Goal: Task Accomplishment & Management: Manage account settings

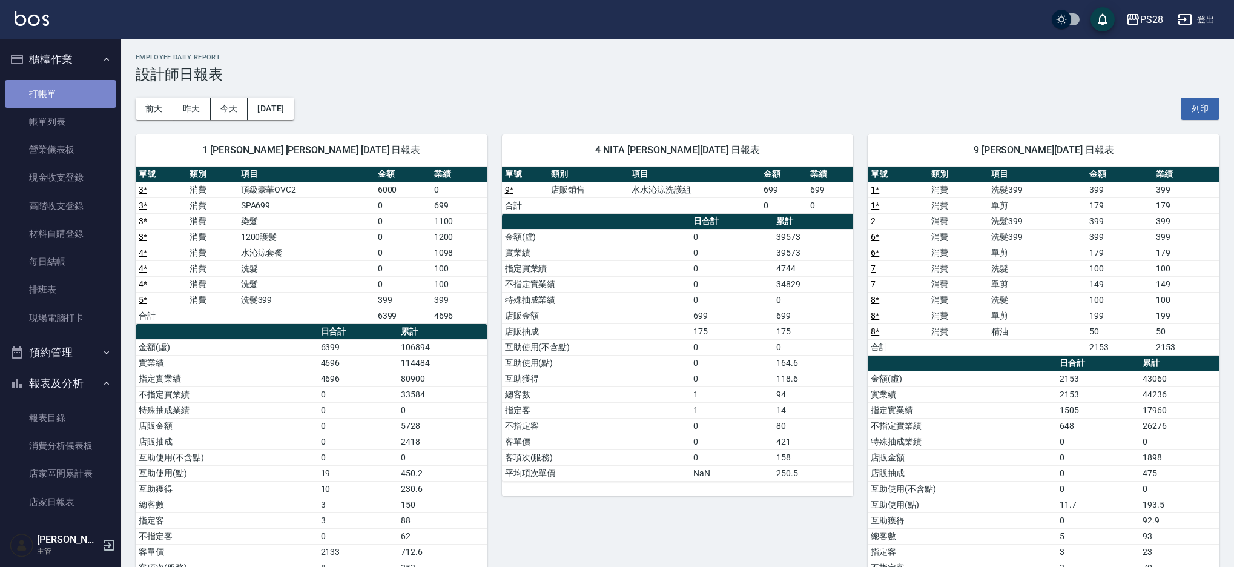
click at [80, 88] on link "打帳單" at bounding box center [60, 94] width 111 height 28
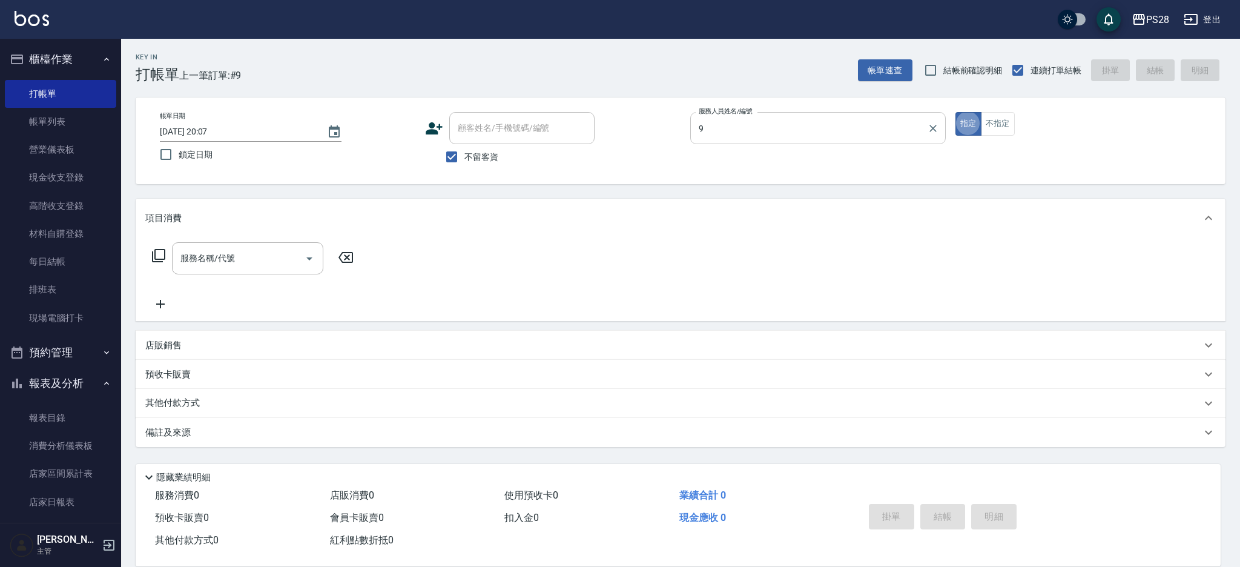
type input "Sandy-9"
type button "true"
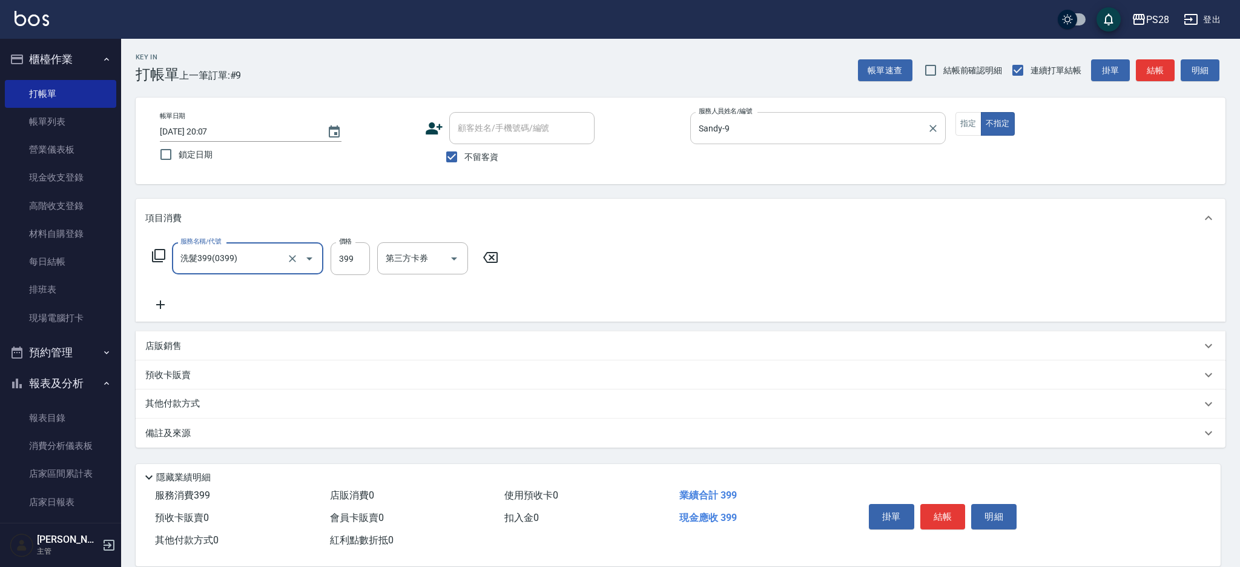
type input "洗髮399(0399)"
type input "12-12"
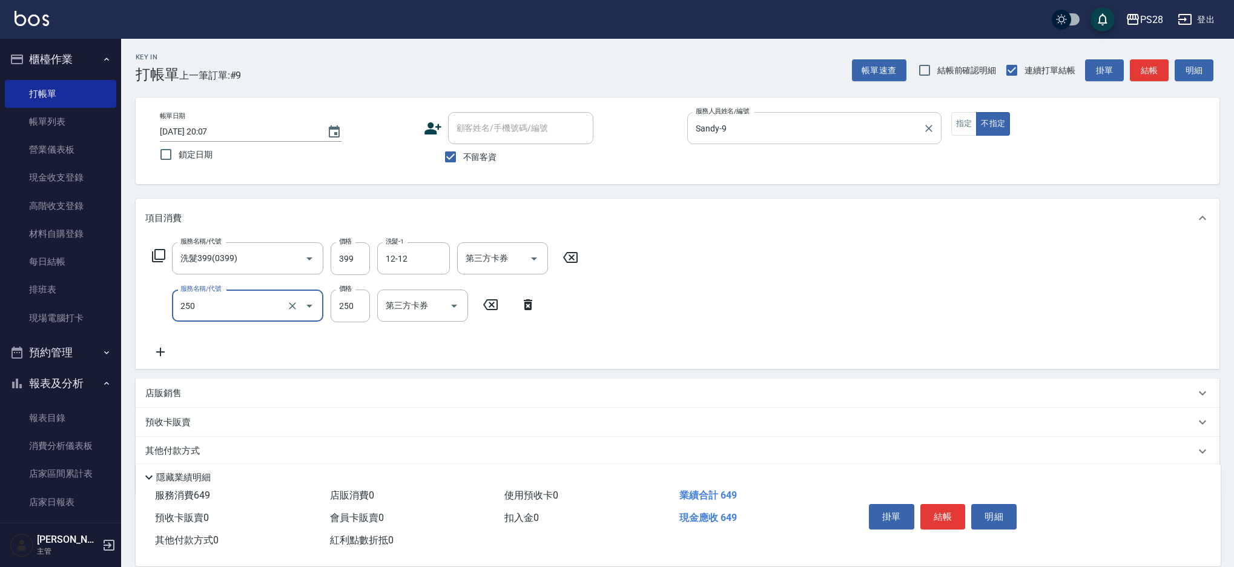
type input "單剪(250)"
type input "149"
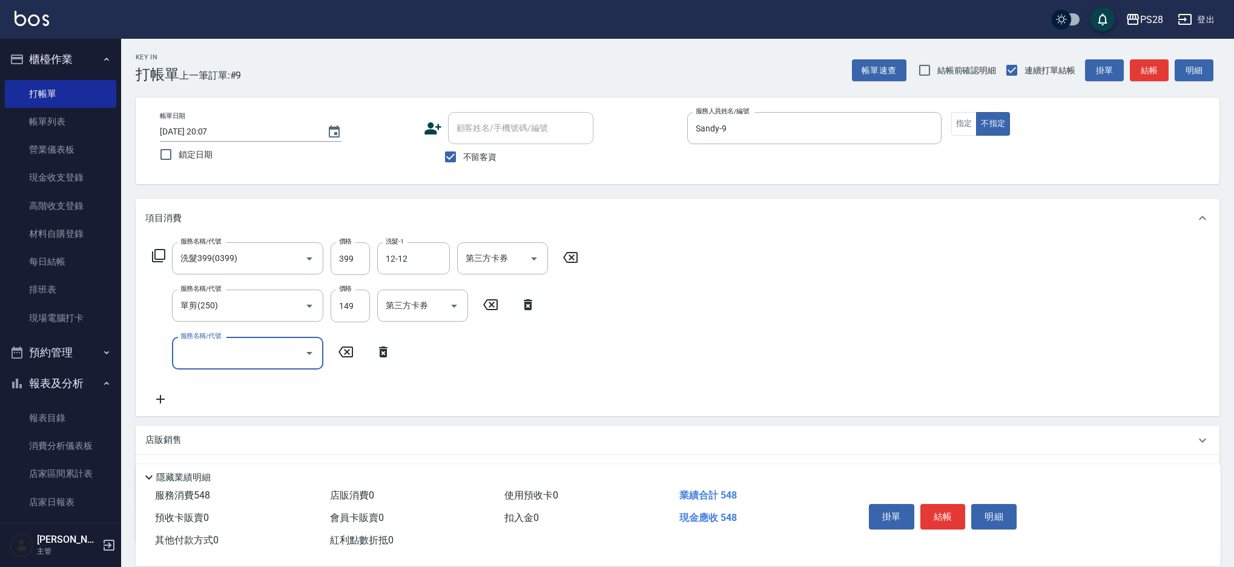
click at [943, 504] on button "結帳" at bounding box center [942, 516] width 45 height 25
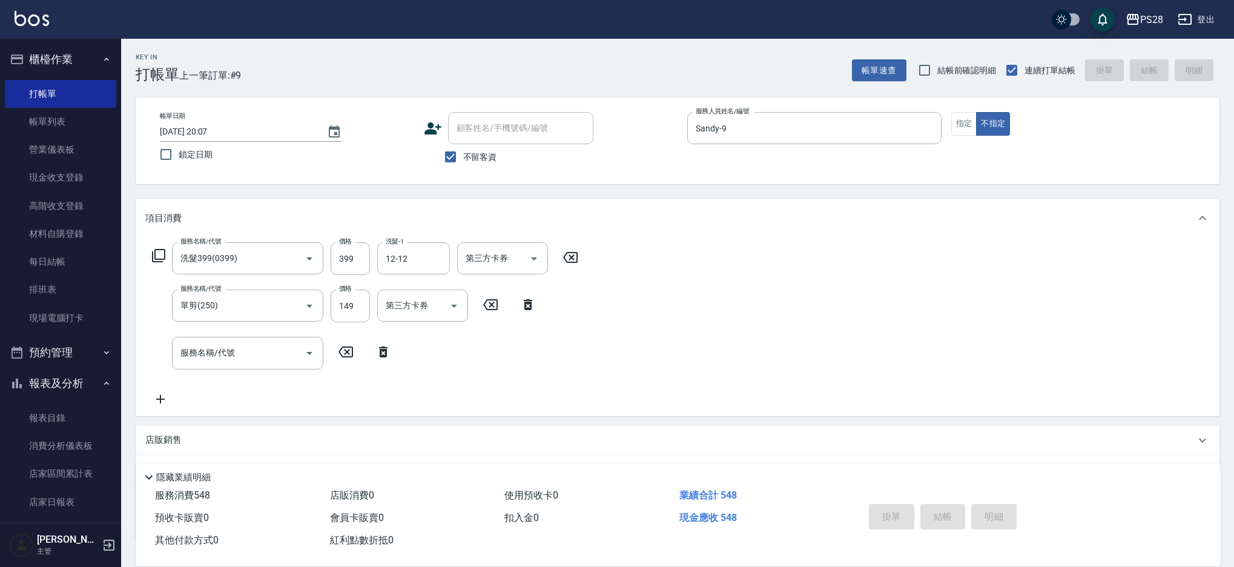
type input "2025/08/22 20:09"
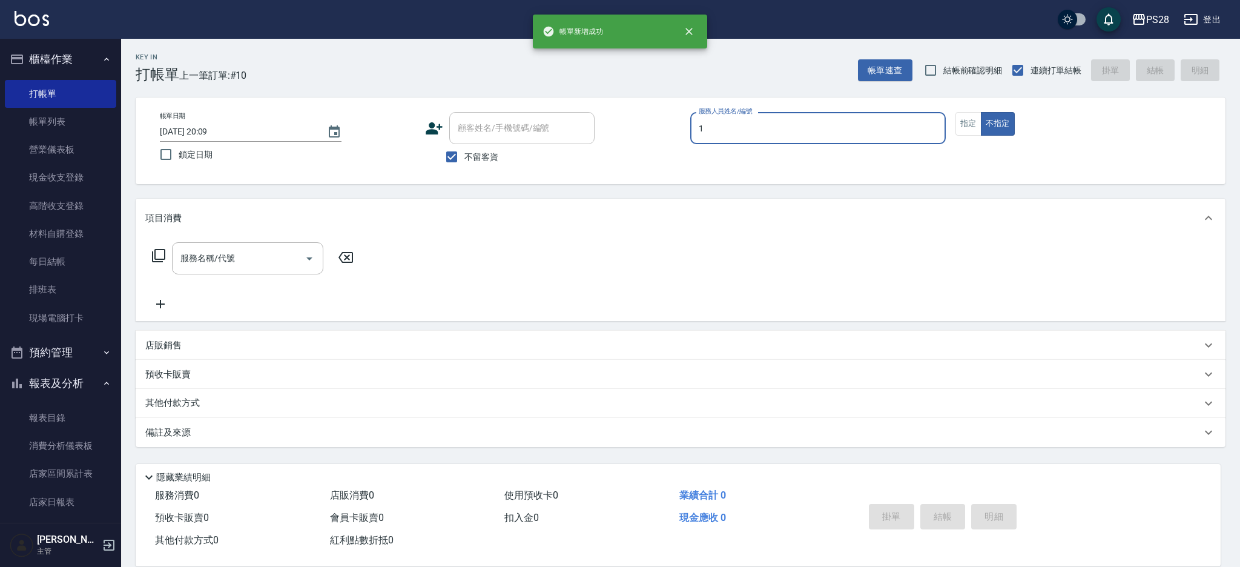
type input "SAM-1"
type button "false"
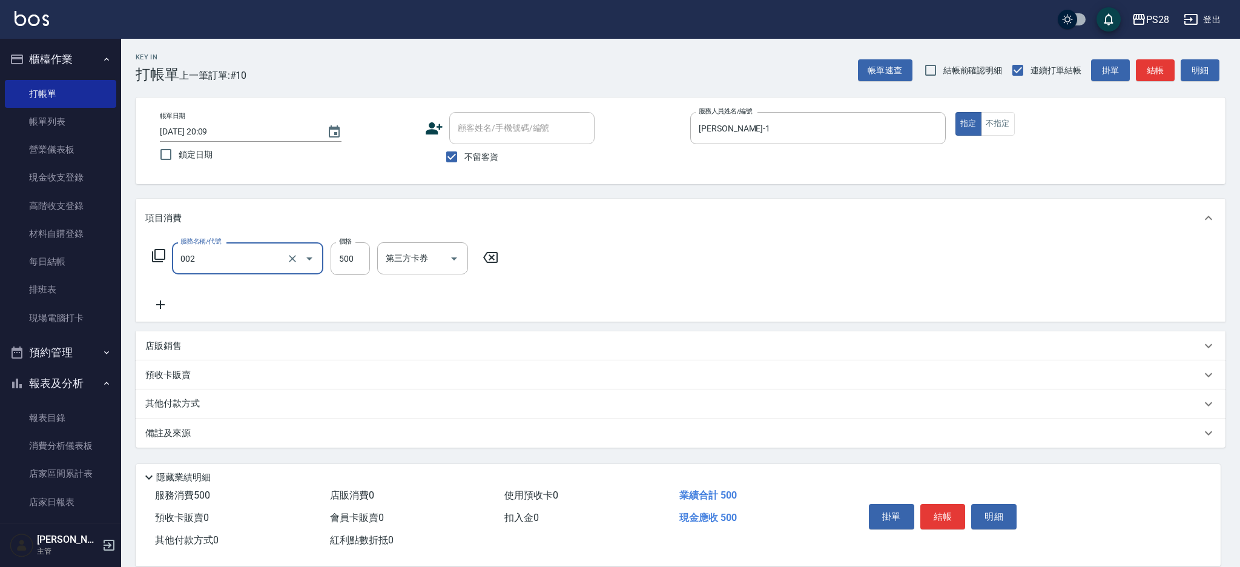
type input "洗剪D(002)"
type input "15-15"
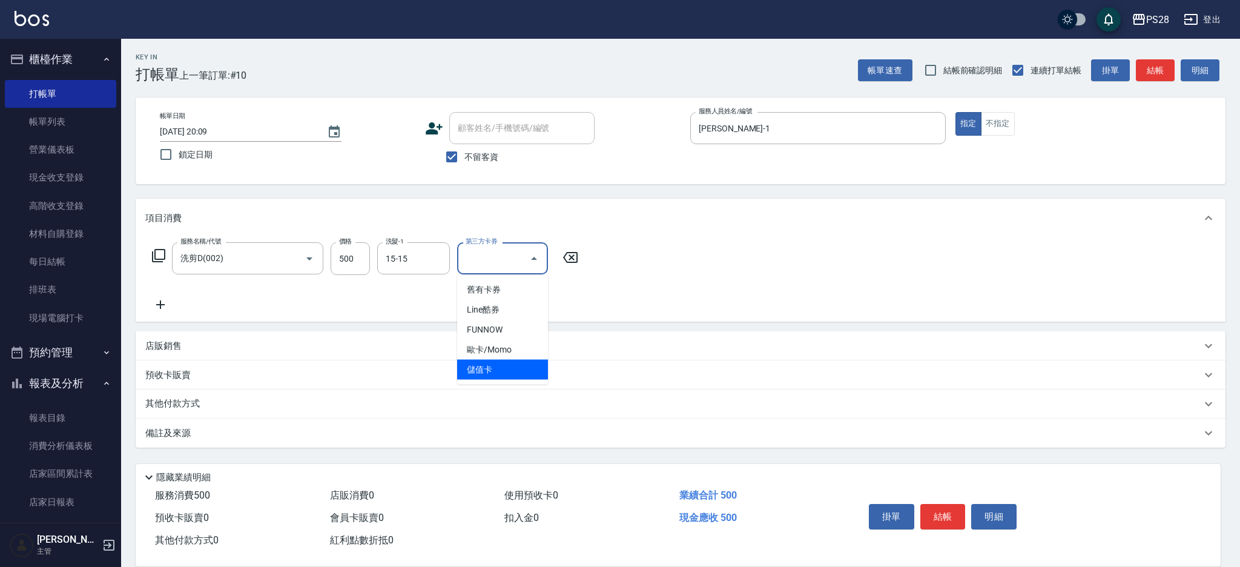
type input "儲值卡"
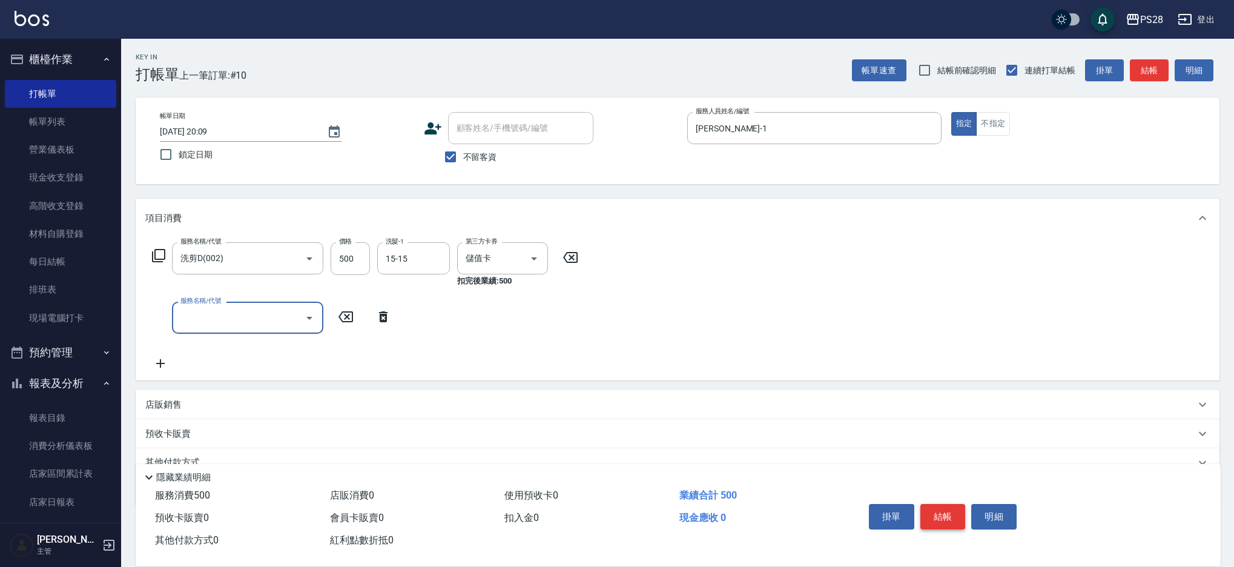
click at [933, 511] on button "結帳" at bounding box center [942, 516] width 45 height 25
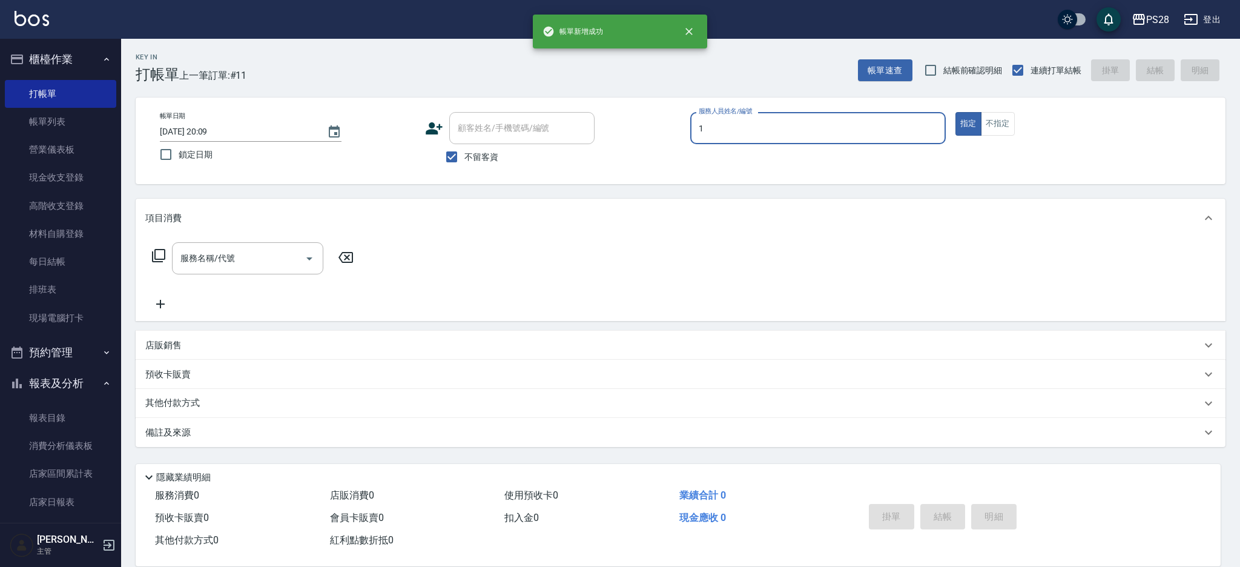
type input "SAM-1"
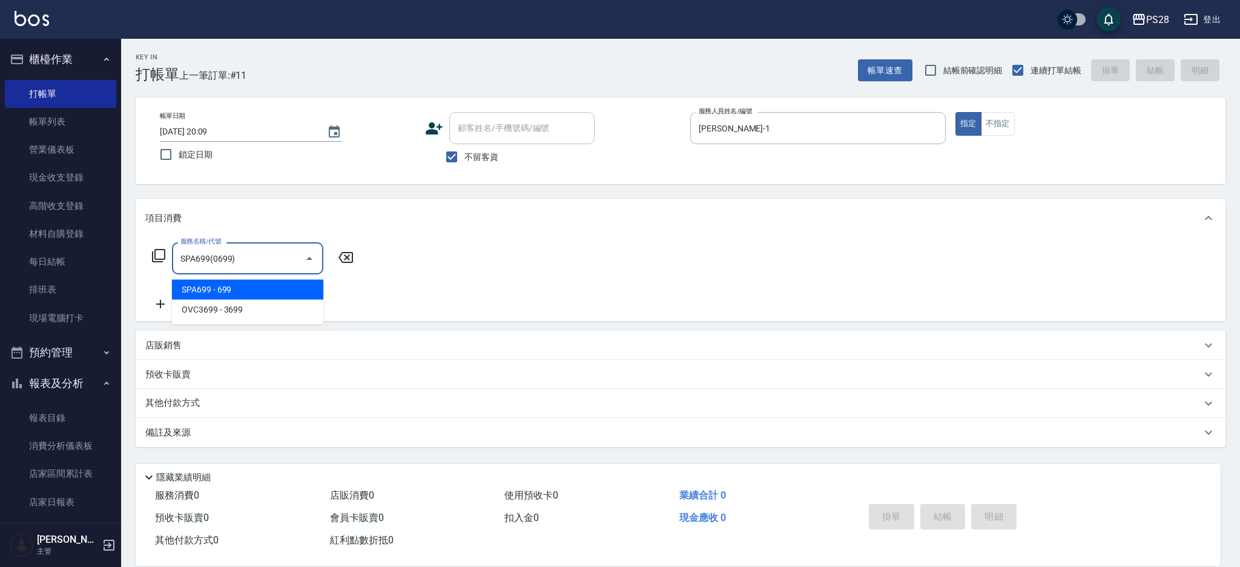
type input "SPA699(0699)"
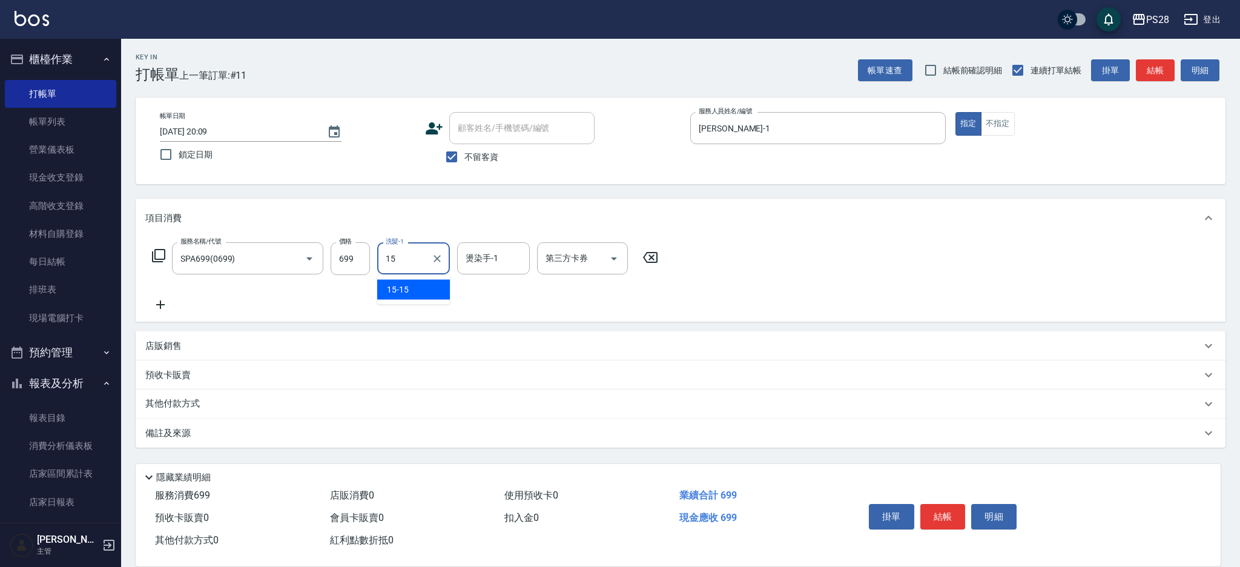
type input "15-15"
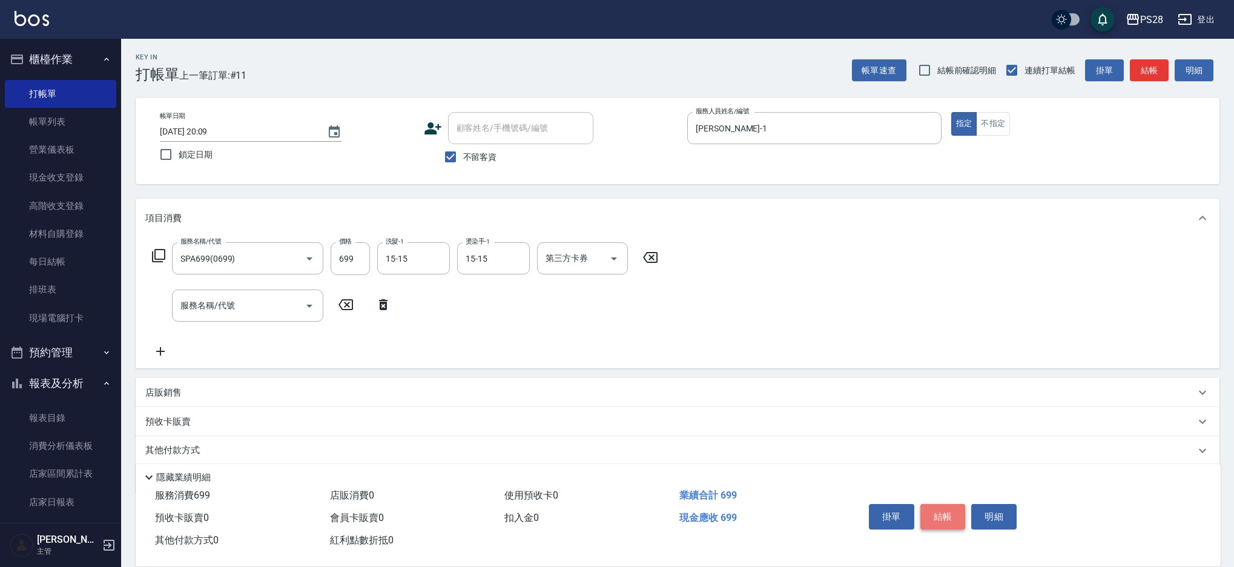
click at [935, 504] on button "結帳" at bounding box center [942, 516] width 45 height 25
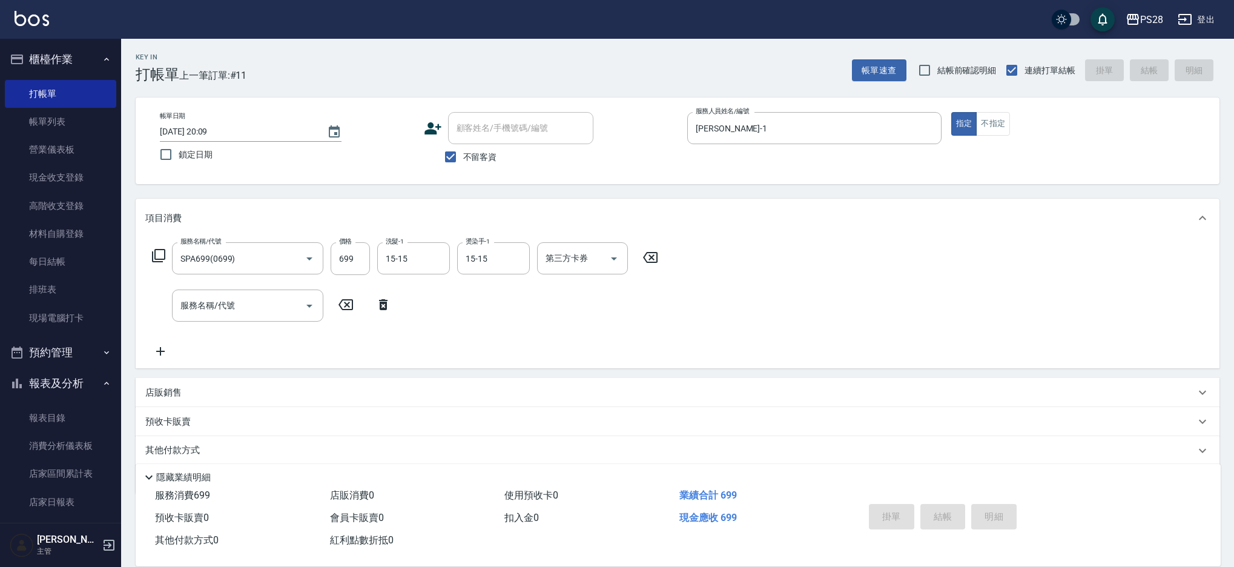
type input "2025/08/22 20:10"
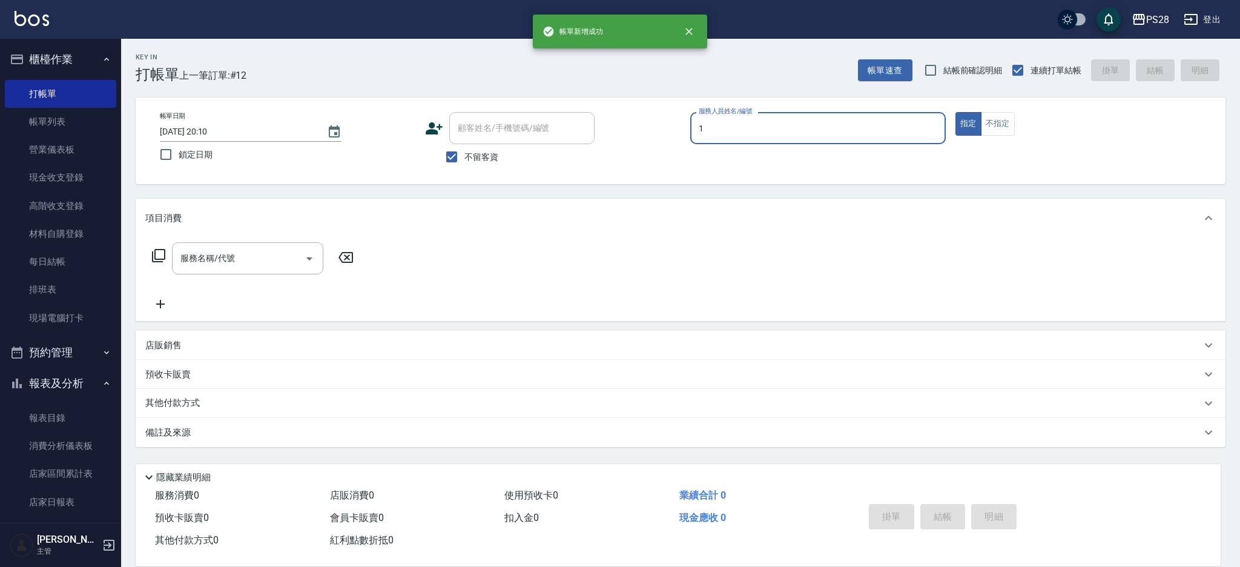
type input "SAM-1"
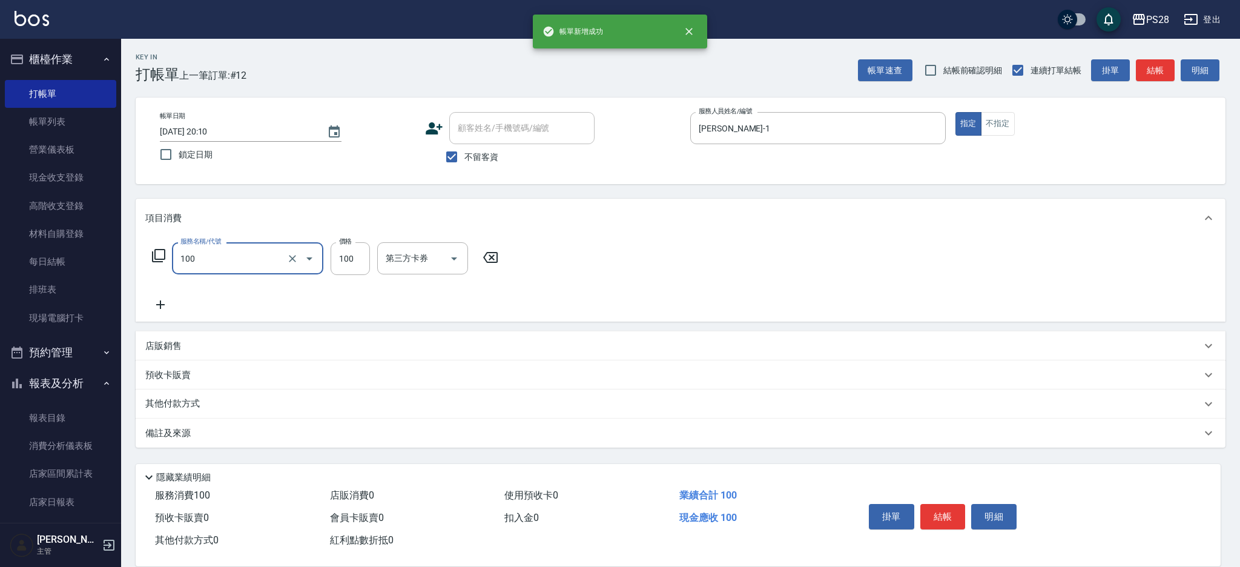
type input "洗髮(100)"
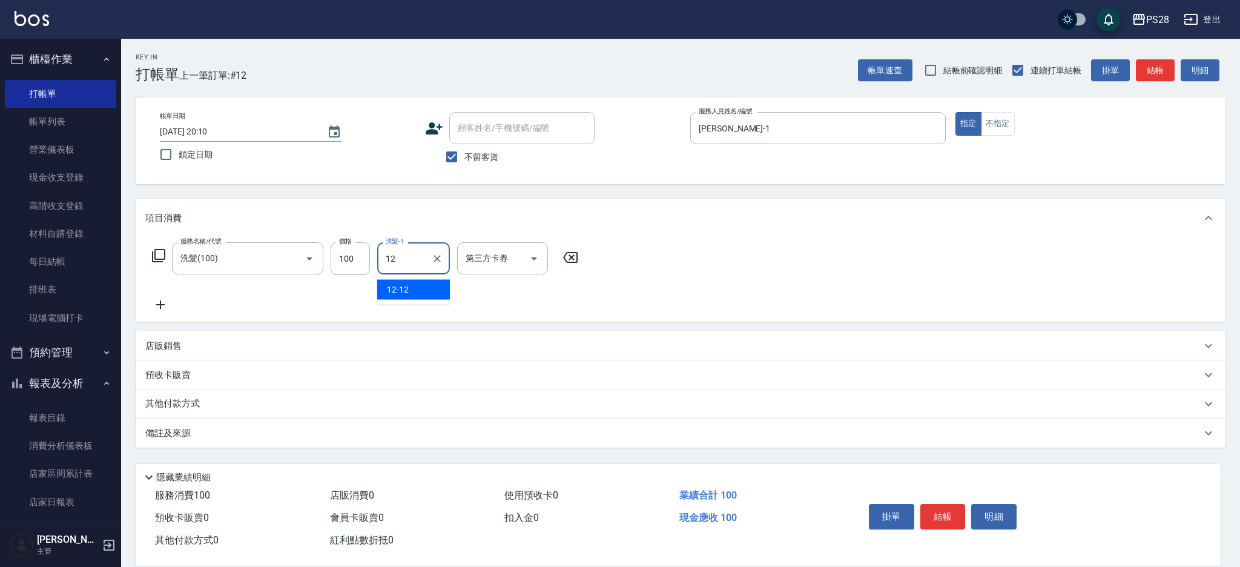
type input "12-12"
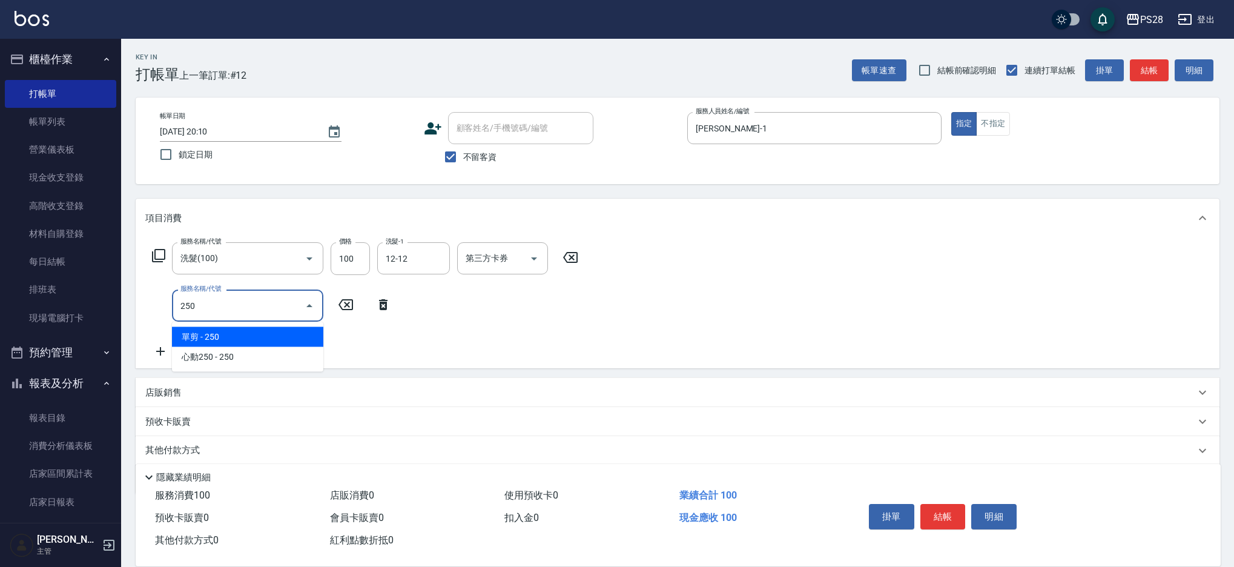
type input "單剪(250)"
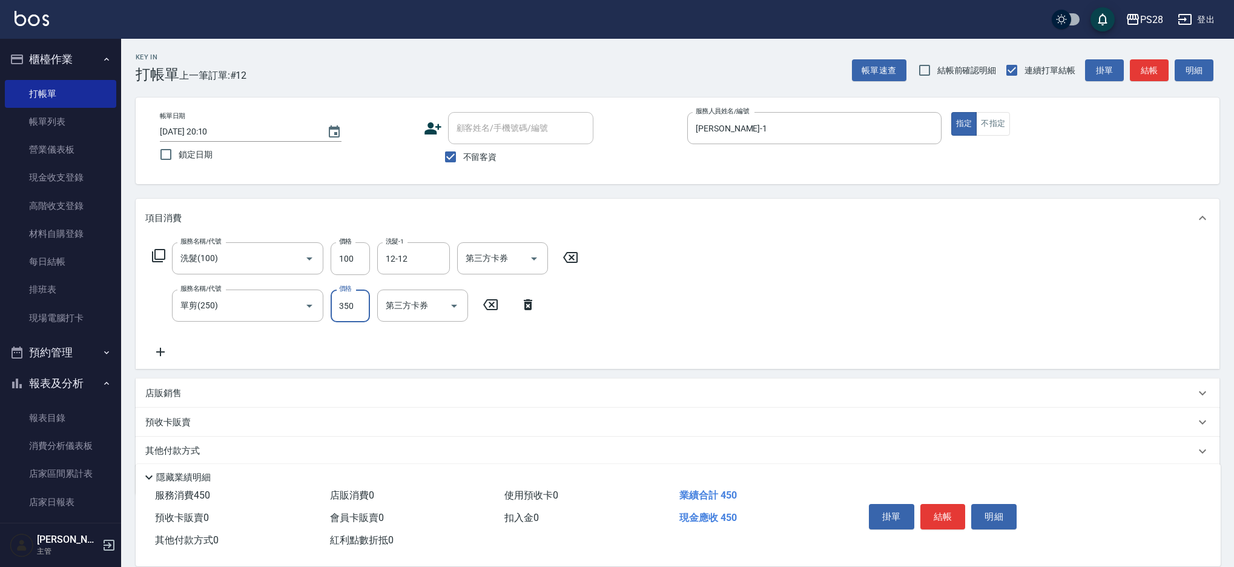
type input "350"
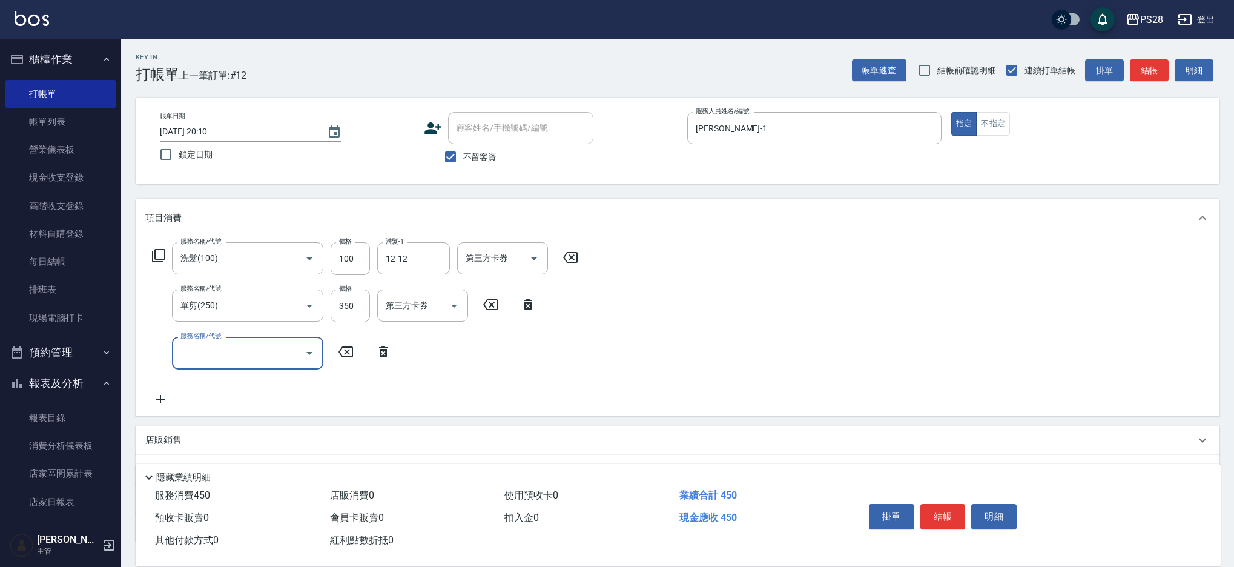
drag, startPoint x: 942, startPoint y: 515, endPoint x: 947, endPoint y: 501, distance: 14.2
click at [942, 515] on button "結帳" at bounding box center [942, 516] width 45 height 25
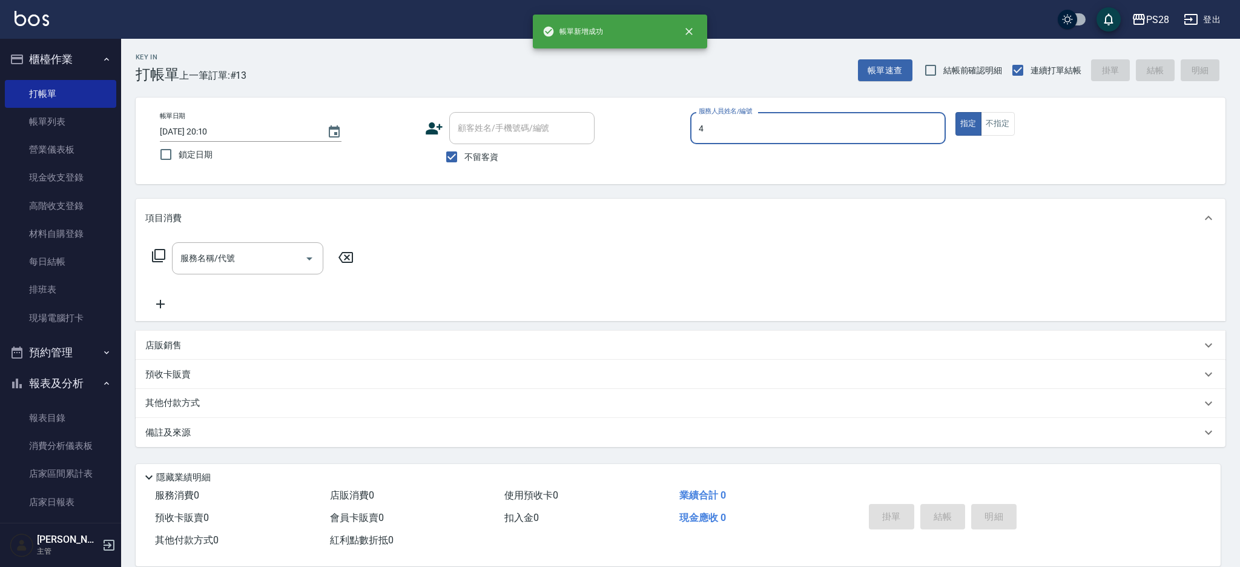
type input "NITA-4"
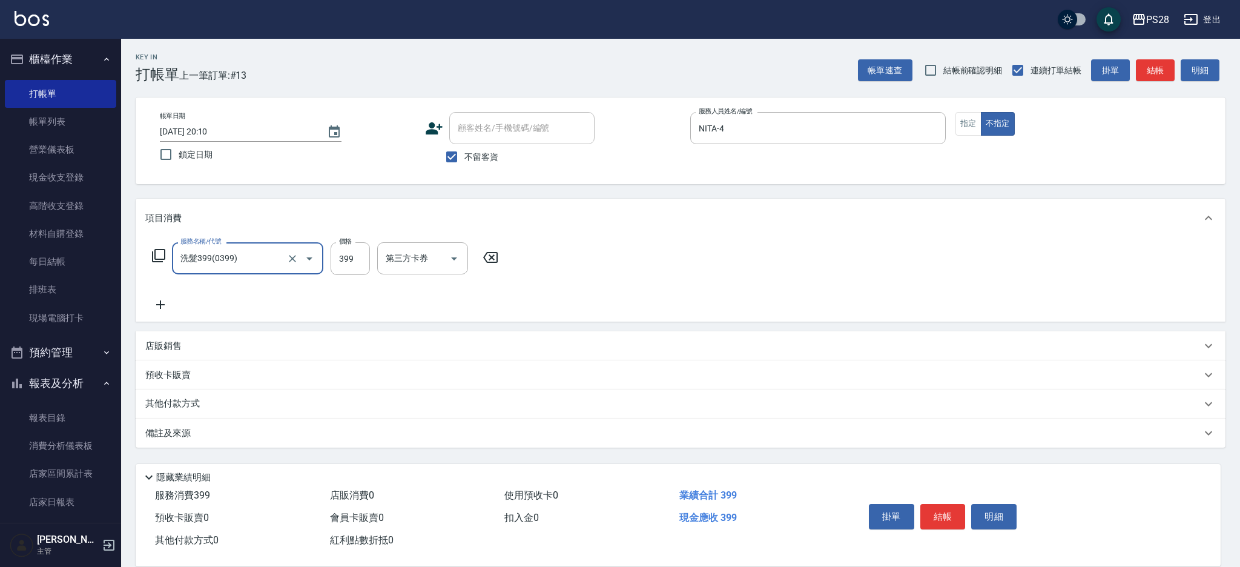
type input "洗髮399(0399)"
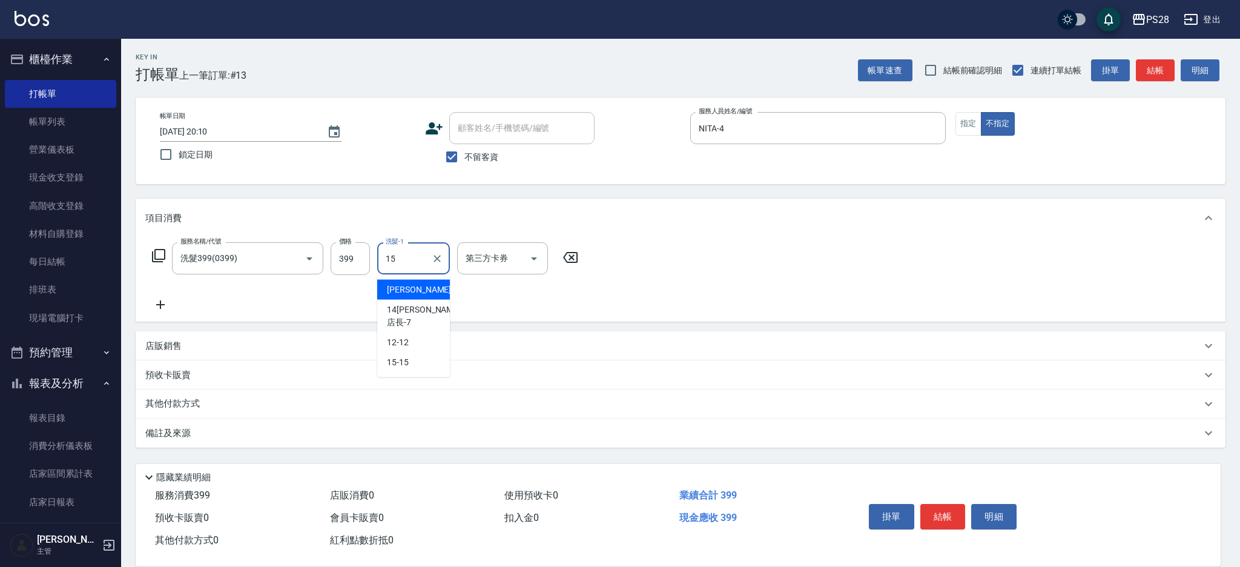
type input "15-15"
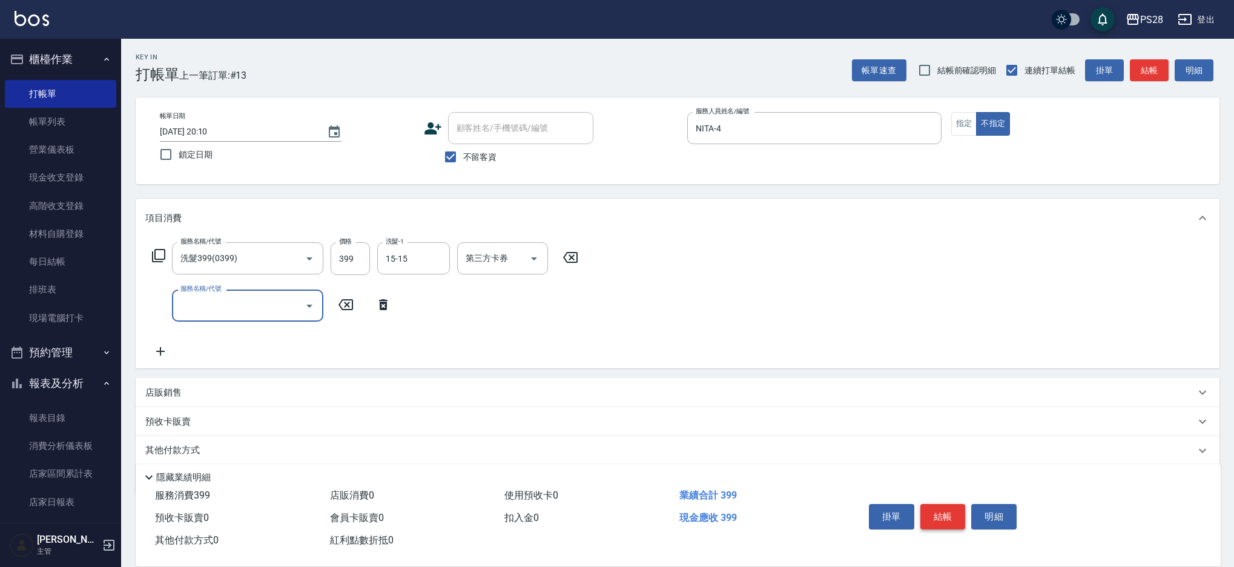
click at [937, 516] on button "結帳" at bounding box center [942, 516] width 45 height 25
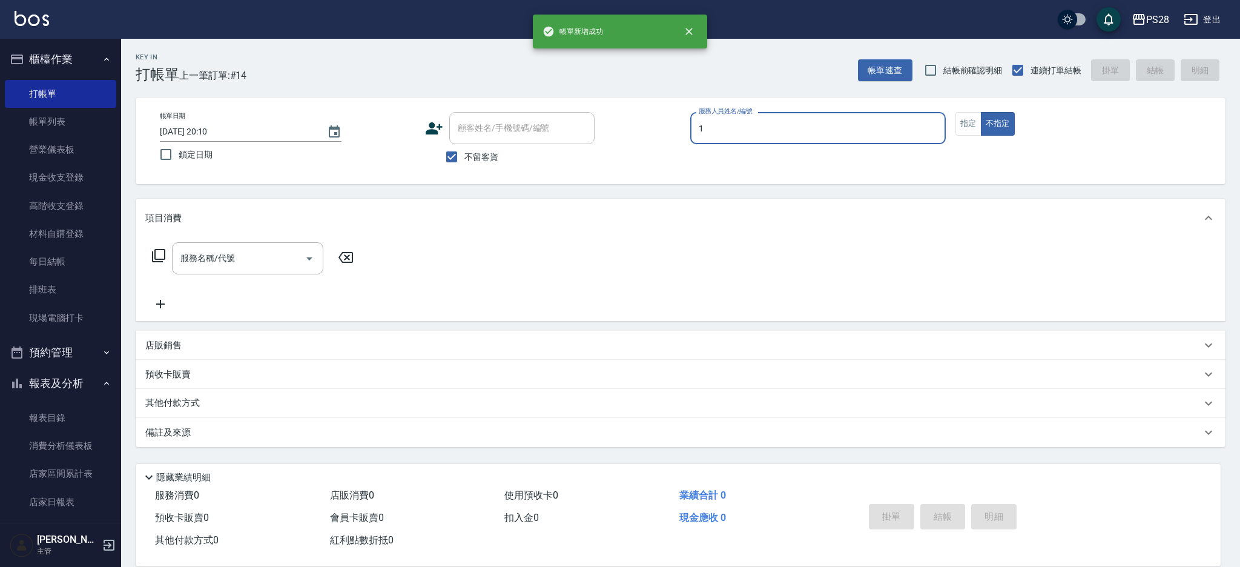
type input "SAM-1"
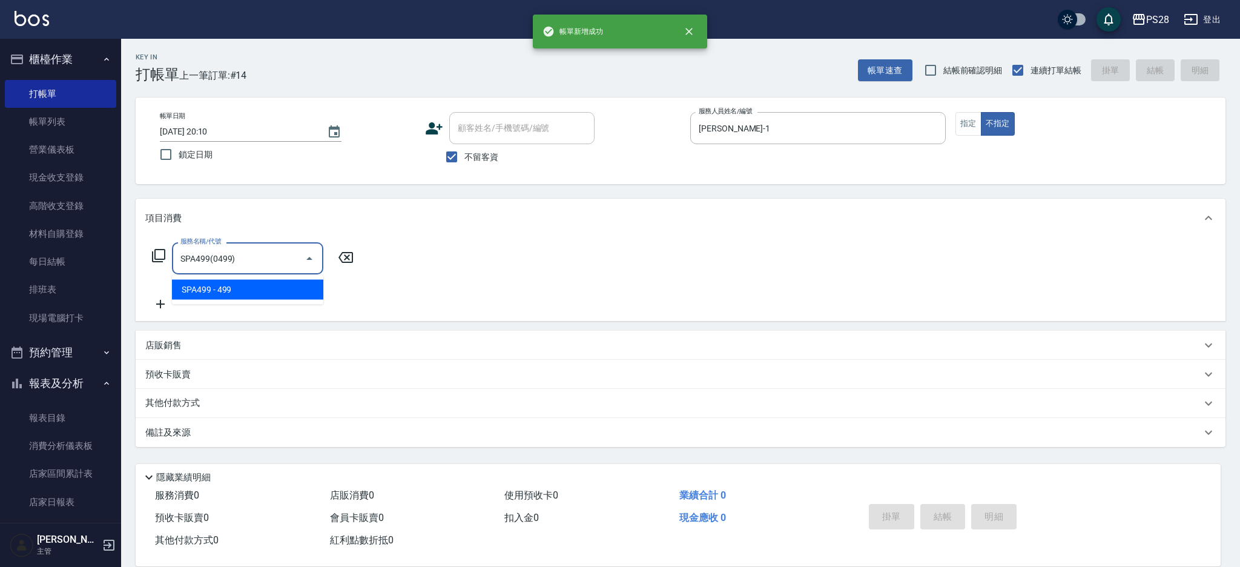
type input "SPA499(0499)"
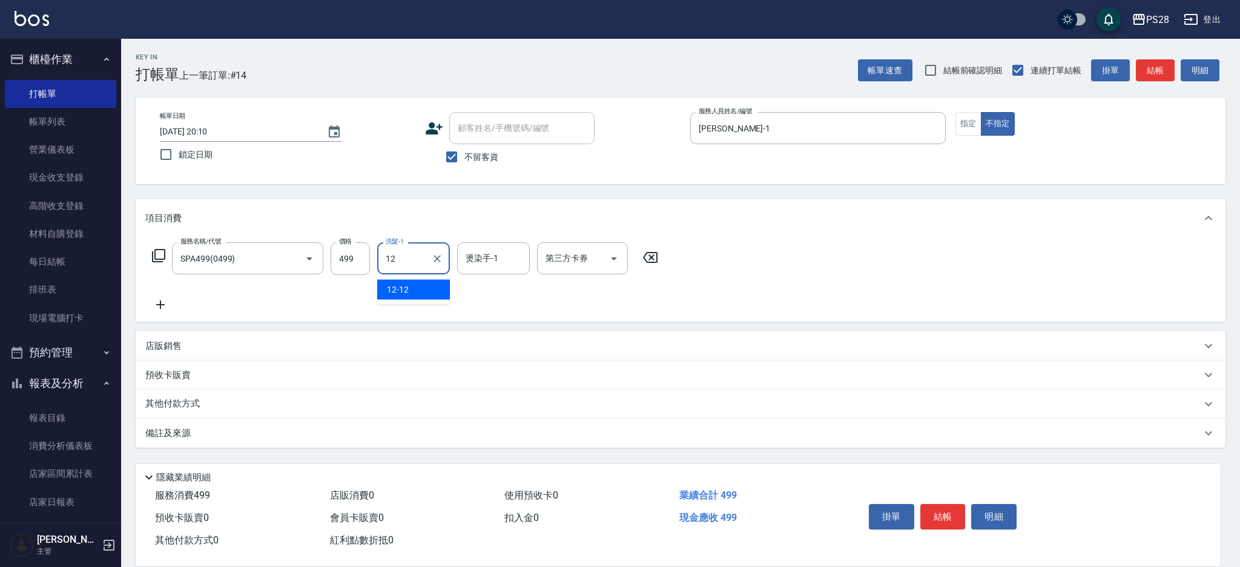
type input "12-12"
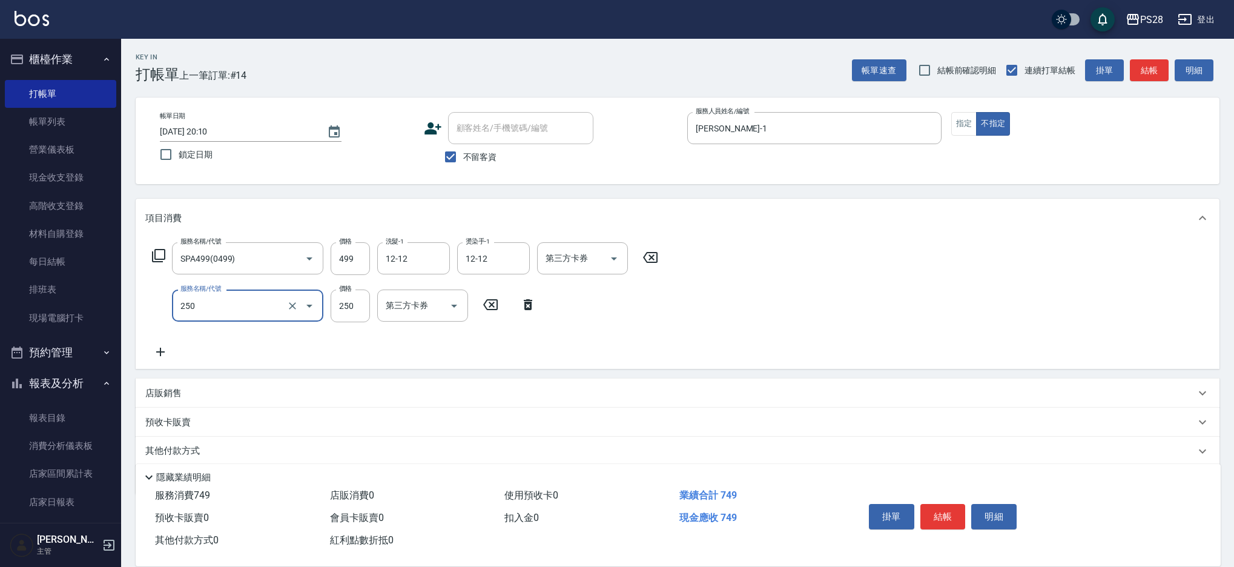
type input "單剪(250)"
type input "149"
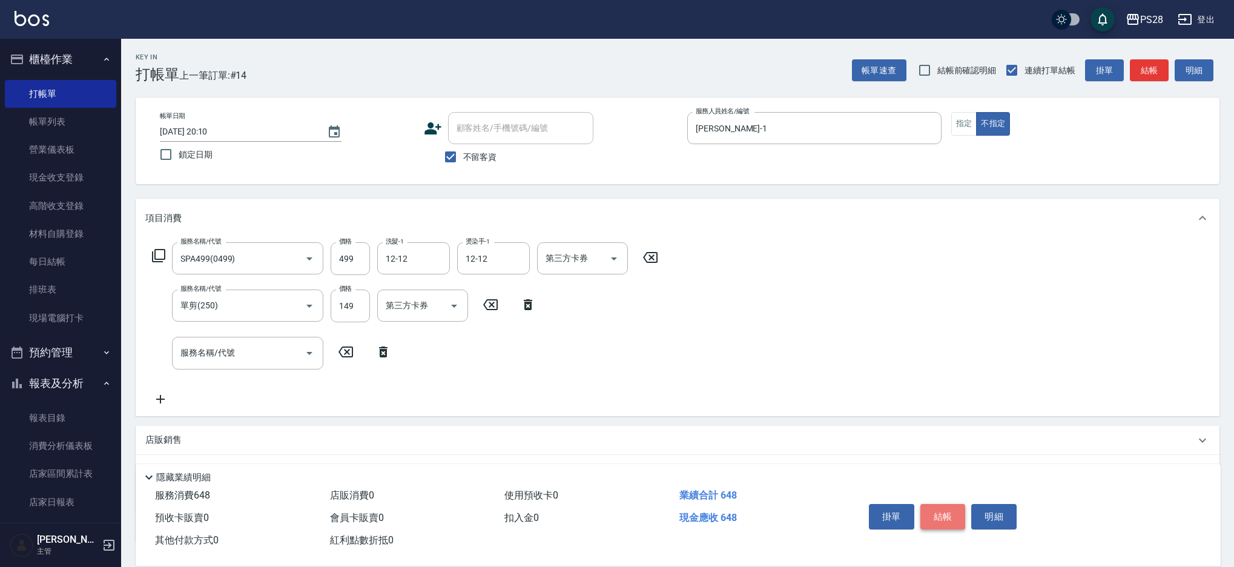
click at [940, 512] on button "結帳" at bounding box center [942, 516] width 45 height 25
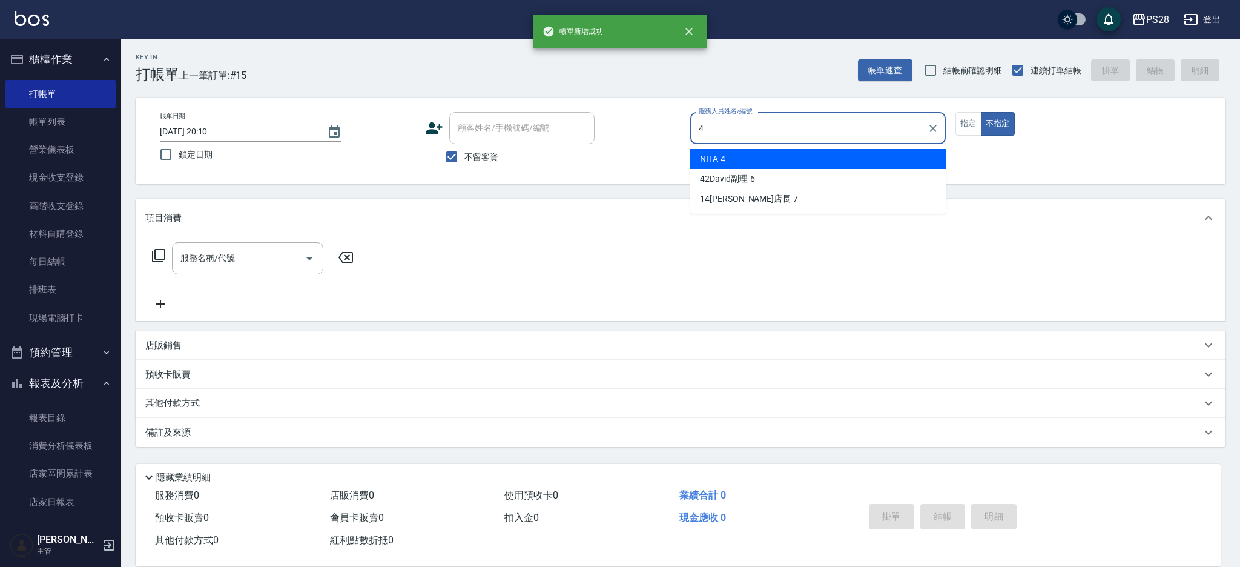
type input "NITA-4"
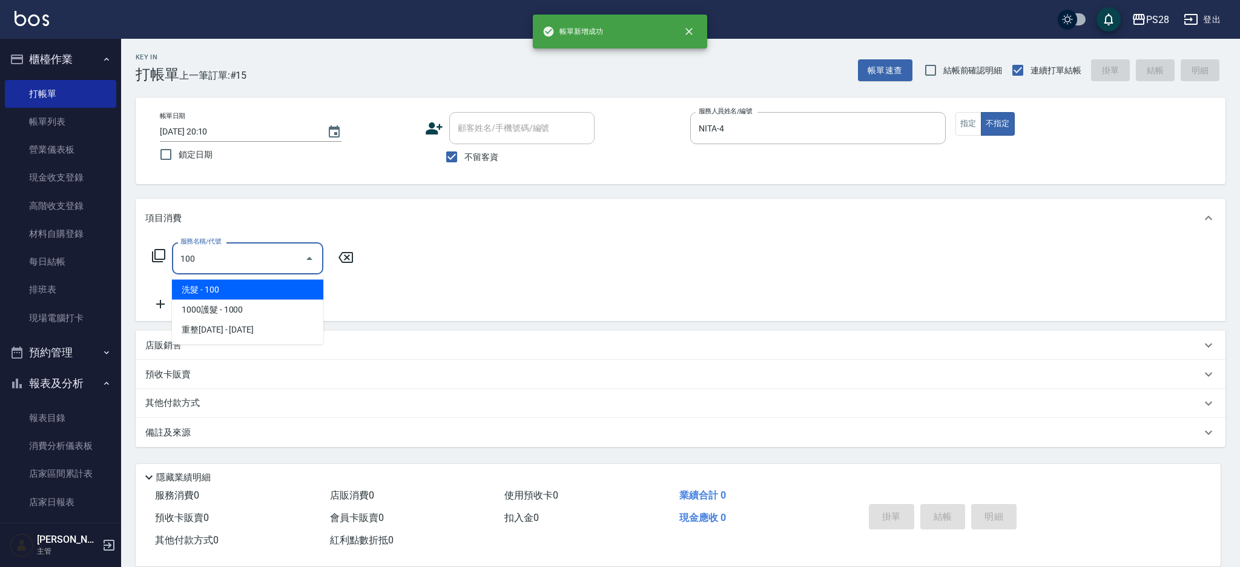
type input "洗髮(100)"
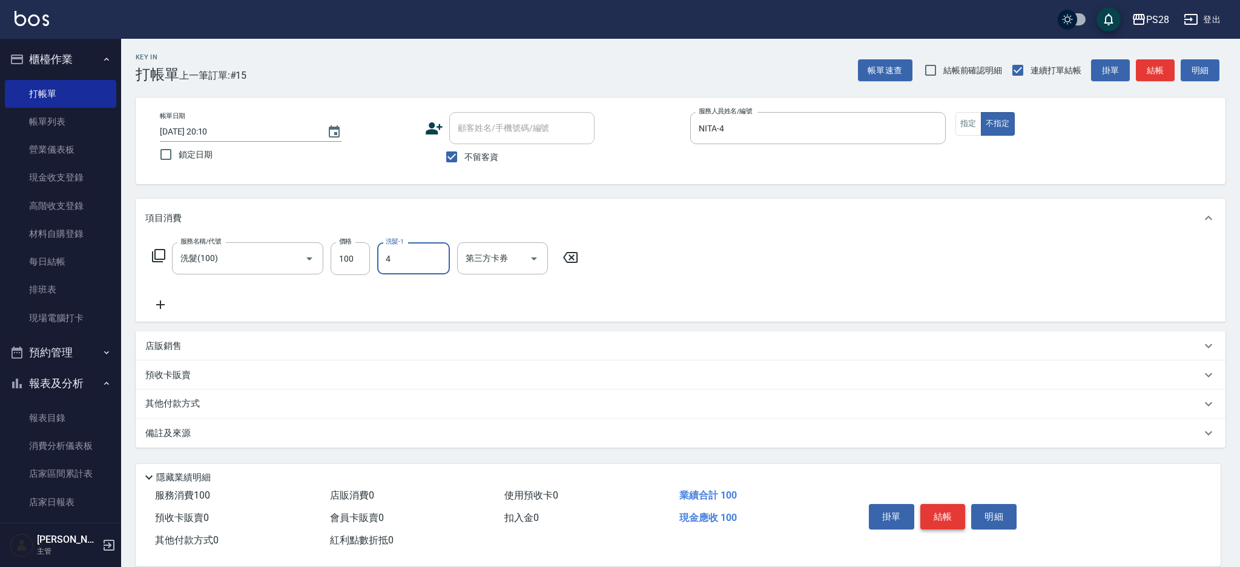
type input "NITA-4"
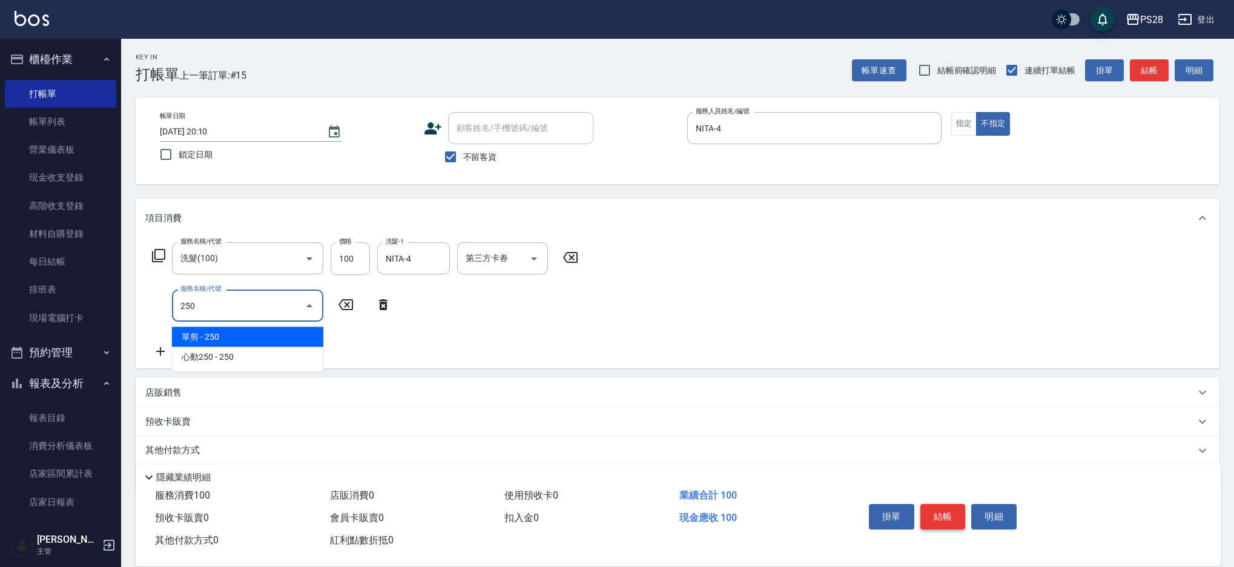
type input "單剪(250)"
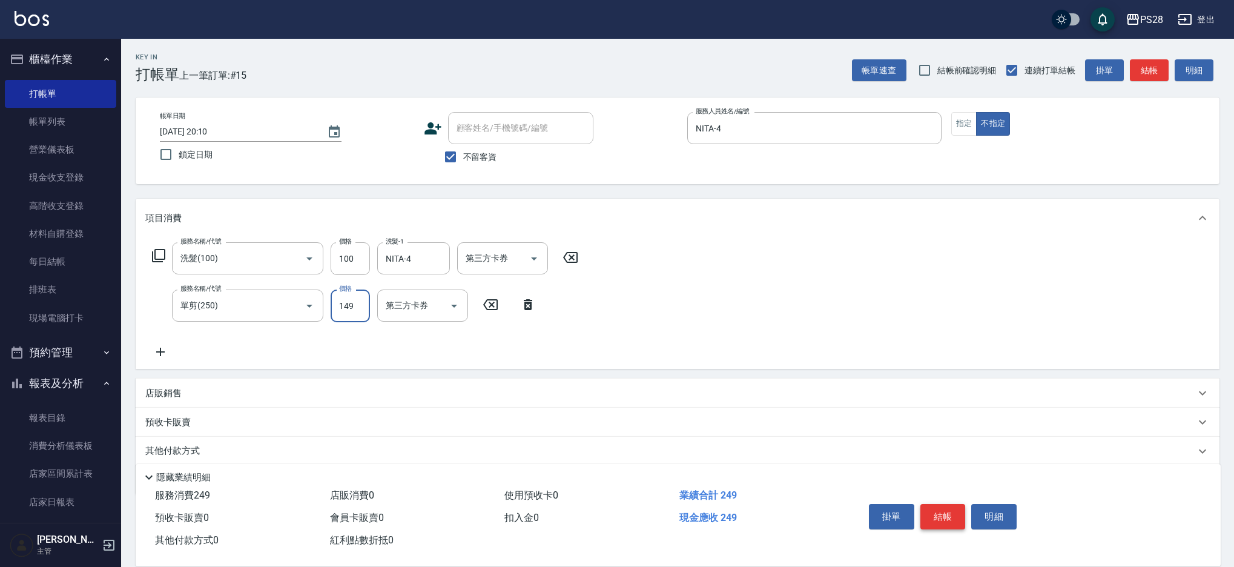
type input "149"
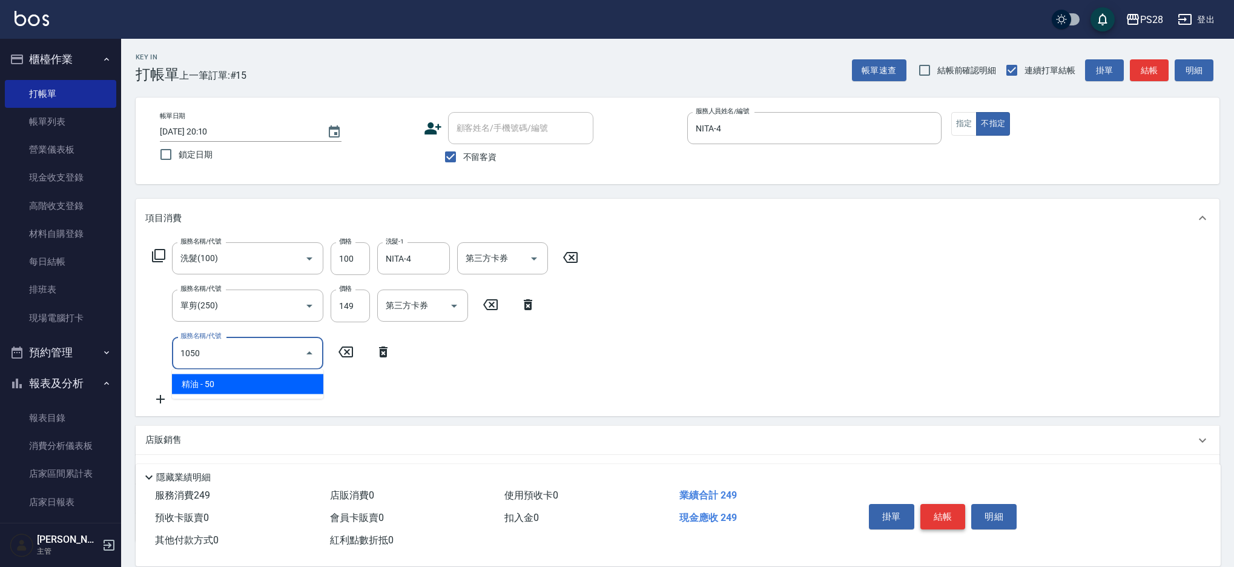
type input "精油(1050)"
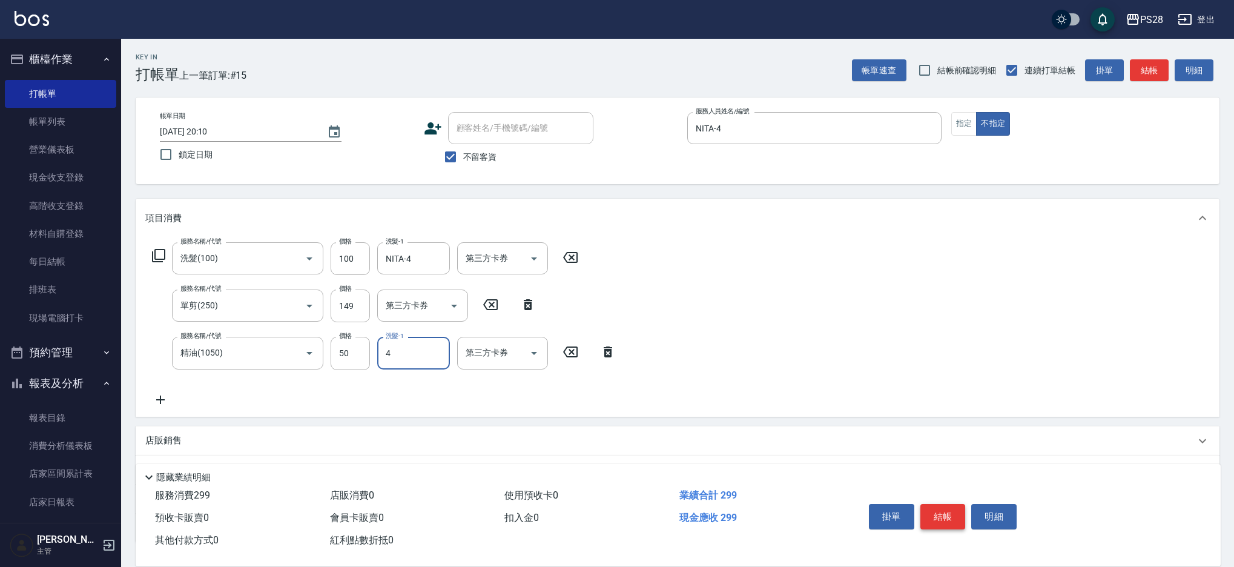
type input "NITA-4"
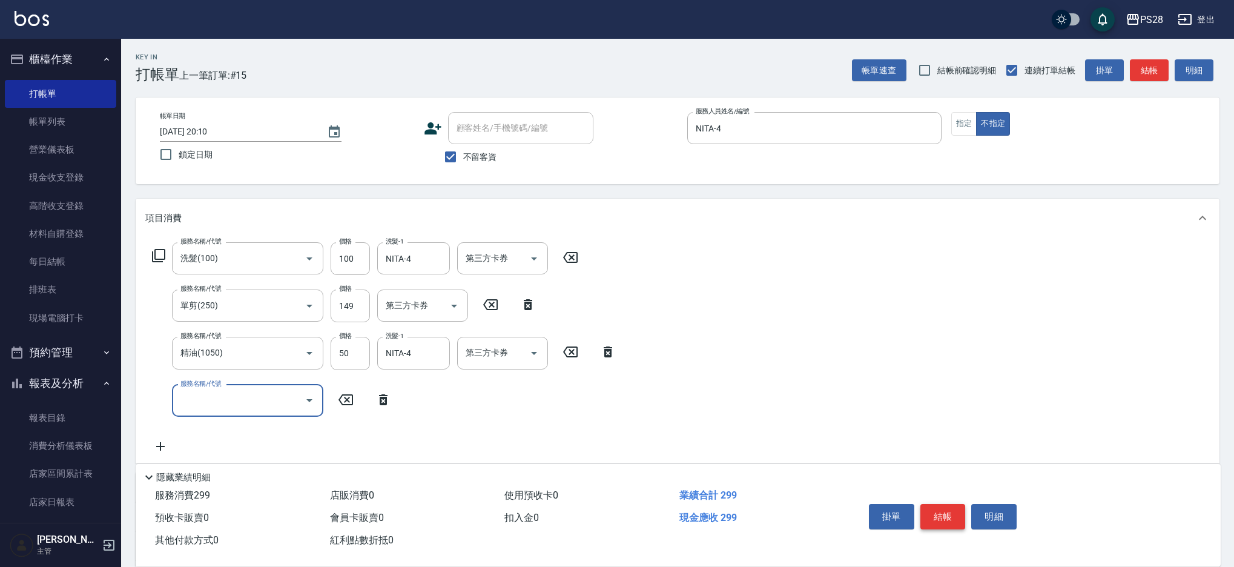
click at [944, 515] on button "結帳" at bounding box center [942, 516] width 45 height 25
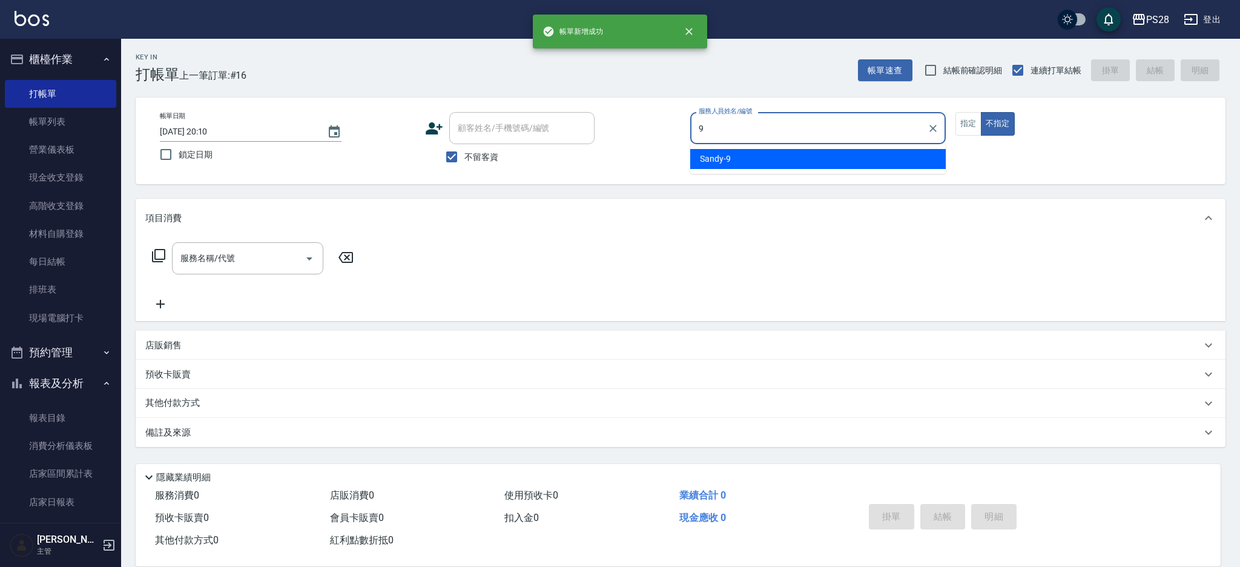
type input "Sandy-9"
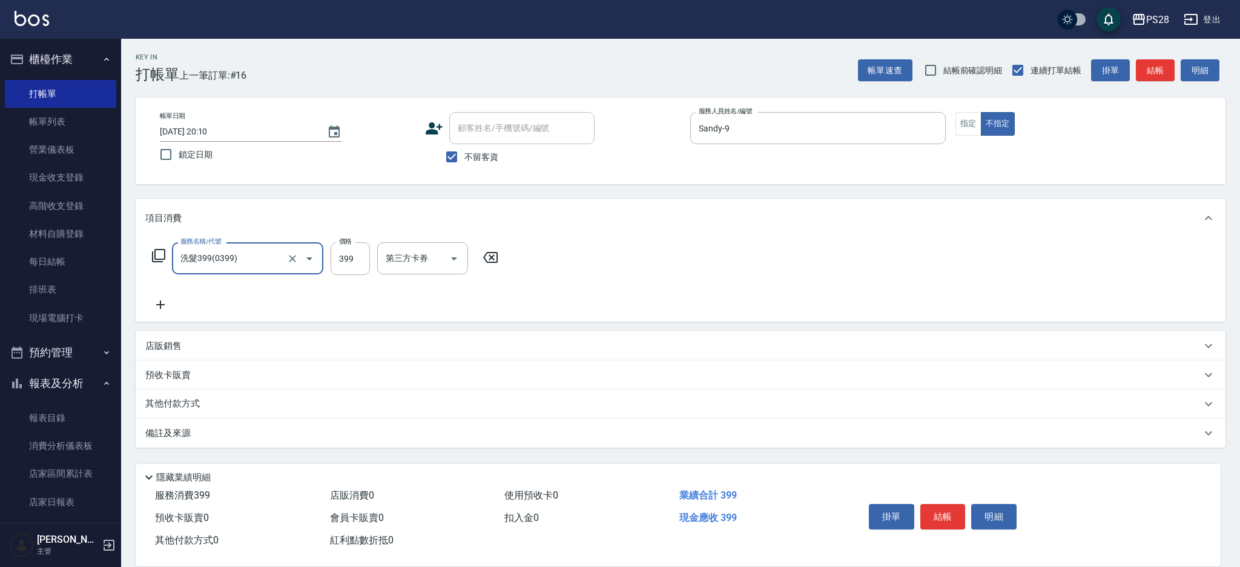
type input "洗髮399(0399)"
type input "12-12"
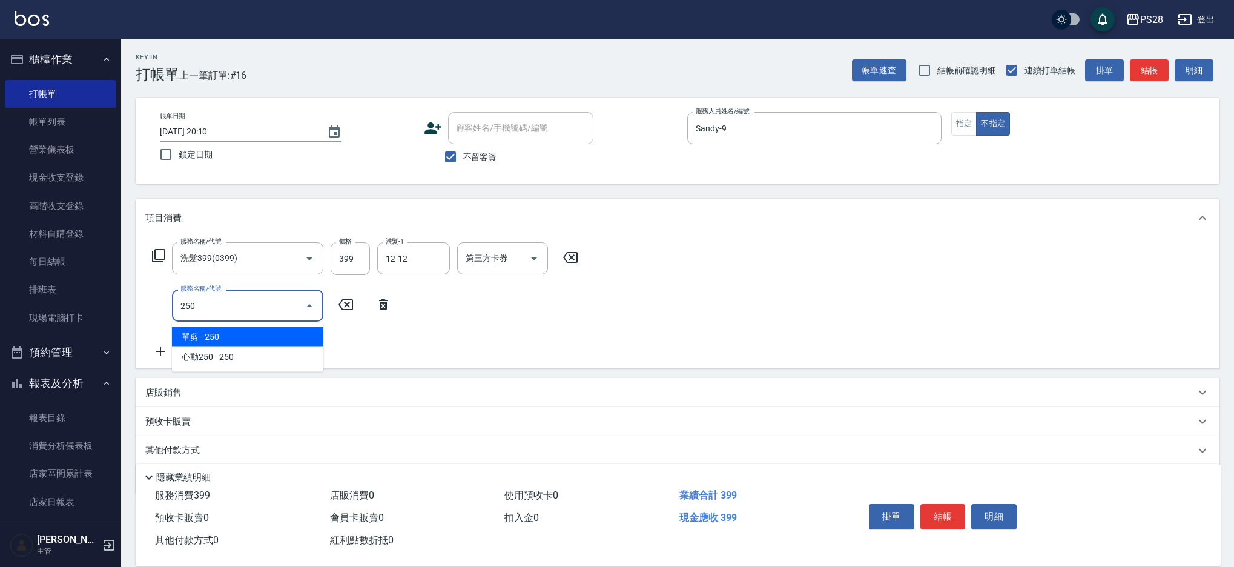
type input "單剪(250)"
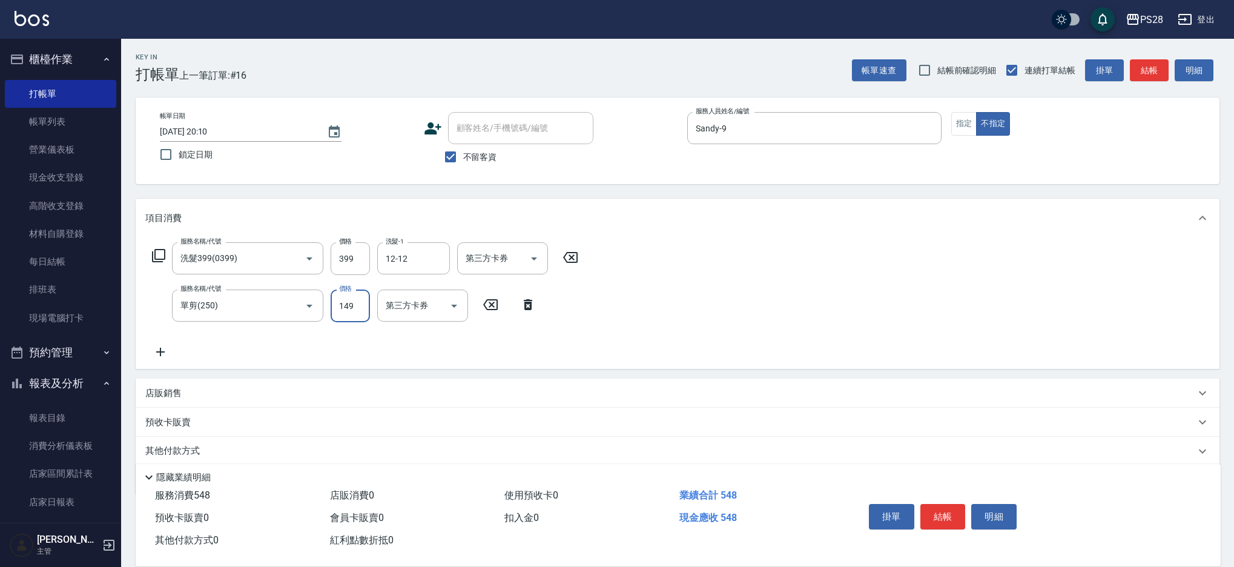
type input "149"
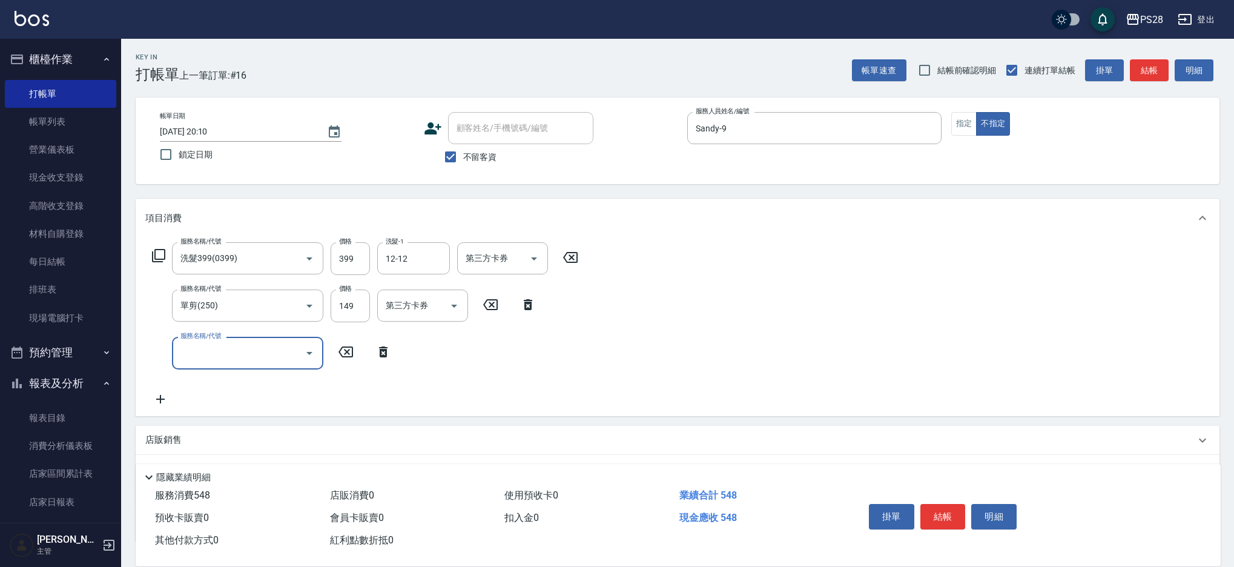
click at [936, 511] on button "結帳" at bounding box center [942, 516] width 45 height 25
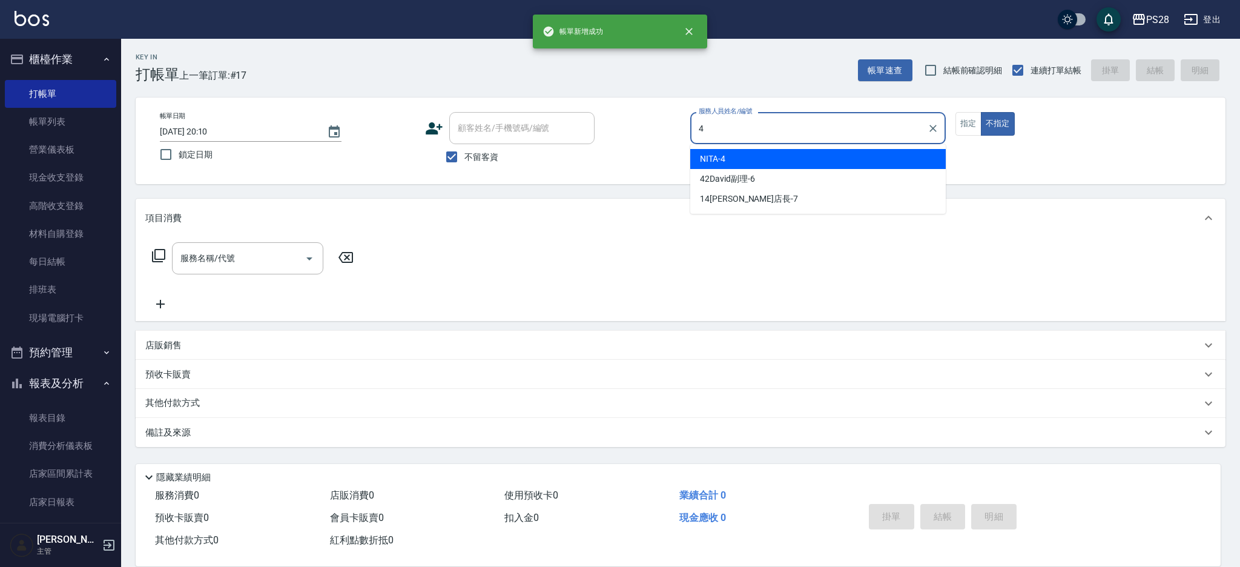
type input "NITA-4"
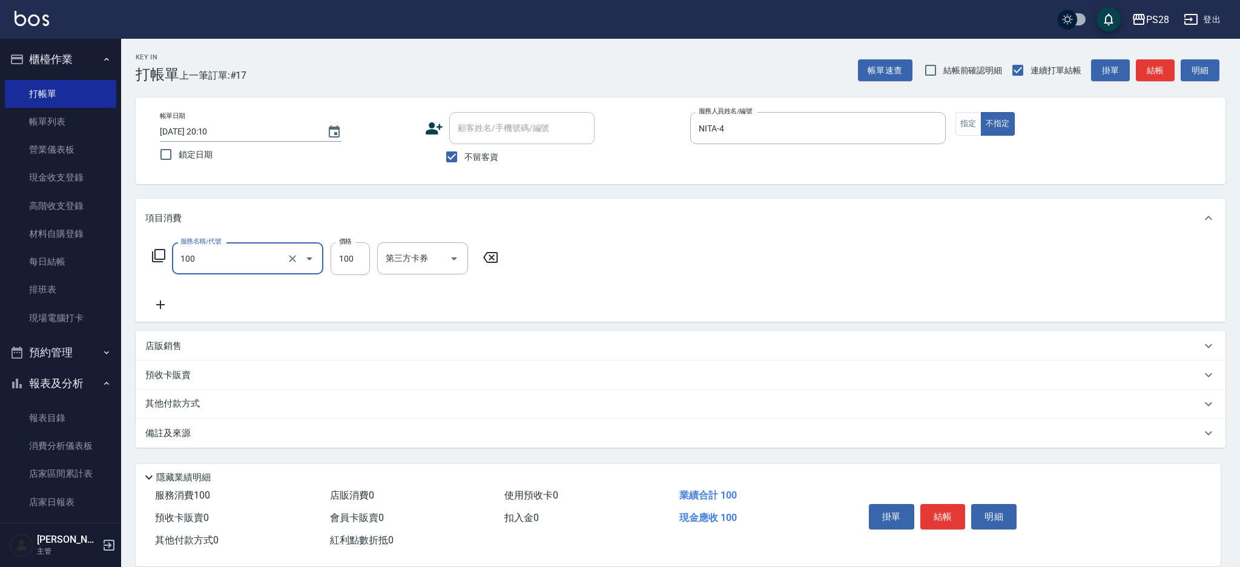
type input "洗髮(100)"
type input "12-12"
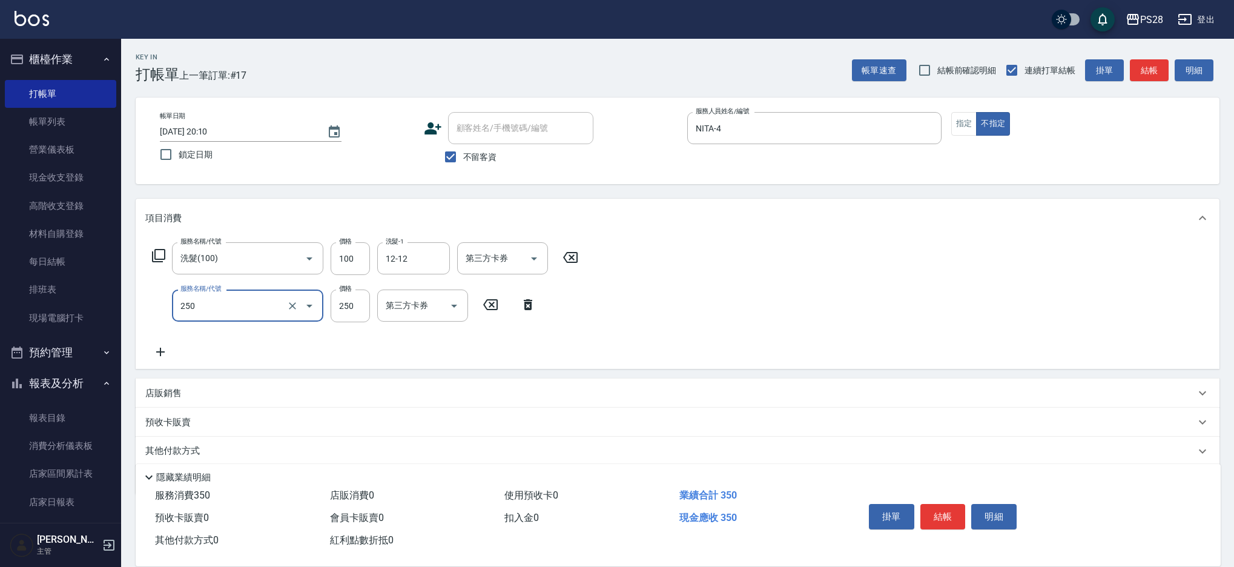
type input "單剪(250)"
type input "149"
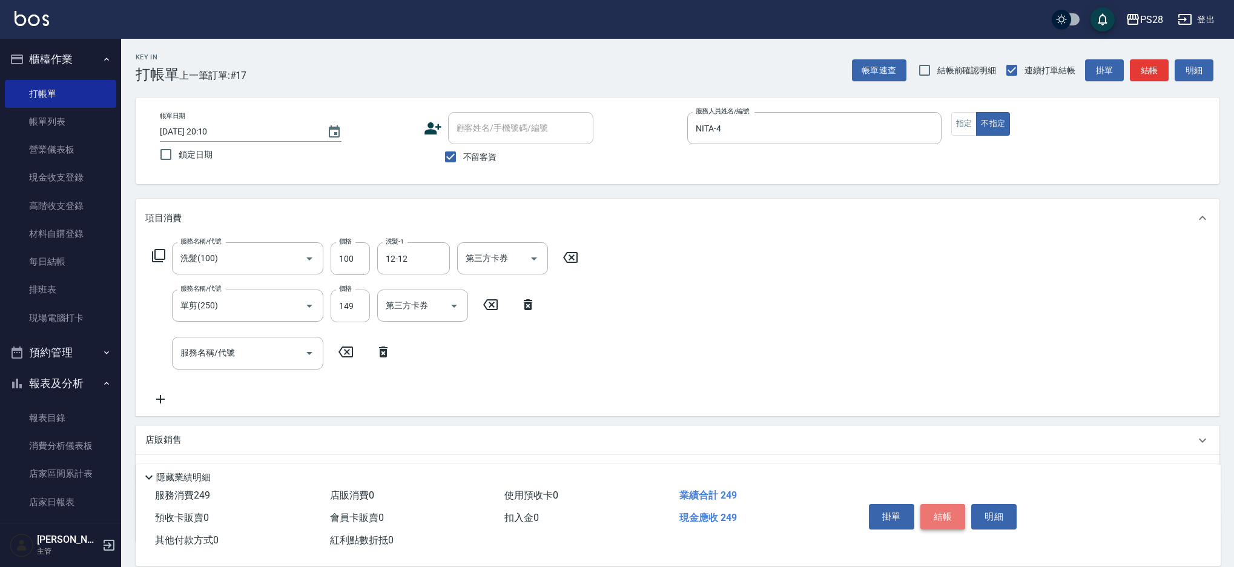
click at [931, 510] on button "結帳" at bounding box center [942, 516] width 45 height 25
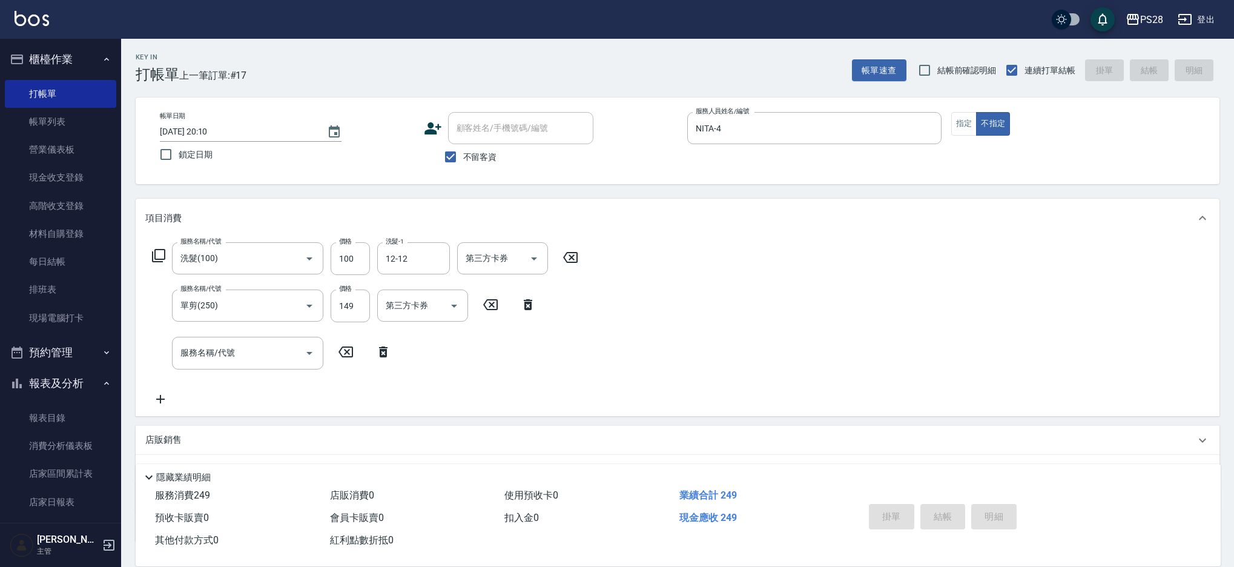
type input "2025/08/22 20:11"
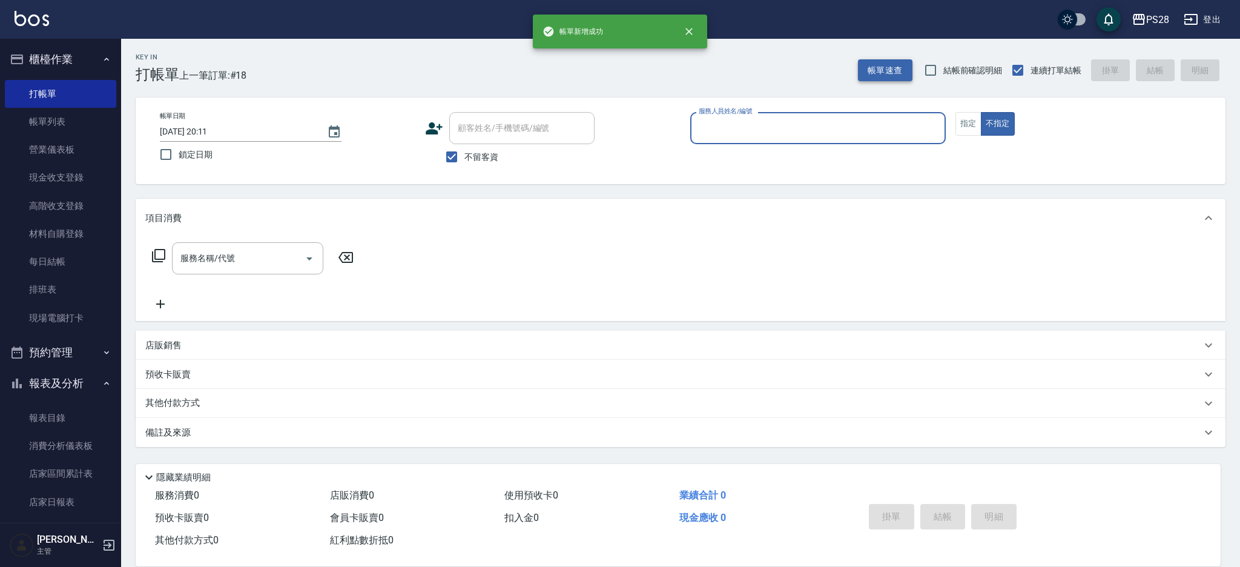
click at [901, 64] on button "帳單速查" at bounding box center [885, 70] width 54 height 22
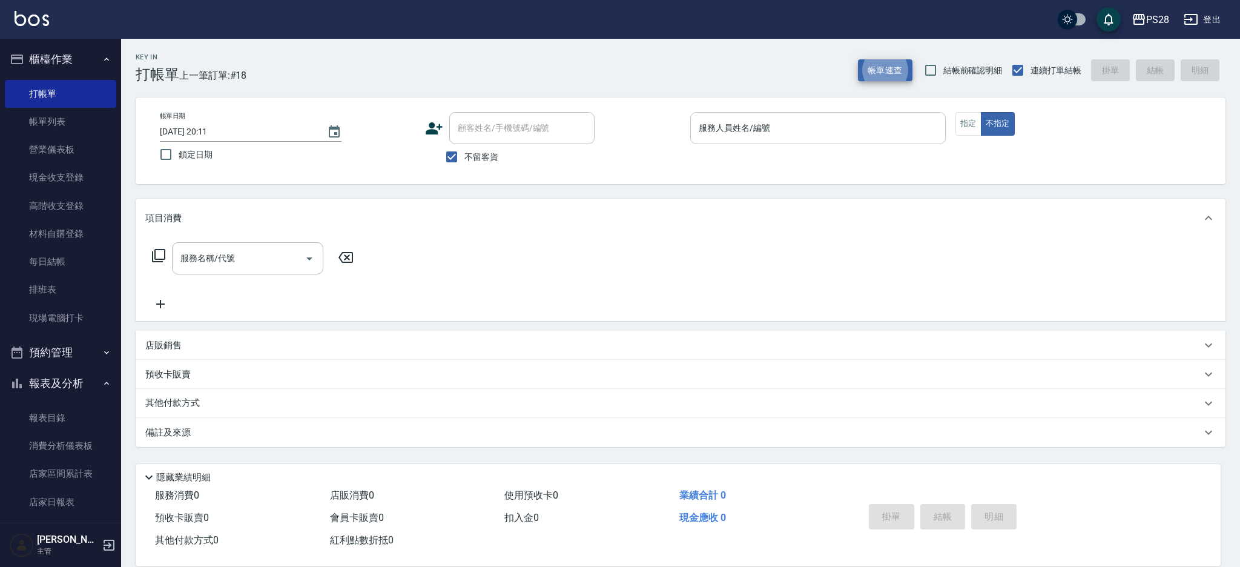
click at [815, 139] on div "服務人員姓名/編號" at bounding box center [817, 128] width 255 height 32
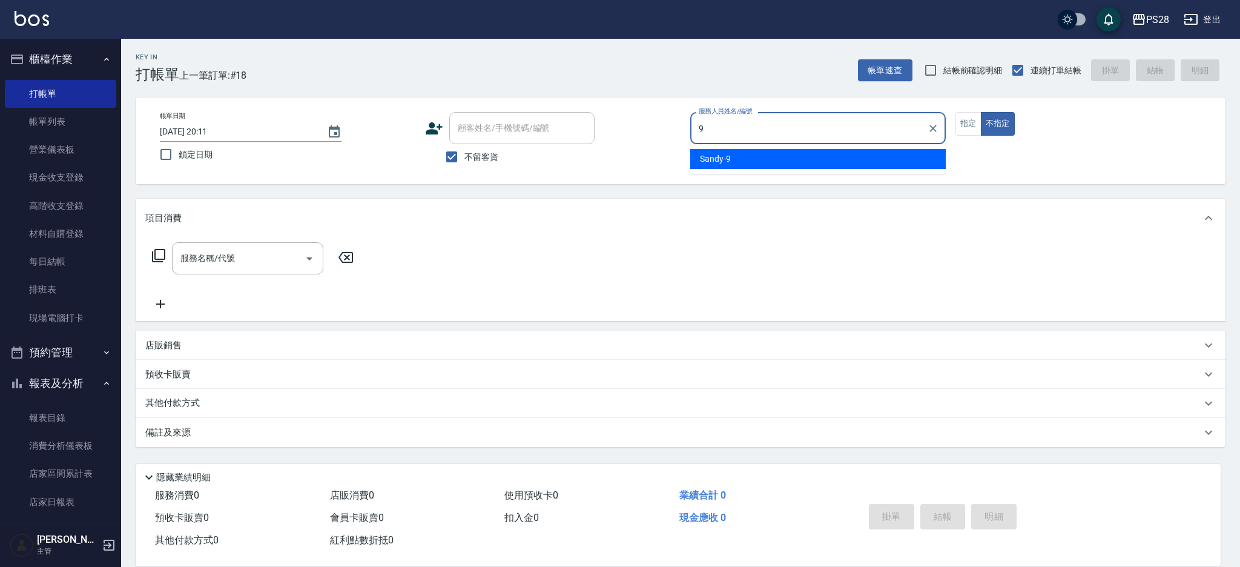
type input "Sandy-9"
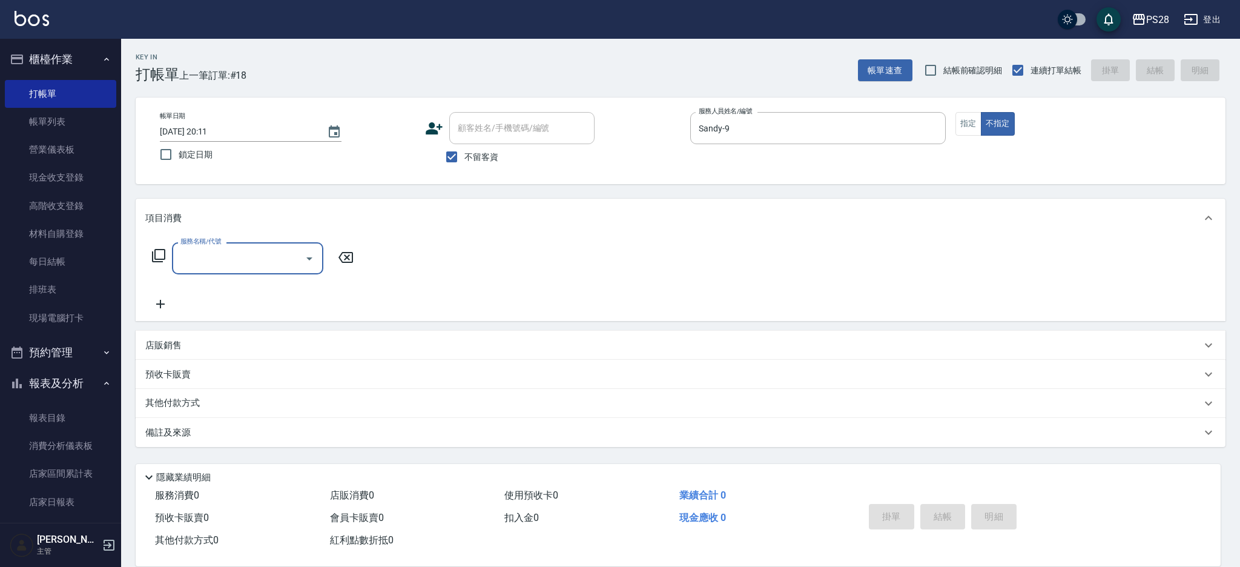
type input "1"
type input "單剪(250)"
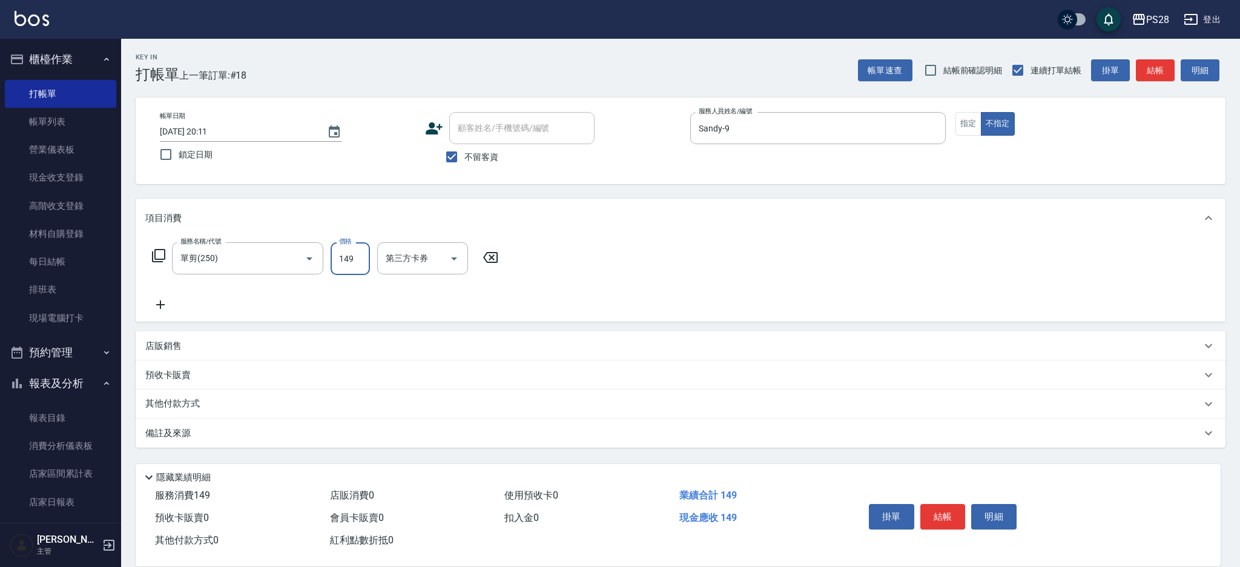
type input "149"
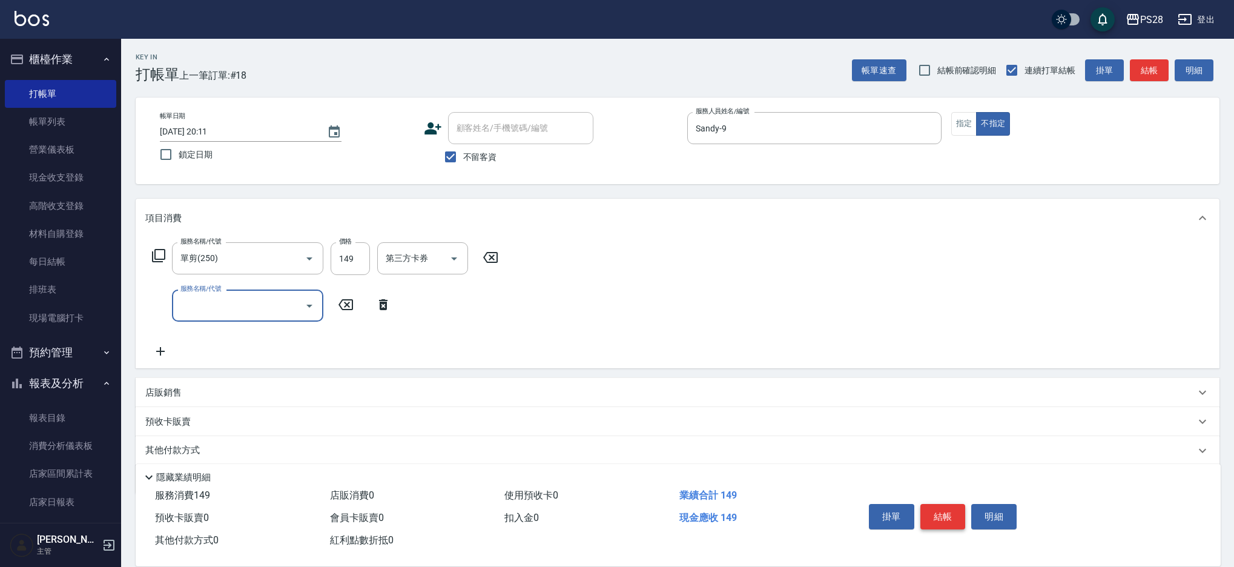
click at [950, 522] on button "結帳" at bounding box center [942, 516] width 45 height 25
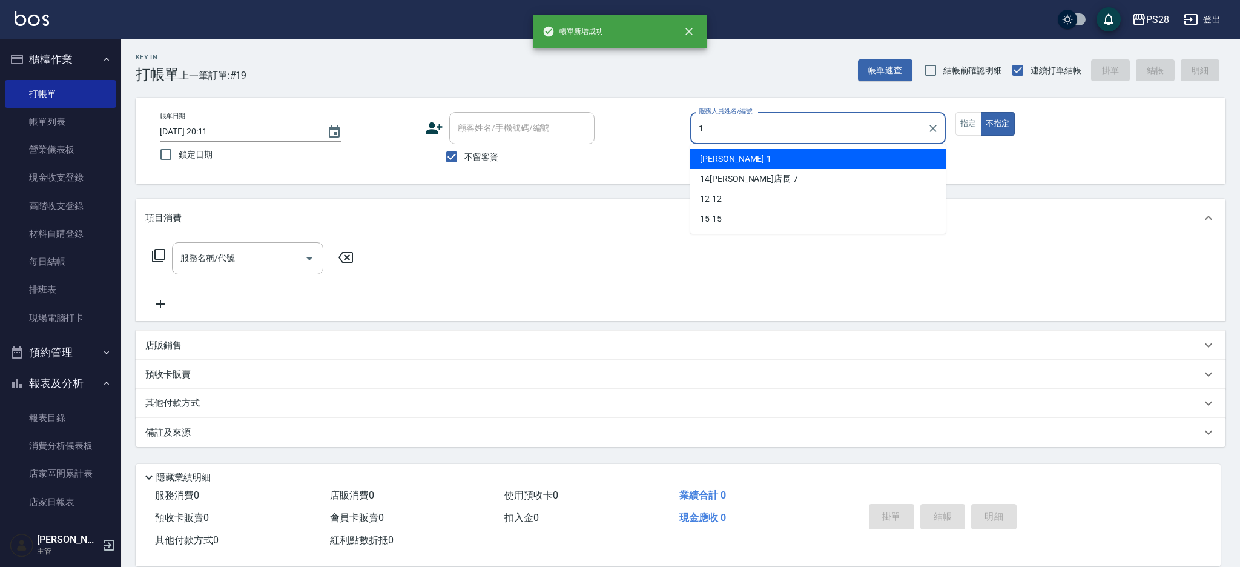
type input "SAM-1"
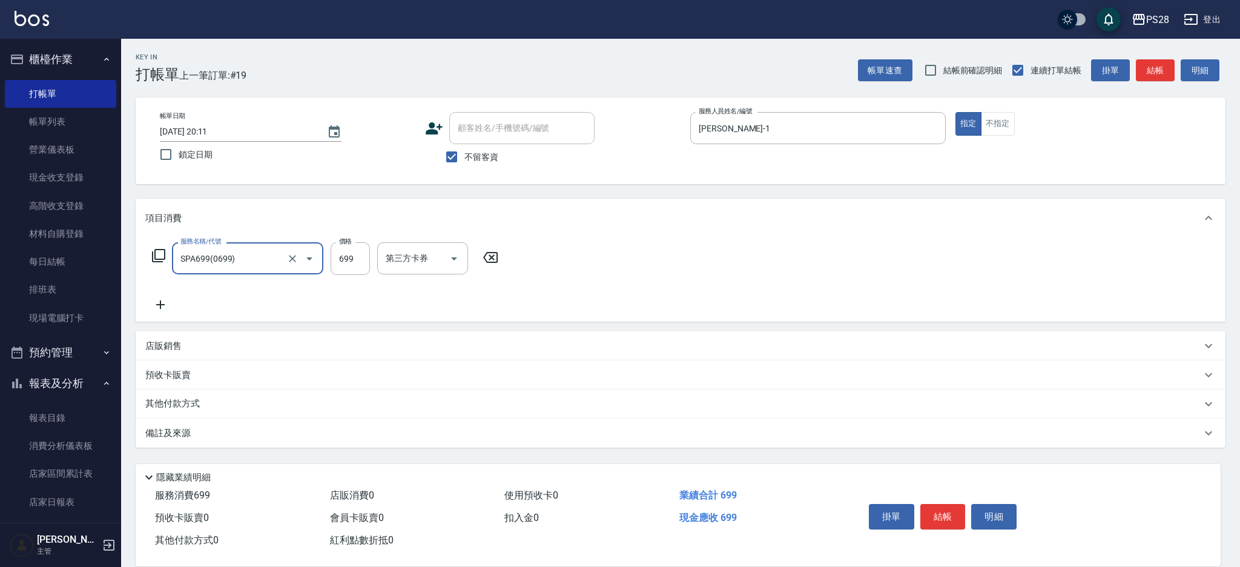
type input "SPA699(0699)"
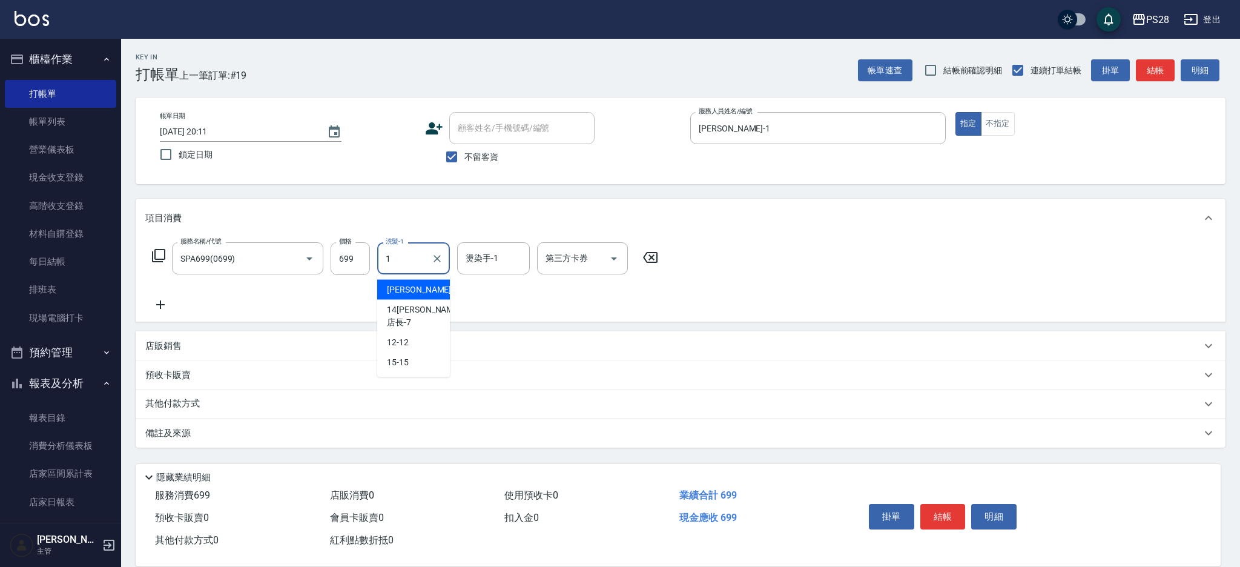
type input "SAM-1"
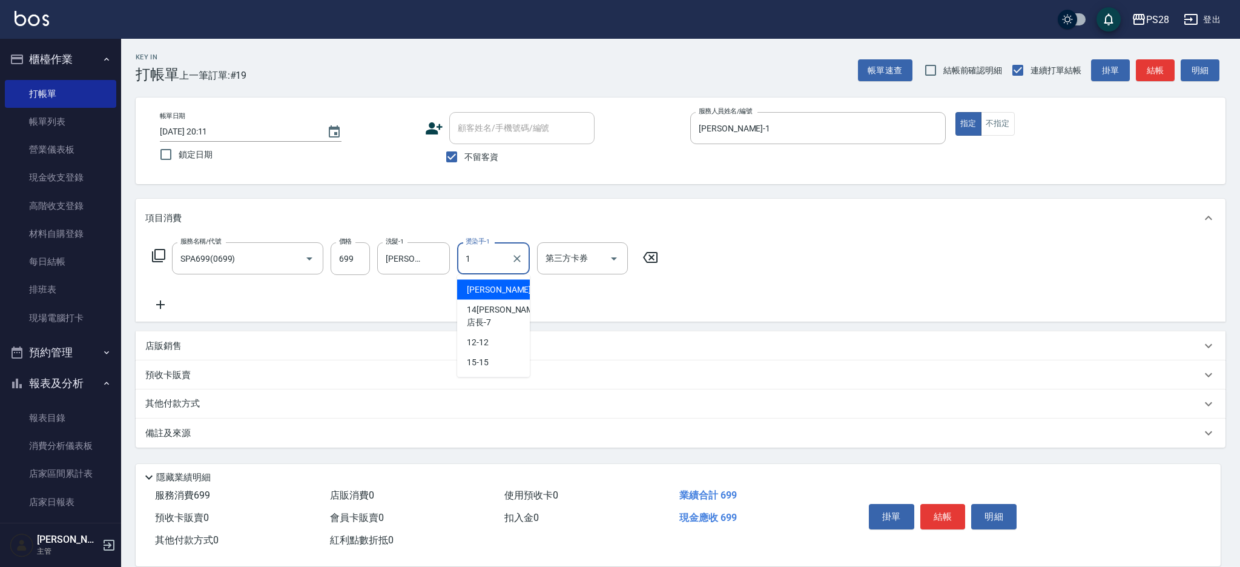
type input "SAM-1"
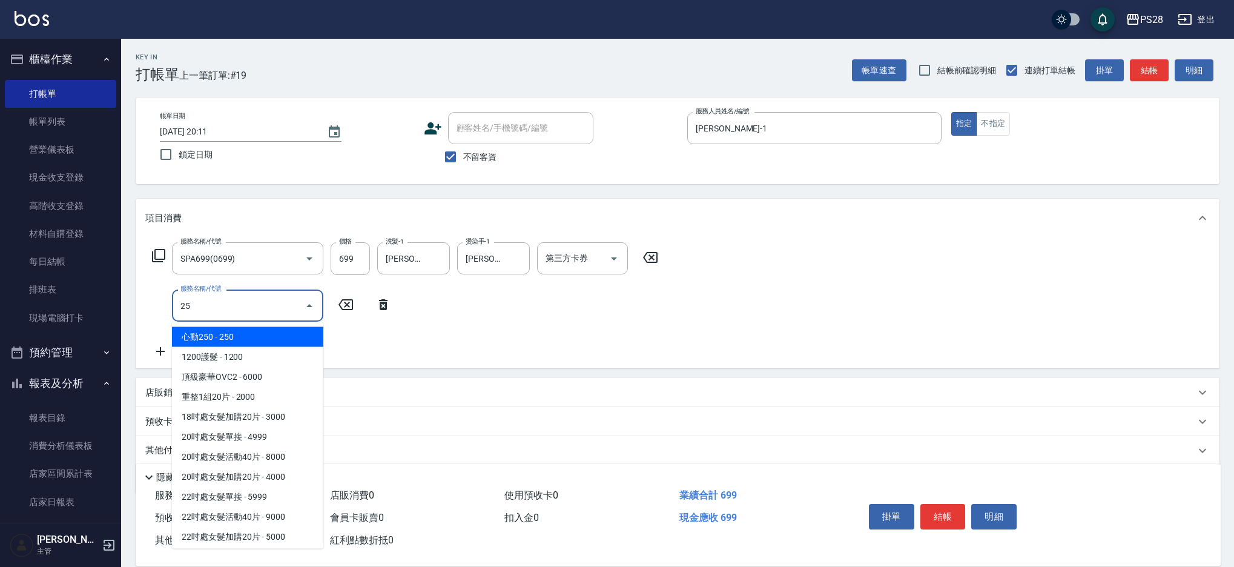
type input "250"
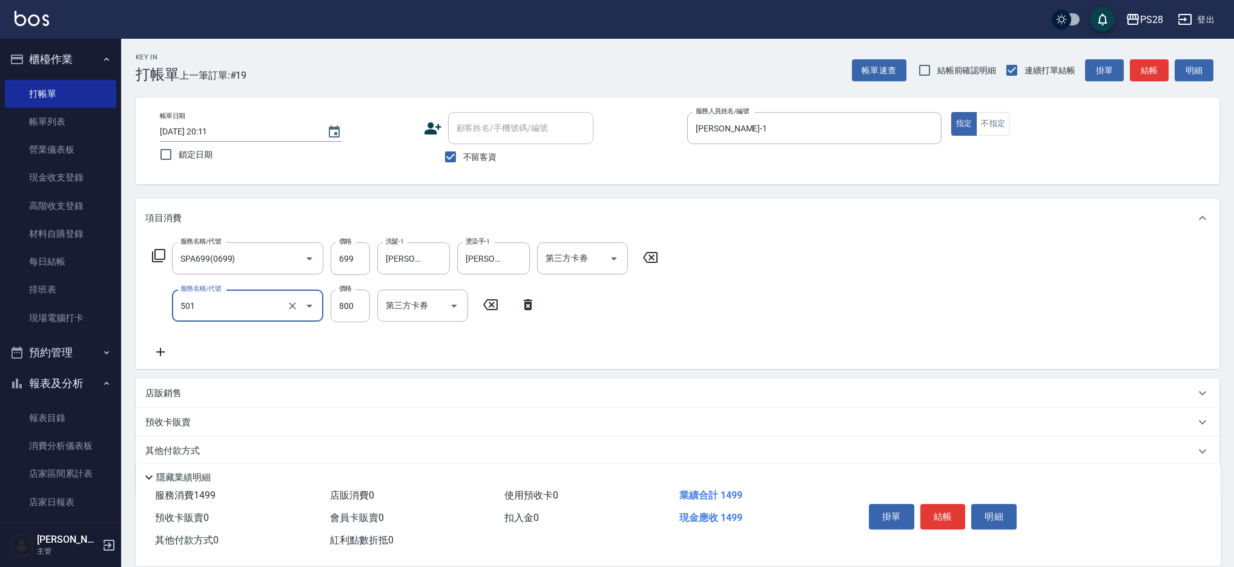
type input "染髮(501)"
type input "1200"
type input "SAM-1"
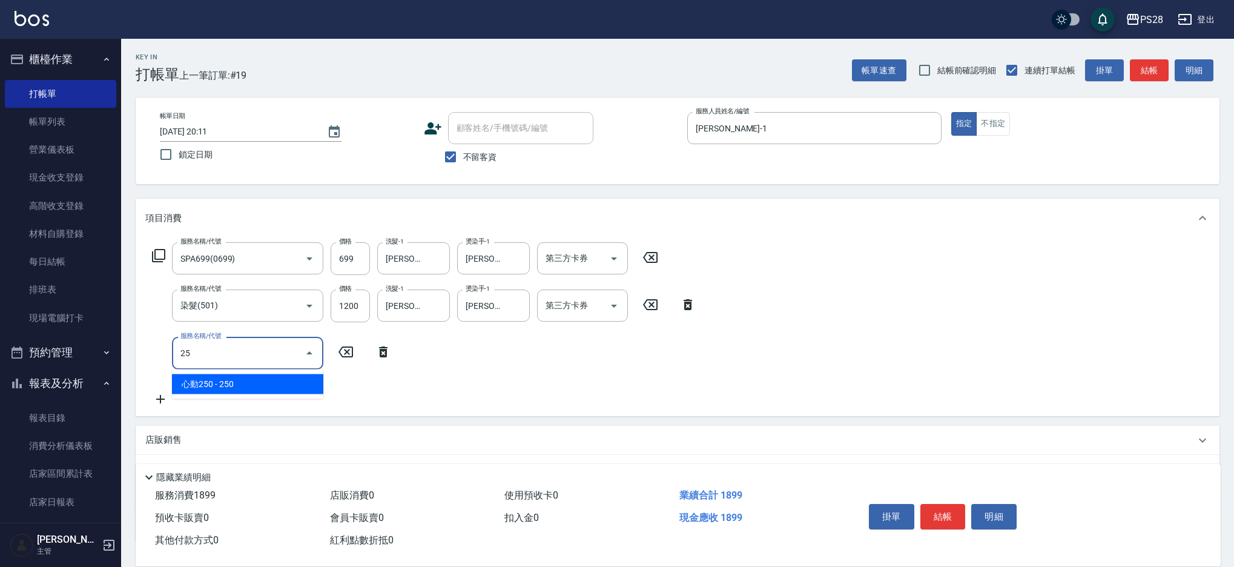
type input "2"
type input "5"
type input "1200護髮(407)"
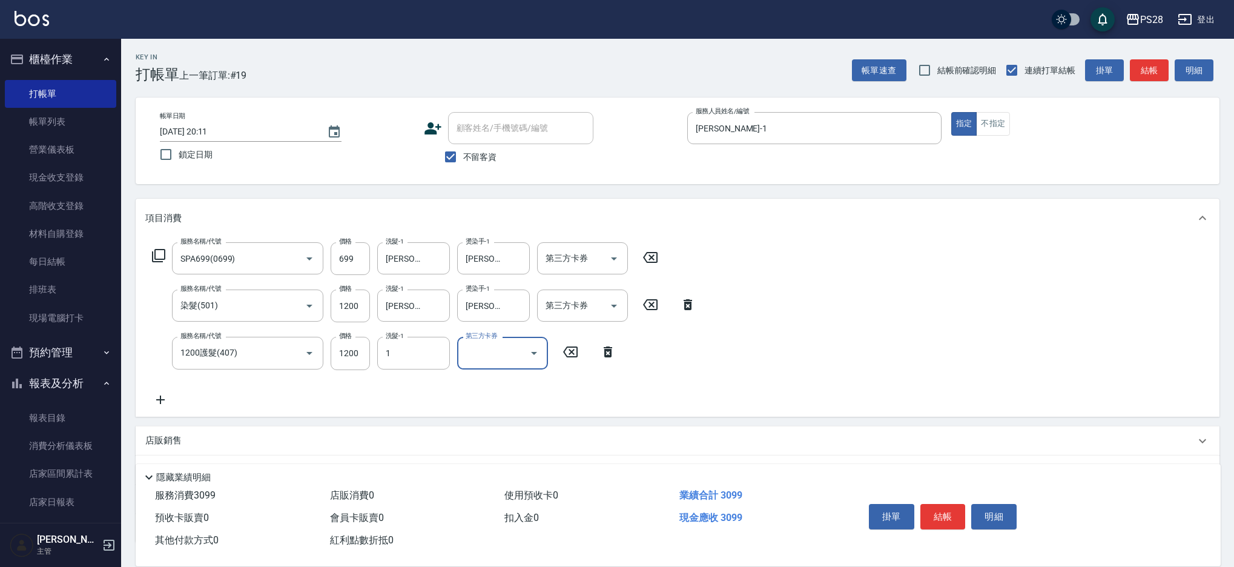
type input "SAM-1"
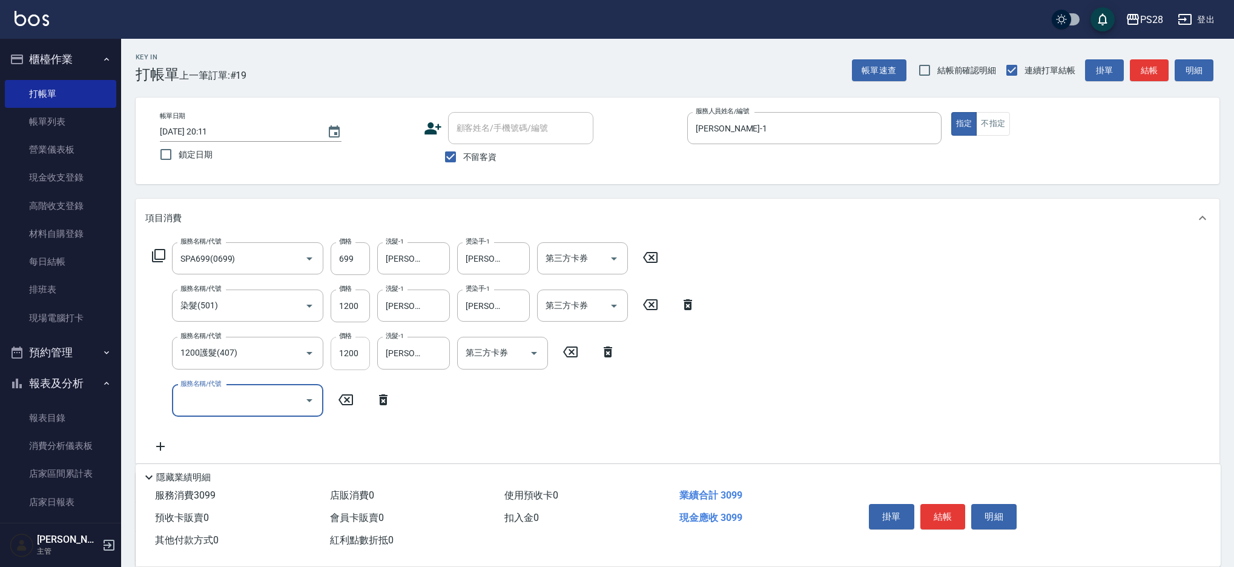
click at [354, 355] on input "1200" at bounding box center [350, 353] width 39 height 33
click at [252, 351] on input "1200護髮(407)" at bounding box center [230, 352] width 107 height 21
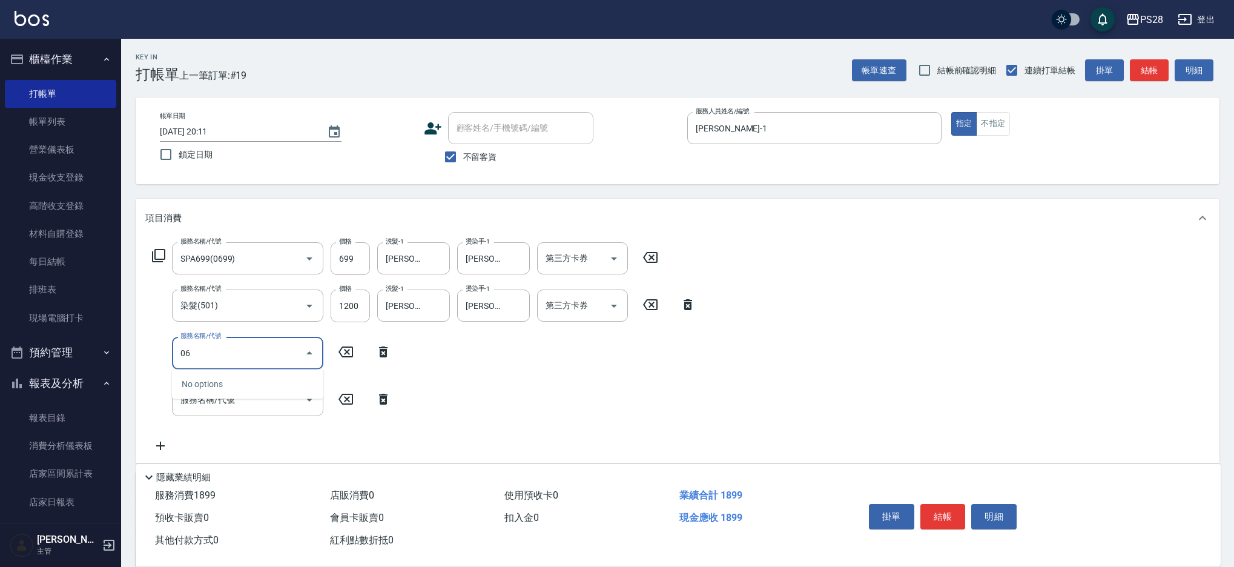
type input "0"
type input "1000護髮(406)"
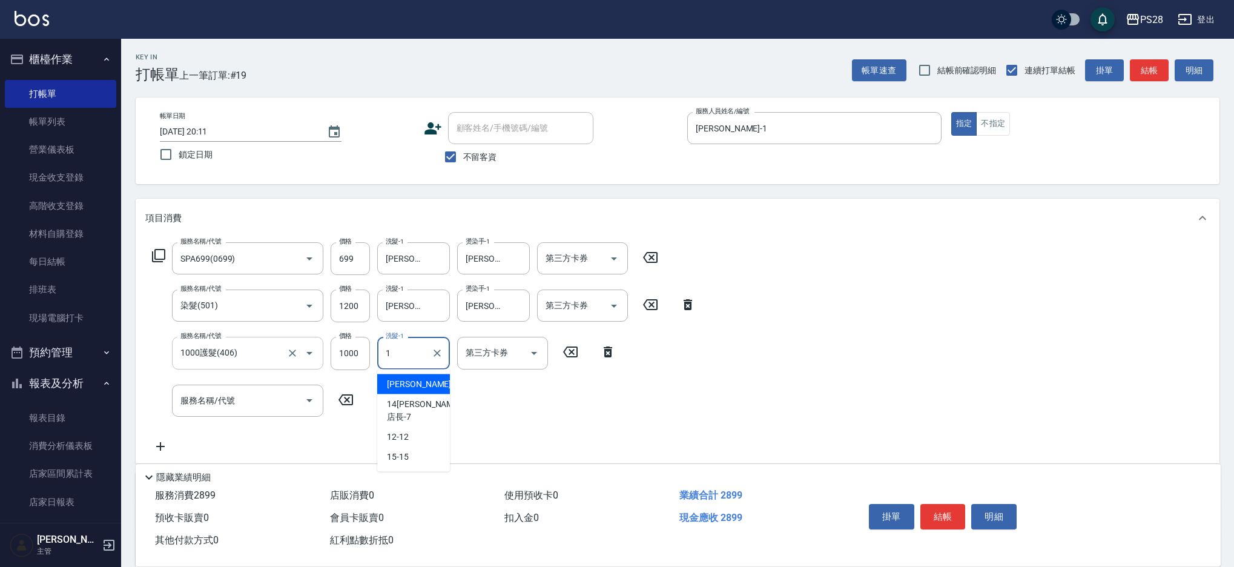
type input "SAM-1"
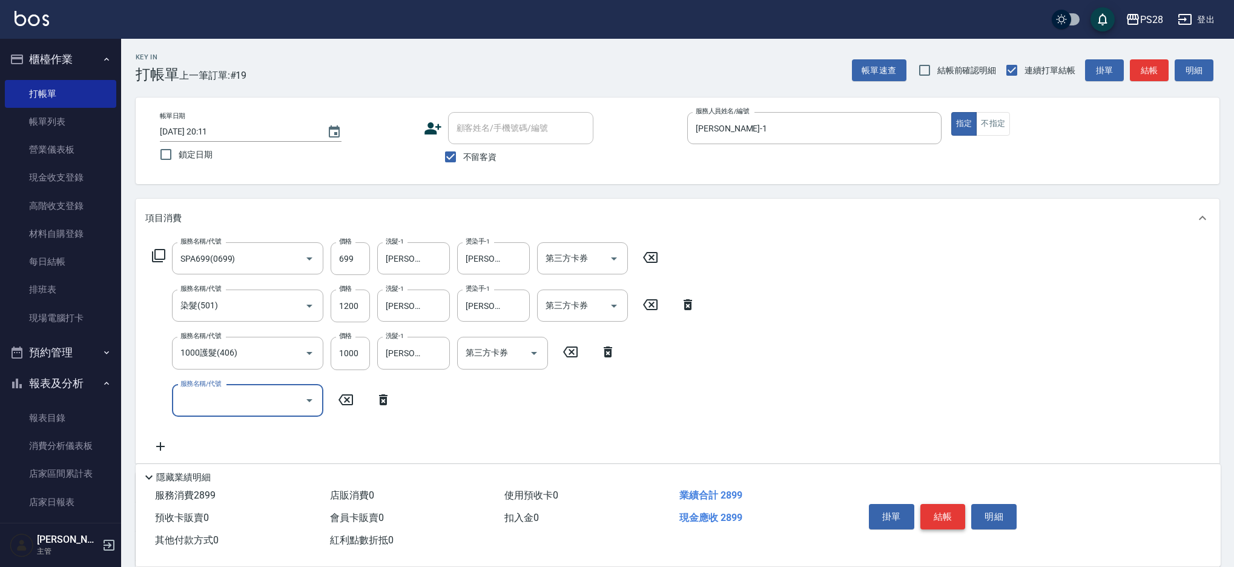
click at [940, 512] on button "結帳" at bounding box center [942, 516] width 45 height 25
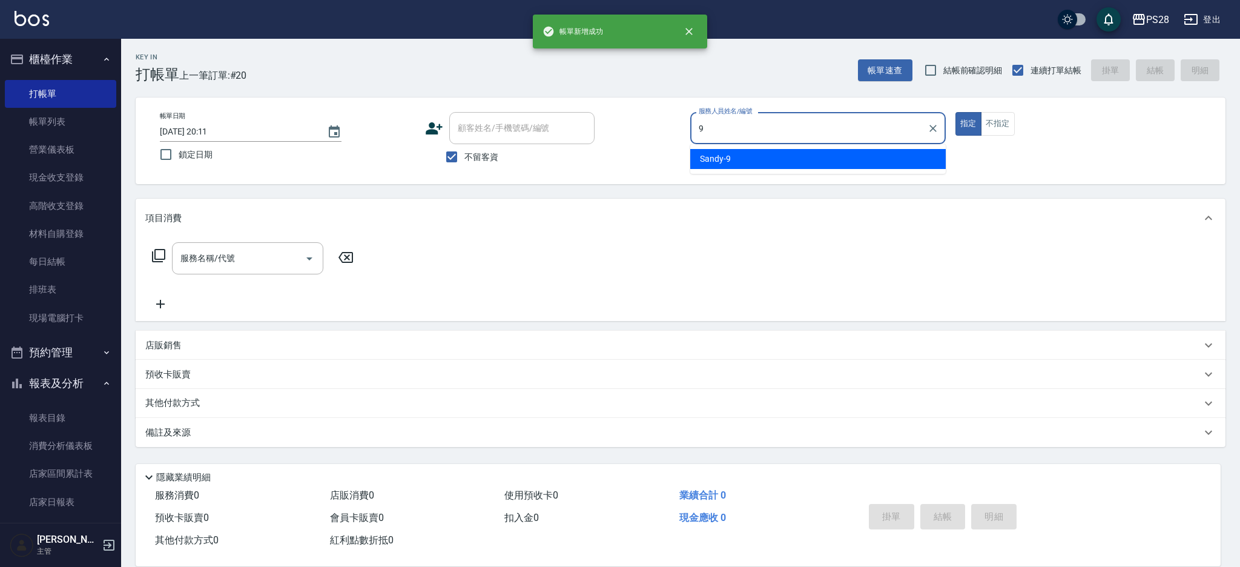
type input "Sandy-9"
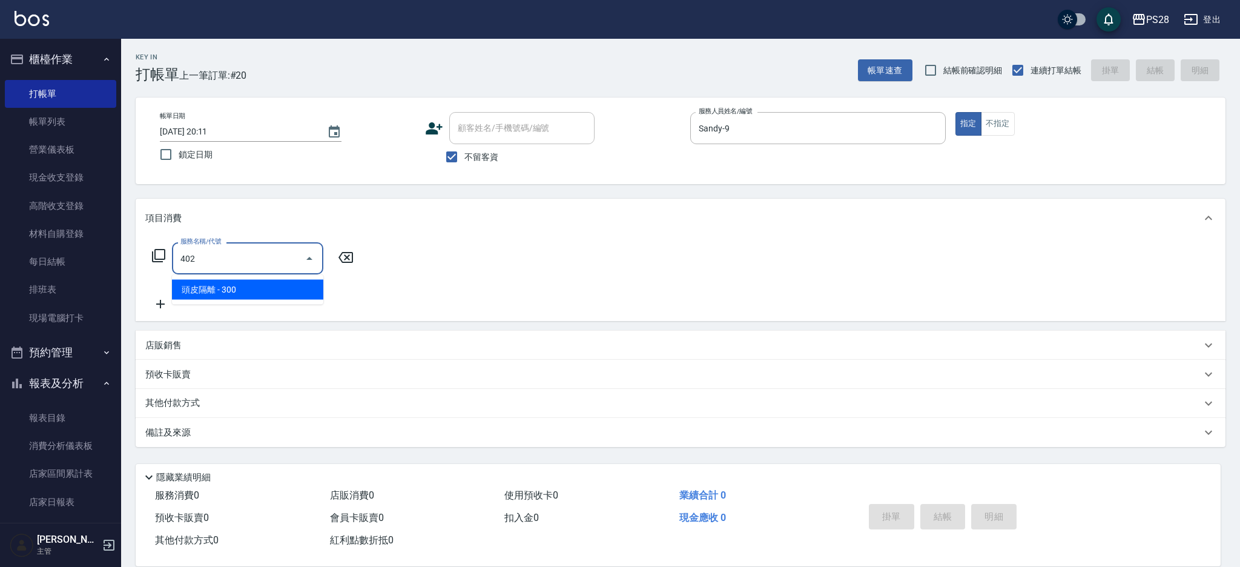
type input "頭皮隔離(402)"
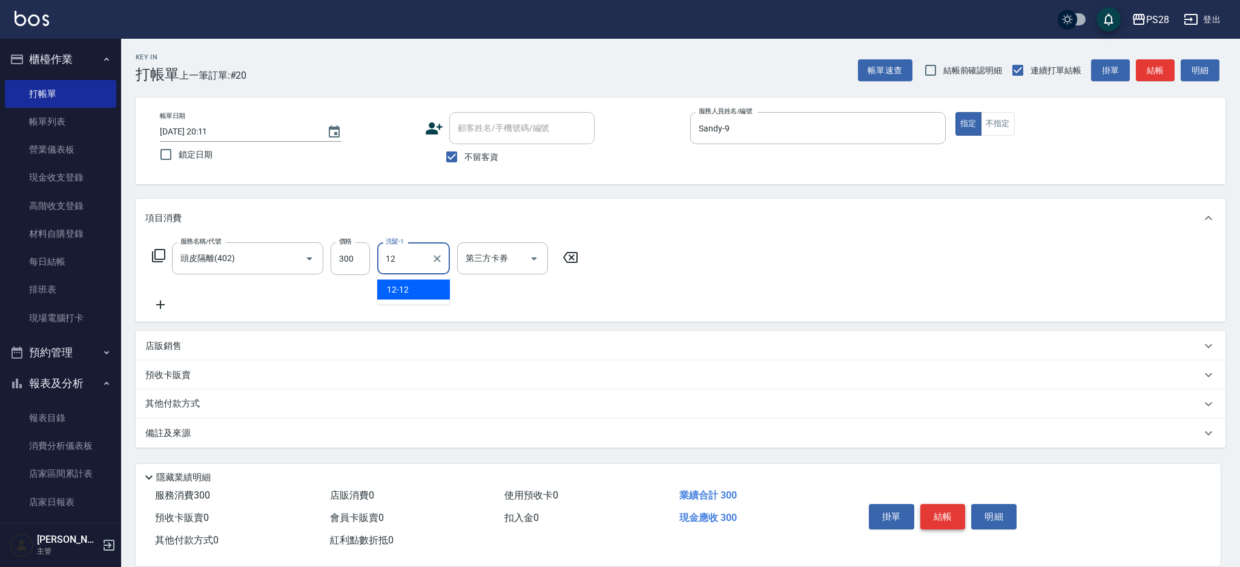
type input "12-12"
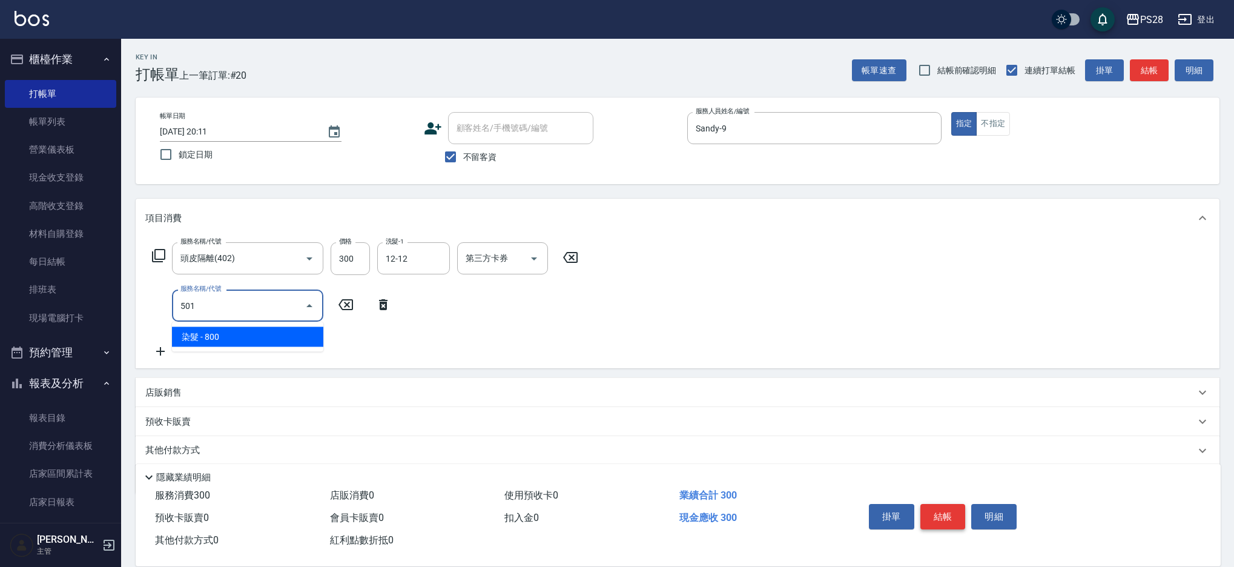
type input "染髮(501)"
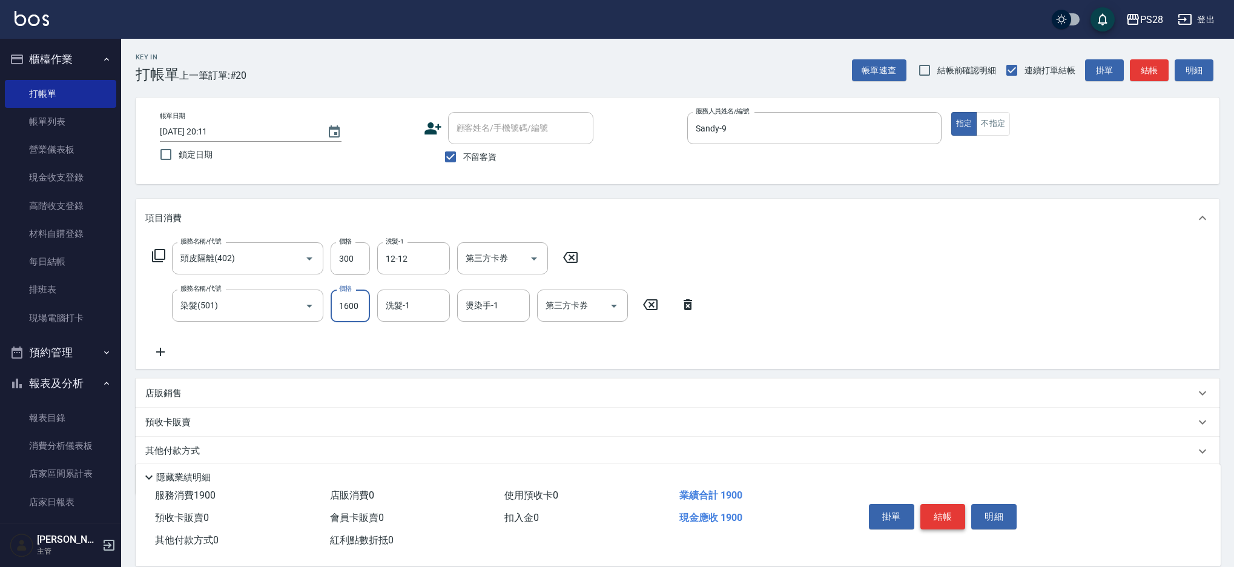
type input "1600"
type input "Sandy-9"
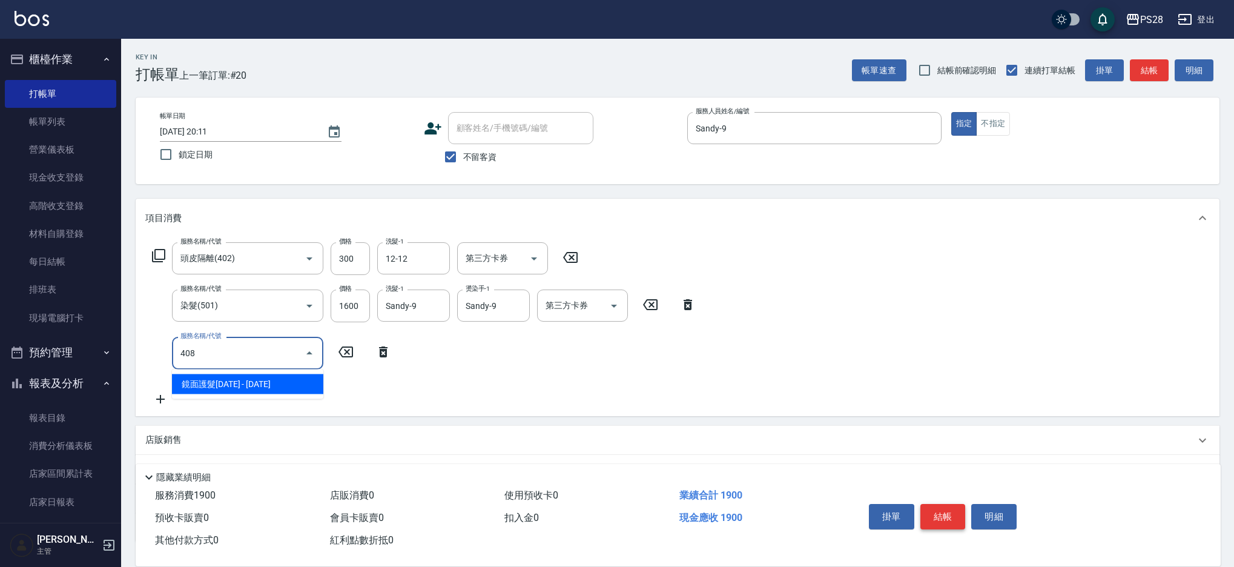
type input "鏡面護髮1800(408)"
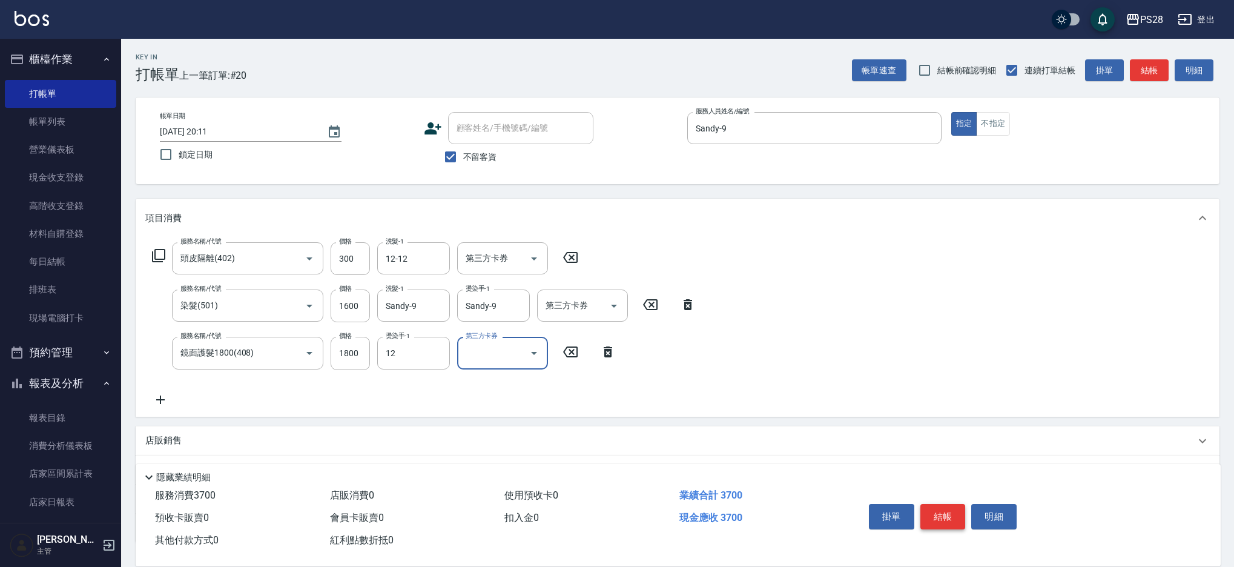
type input "12-12"
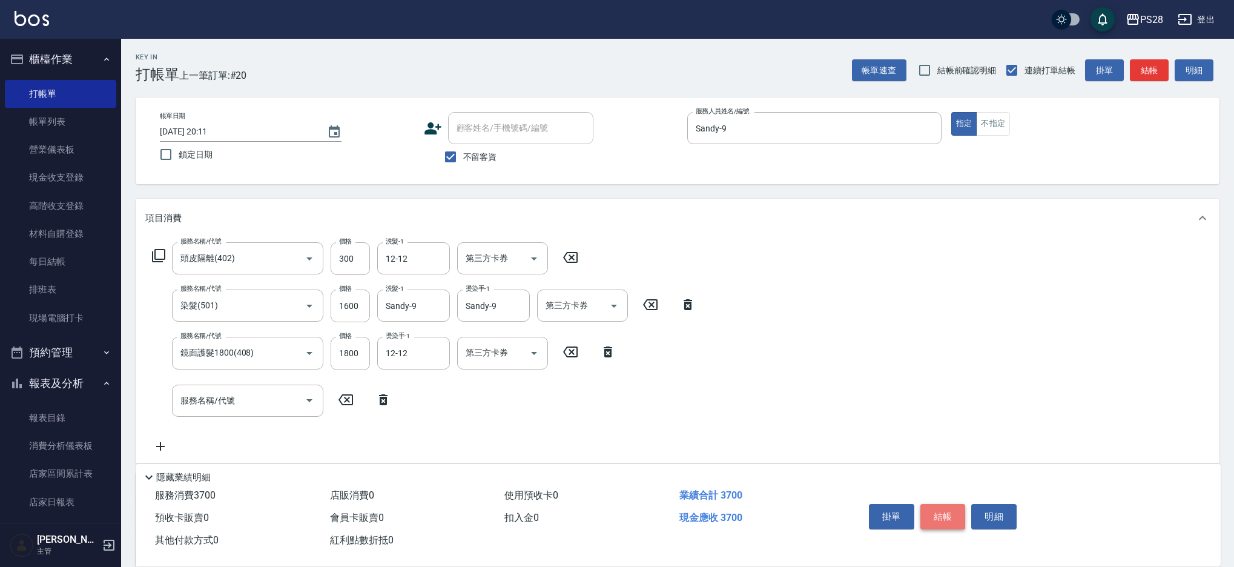
click at [936, 508] on button "結帳" at bounding box center [942, 516] width 45 height 25
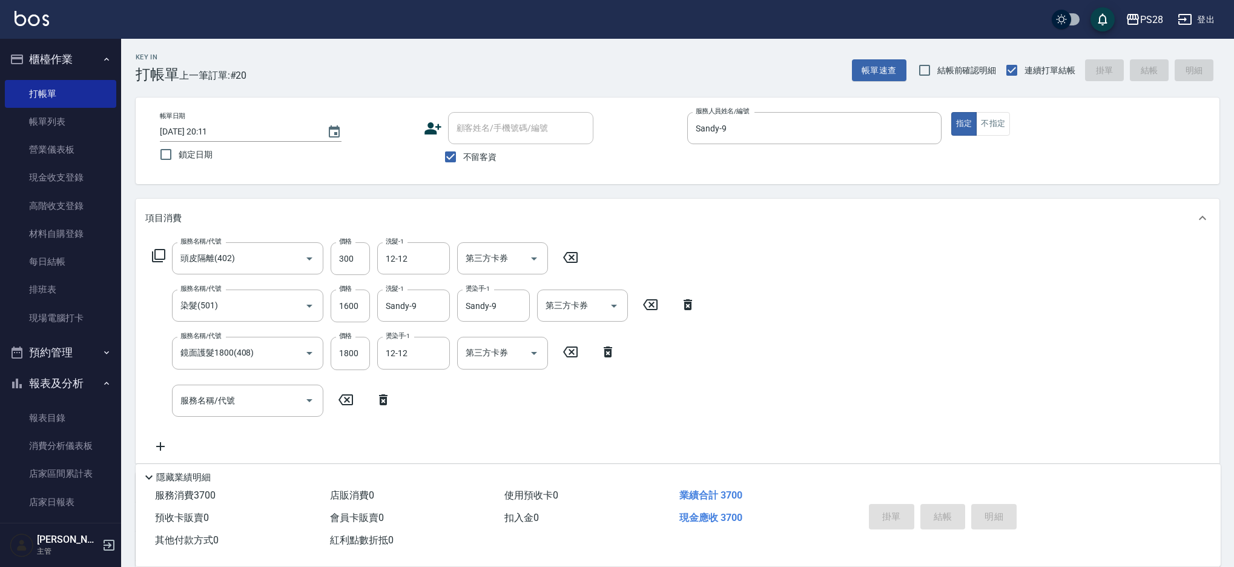
type input "2025/08/22 20:12"
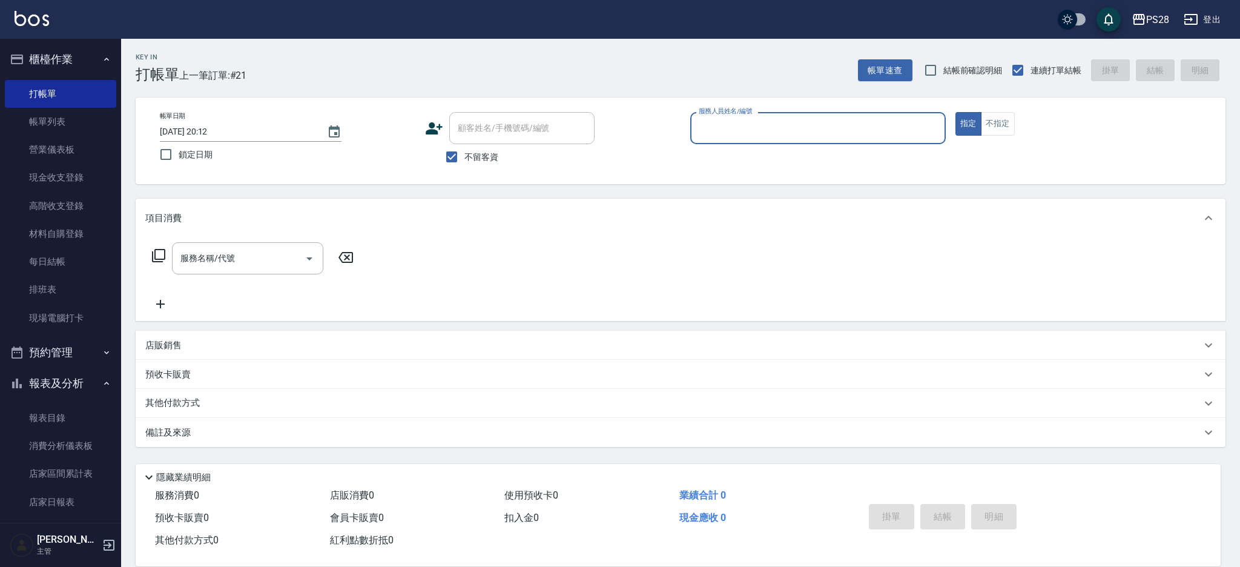
type input "0"
type input "Sandy-9"
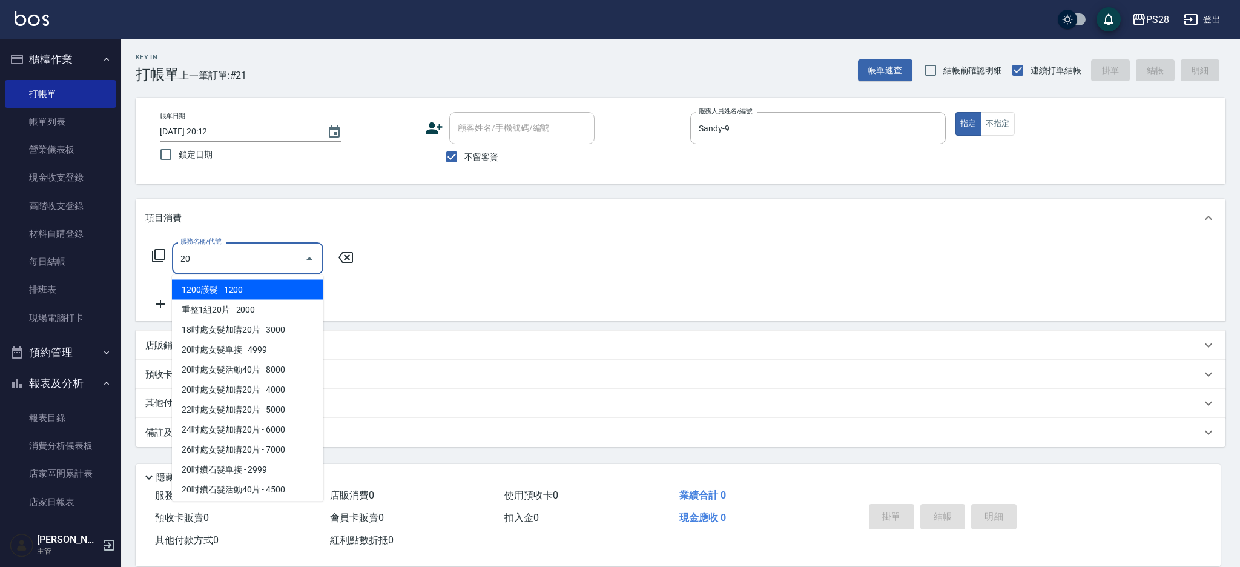
type input "2"
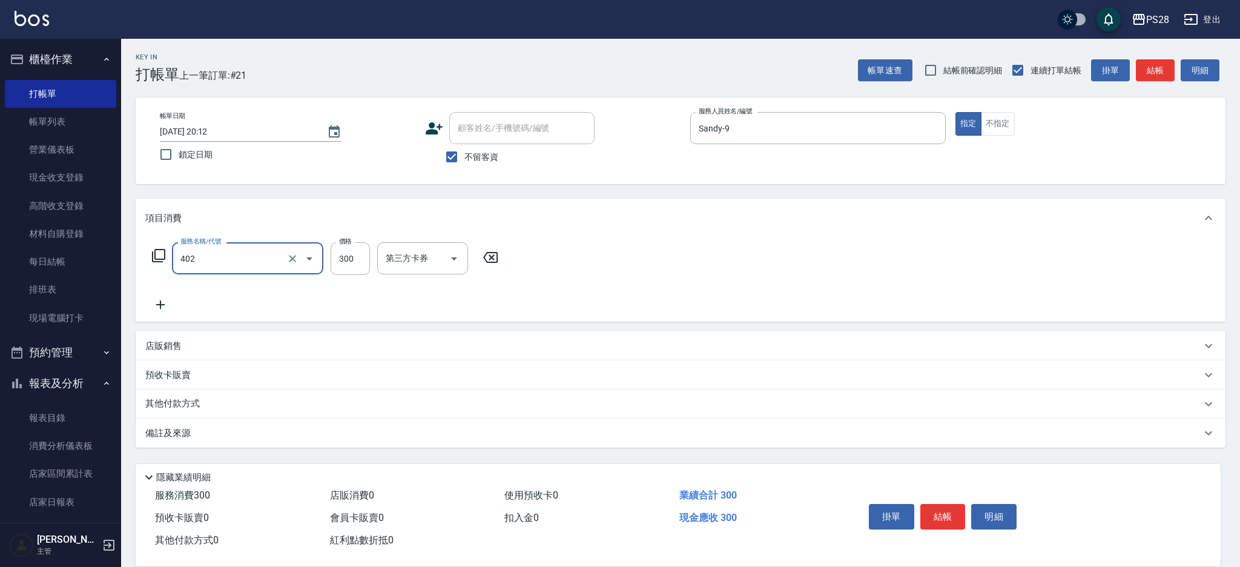
type input "頭皮隔離(402)"
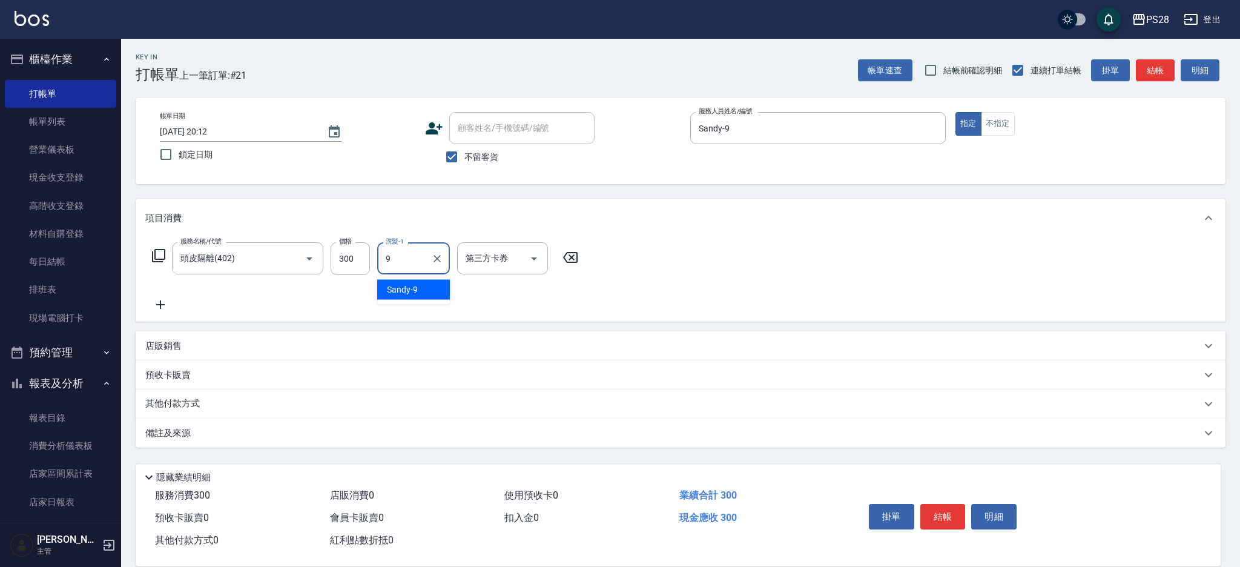
type input "Sandy-9"
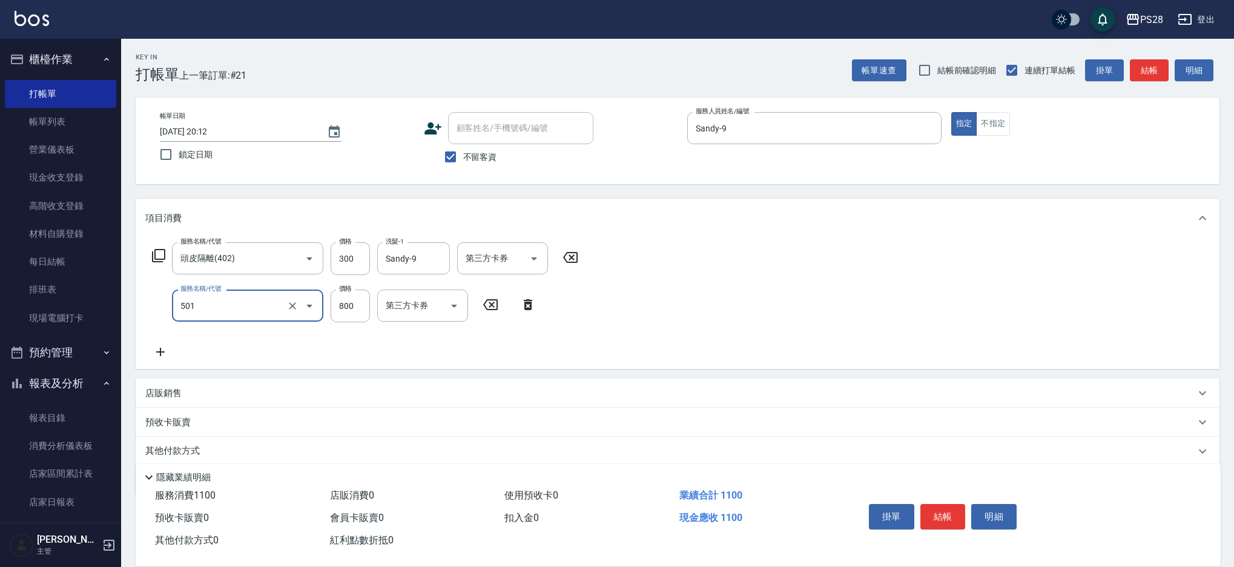
type input "染髮(501)"
type input "1000"
type input "NITA-4"
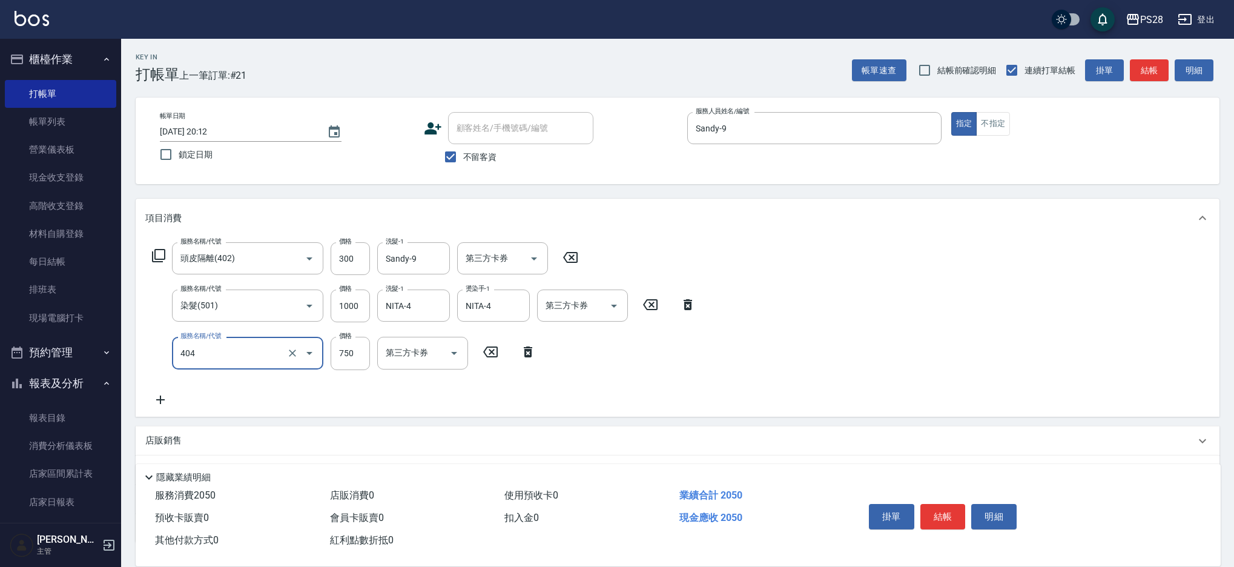
type input "750護髮(404)"
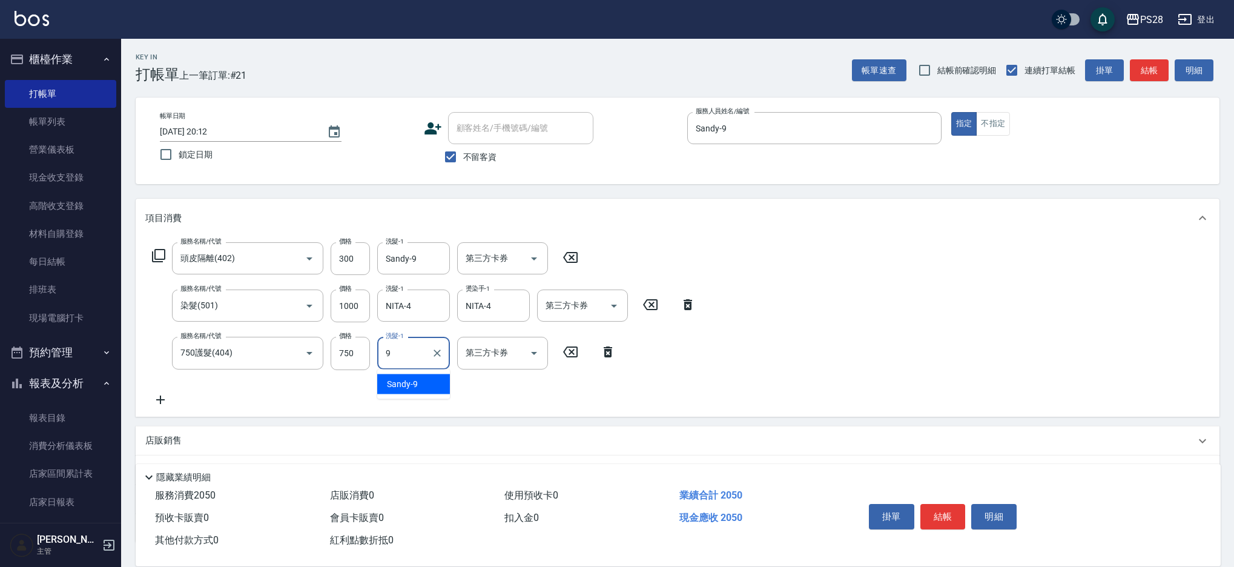
type input "Sandy-9"
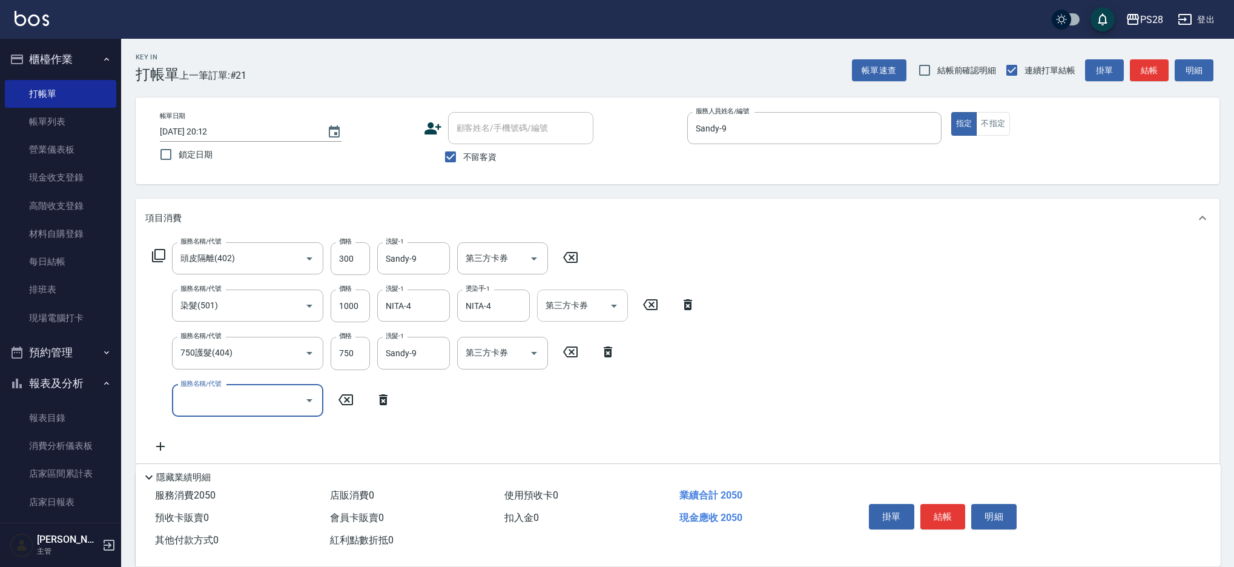
click at [613, 305] on icon "Open" at bounding box center [614, 305] width 6 height 3
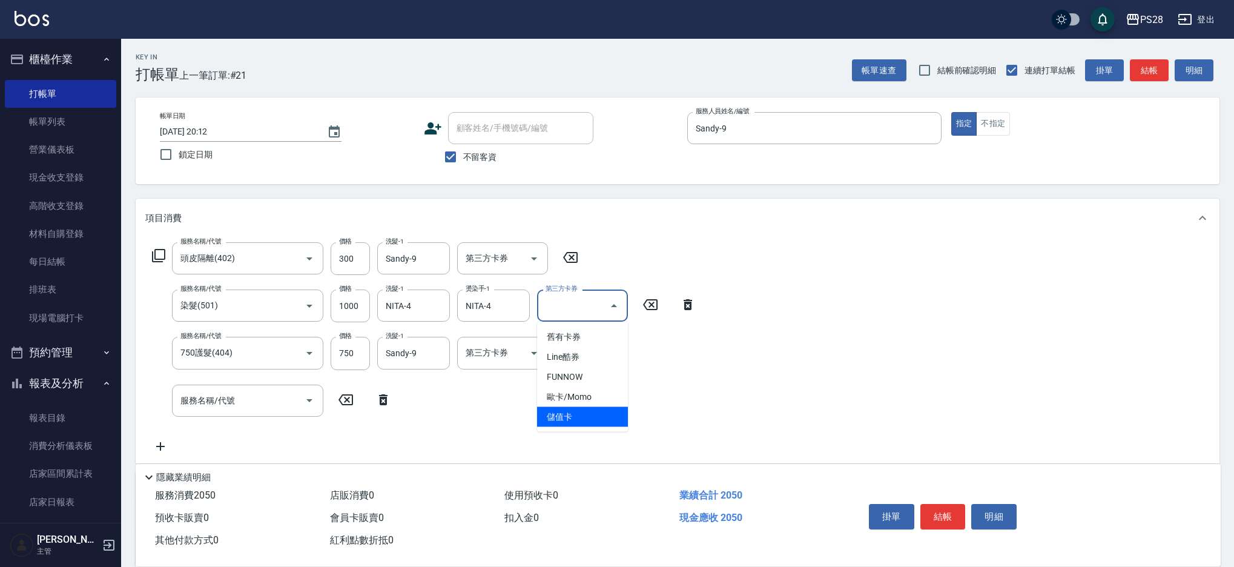
click at [581, 422] on span "儲值卡" at bounding box center [582, 417] width 91 height 20
type input "儲值卡"
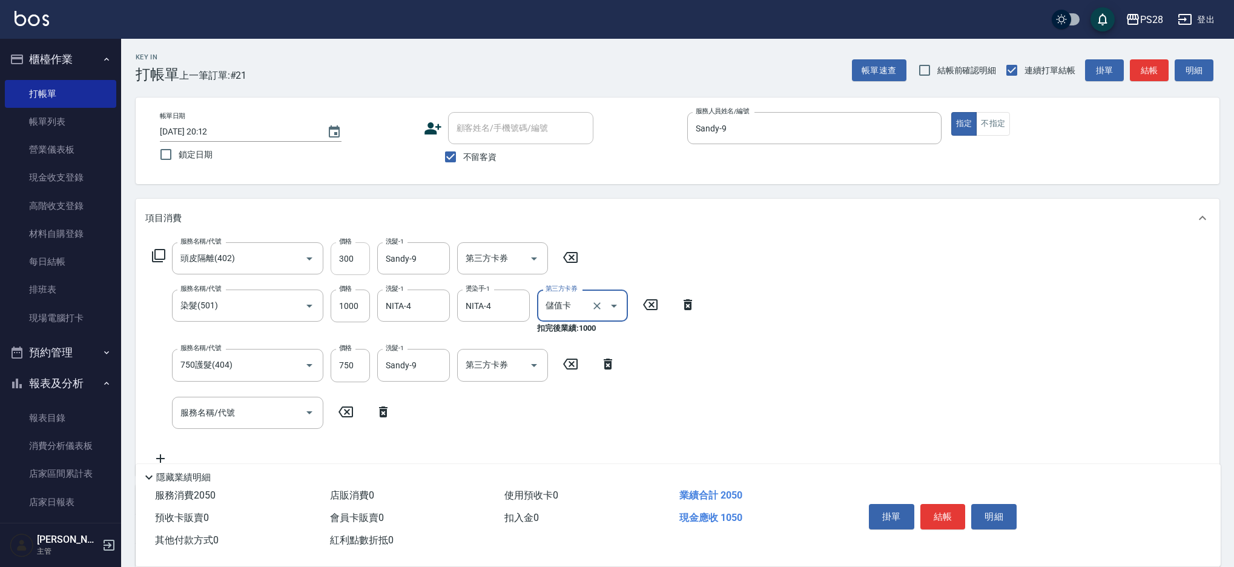
click at [347, 257] on input "300" at bounding box center [350, 258] width 39 height 33
click at [347, 258] on input "300" at bounding box center [350, 258] width 39 height 33
click at [346, 258] on input "300" at bounding box center [350, 258] width 39 height 33
type input "200"
type input "S"
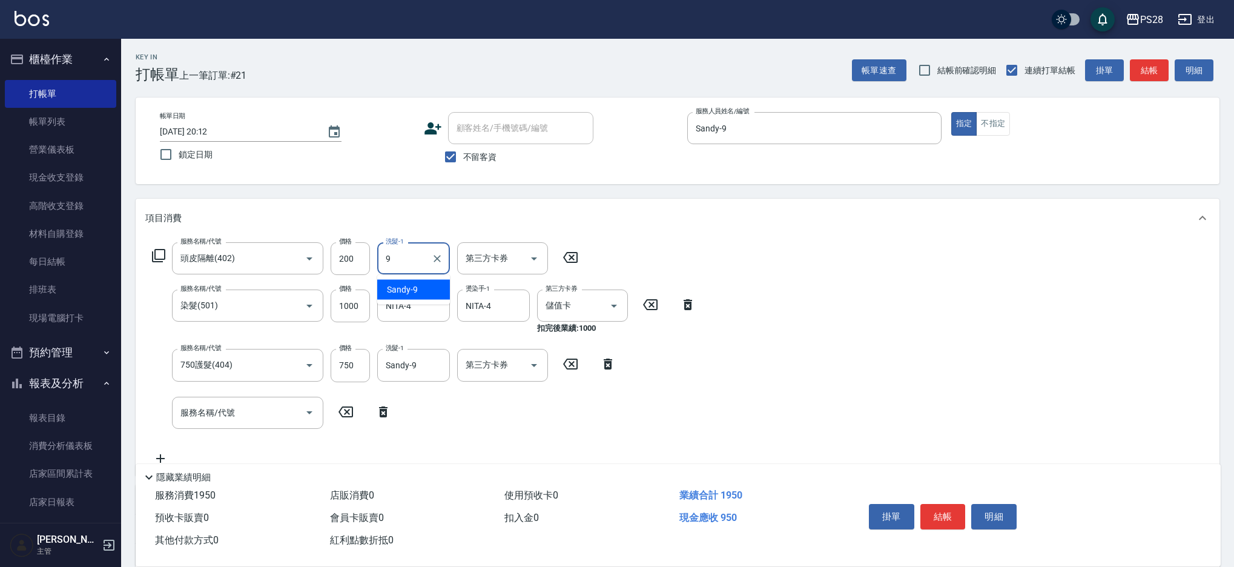
type input "Sandy-9"
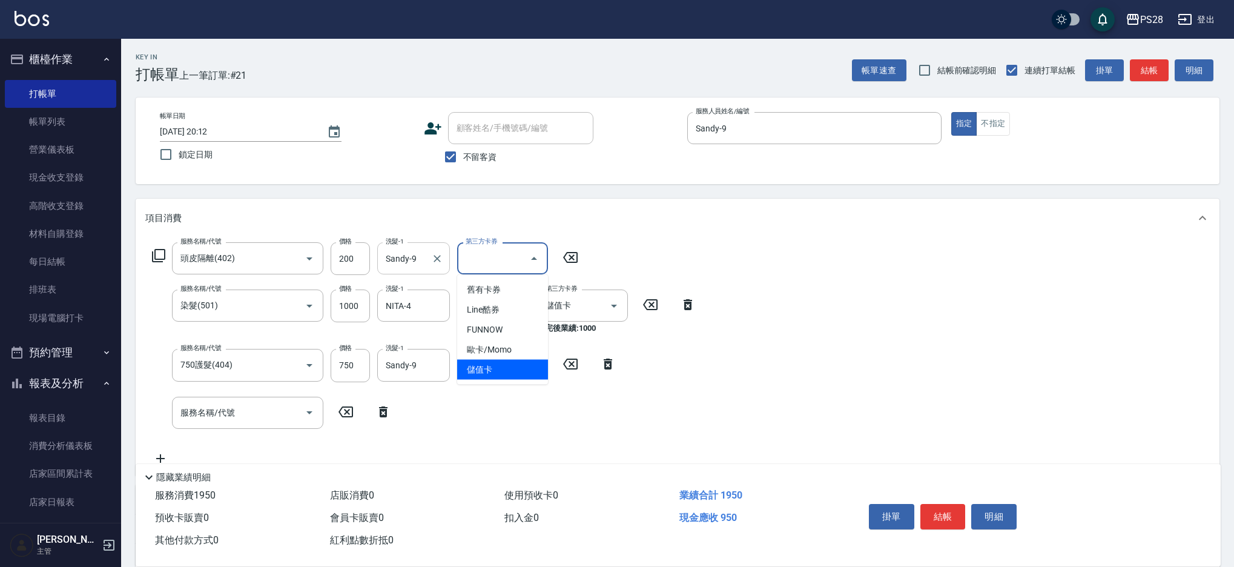
type input "儲值卡"
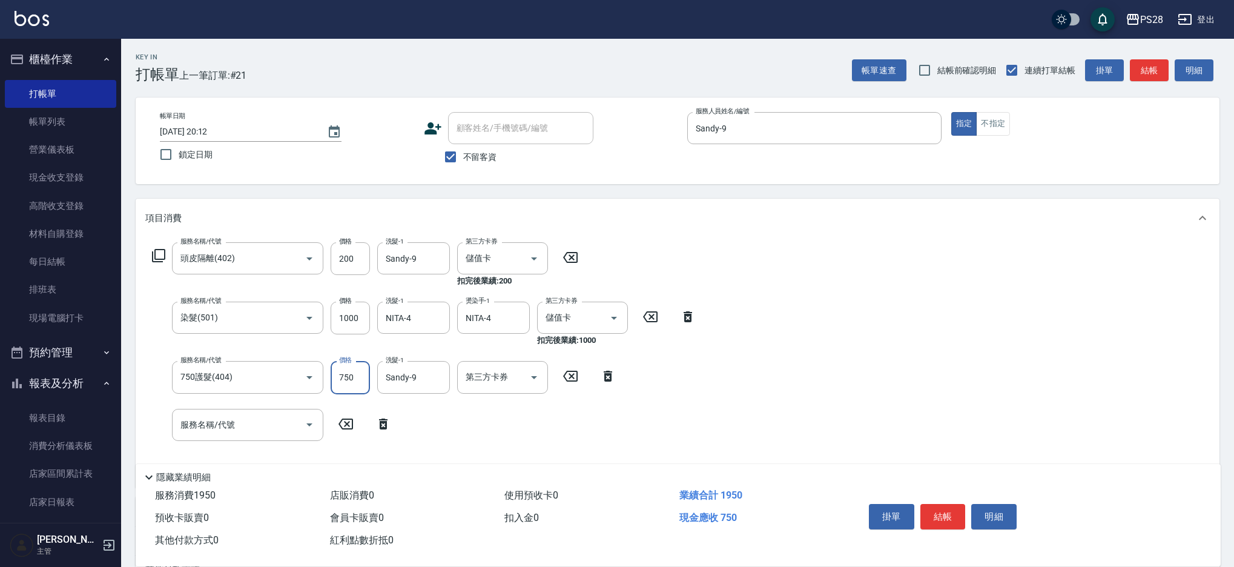
click at [347, 379] on input "750" at bounding box center [350, 377] width 39 height 33
click at [346, 379] on input "750" at bounding box center [350, 377] width 39 height 33
type input "850"
type input "S"
type input "Sandy-9"
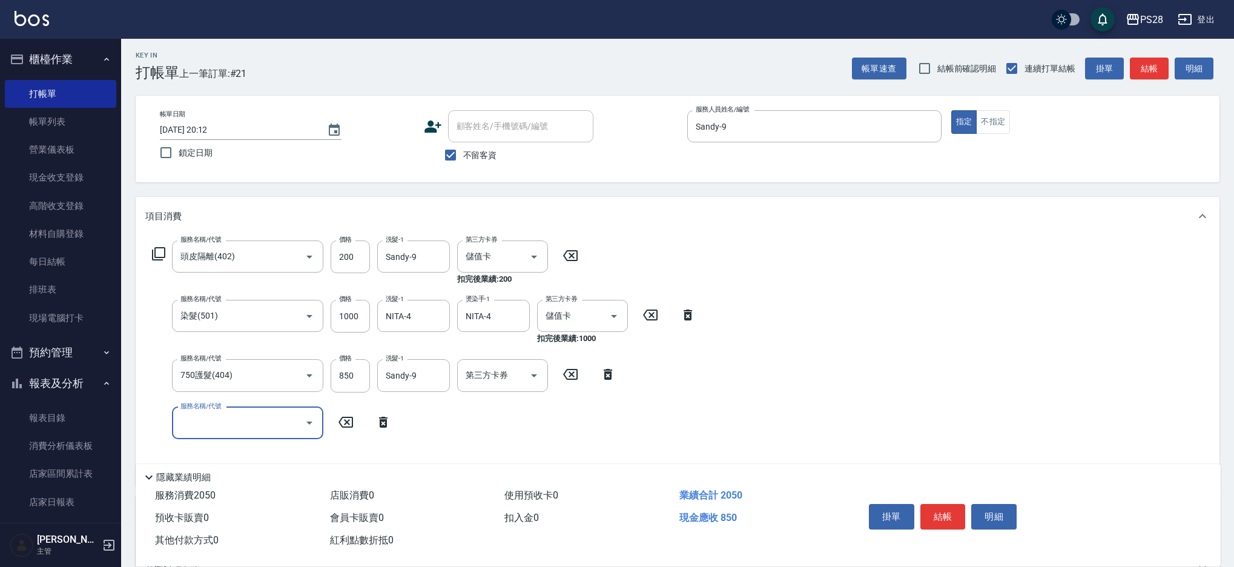
scroll to position [1, 0]
click at [937, 515] on button "結帳" at bounding box center [942, 516] width 45 height 25
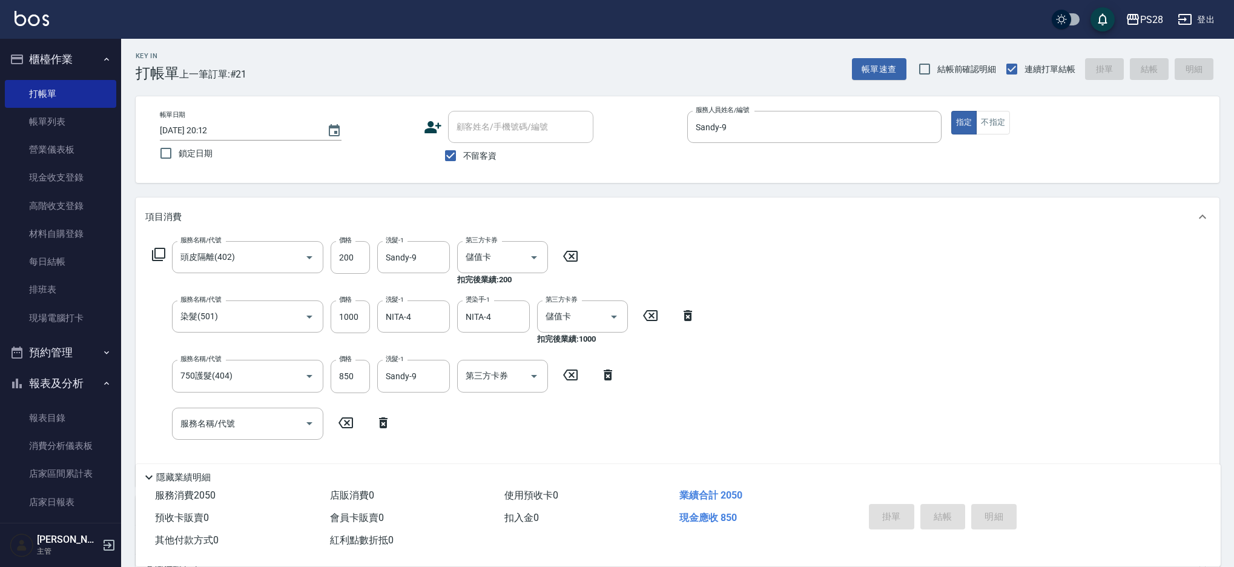
type input "2025/08/22 20:18"
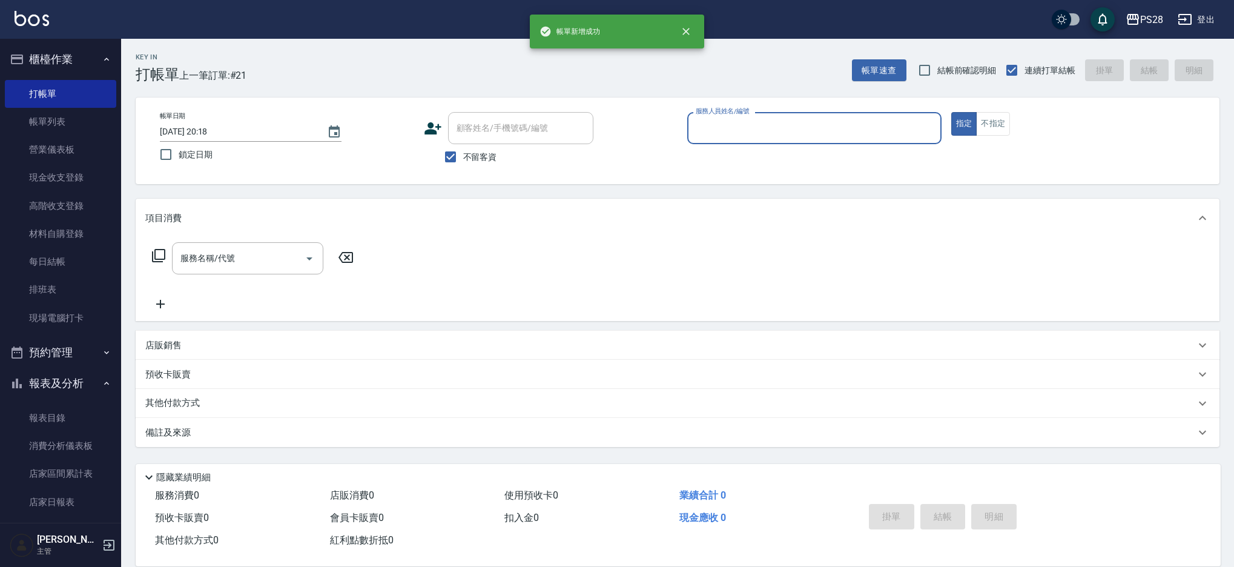
scroll to position [0, 0]
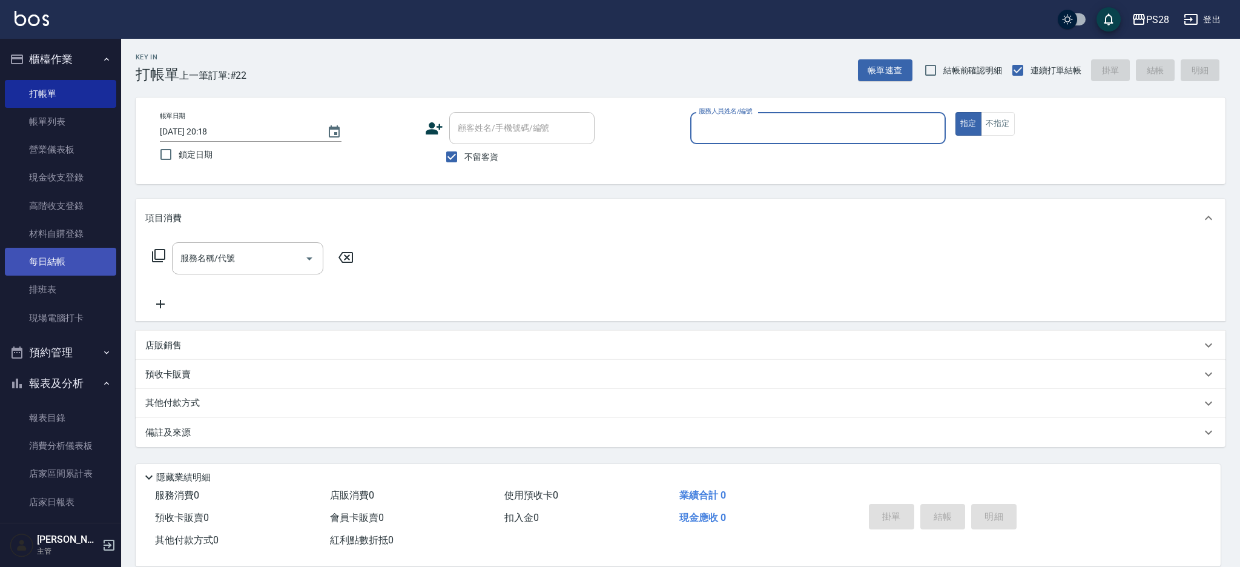
click at [92, 261] on link "每日結帳" at bounding box center [60, 262] width 111 height 28
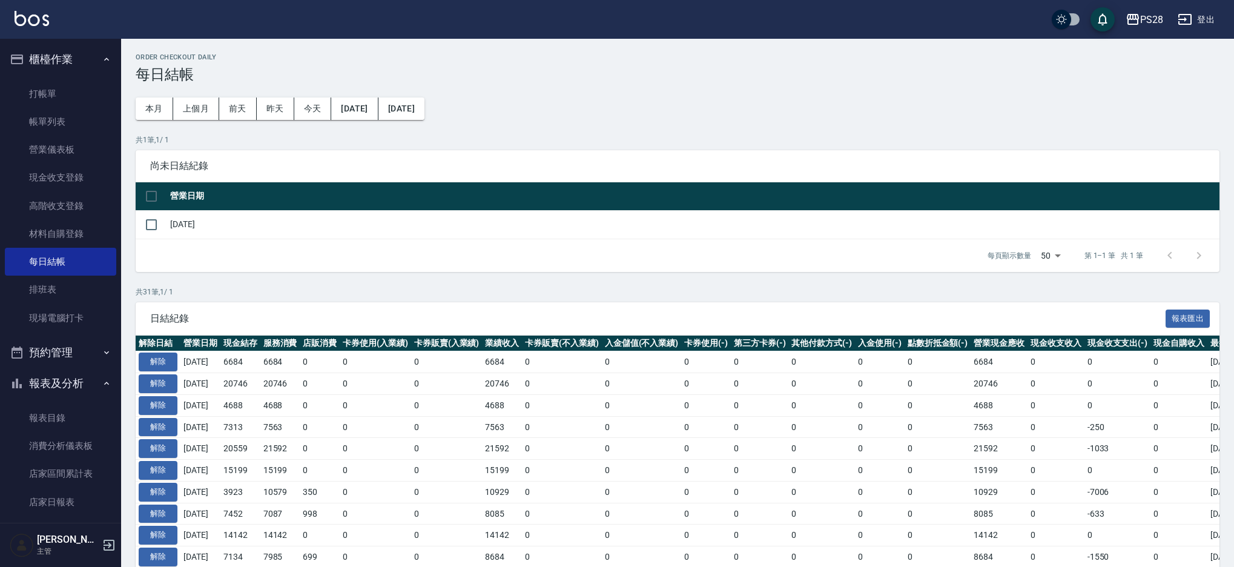
scroll to position [1, 0]
click at [74, 179] on link "現金收支登錄" at bounding box center [60, 177] width 111 height 28
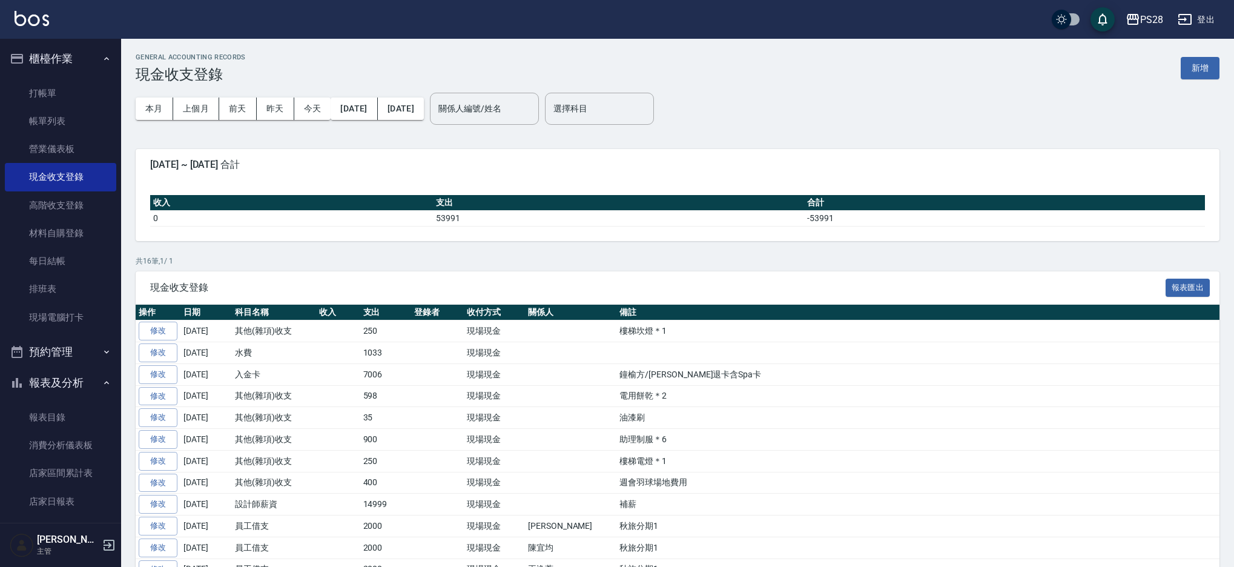
click at [1199, 70] on button "新增" at bounding box center [1199, 68] width 39 height 22
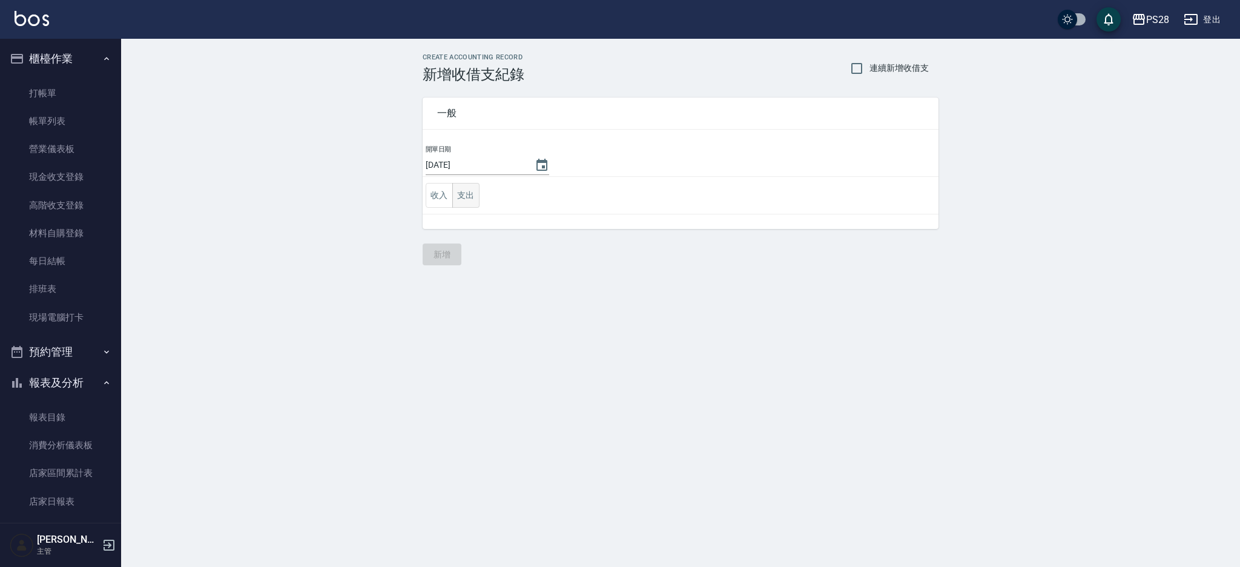
click at [471, 184] on button "支出" at bounding box center [465, 195] width 27 height 25
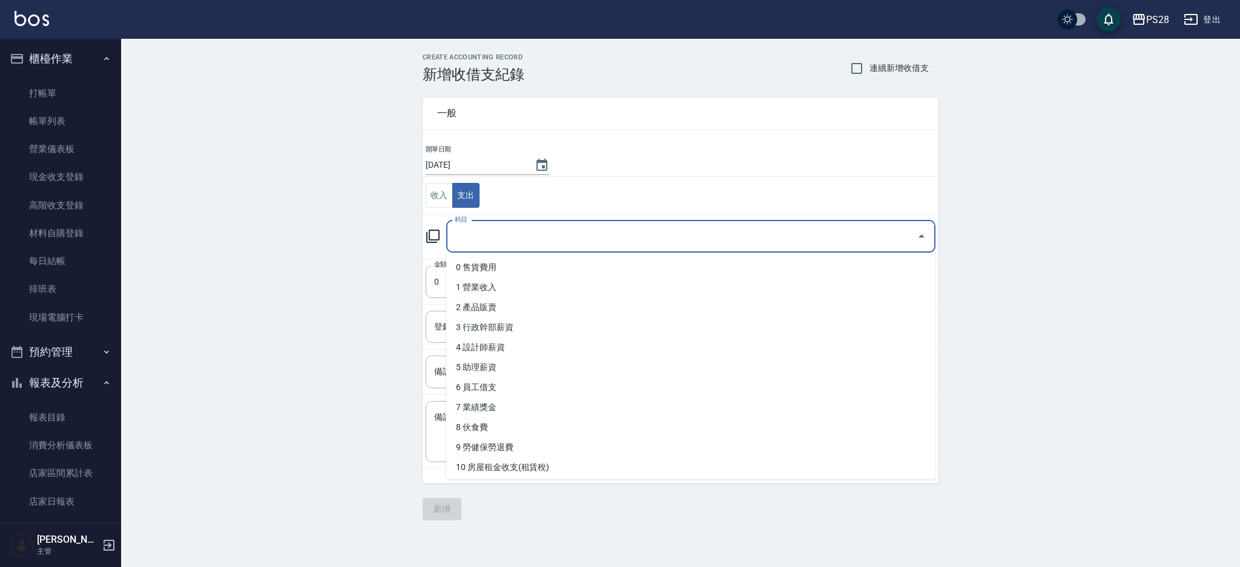
click at [533, 234] on input "科目" at bounding box center [682, 236] width 460 height 21
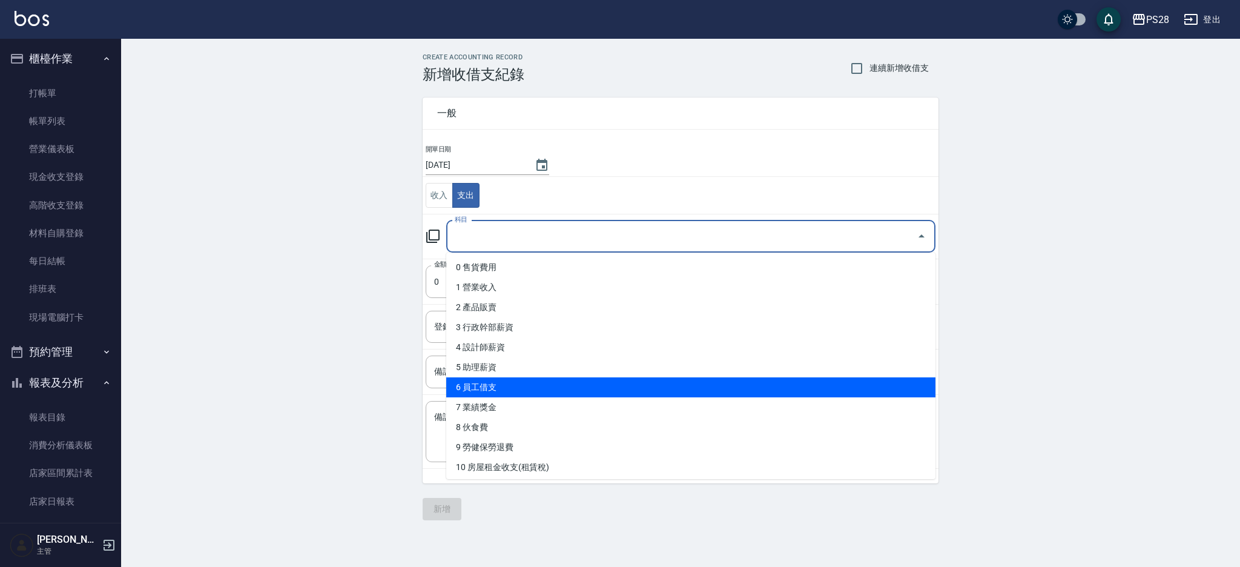
click at [507, 384] on li "6 員工借支" at bounding box center [690, 387] width 489 height 20
type input "6 員工借支"
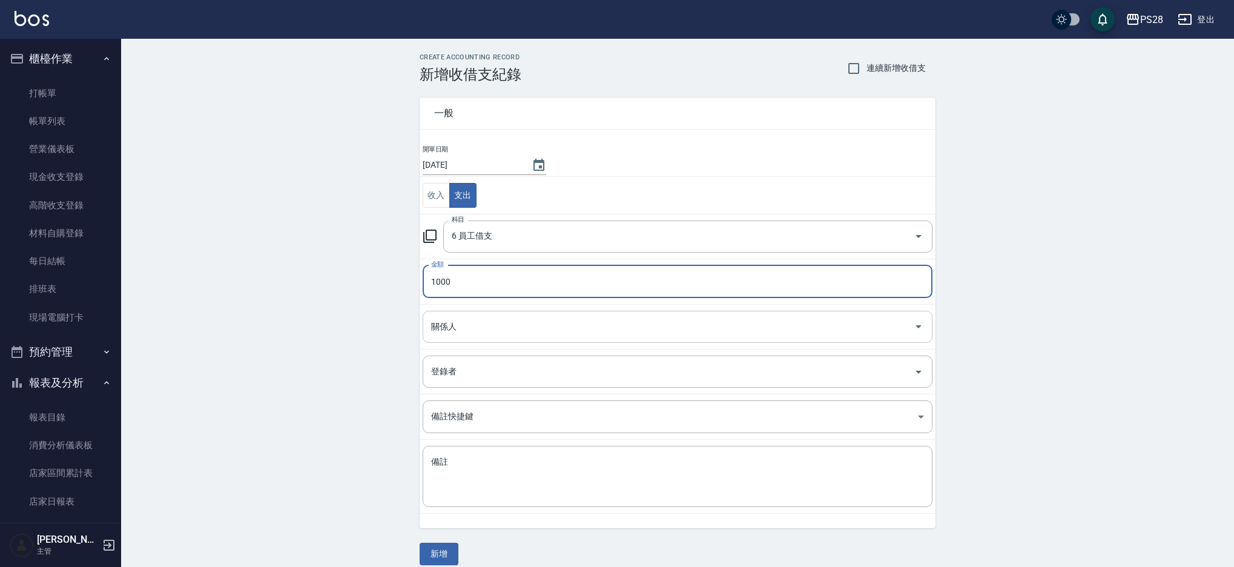
type input "1000"
click at [721, 322] on input "關係人" at bounding box center [668, 326] width 481 height 21
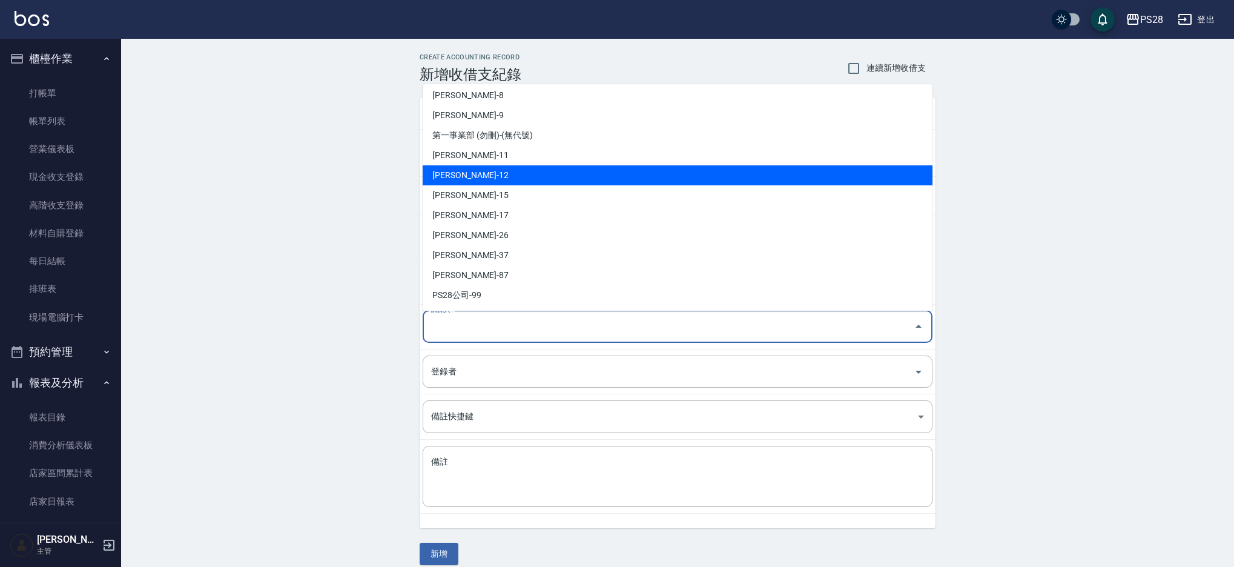
scroll to position [143, 0]
click at [473, 178] on li "蕭佩宜-12" at bounding box center [678, 176] width 510 height 20
type input "蕭佩宜-12"
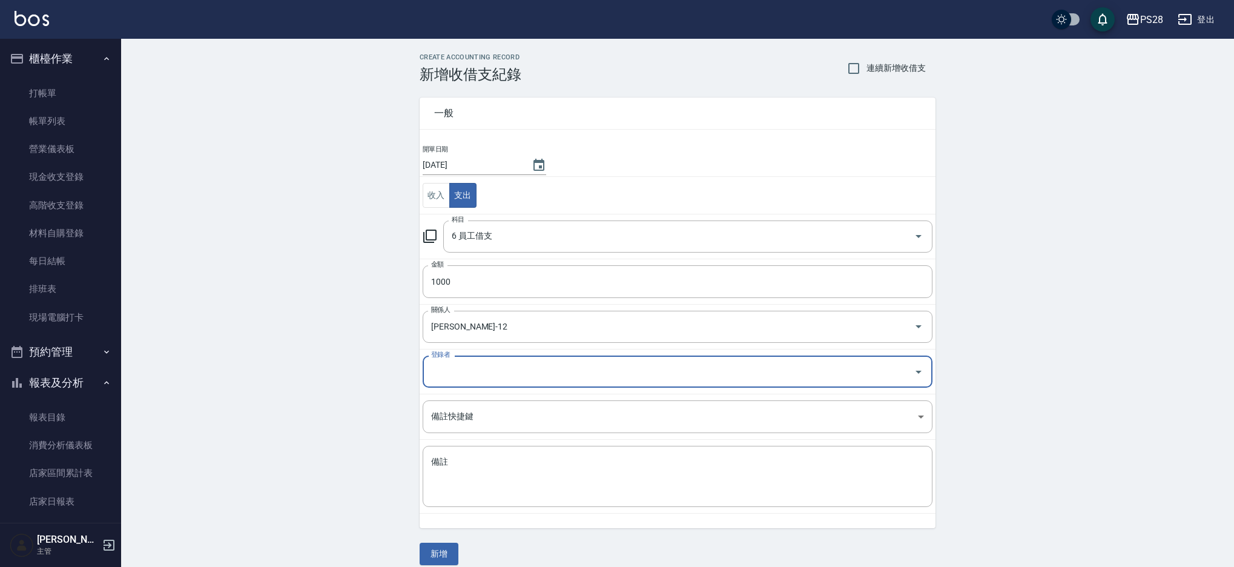
click at [481, 364] on input "登錄者" at bounding box center [668, 371] width 481 height 21
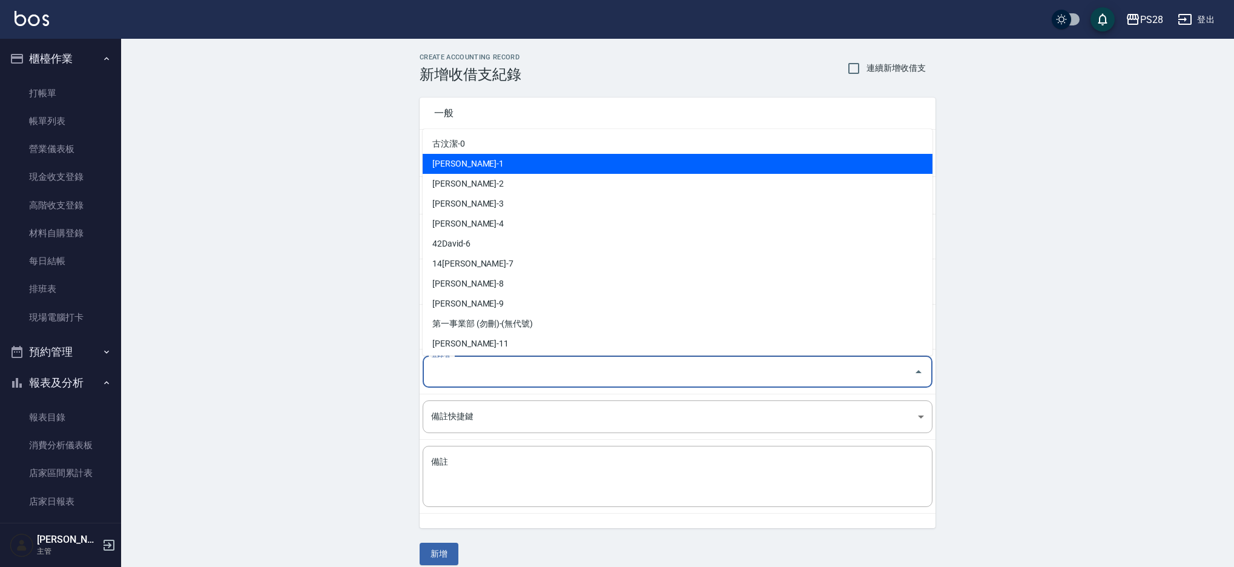
click at [439, 162] on li "鄭帥-1" at bounding box center [678, 164] width 510 height 20
type input "鄭帥-1"
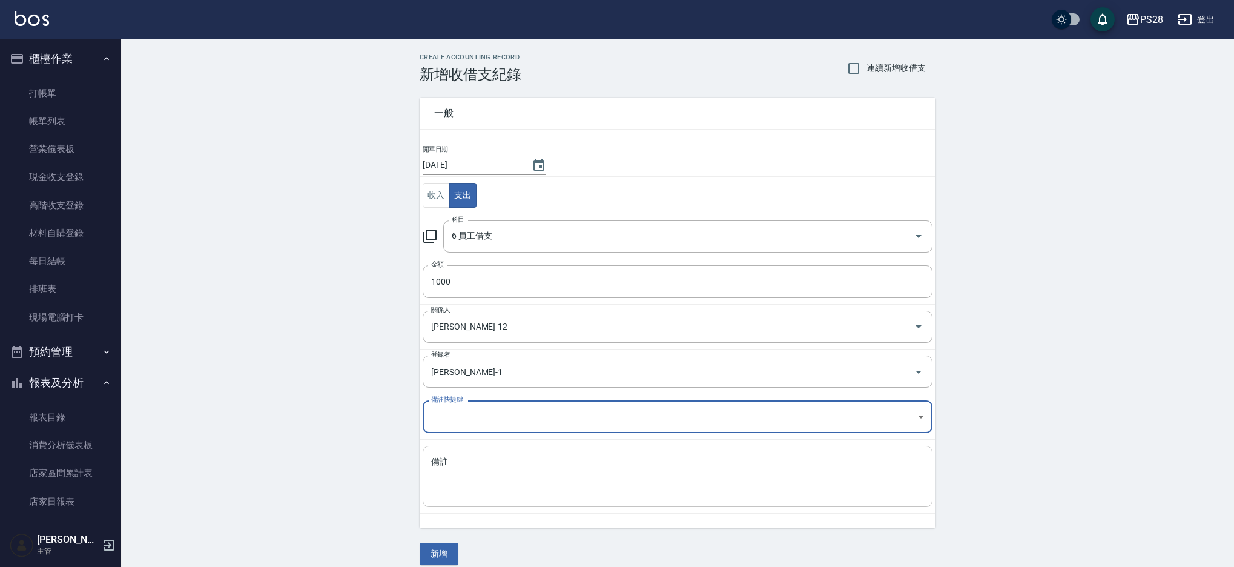
click at [539, 481] on textarea "備註" at bounding box center [677, 476] width 493 height 41
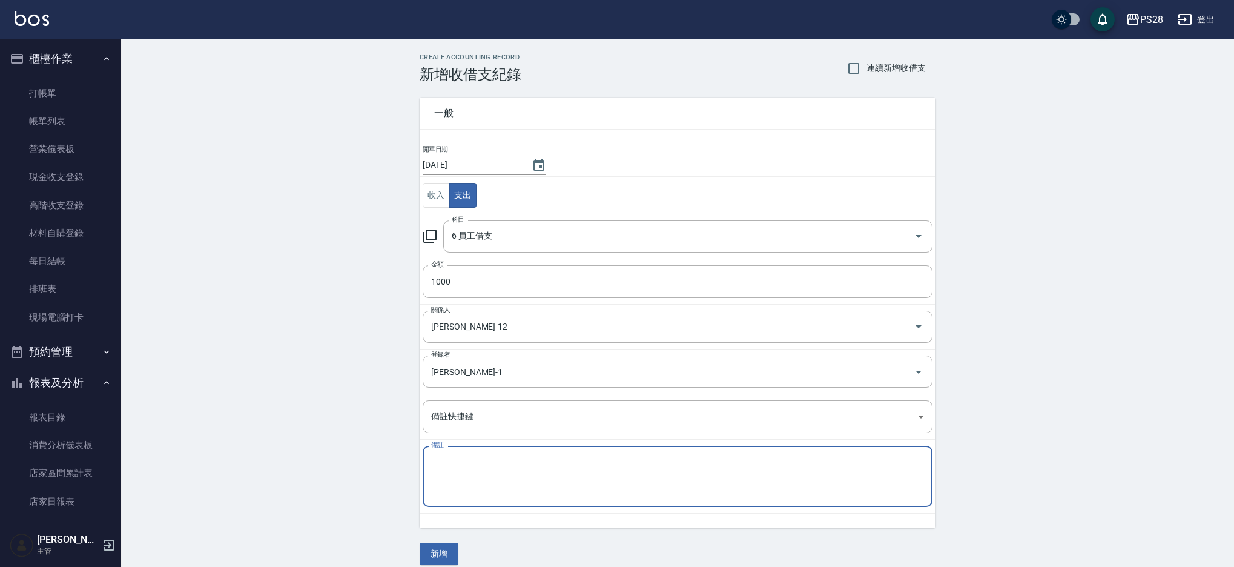
scroll to position [13, 0]
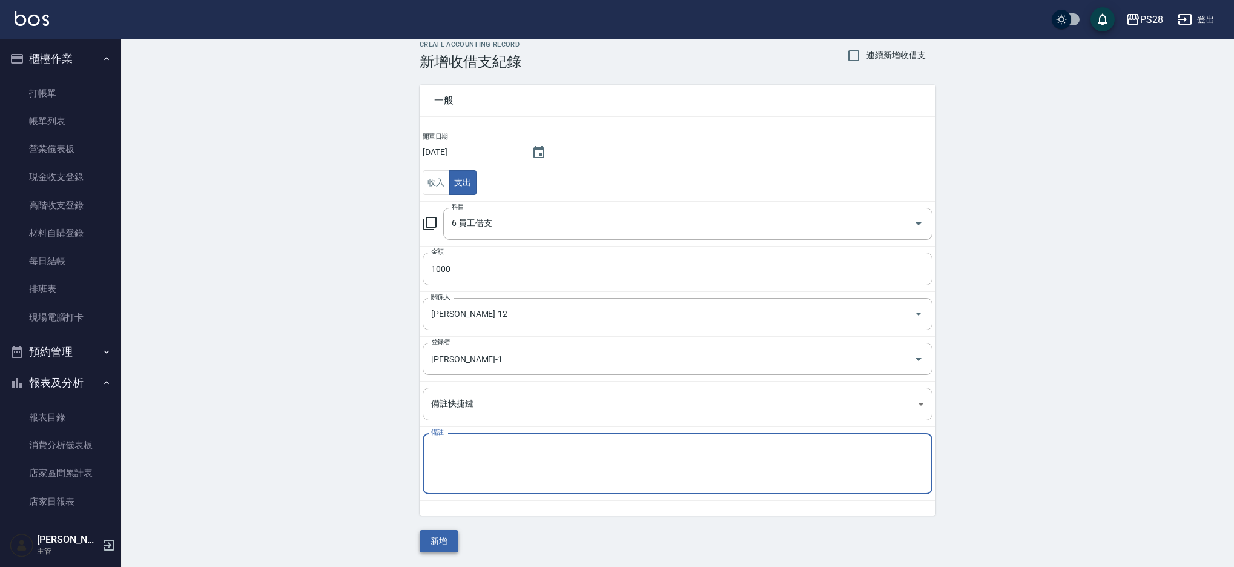
click at [444, 539] on button "新增" at bounding box center [439, 541] width 39 height 22
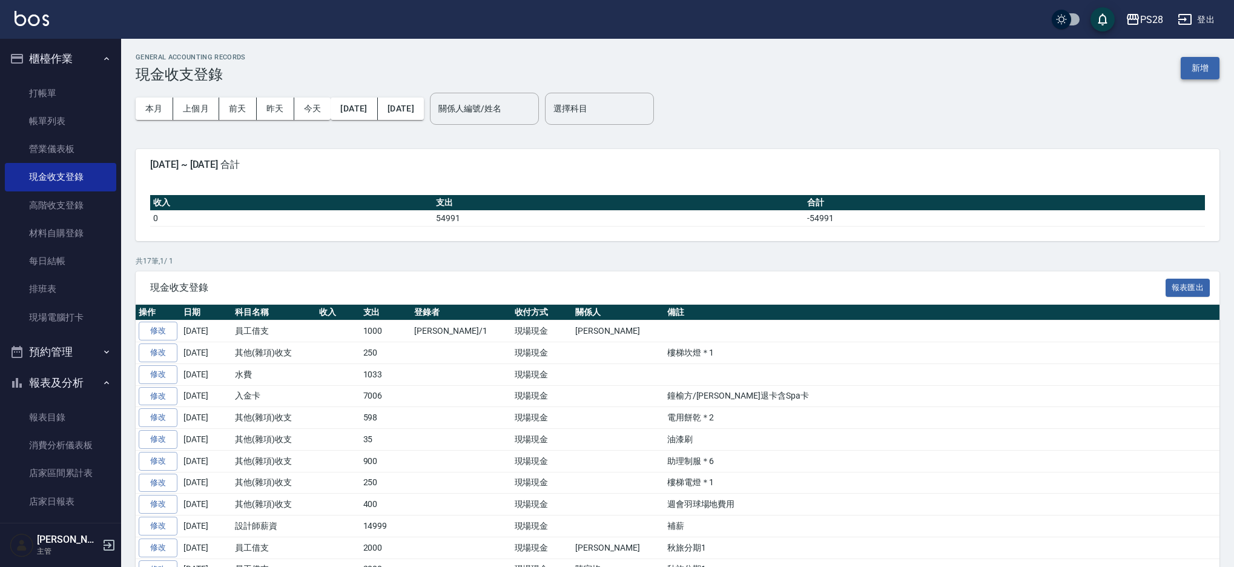
click at [1200, 64] on button "新增" at bounding box center [1199, 68] width 39 height 22
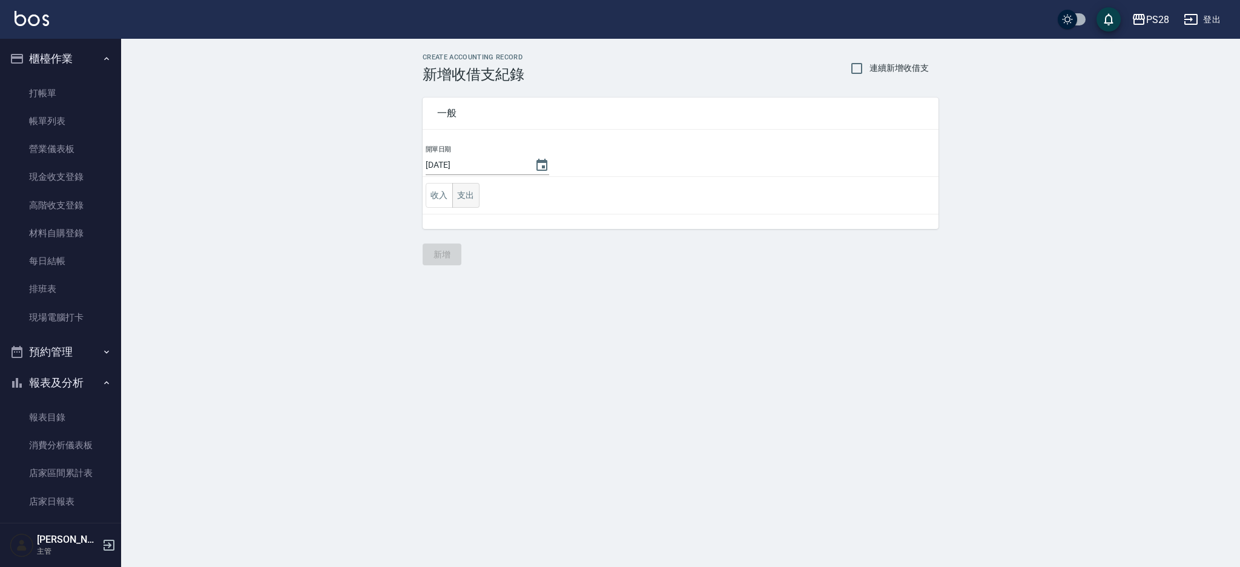
click at [469, 197] on button "支出" at bounding box center [465, 195] width 27 height 25
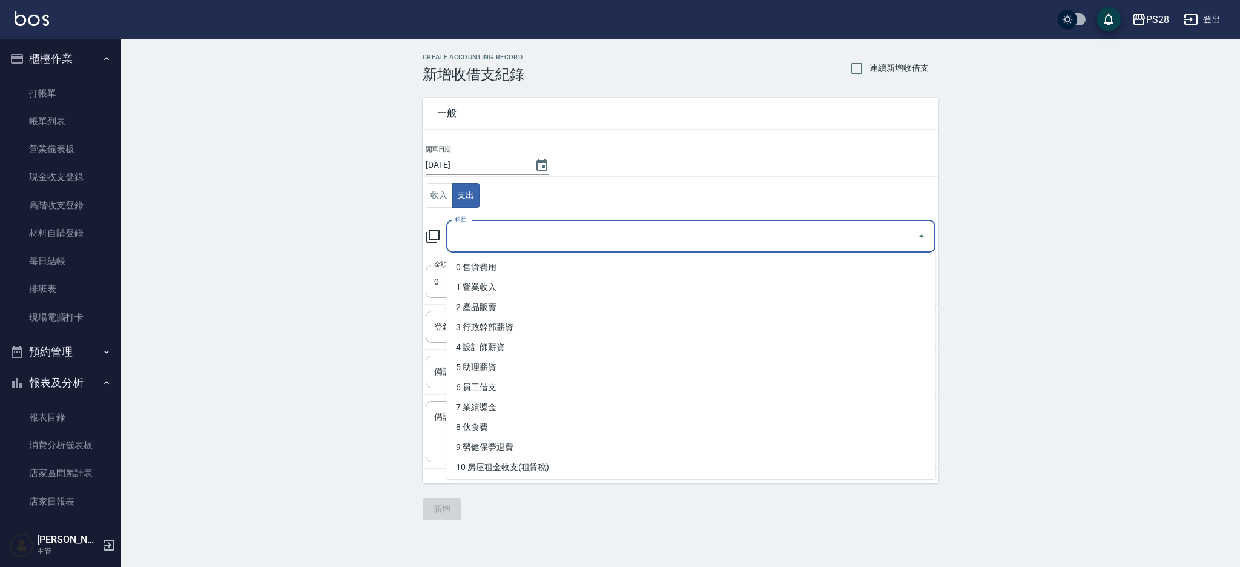
click at [485, 235] on input "科目" at bounding box center [682, 236] width 460 height 21
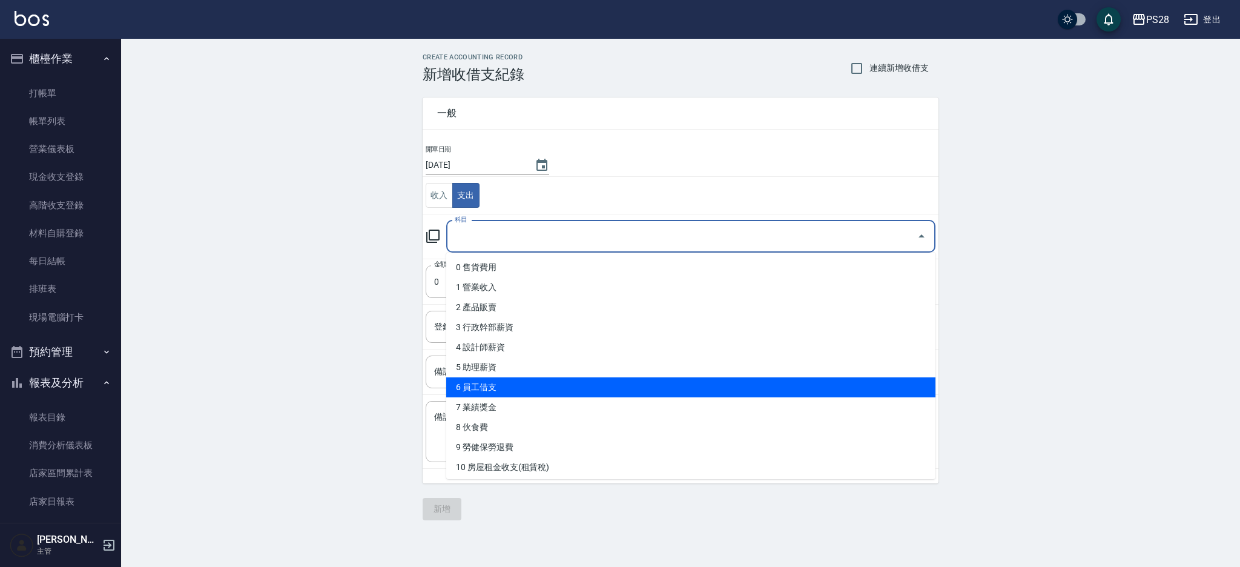
click at [521, 386] on li "6 員工借支" at bounding box center [690, 387] width 489 height 20
type input "6 員工借支"
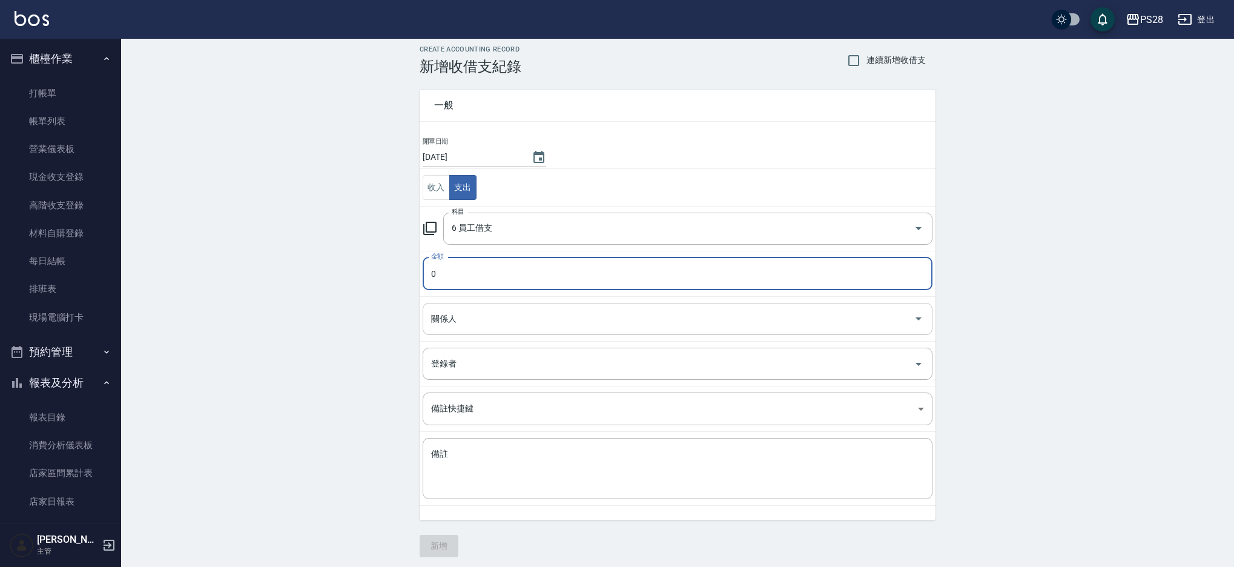
scroll to position [13, 0]
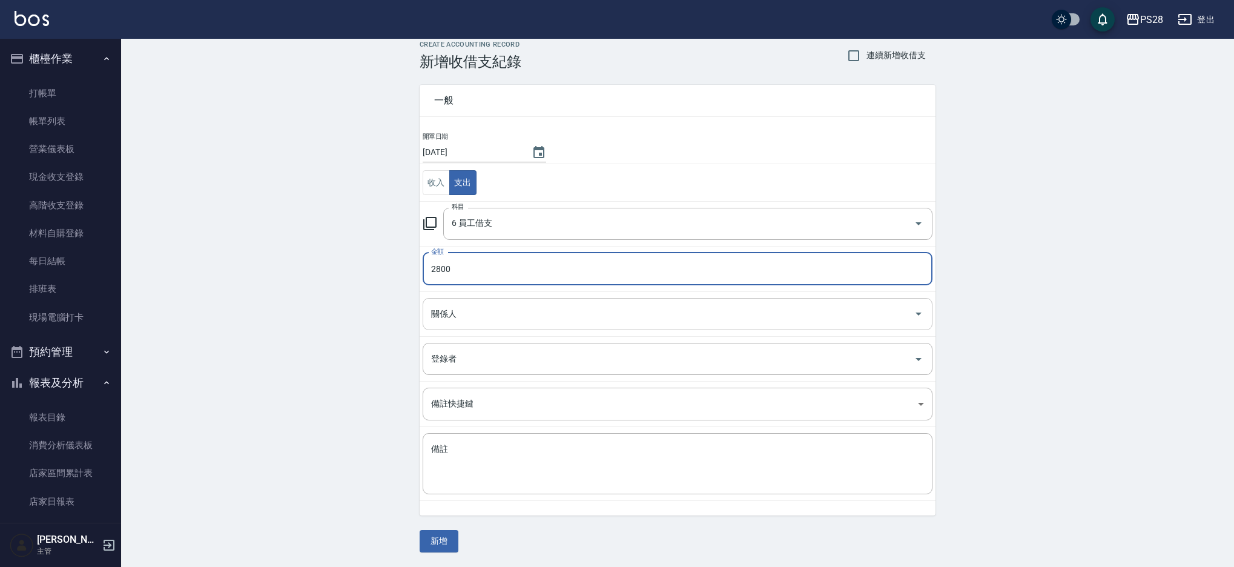
type input "2800"
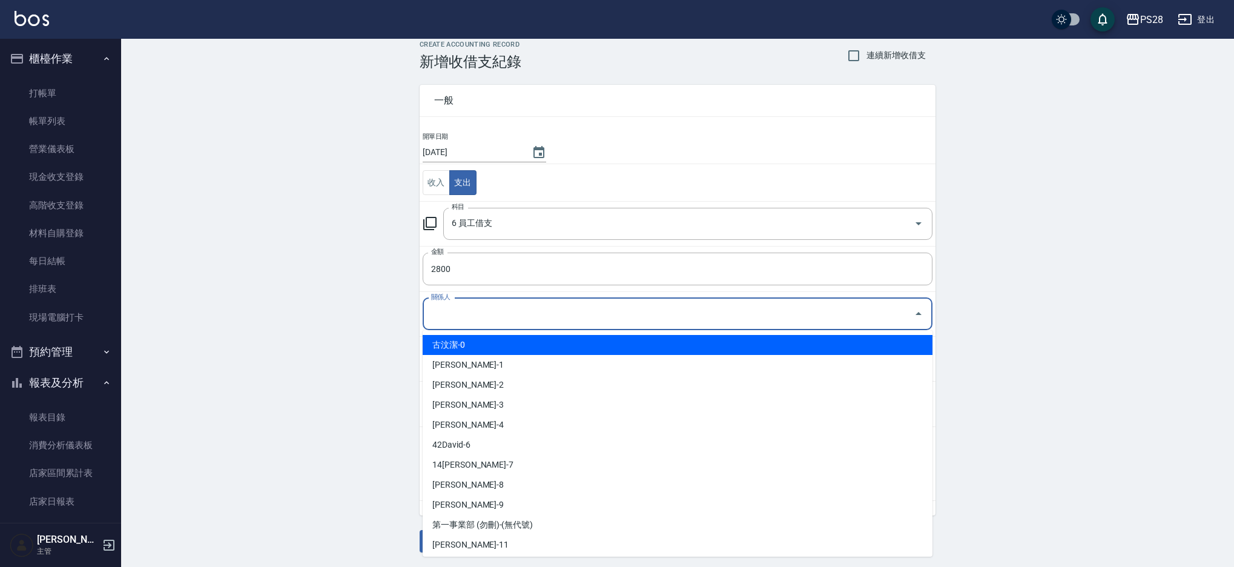
click at [429, 319] on input "關係人" at bounding box center [668, 313] width 481 height 21
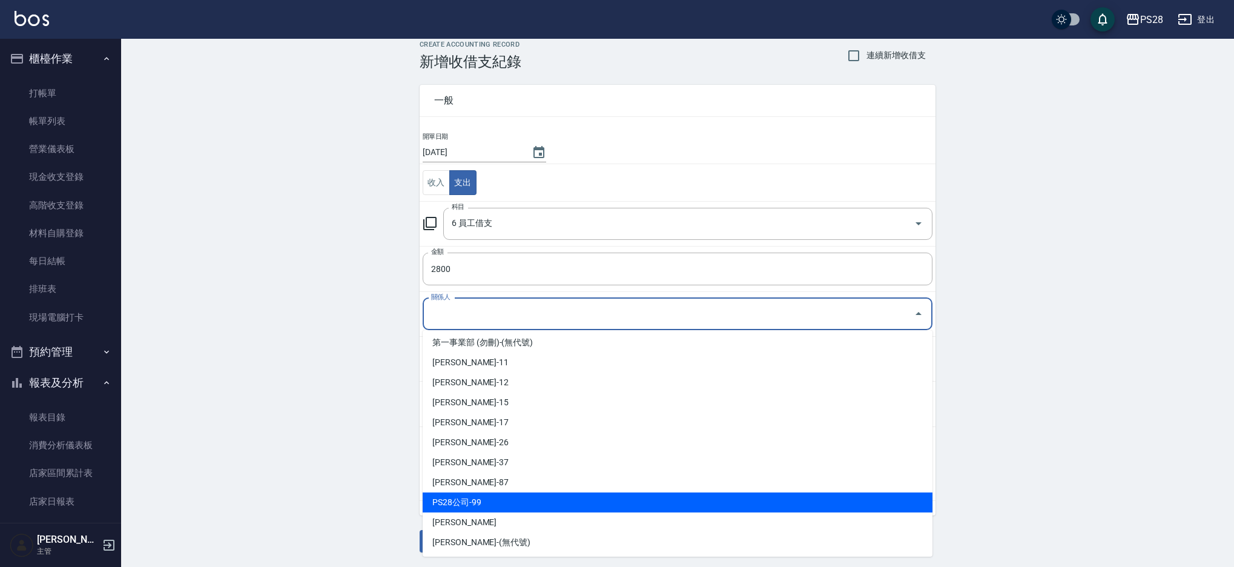
scroll to position [181, 0]
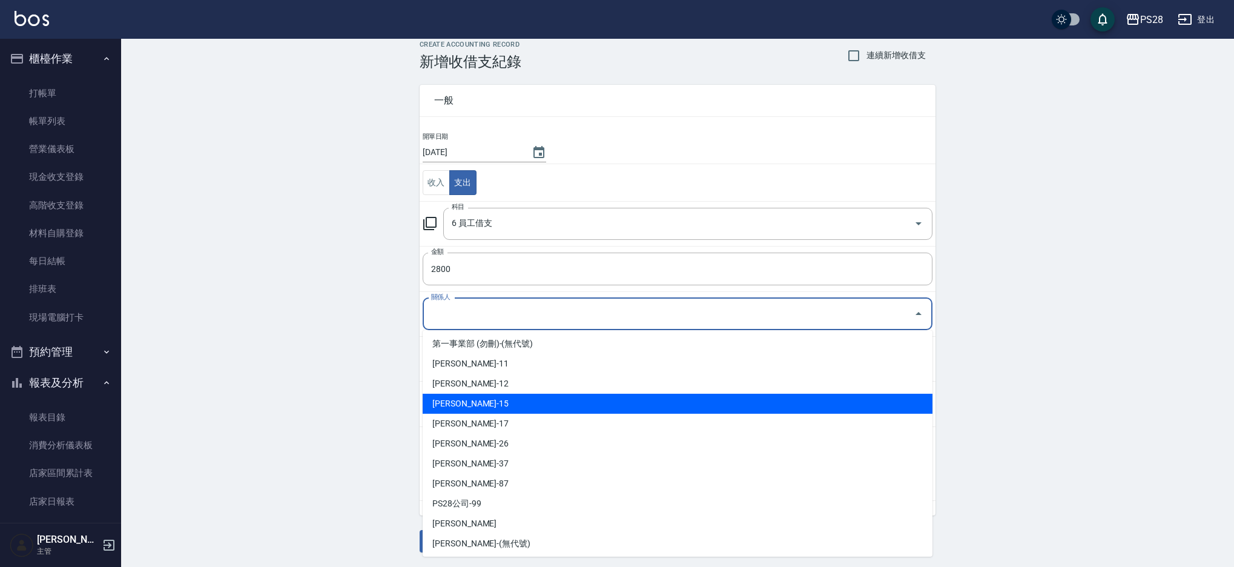
click at [496, 407] on li "吳紫婷-15" at bounding box center [678, 403] width 510 height 20
type input "吳紫婷-15"
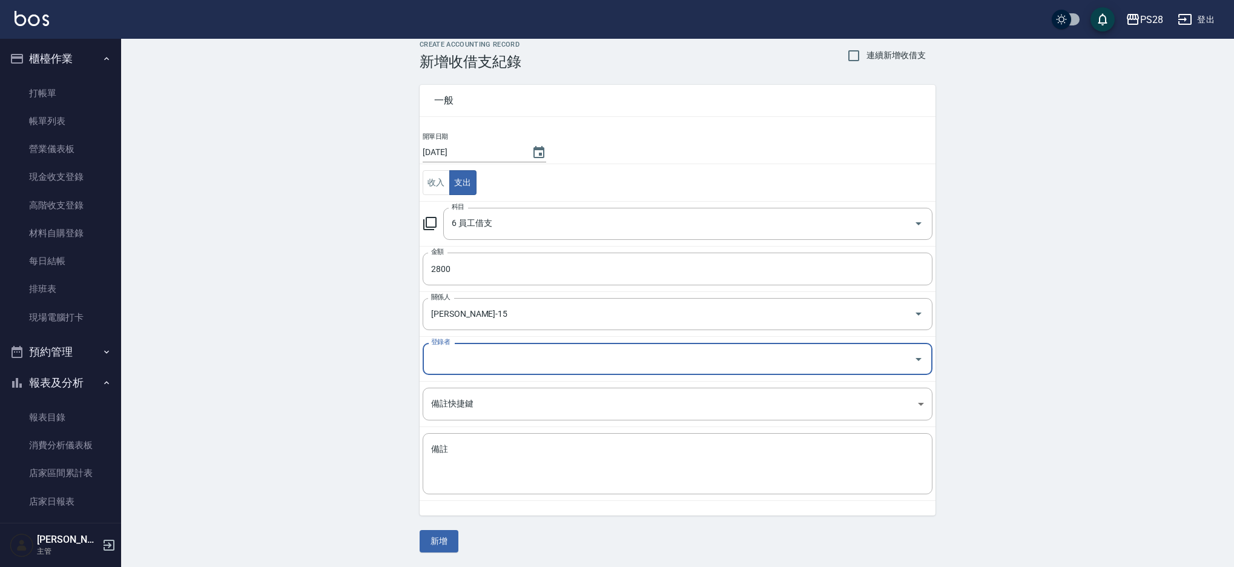
click at [492, 363] on input "登錄者" at bounding box center [668, 358] width 481 height 21
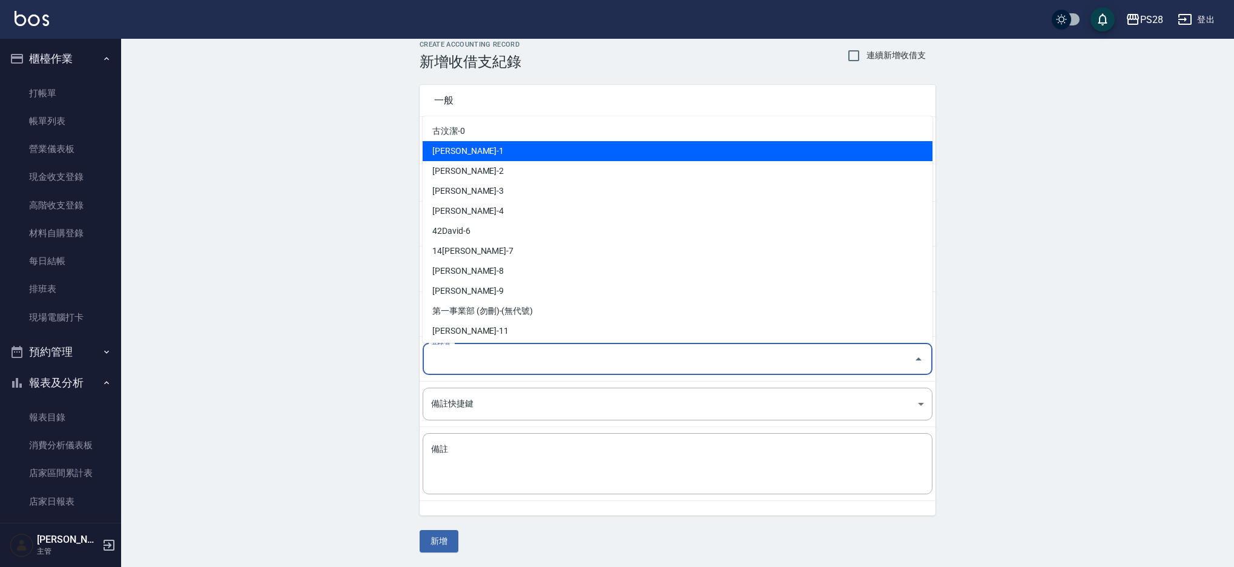
click at [442, 150] on li "鄭帥-1" at bounding box center [678, 151] width 510 height 20
type input "鄭帥-1"
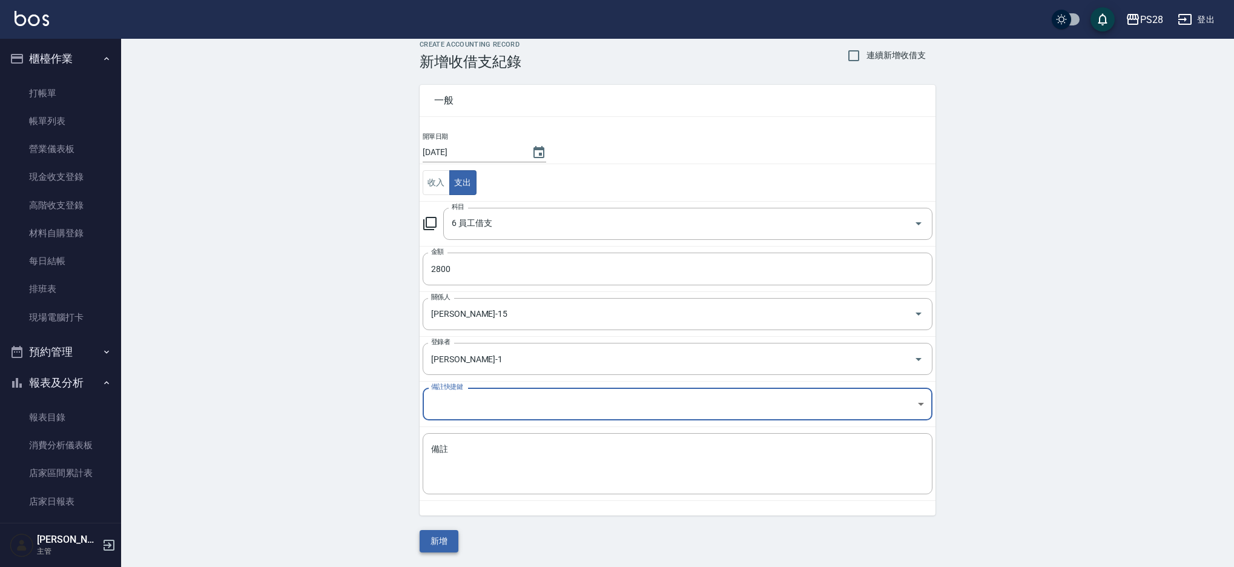
click at [451, 547] on button "新增" at bounding box center [439, 541] width 39 height 22
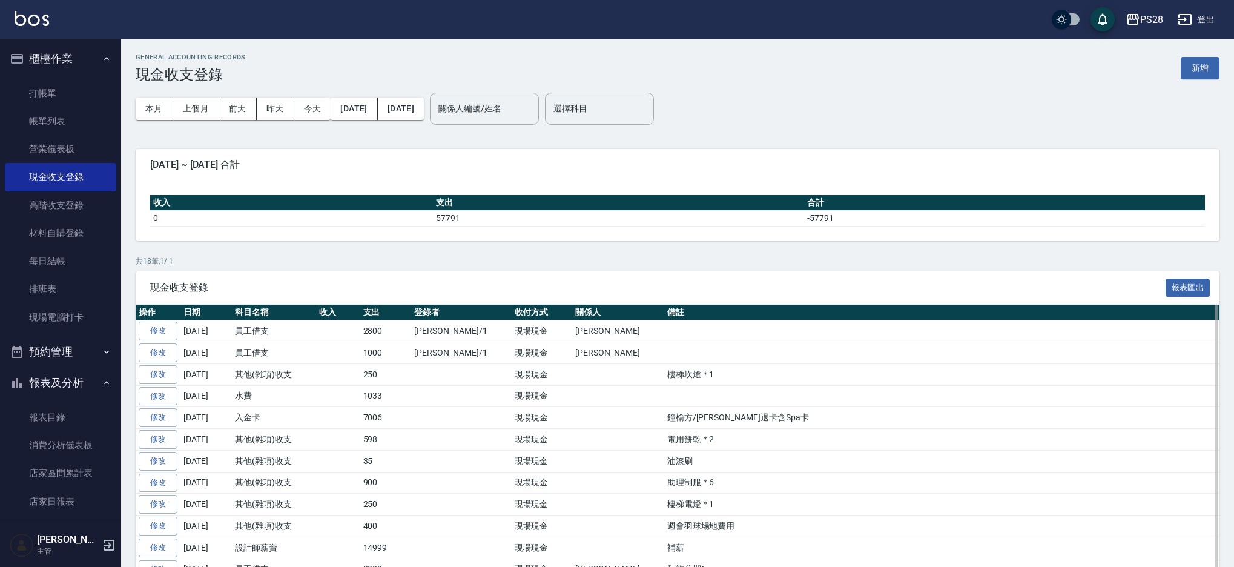
scroll to position [1, 0]
click at [163, 352] on link "修改" at bounding box center [158, 352] width 39 height 19
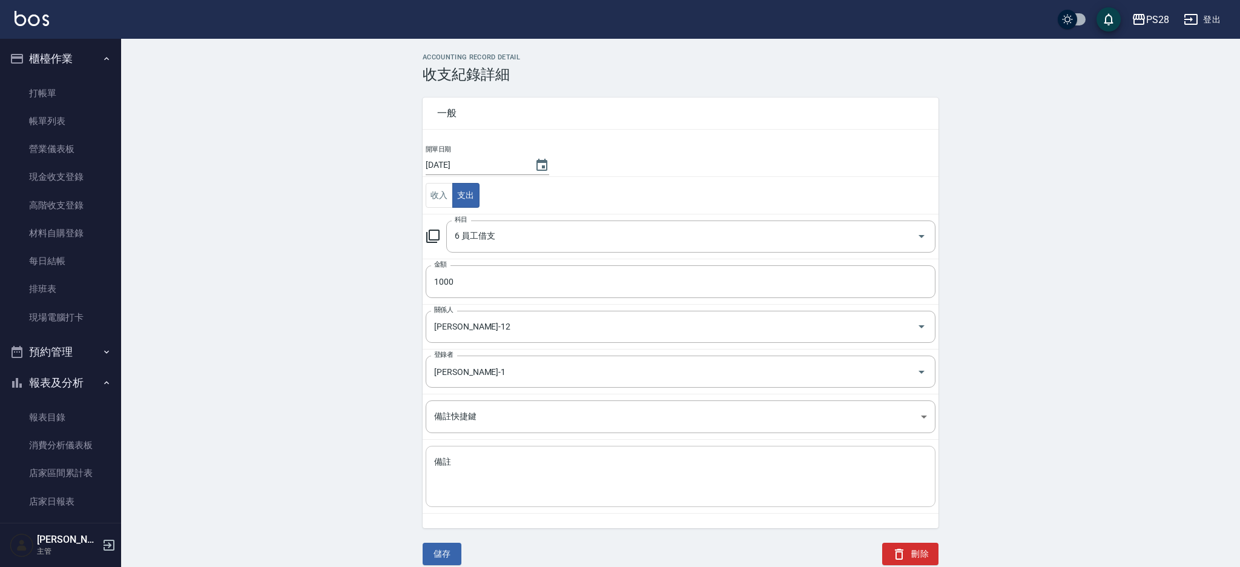
click at [540, 448] on div "x 備註" at bounding box center [681, 476] width 510 height 61
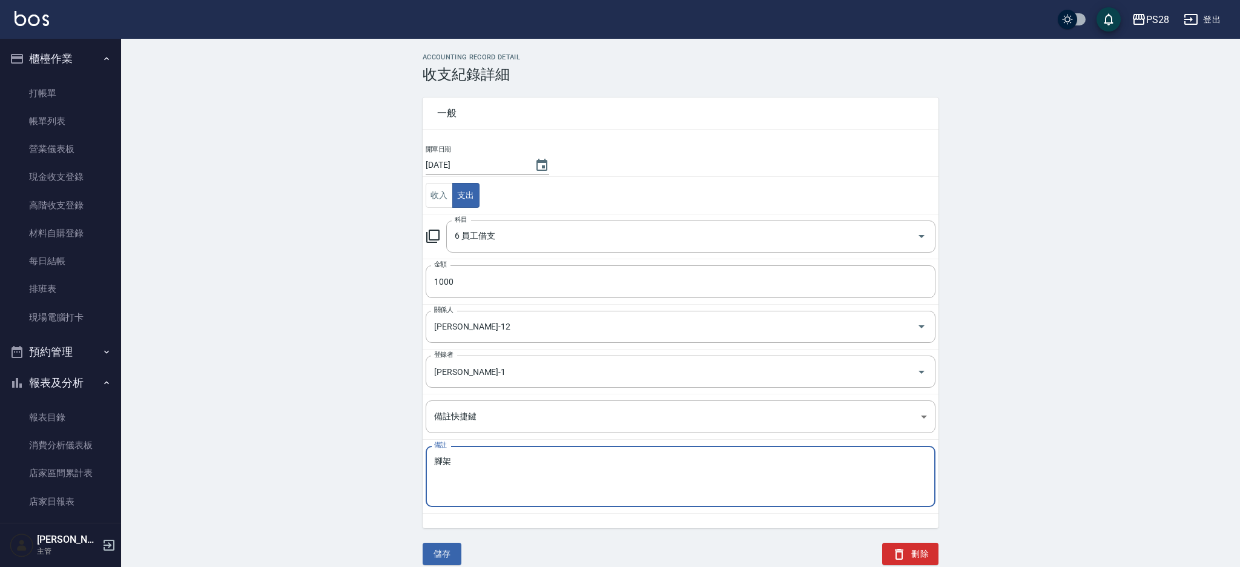
click at [561, 475] on textarea "腳架" at bounding box center [680, 476] width 493 height 41
type textarea "腳架＋水晶夾*2"
click at [447, 551] on button "儲存" at bounding box center [442, 553] width 39 height 22
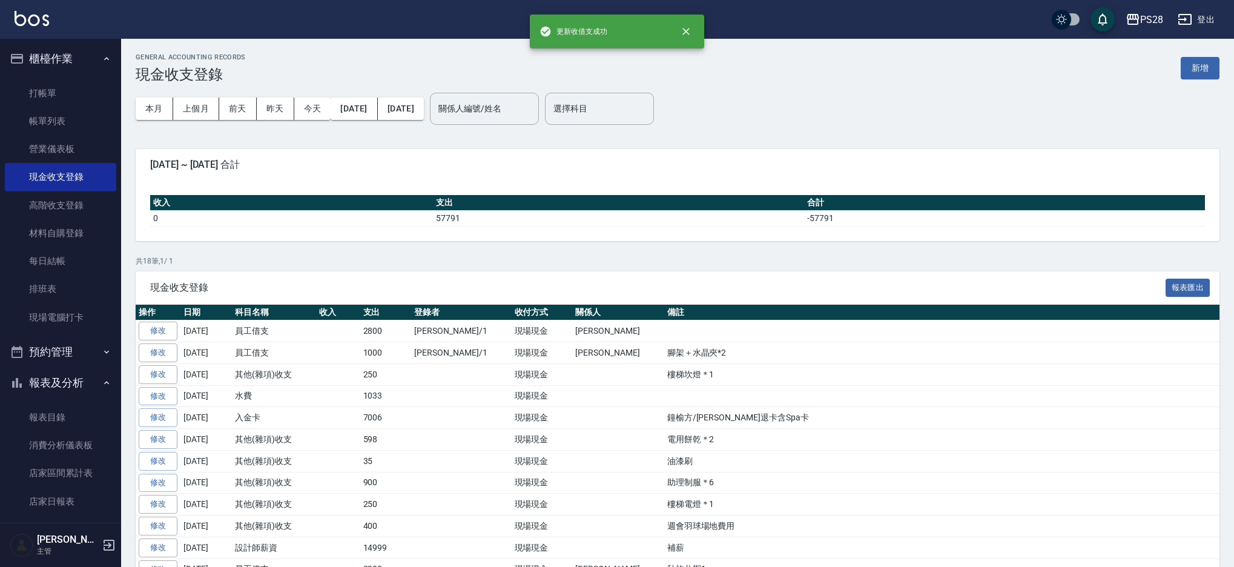
click at [157, 332] on link "修改" at bounding box center [158, 330] width 39 height 19
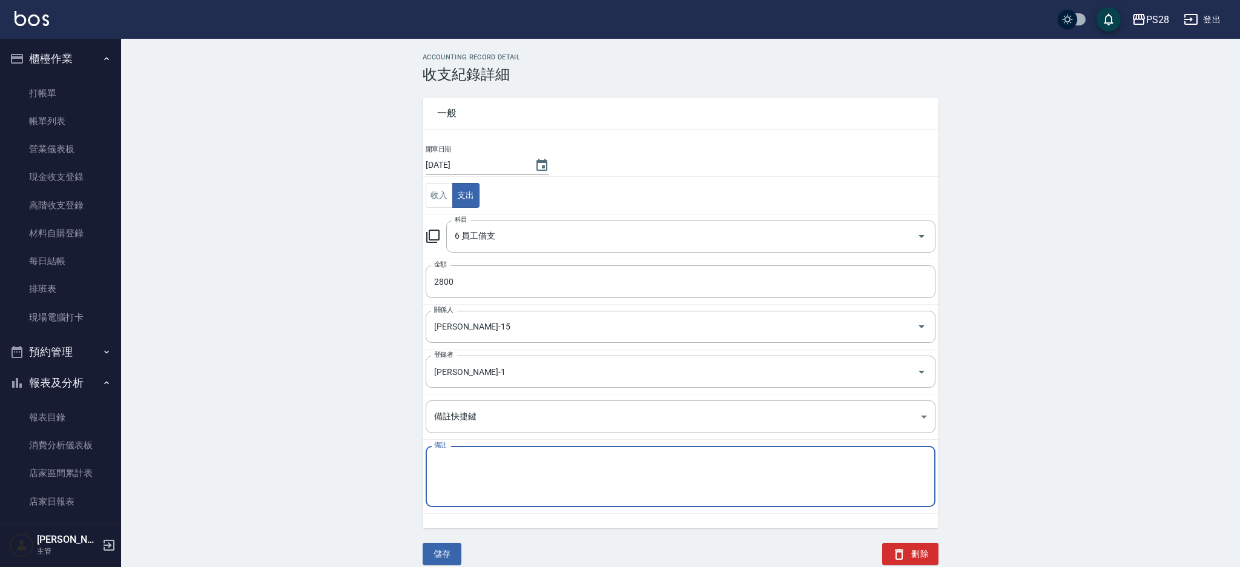
click at [500, 464] on textarea "備註" at bounding box center [680, 476] width 493 height 41
type textarea "腳架＋水晶夾*2+離子夾"
click at [430, 551] on button "儲存" at bounding box center [442, 553] width 39 height 22
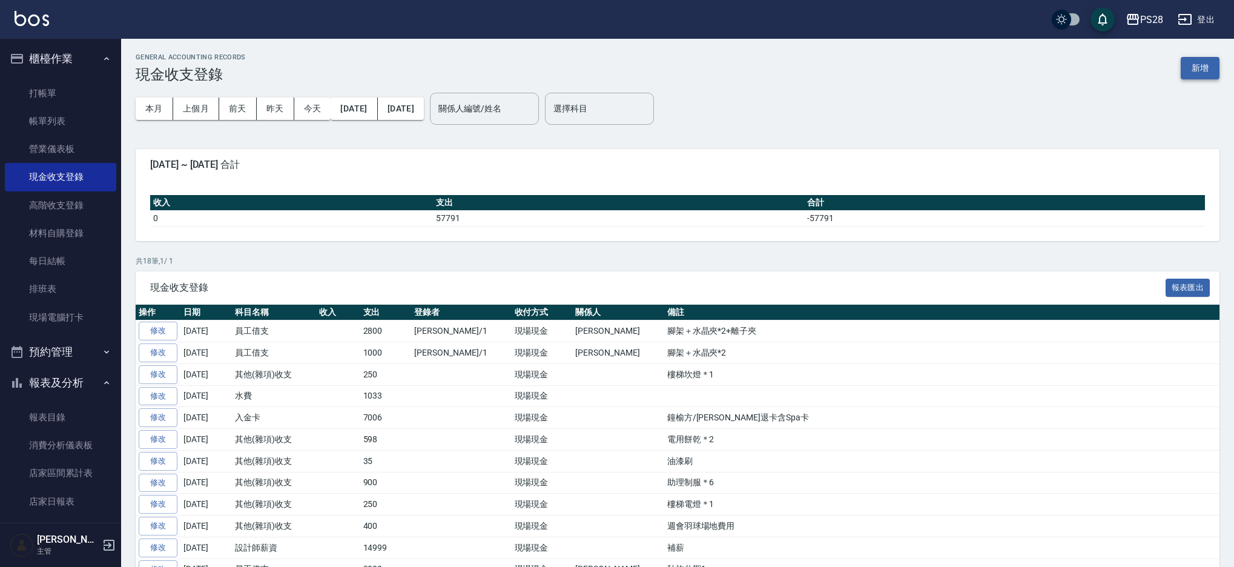
click at [1203, 66] on button "新增" at bounding box center [1199, 68] width 39 height 22
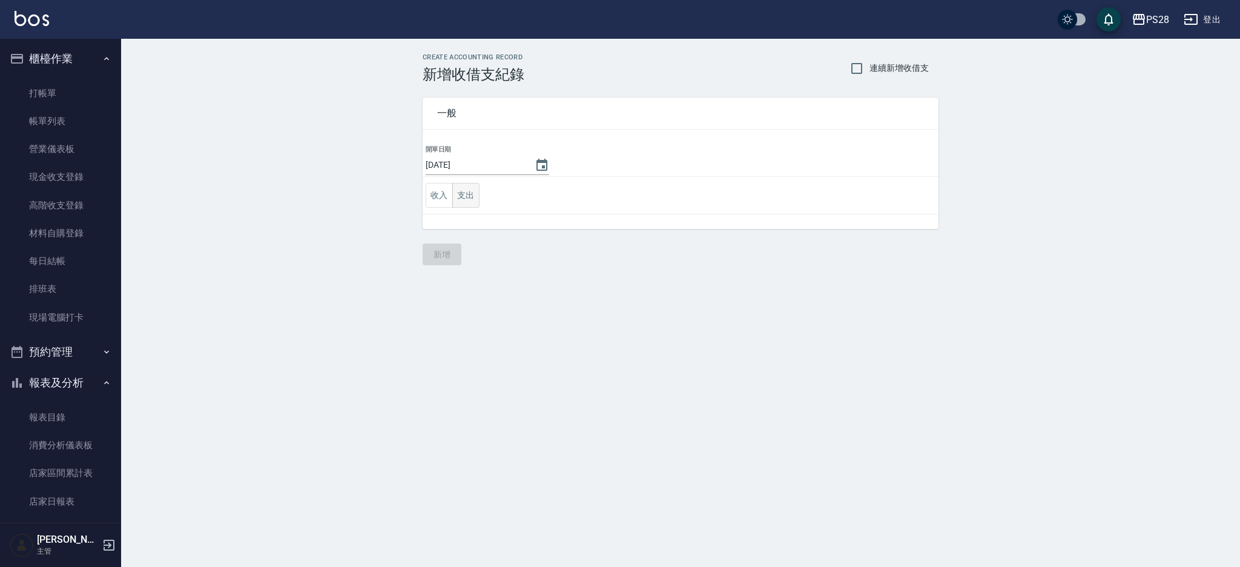
click at [464, 194] on button "支出" at bounding box center [465, 195] width 27 height 25
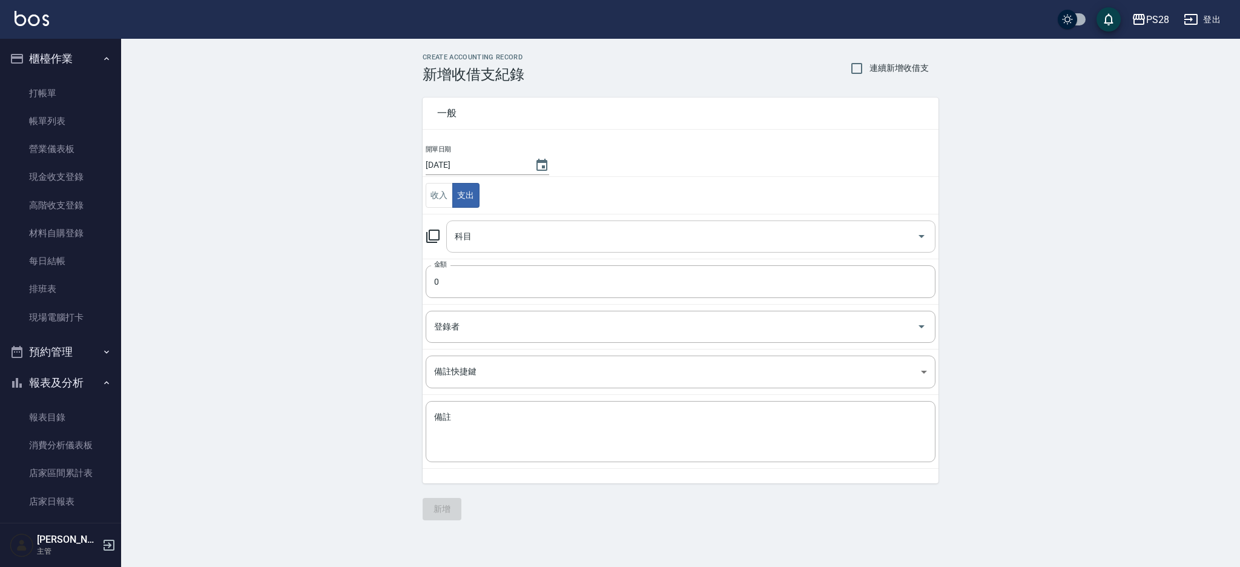
click at [484, 223] on div "科目" at bounding box center [690, 236] width 489 height 32
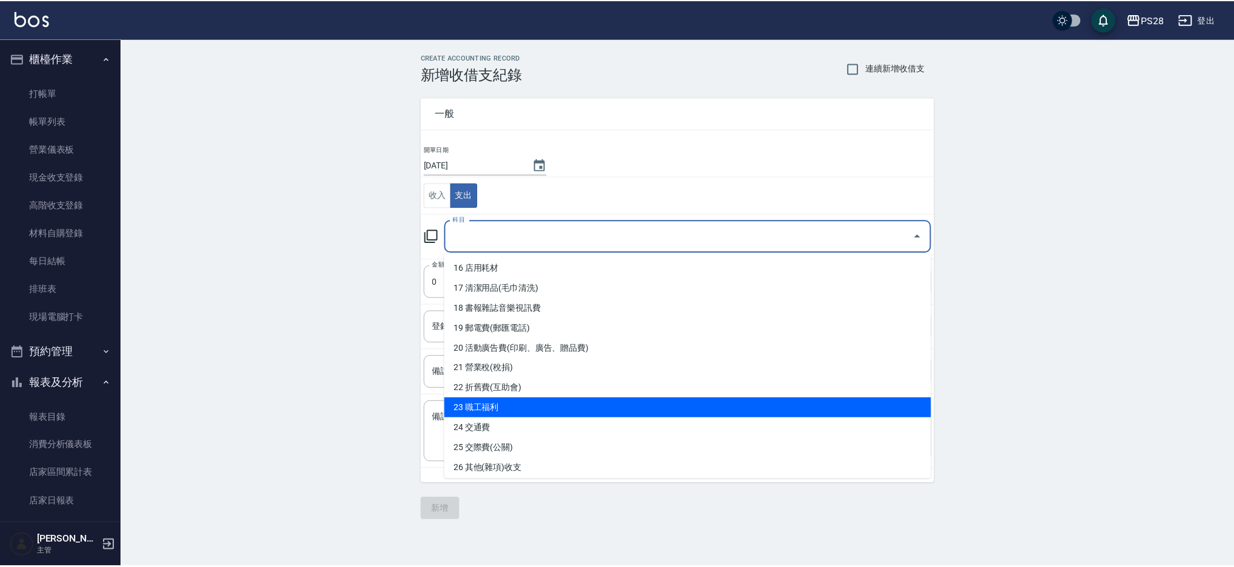
scroll to position [318, 0]
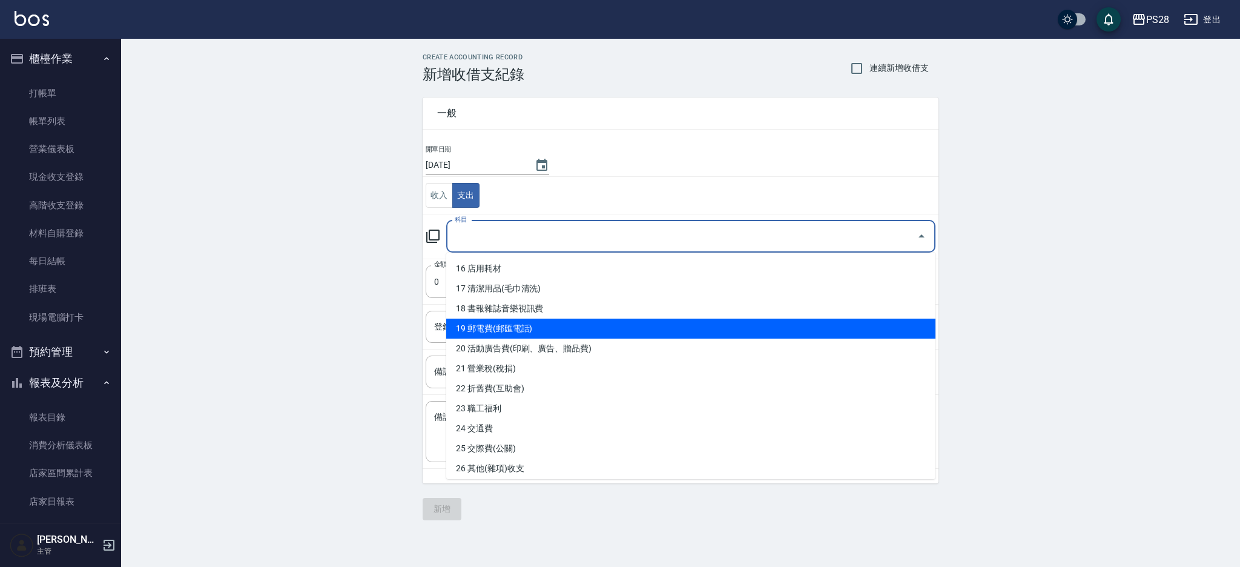
click at [574, 324] on li "19 郵電費(郵匯電話)" at bounding box center [690, 328] width 489 height 20
type input "19 郵電費(郵匯電話)"
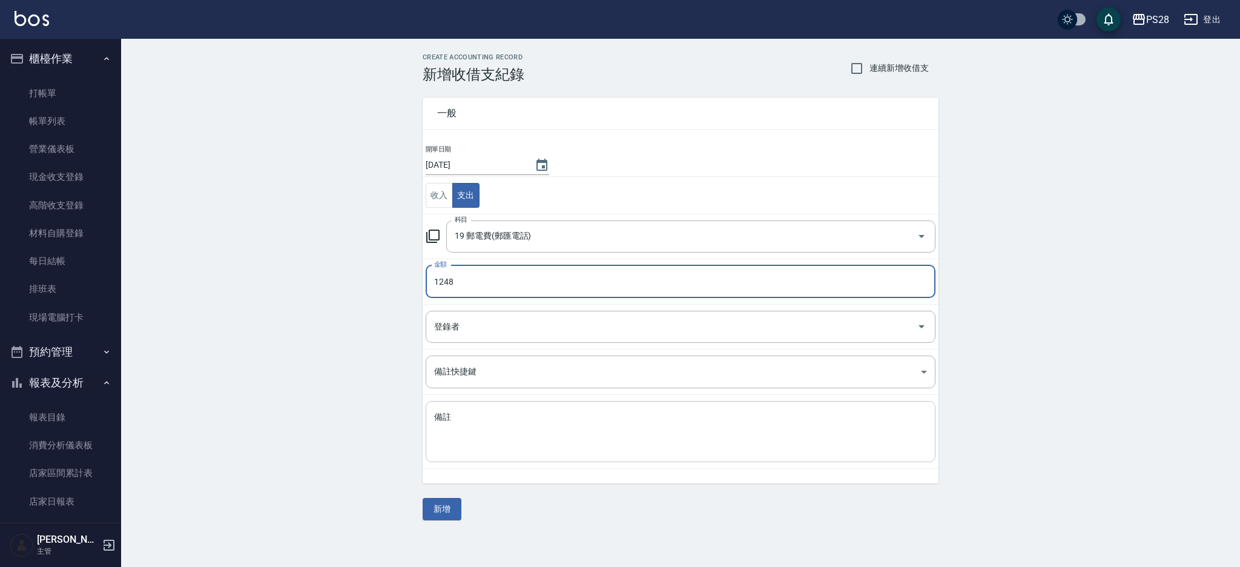
type input "1248"
click at [673, 430] on textarea "備註" at bounding box center [680, 431] width 493 height 41
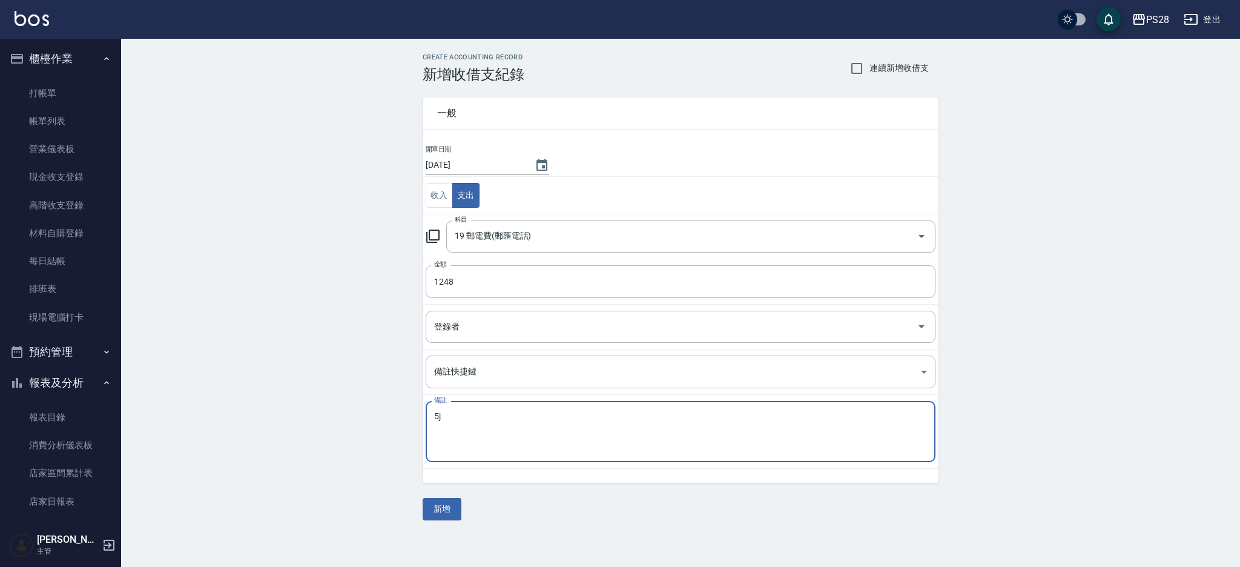
type textarea "5"
type textarea "中華電信"
click at [446, 513] on button "新增" at bounding box center [442, 509] width 39 height 22
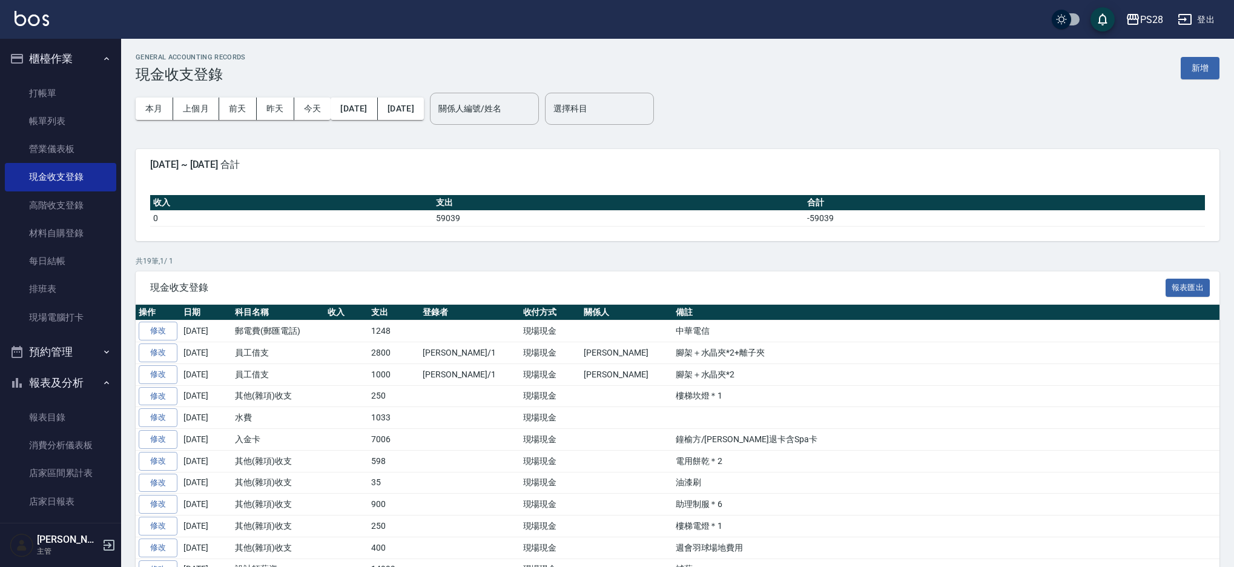
scroll to position [5, 0]
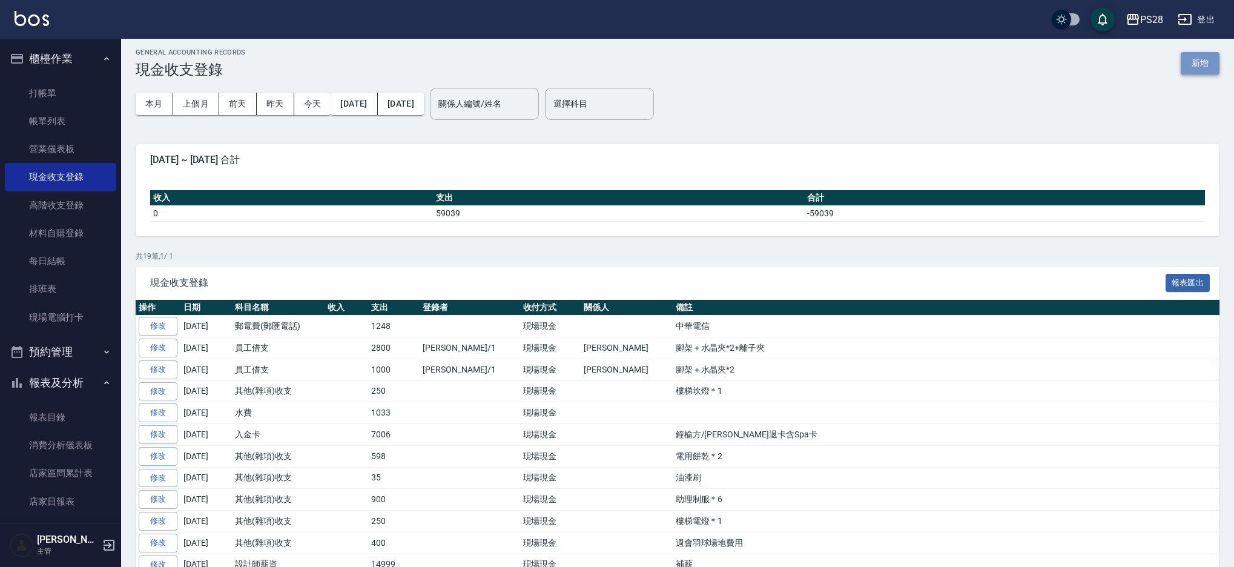
click at [1198, 64] on button "新增" at bounding box center [1199, 63] width 39 height 22
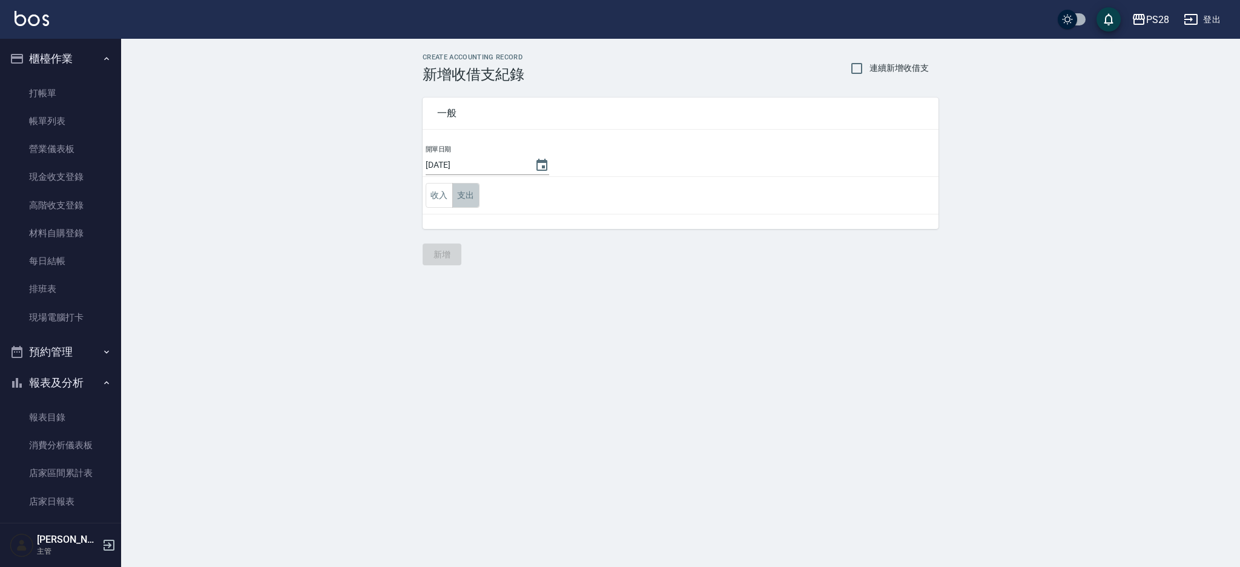
click at [478, 193] on button "支出" at bounding box center [465, 195] width 27 height 25
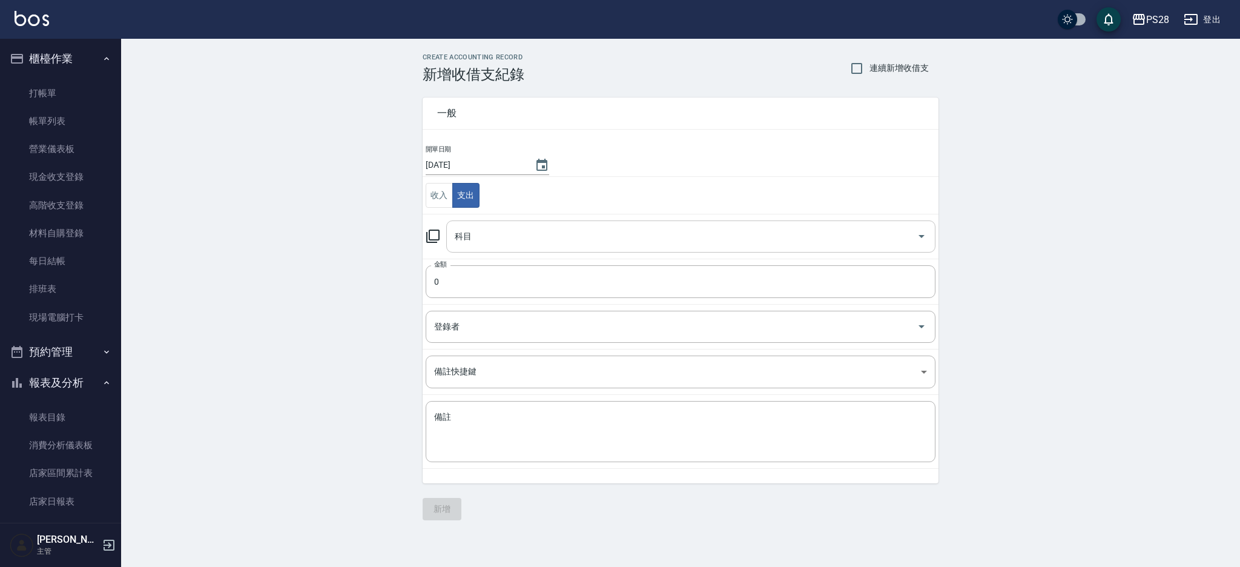
click at [521, 230] on input "科目" at bounding box center [682, 236] width 460 height 21
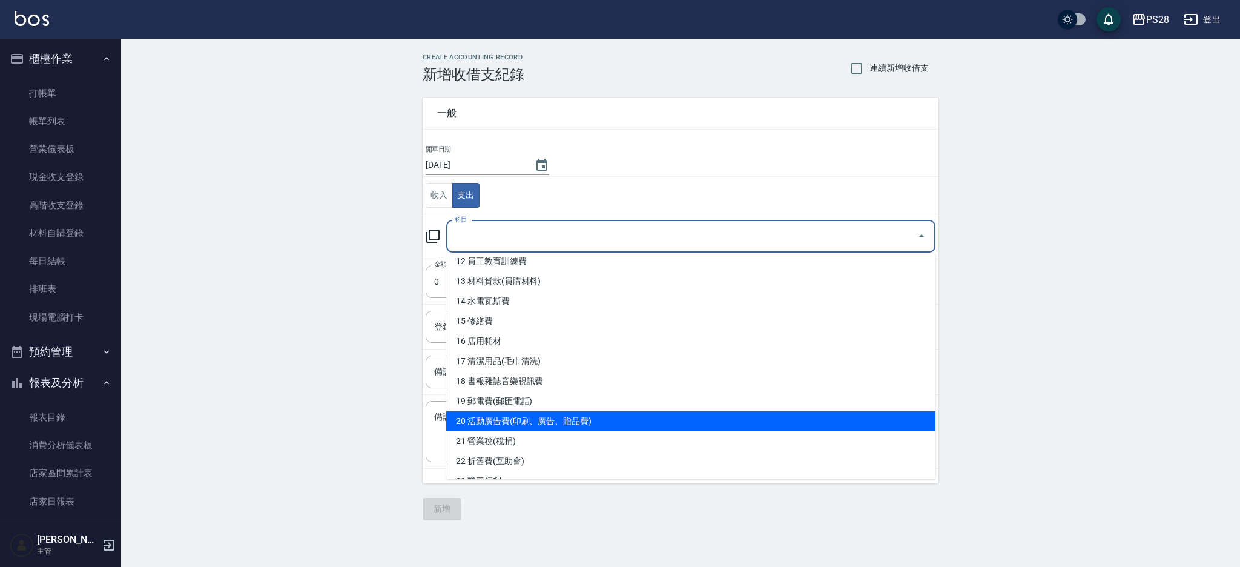
scroll to position [246, 0]
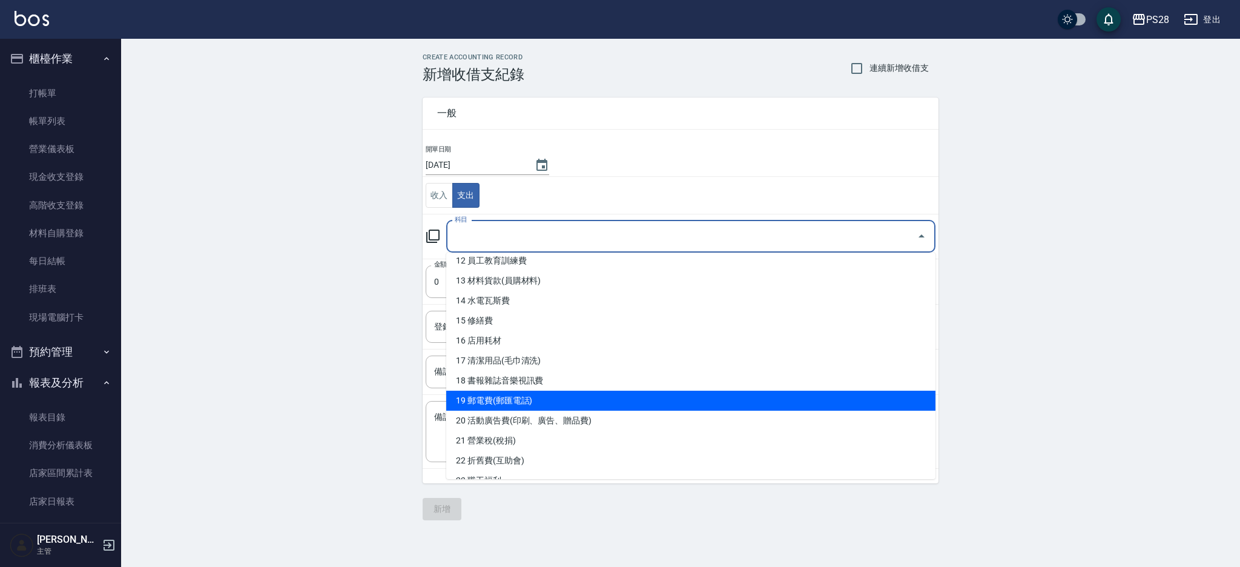
click at [560, 400] on li "19 郵電費(郵匯電話)" at bounding box center [690, 400] width 489 height 20
type input "19 郵電費(郵匯電話)"
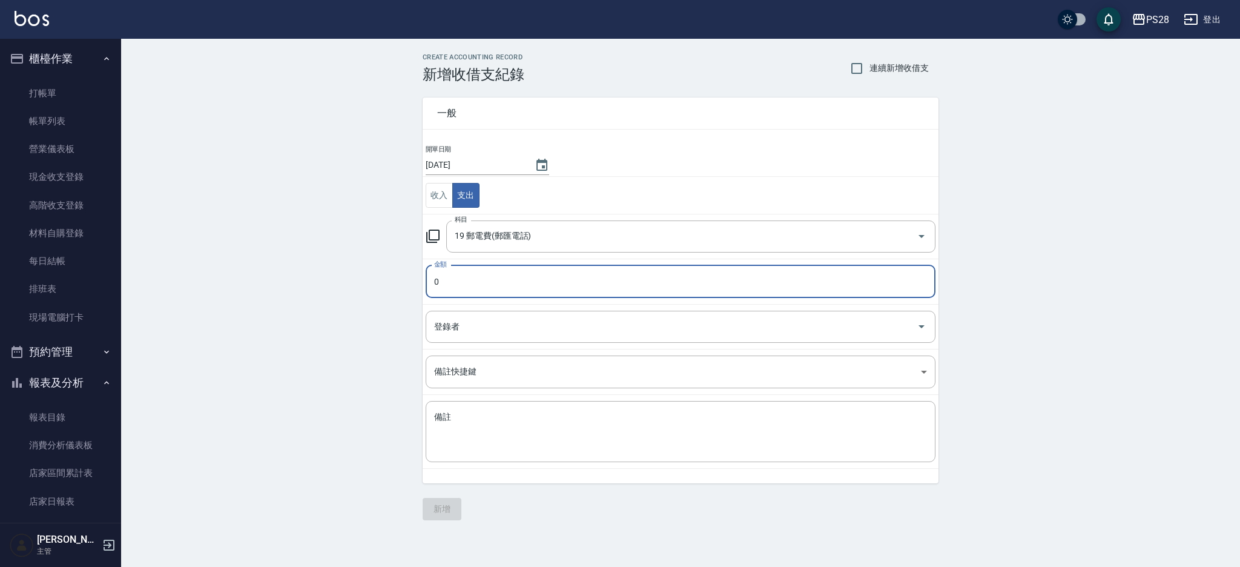
click at [628, 277] on input "0" at bounding box center [681, 281] width 510 height 33
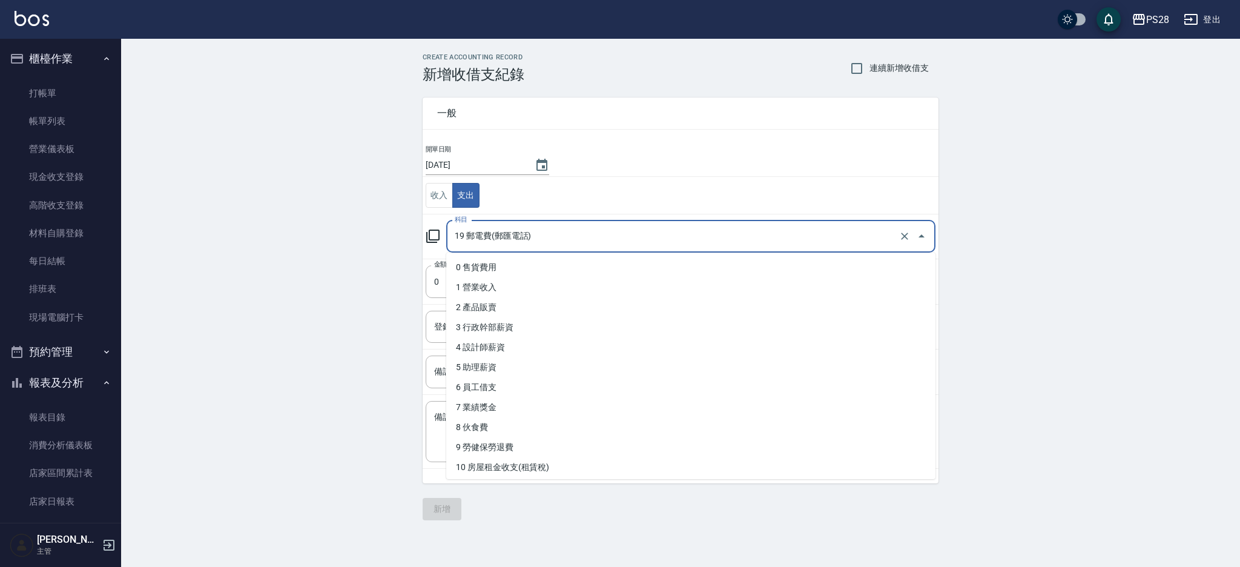
click at [706, 243] on input "19 郵電費(郵匯電話)" at bounding box center [674, 236] width 444 height 21
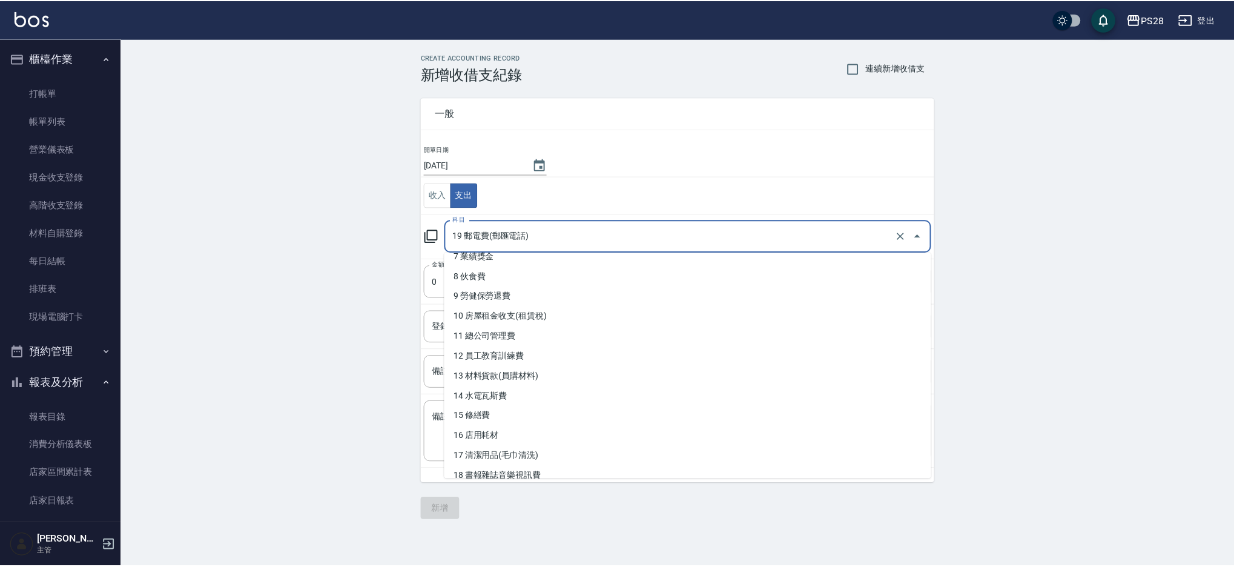
scroll to position [0, 0]
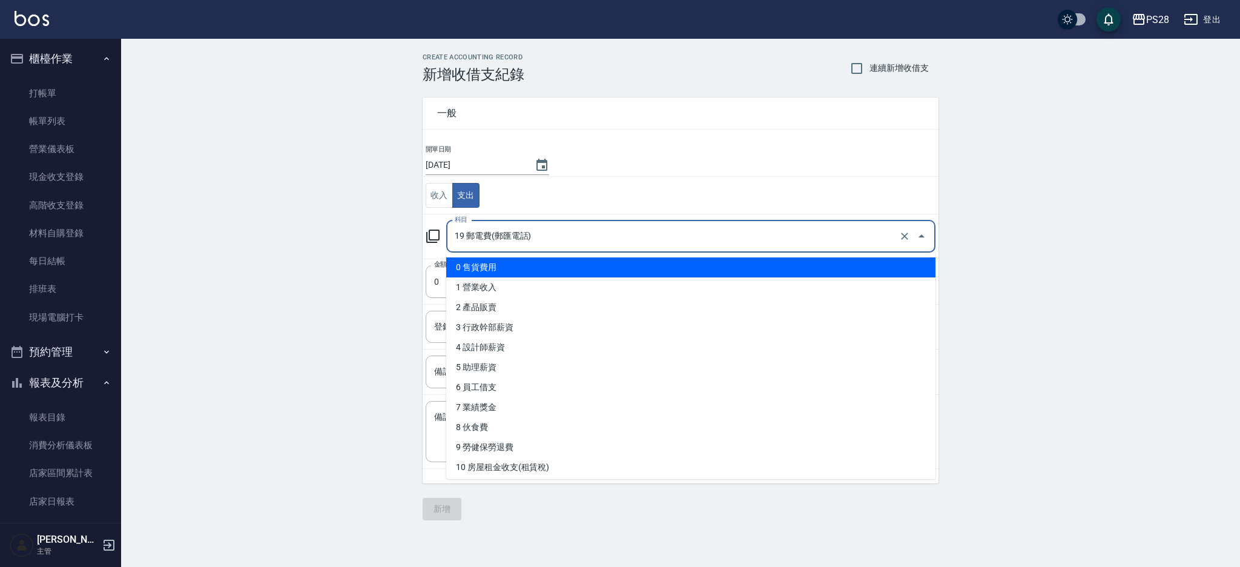
click at [1191, 295] on div "CREATE ACCOUNTING RECORD 新增收借支紀錄 連續新增收借支 一般 開單日期 2025/08/22 收入 支出 科目 19 郵電費(郵匯電…" at bounding box center [680, 287] width 1119 height 496
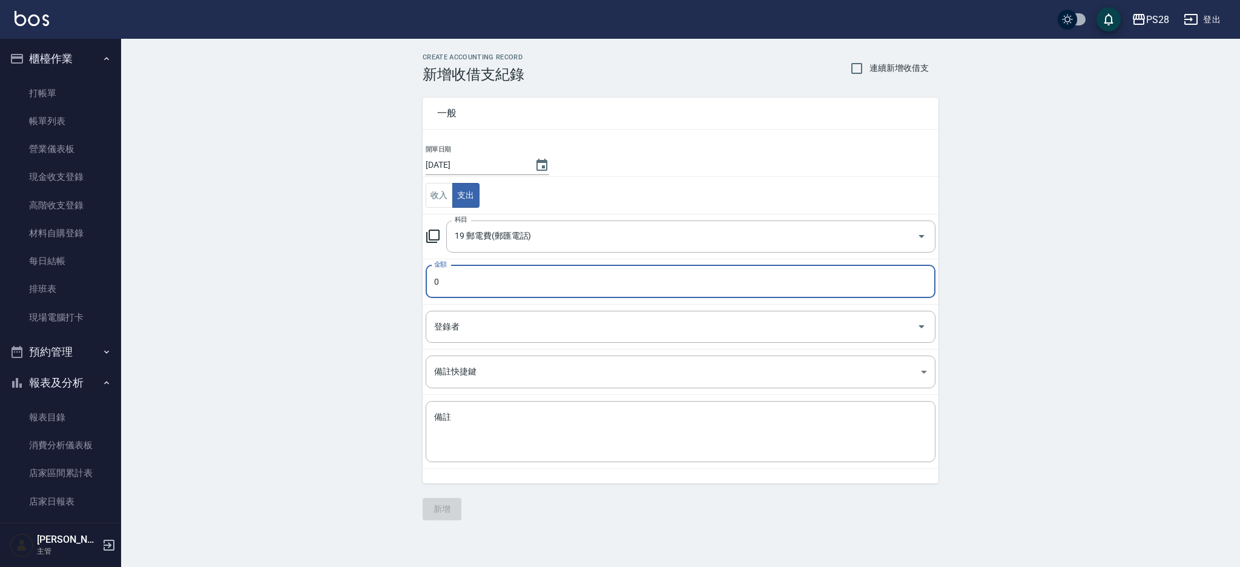
click at [476, 277] on input "0" at bounding box center [681, 281] width 510 height 33
type input "1250"
click at [515, 408] on div "x 備註" at bounding box center [681, 431] width 510 height 61
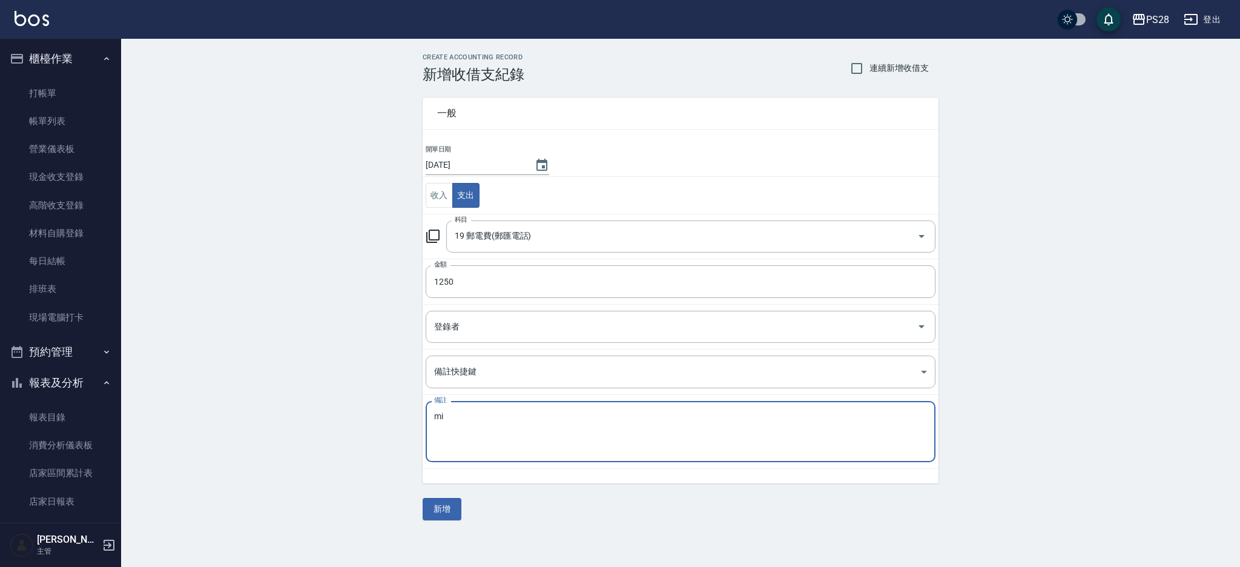
type textarea "m"
type textarea "展華"
click at [438, 515] on button "新增" at bounding box center [442, 509] width 39 height 22
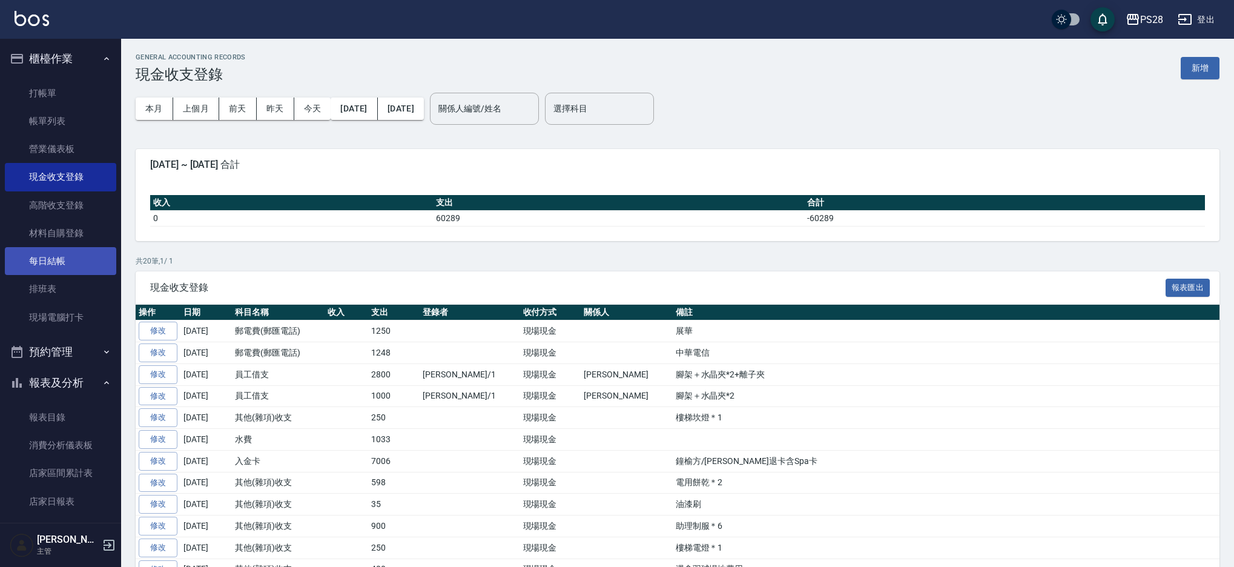
click at [56, 258] on link "每日結帳" at bounding box center [60, 261] width 111 height 28
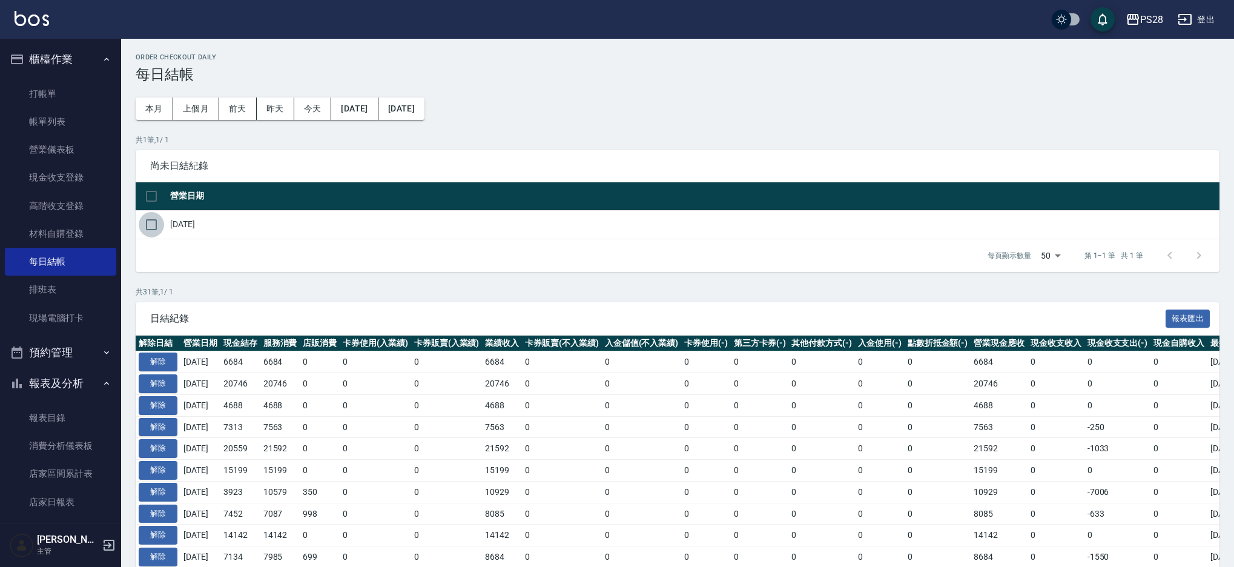
click at [151, 227] on input "checkbox" at bounding box center [151, 224] width 25 height 25
checkbox input "true"
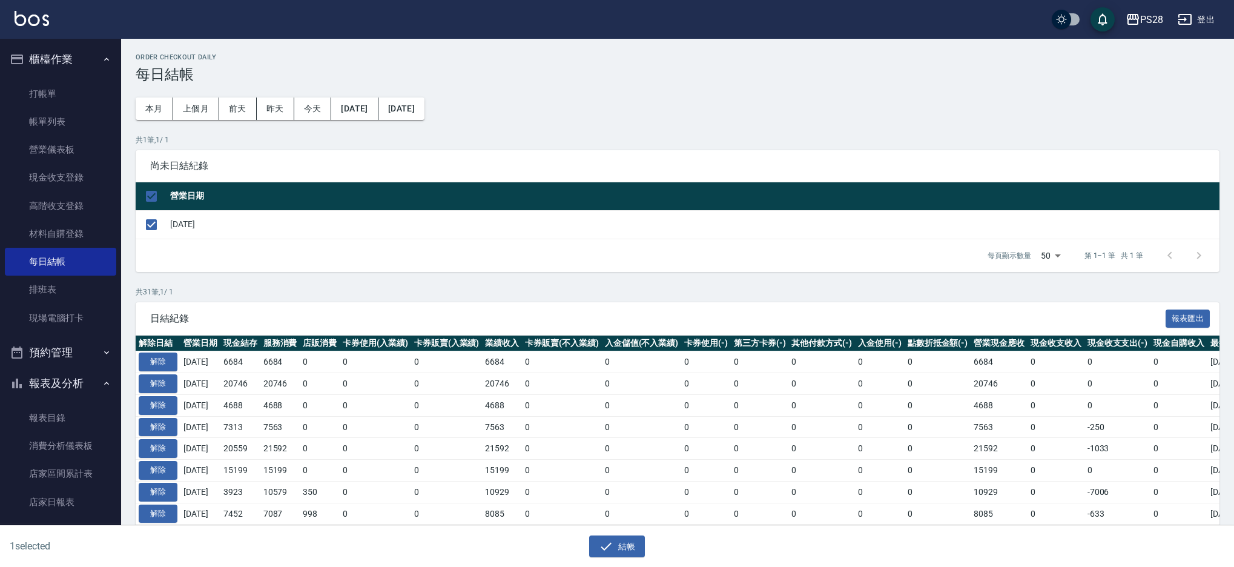
click at [613, 558] on div "1 selected 結帳" at bounding box center [617, 546] width 1234 height 42
drag, startPoint x: 618, startPoint y: 551, endPoint x: 625, endPoint y: 540, distance: 12.8
click at [618, 550] on button "結帳" at bounding box center [617, 546] width 56 height 22
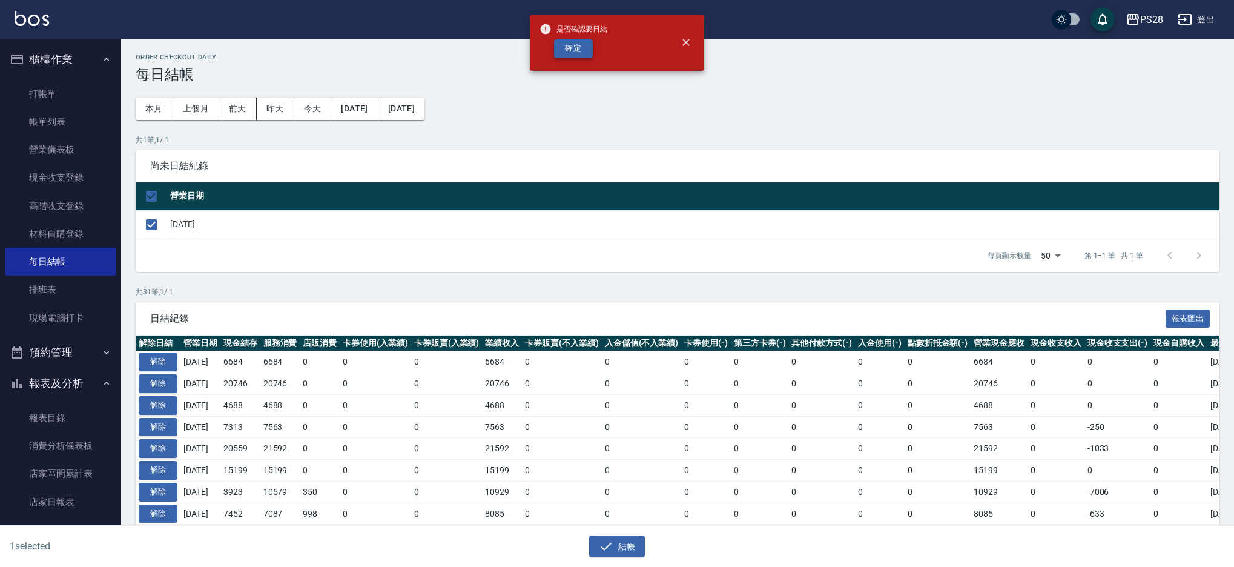
click at [571, 47] on button "確定" at bounding box center [573, 48] width 39 height 19
checkbox input "false"
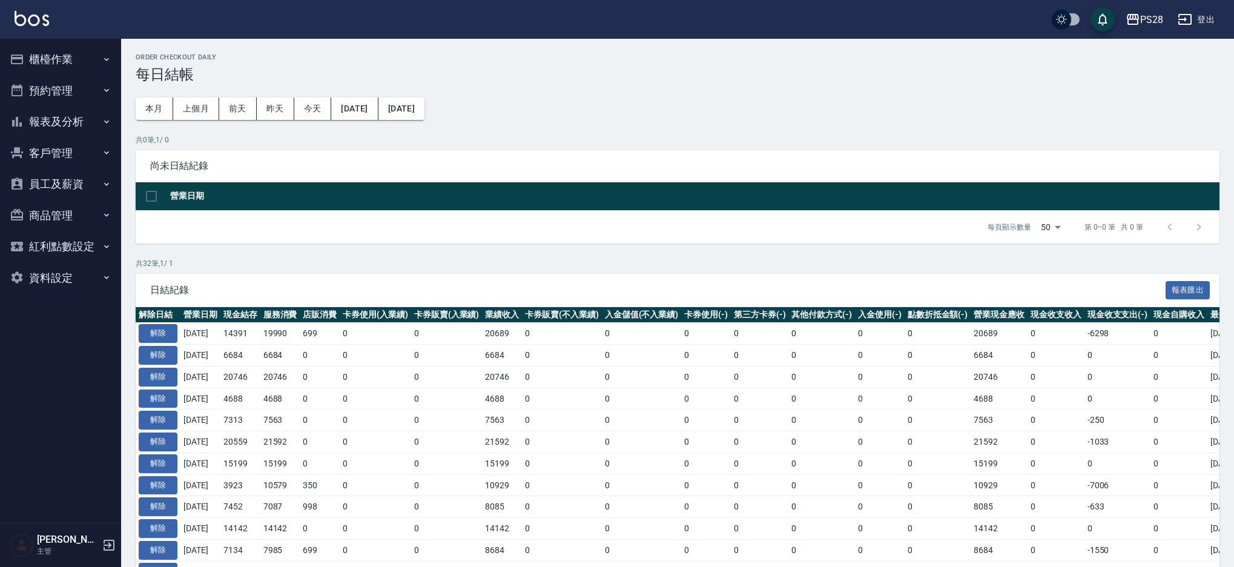
click at [68, 125] on button "報表及分析" at bounding box center [60, 121] width 111 height 31
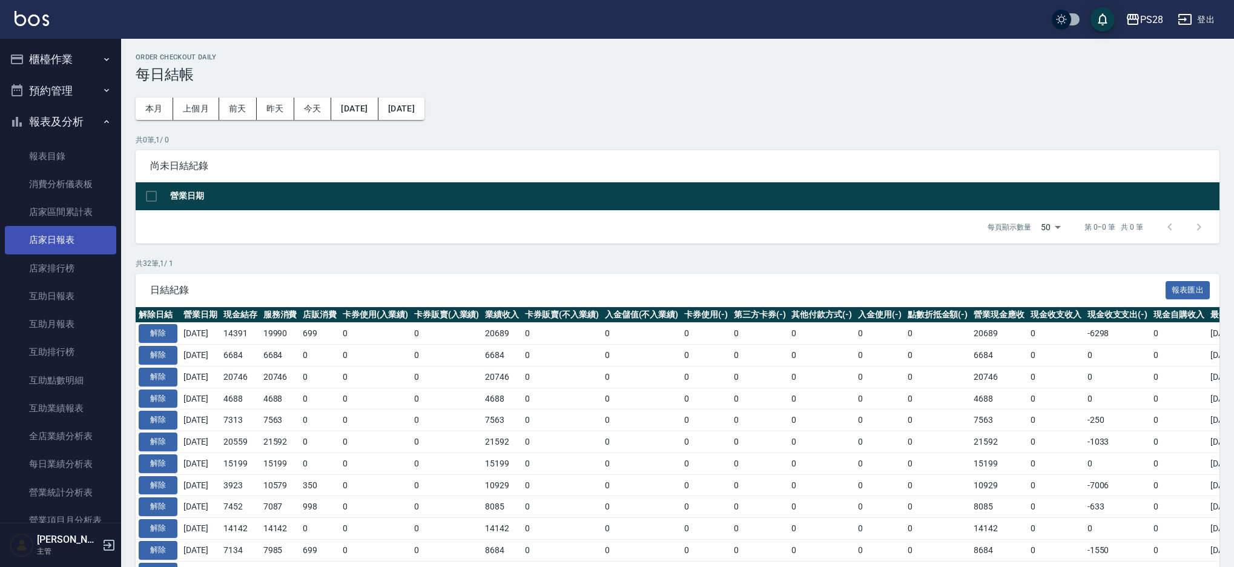
click at [79, 249] on link "店家日報表" at bounding box center [60, 240] width 111 height 28
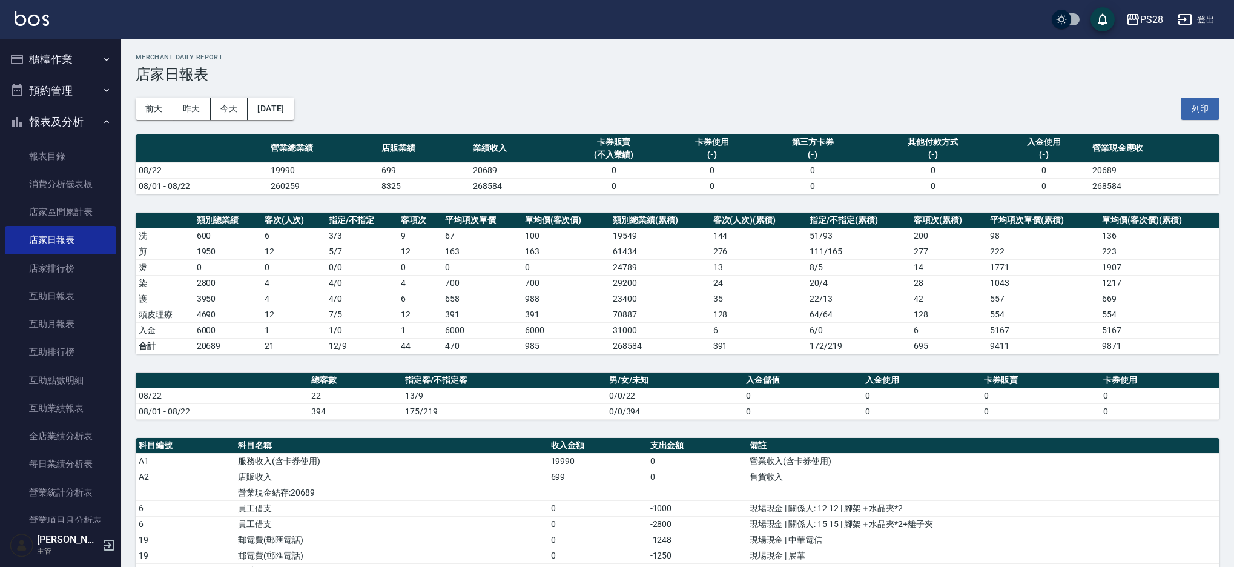
click at [42, 50] on button "櫃檯作業" at bounding box center [60, 59] width 111 height 31
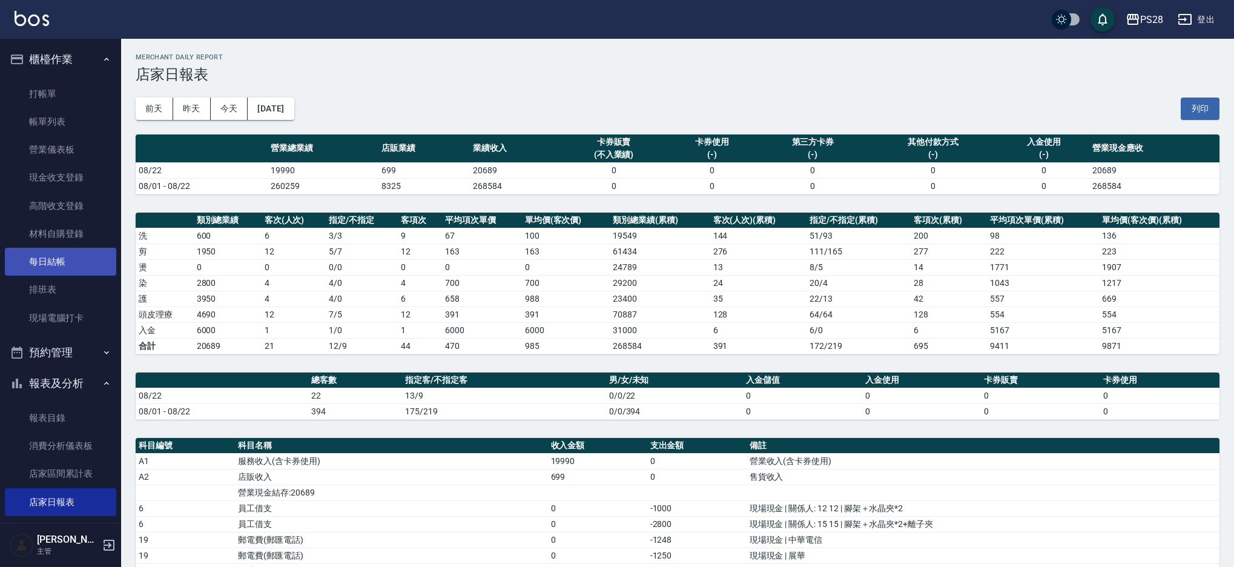
click at [59, 259] on link "每日結帳" at bounding box center [60, 262] width 111 height 28
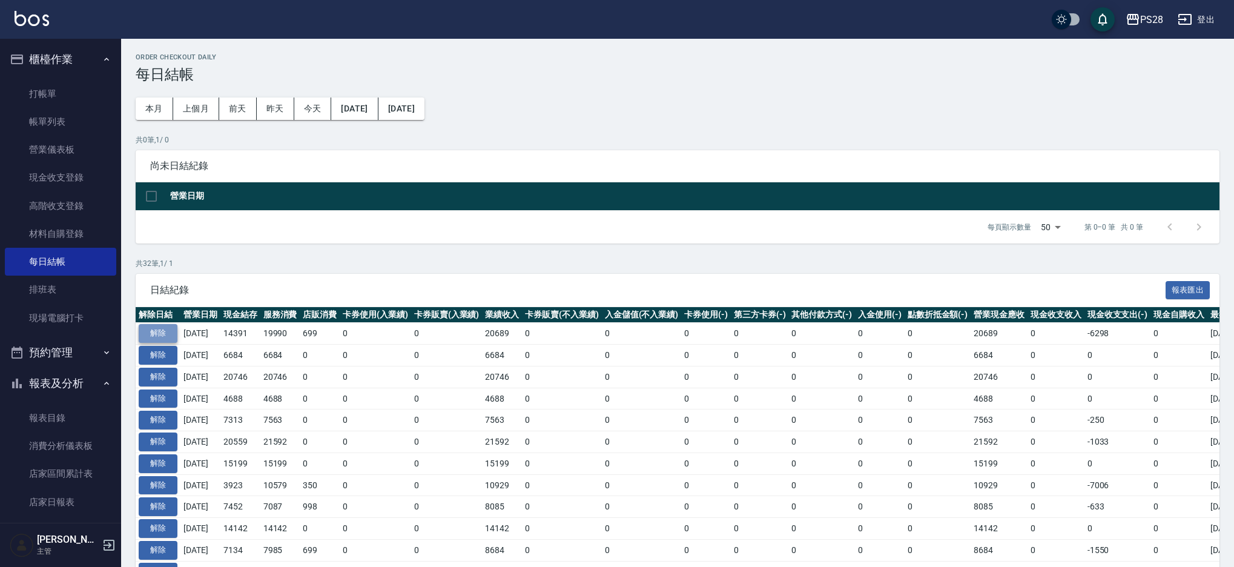
click at [157, 329] on button "解除" at bounding box center [158, 333] width 39 height 19
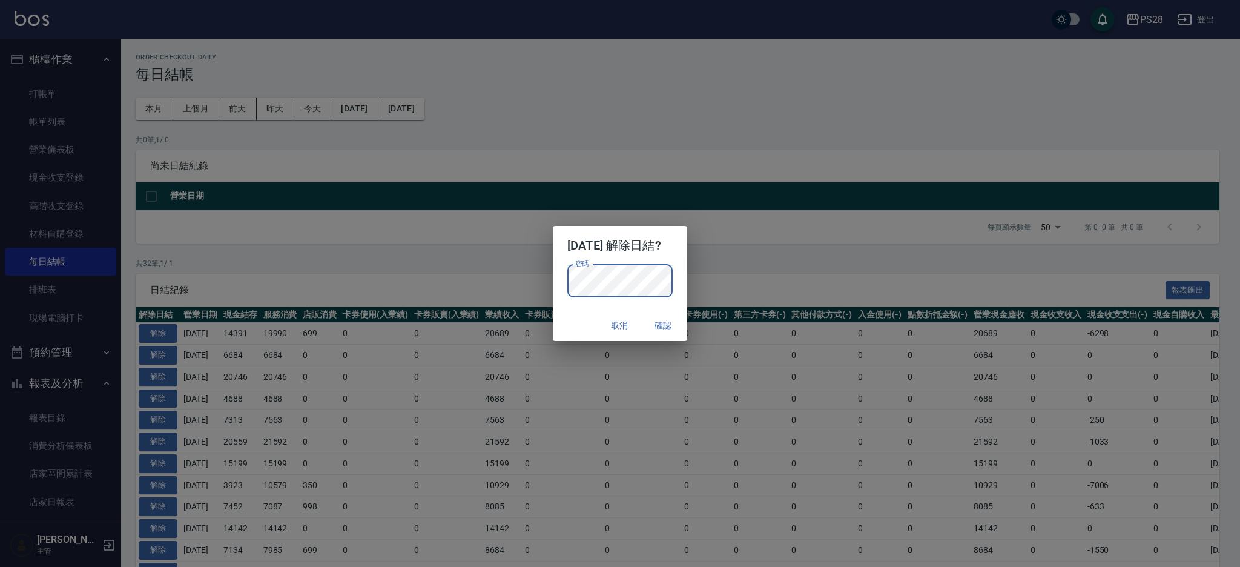
click at [673, 327] on button "確認" at bounding box center [662, 325] width 39 height 22
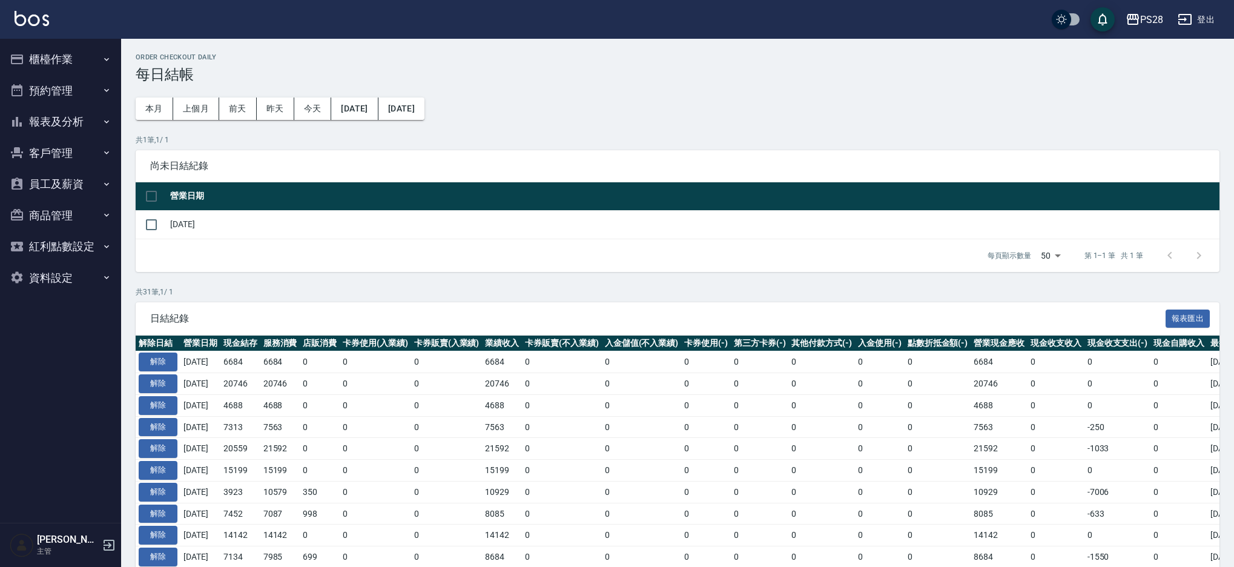
click at [87, 61] on button "櫃檯作業" at bounding box center [60, 59] width 111 height 31
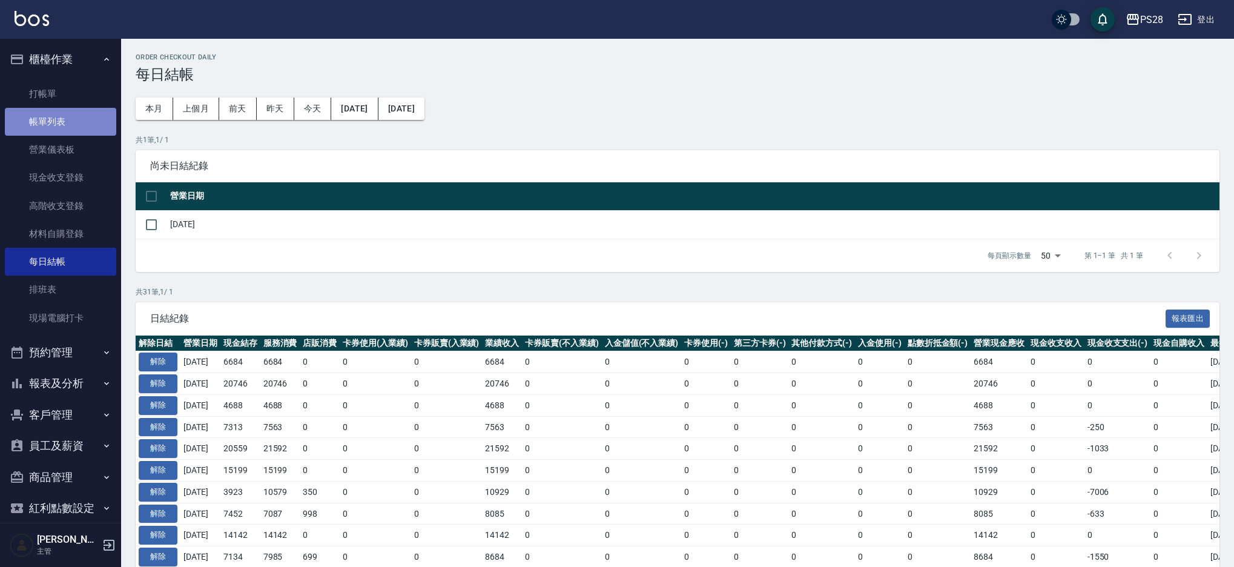
click at [93, 128] on link "帳單列表" at bounding box center [60, 122] width 111 height 28
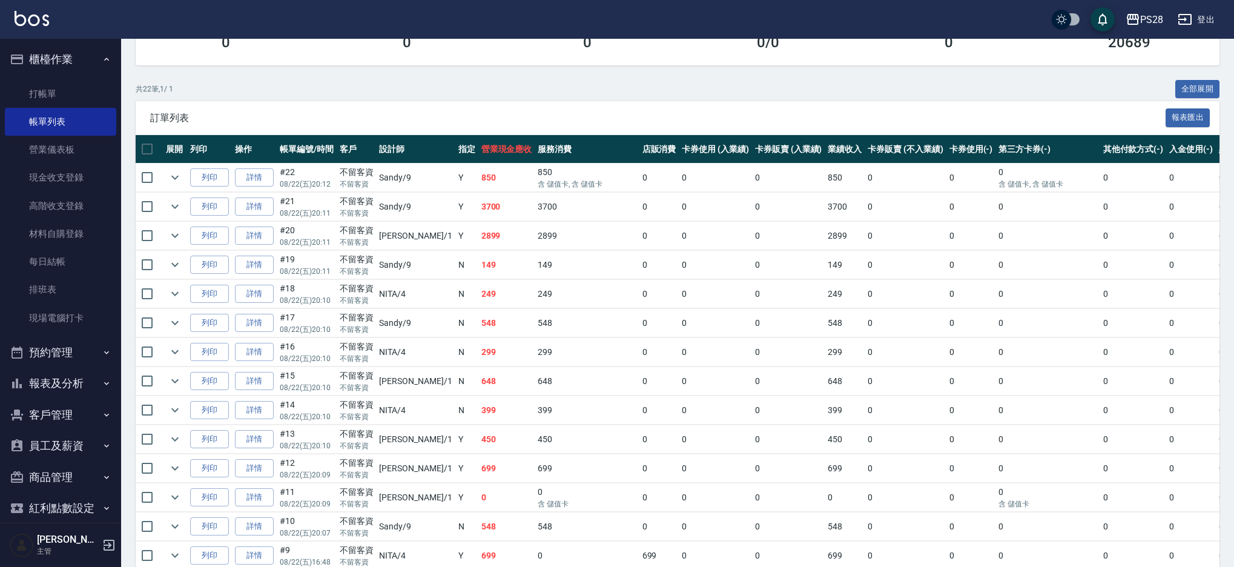
scroll to position [205, 0]
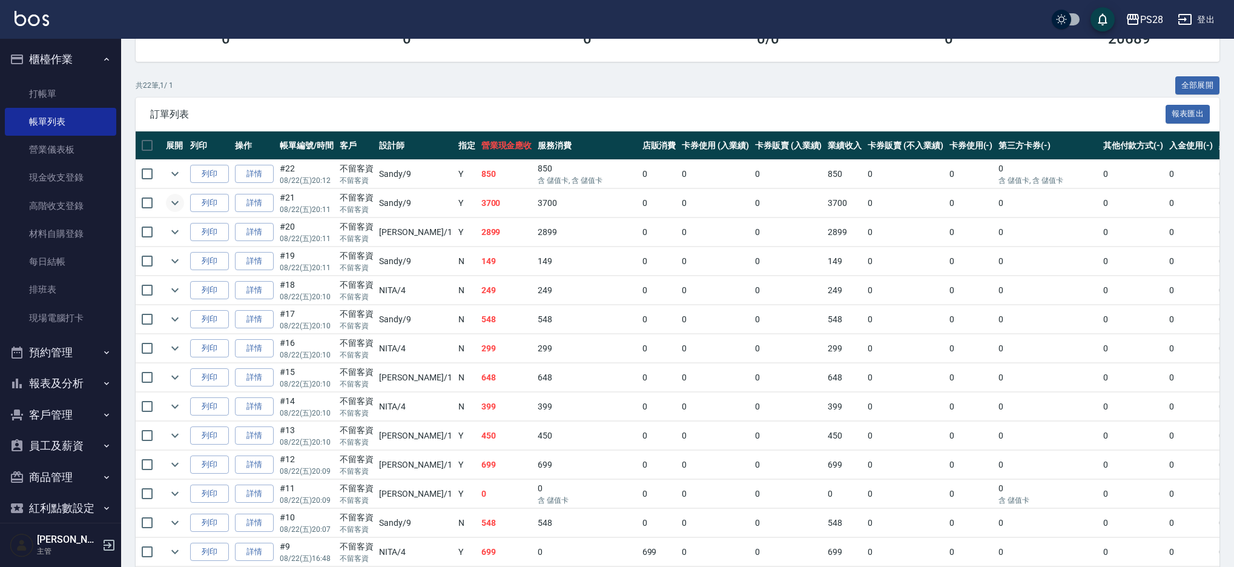
click at [173, 206] on icon "expand row" at bounding box center [175, 203] width 15 height 15
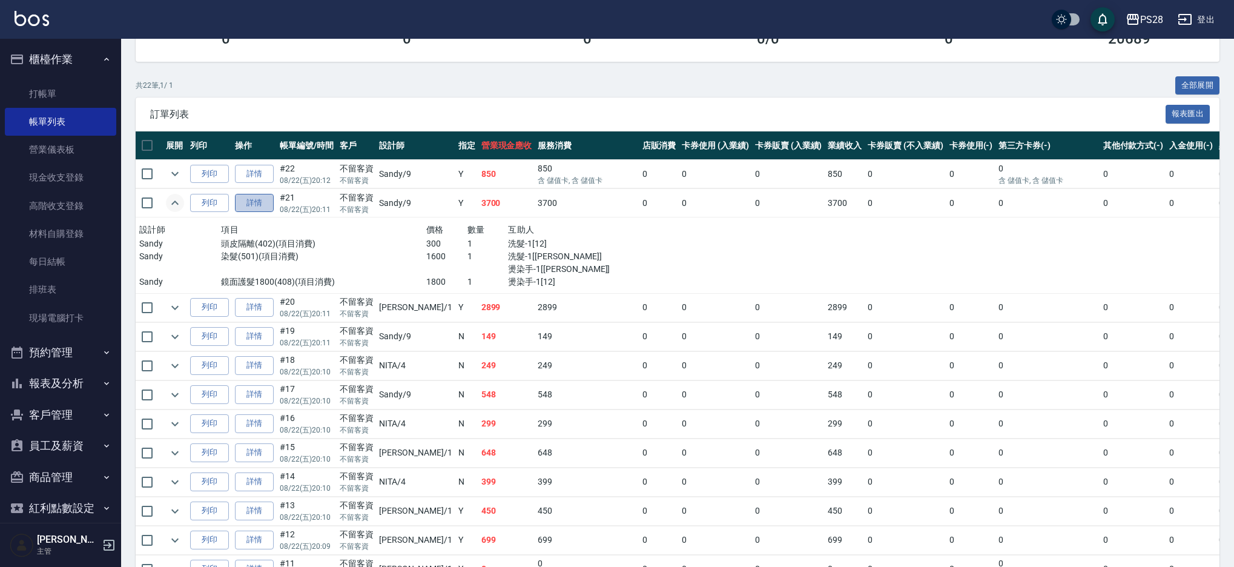
click at [243, 202] on link "詳情" at bounding box center [254, 203] width 39 height 19
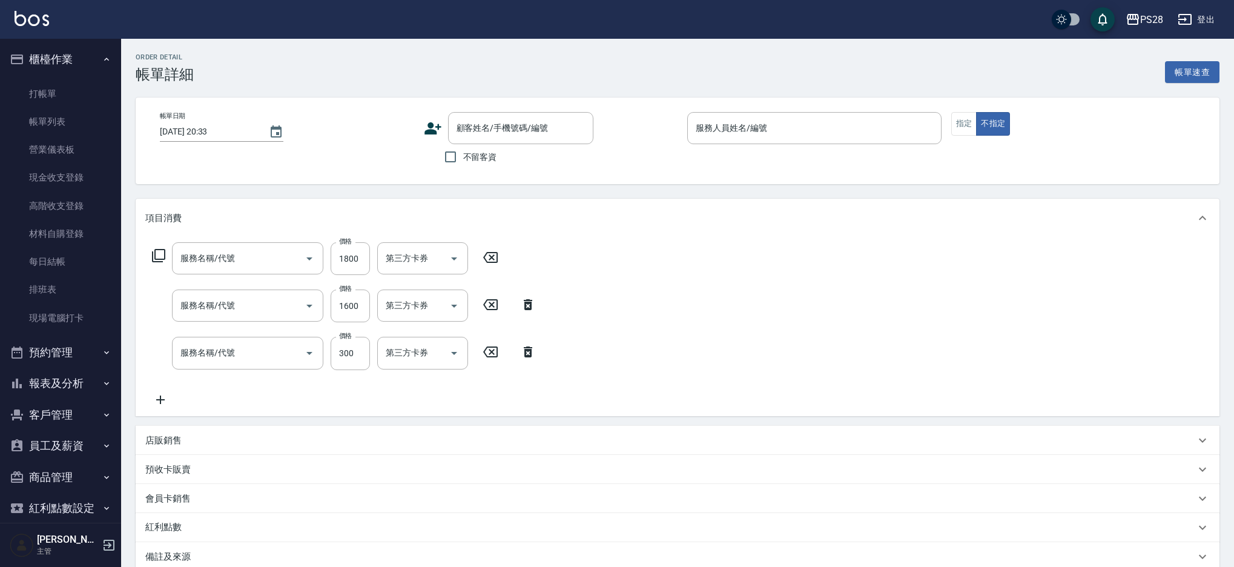
type input "2025/08/22 20:11"
checkbox input "true"
type input "Sandy-9"
type input "鏡面護髮1800(408)"
type input "染髮(501)"
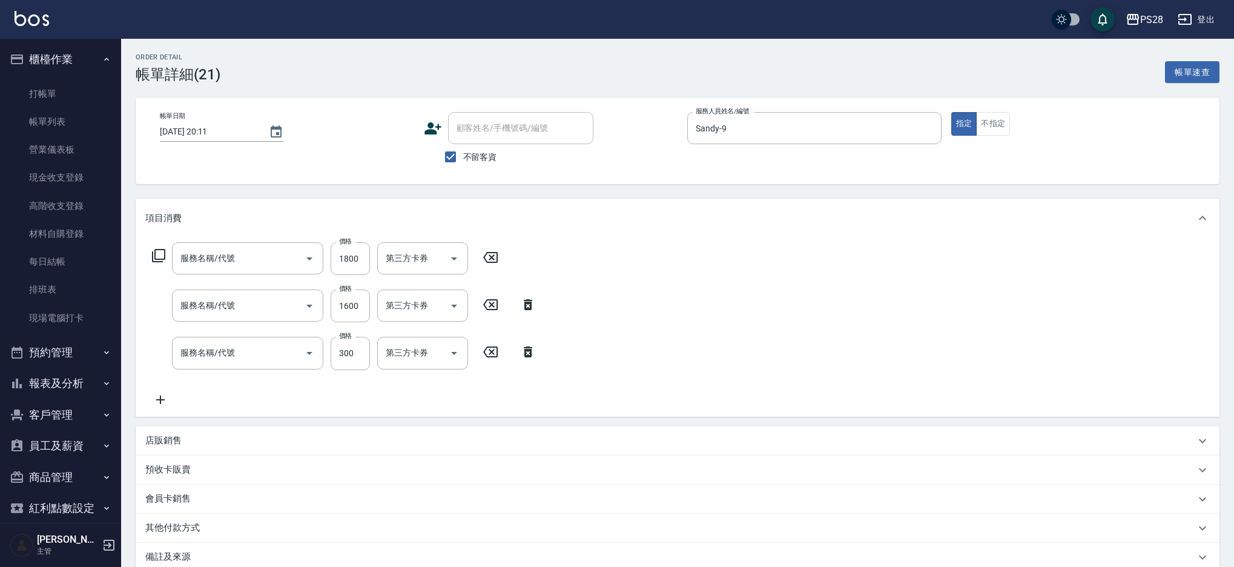
type input "頭皮隔離(402)"
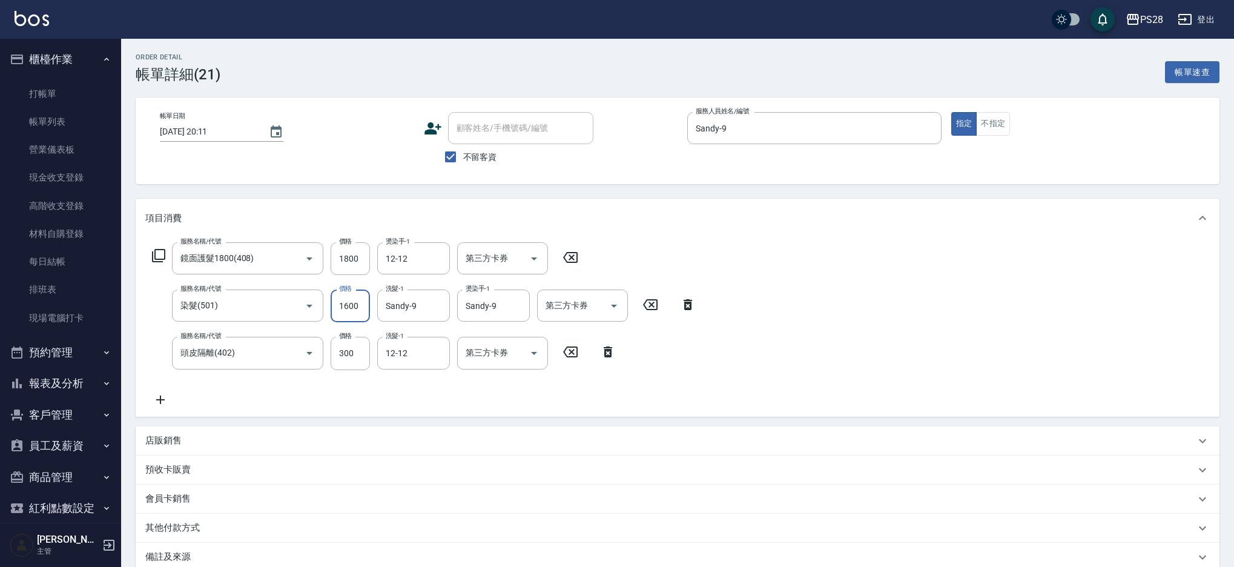
click at [347, 306] on input "1600" at bounding box center [350, 305] width 39 height 33
click at [344, 304] on input "1600" at bounding box center [350, 305] width 39 height 33
click at [357, 308] on input "1600" at bounding box center [350, 305] width 39 height 33
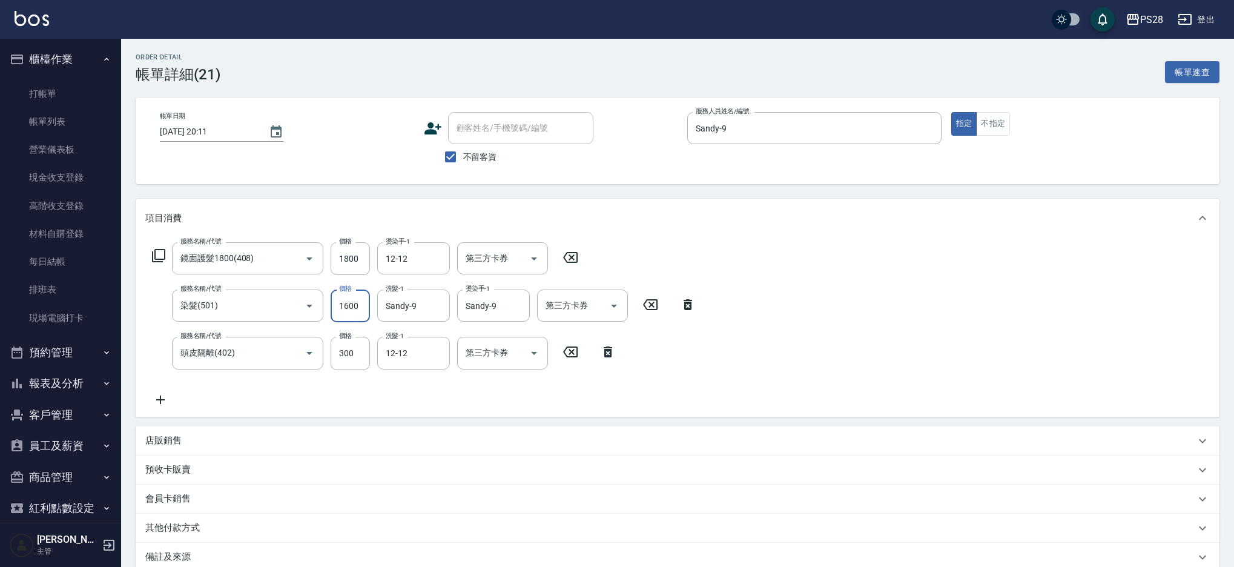
click at [347, 308] on input "1600" at bounding box center [350, 305] width 39 height 33
type input "1400"
click at [356, 355] on input "300" at bounding box center [350, 353] width 39 height 33
click at [341, 351] on input "300" at bounding box center [350, 353] width 39 height 33
drag, startPoint x: 342, startPoint y: 351, endPoint x: 329, endPoint y: 351, distance: 12.7
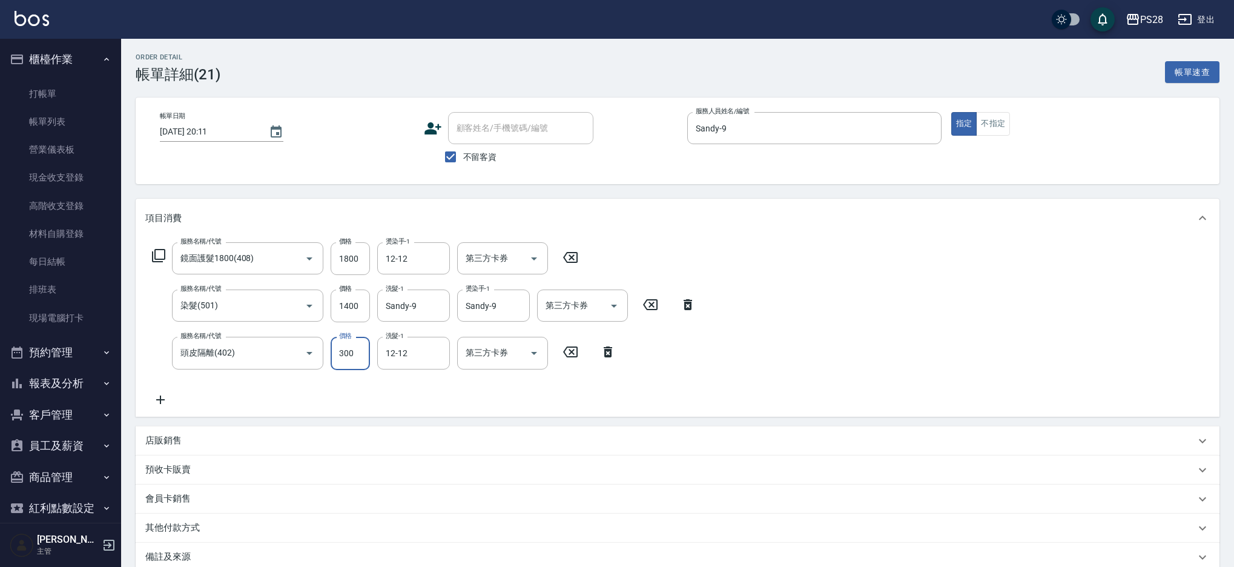
click at [329, 351] on div "服務名稱/代號 頭皮隔離(402) 服務名稱/代號 價格 300 價格 洗髮-1 12-12 洗髮-1 第三方卡券 第三方卡券" at bounding box center [384, 353] width 478 height 33
click at [341, 353] on input "300" at bounding box center [350, 353] width 39 height 33
click at [343, 354] on input "300" at bounding box center [350, 353] width 39 height 33
type input "500"
type input "1"
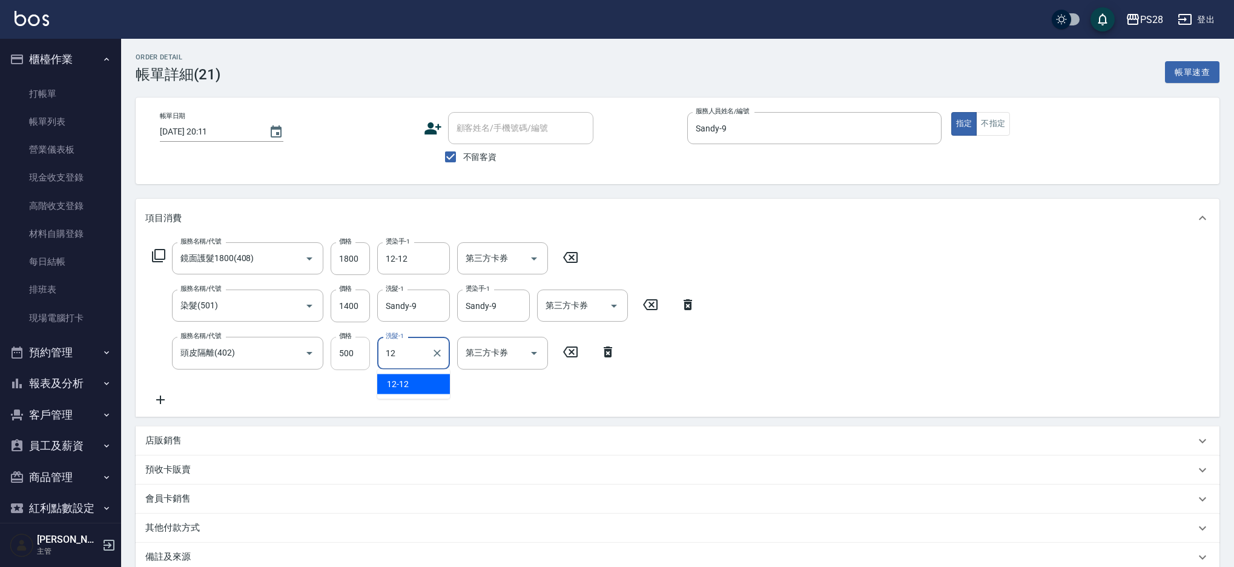
type input "12-12"
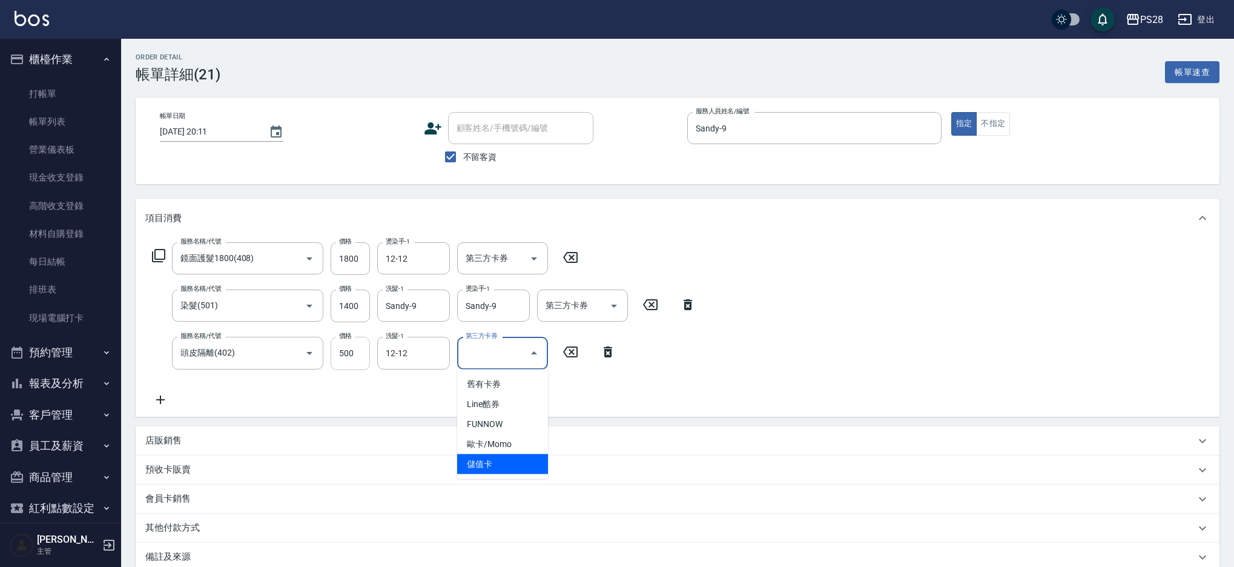
type input "儲值卡"
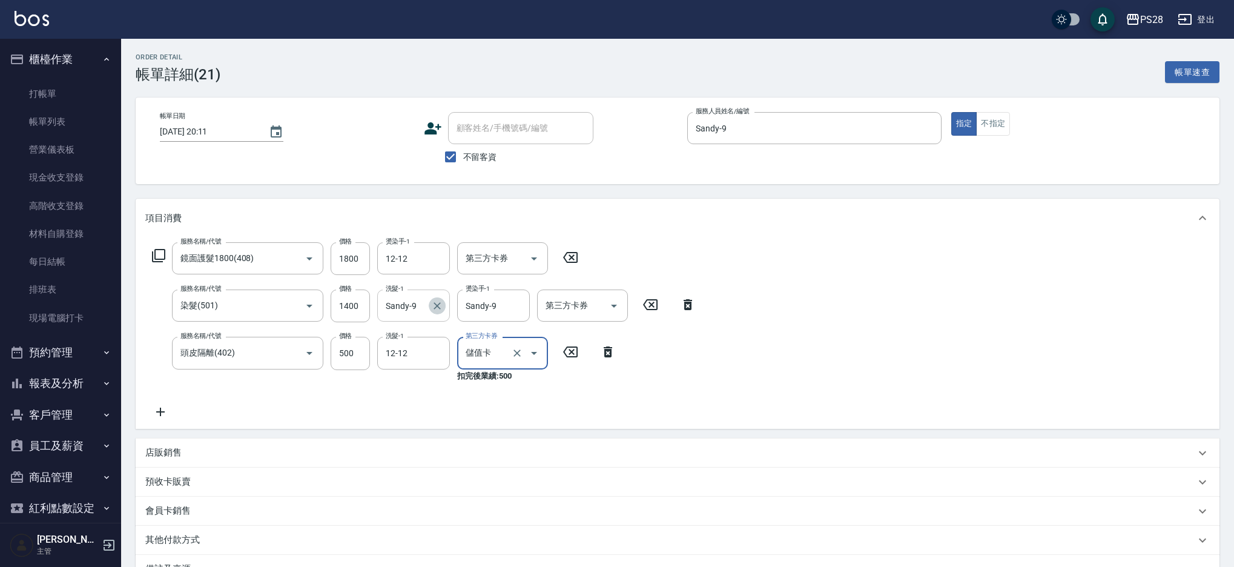
drag, startPoint x: 438, startPoint y: 303, endPoint x: 411, endPoint y: 312, distance: 28.3
click at [438, 303] on icon "Clear" at bounding box center [437, 306] width 12 height 12
type input "Sandy-9"
click at [515, 304] on icon "Clear" at bounding box center [517, 306] width 12 height 12
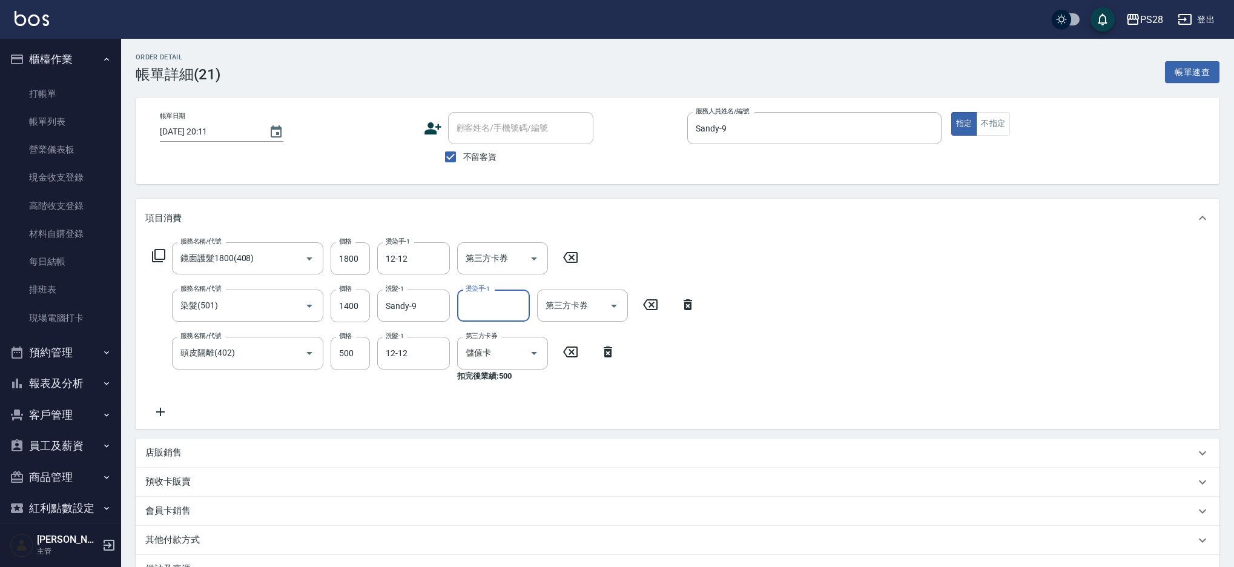
click at [502, 305] on input "燙染手-1" at bounding box center [493, 305] width 62 height 21
type input "Sandy-9"
click at [440, 255] on icon "Clear" at bounding box center [437, 258] width 12 height 12
click at [415, 256] on input "燙染手-1" at bounding box center [414, 258] width 62 height 21
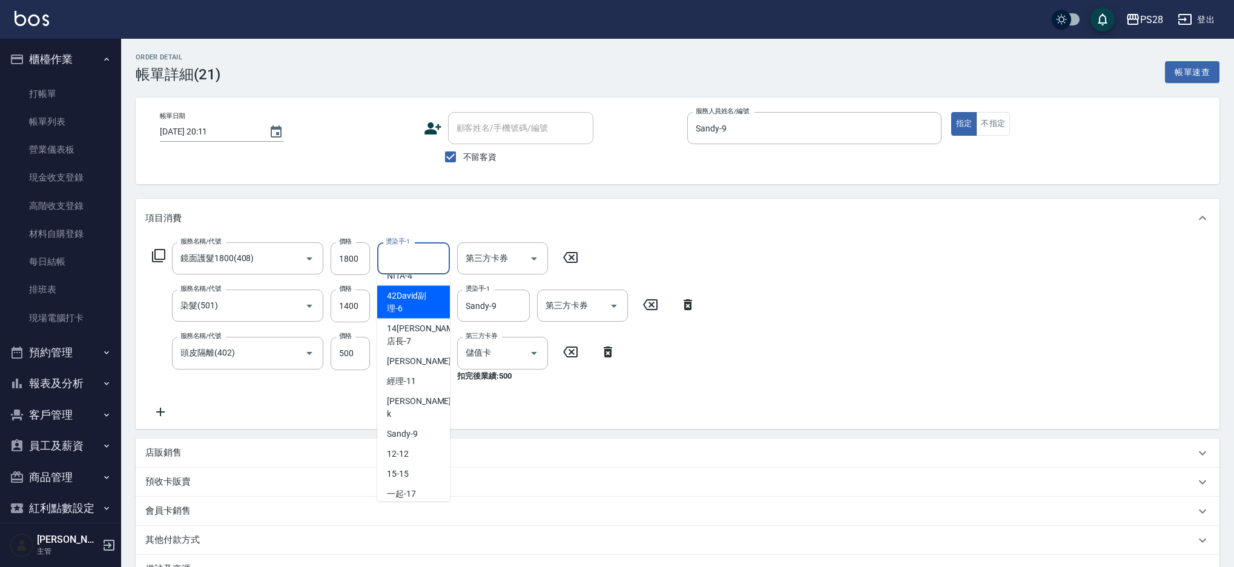
scroll to position [160, 0]
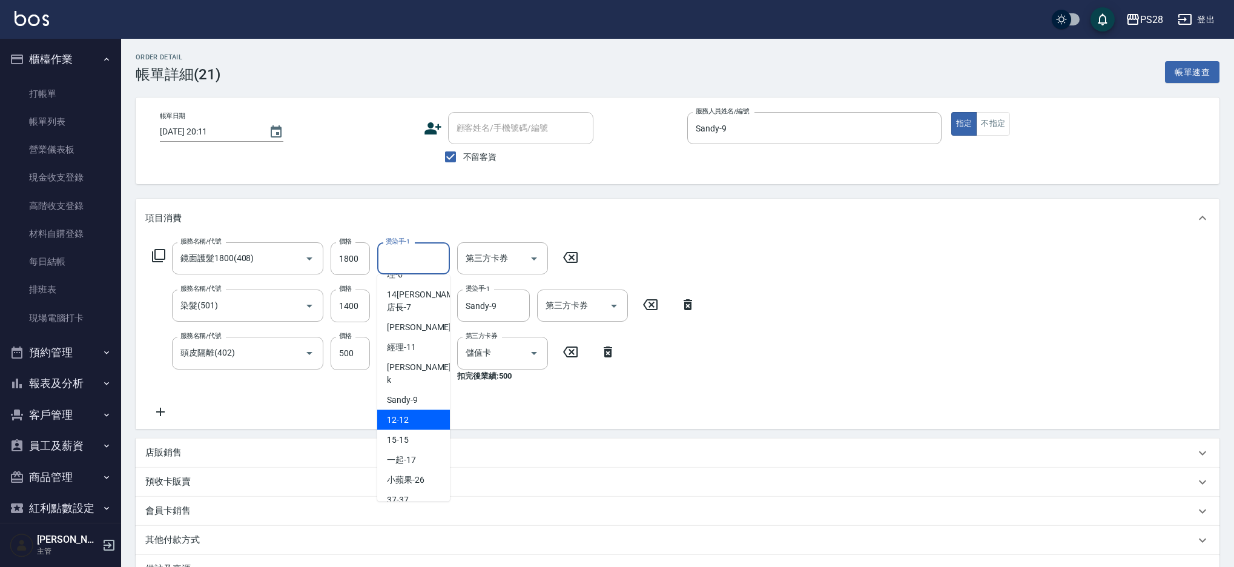
click at [410, 410] on div "12 -12" at bounding box center [413, 420] width 73 height 20
type input "12-12"
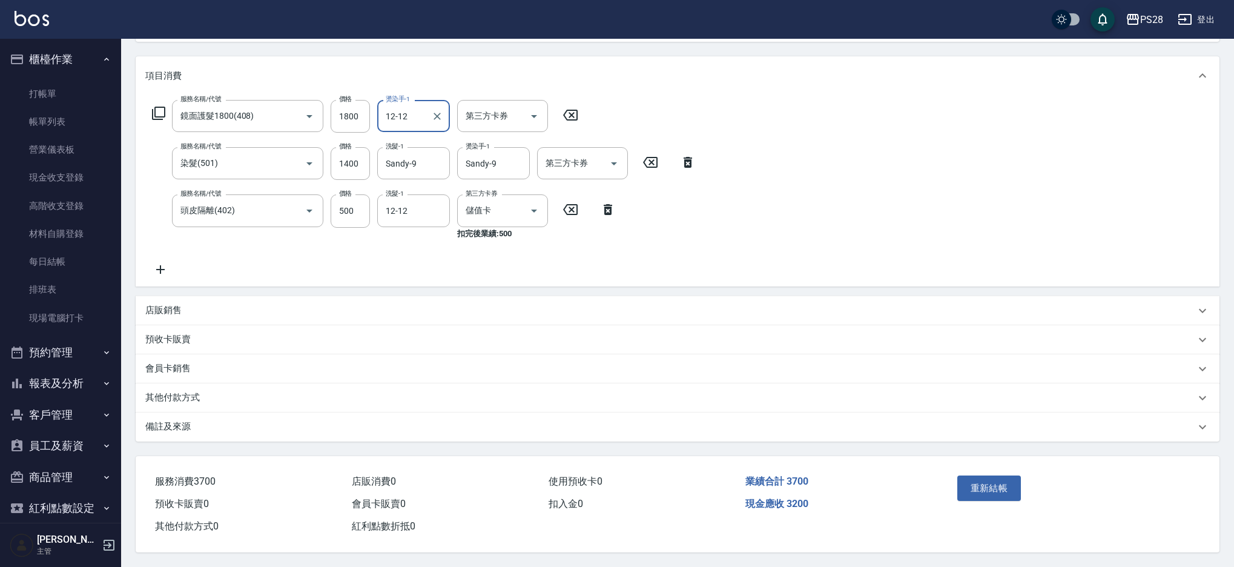
drag, startPoint x: 978, startPoint y: 487, endPoint x: 962, endPoint y: 473, distance: 20.6
click at [978, 487] on button "重新結帳" at bounding box center [989, 487] width 64 height 25
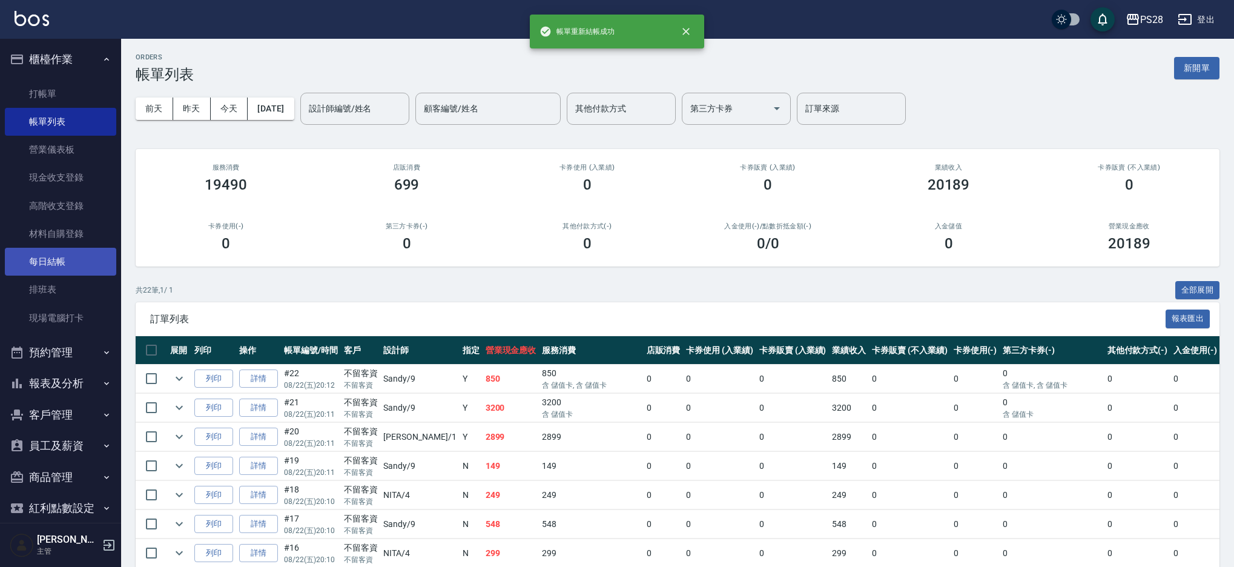
click at [54, 257] on link "每日結帳" at bounding box center [60, 262] width 111 height 28
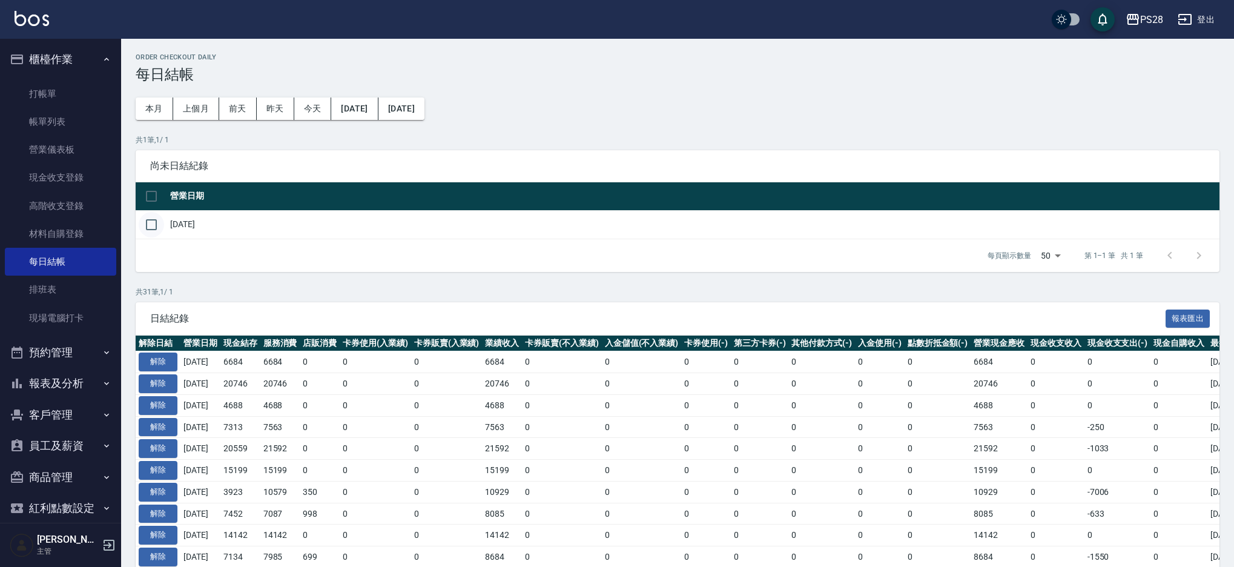
click at [155, 222] on input "checkbox" at bounding box center [151, 224] width 25 height 25
checkbox input "true"
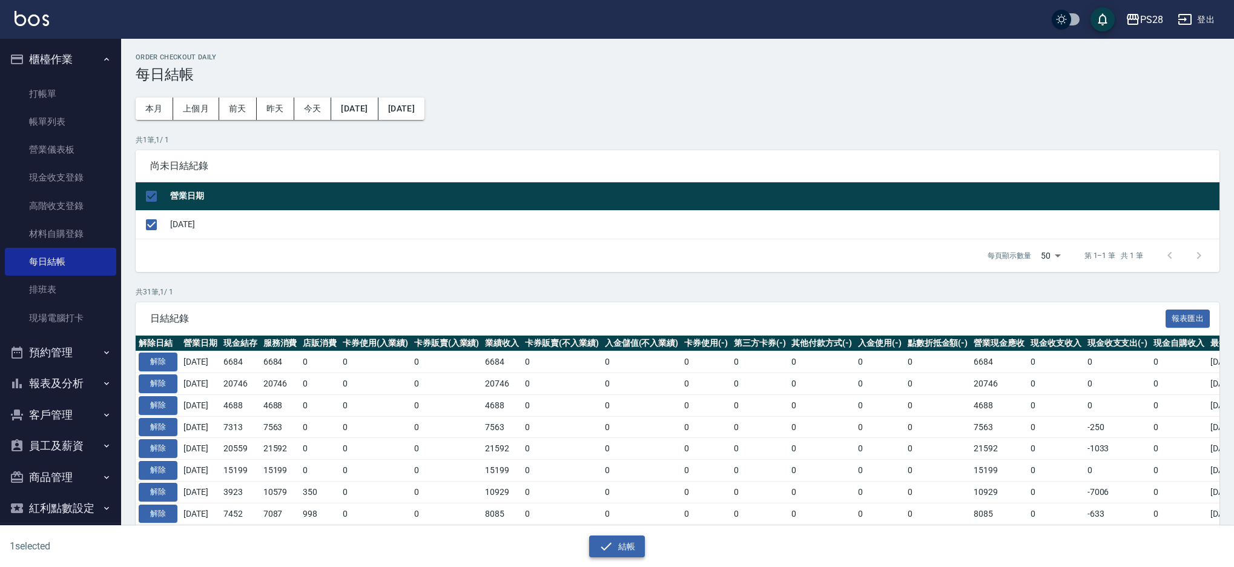
click at [613, 546] on button "結帳" at bounding box center [617, 546] width 56 height 22
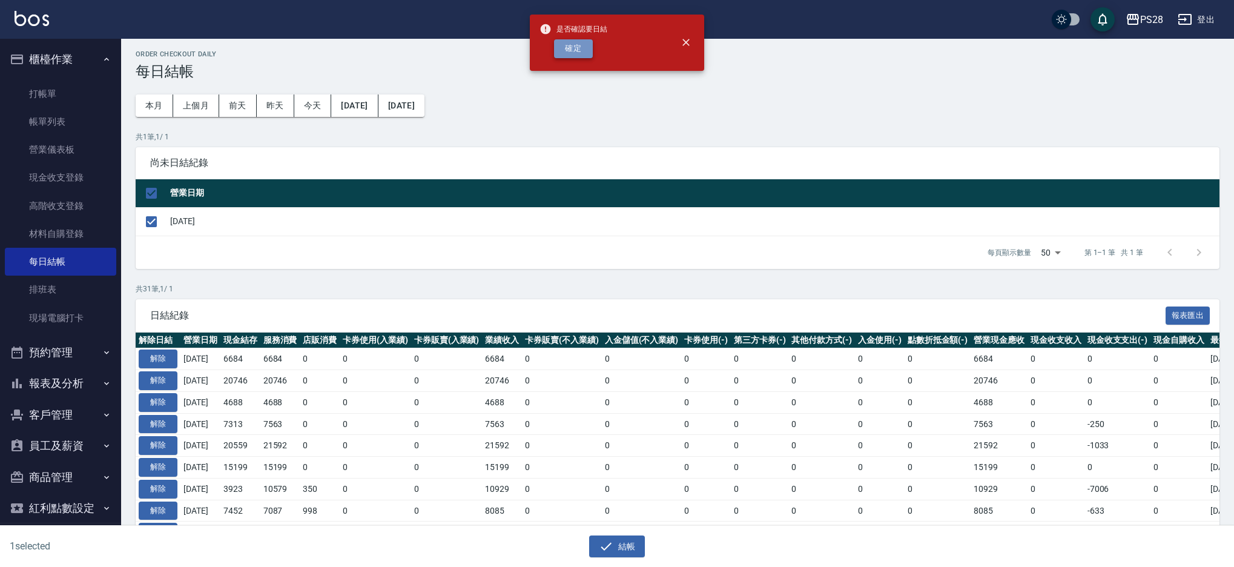
click at [574, 54] on button "確定" at bounding box center [573, 48] width 39 height 19
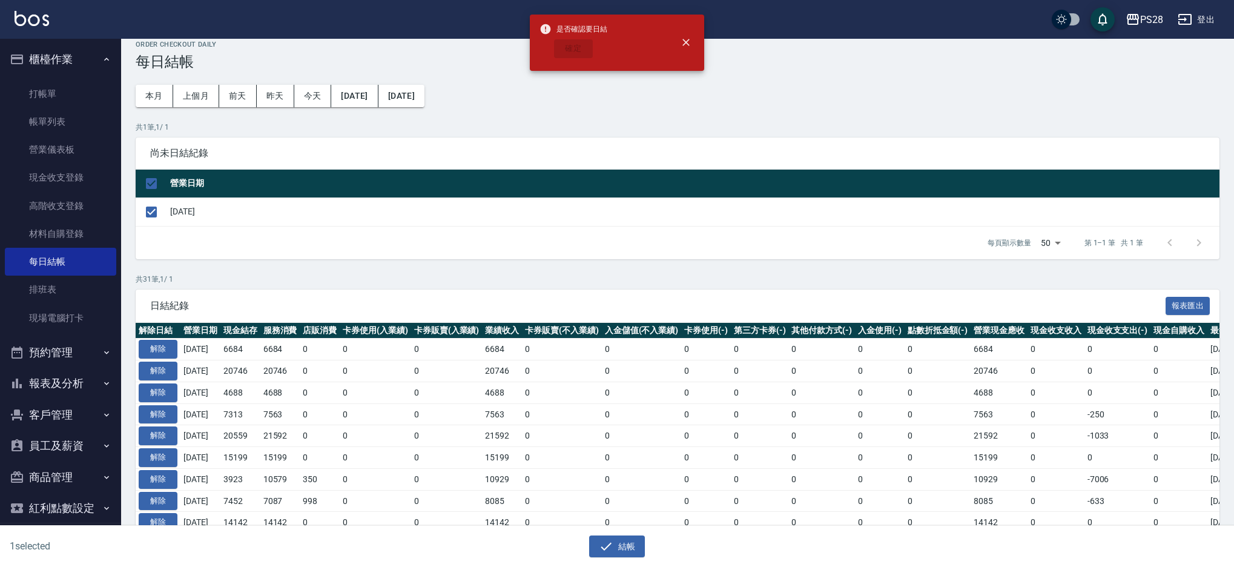
scroll to position [13, 0]
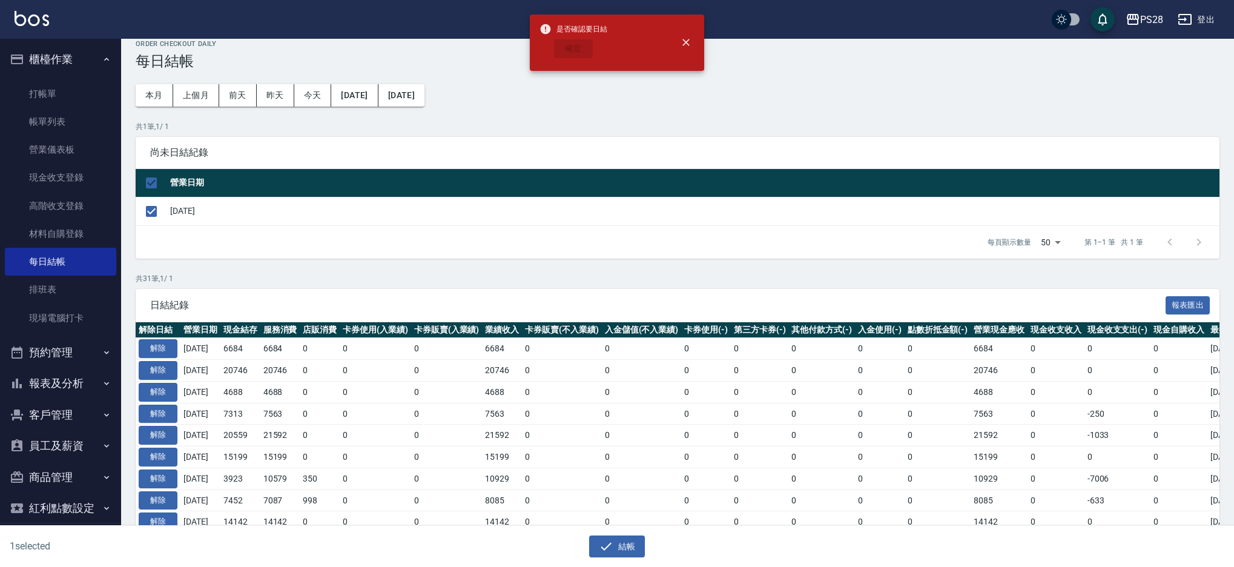
checkbox input "false"
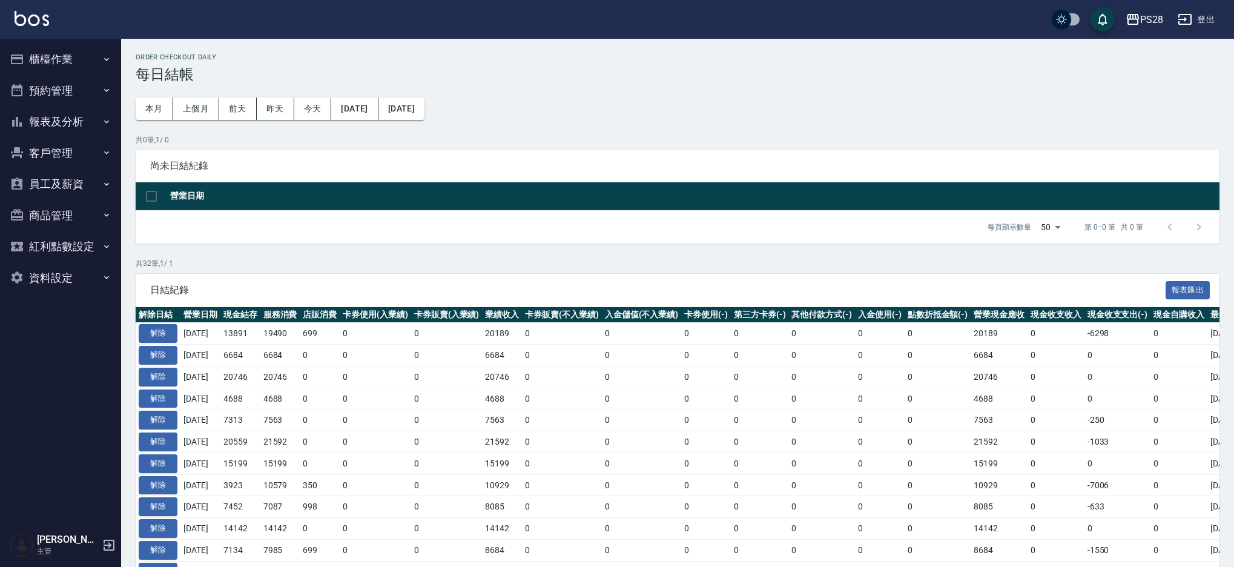
scroll to position [13, 0]
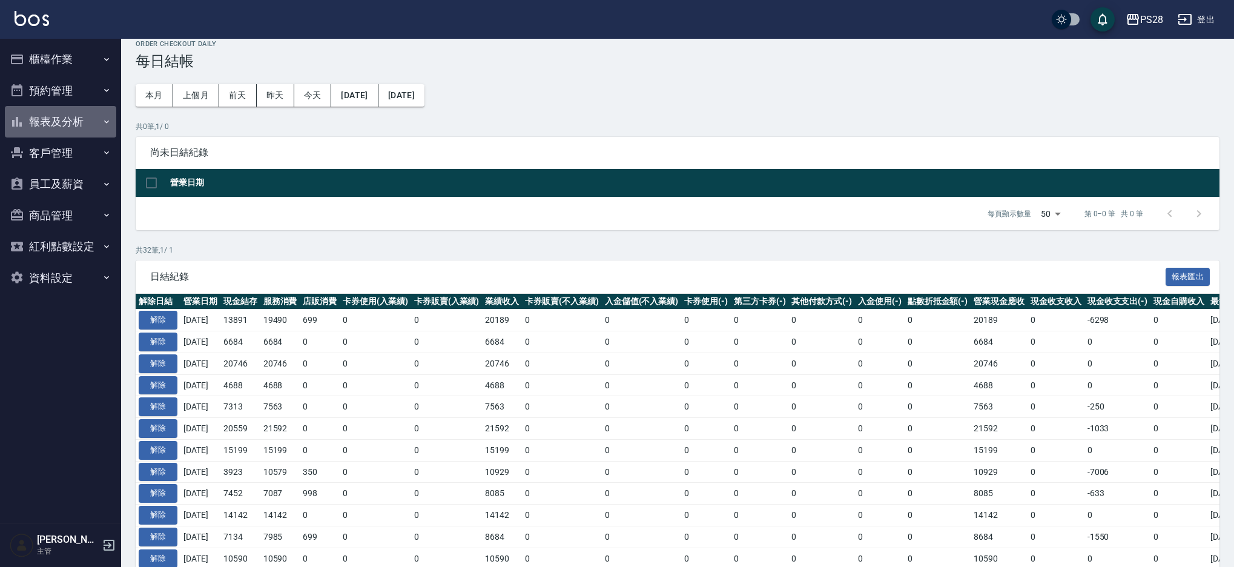
click at [69, 119] on button "報表及分析" at bounding box center [60, 121] width 111 height 31
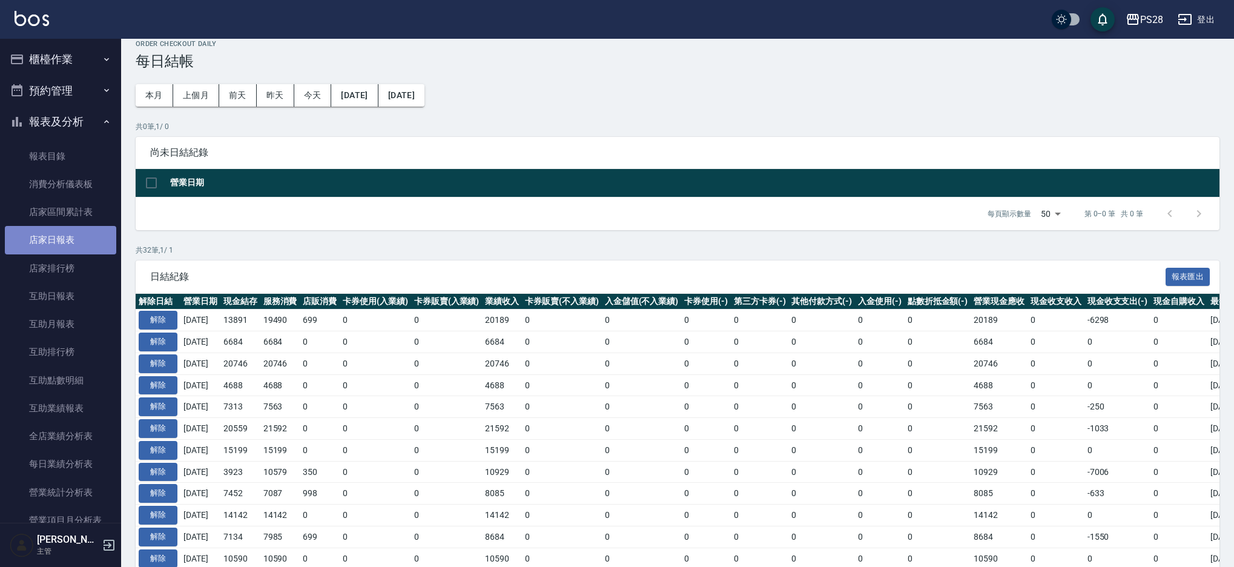
click at [79, 231] on link "店家日報表" at bounding box center [60, 240] width 111 height 28
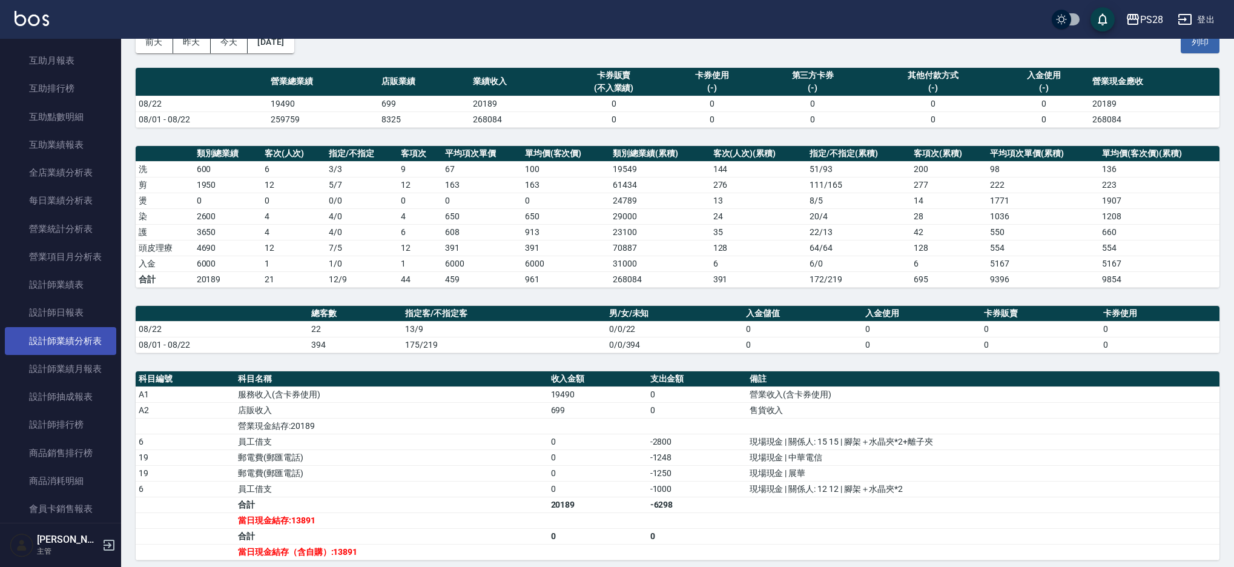
scroll to position [260, 0]
click at [66, 320] on link "設計師日報表" at bounding box center [60, 315] width 111 height 28
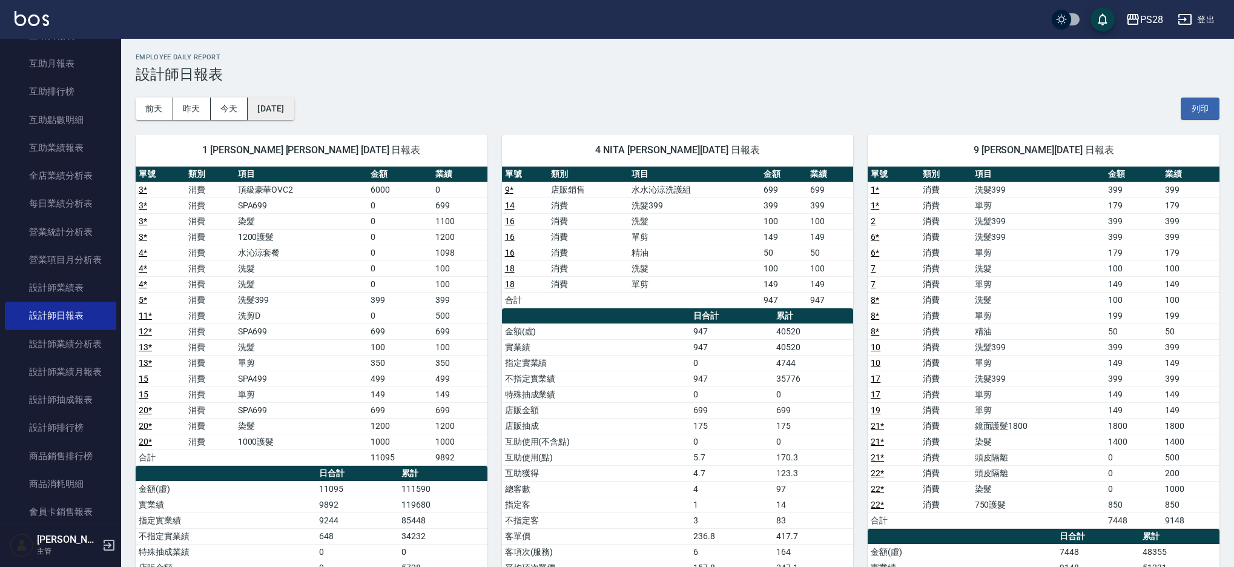
click at [265, 99] on button "[DATE]" at bounding box center [271, 108] width 46 height 22
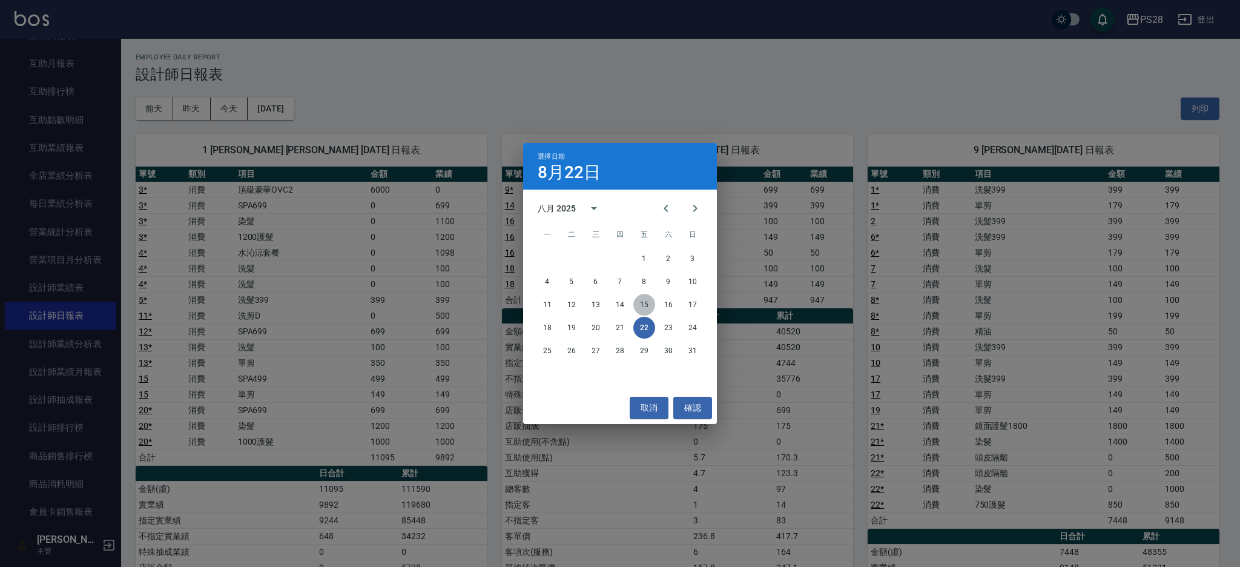
click at [645, 304] on button "15" at bounding box center [644, 305] width 22 height 22
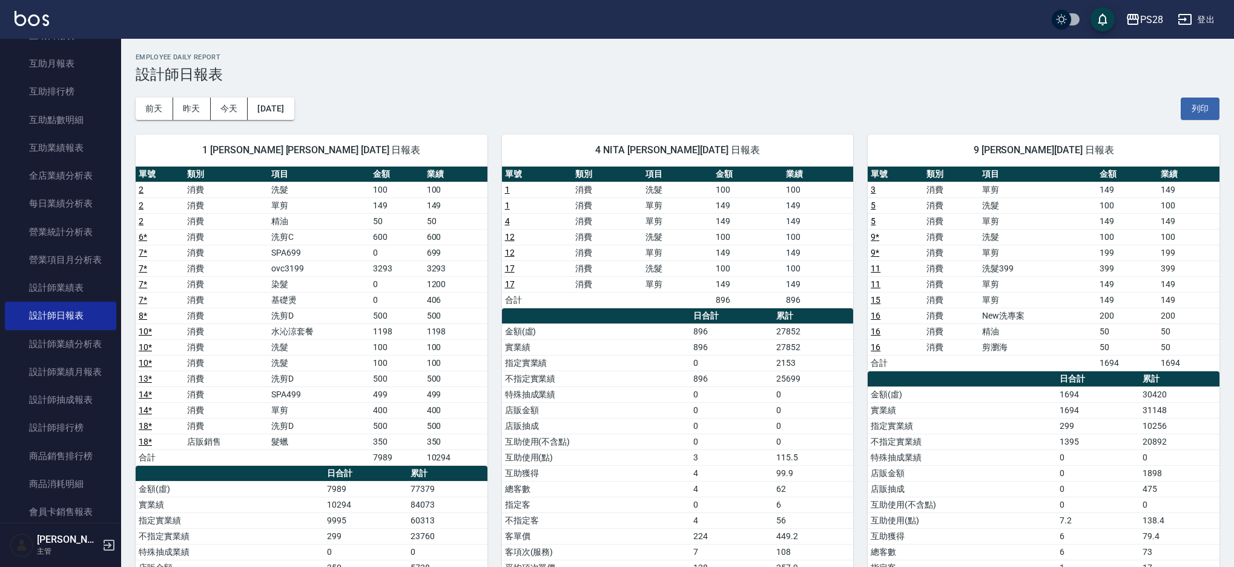
scroll to position [2, 0]
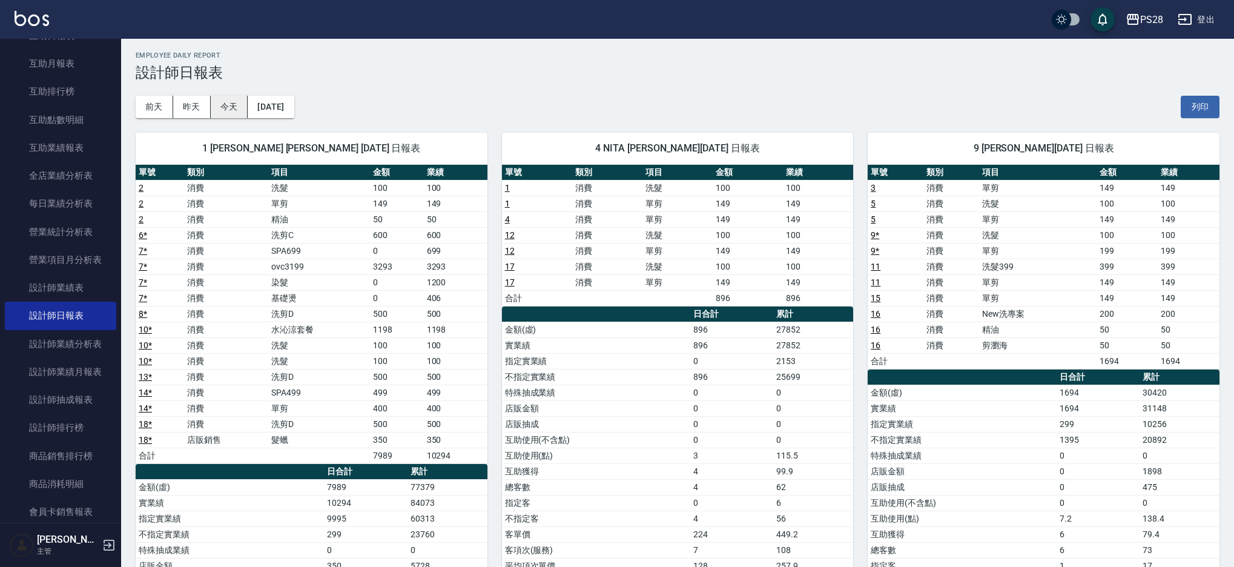
click at [223, 108] on button "今天" at bounding box center [230, 107] width 38 height 22
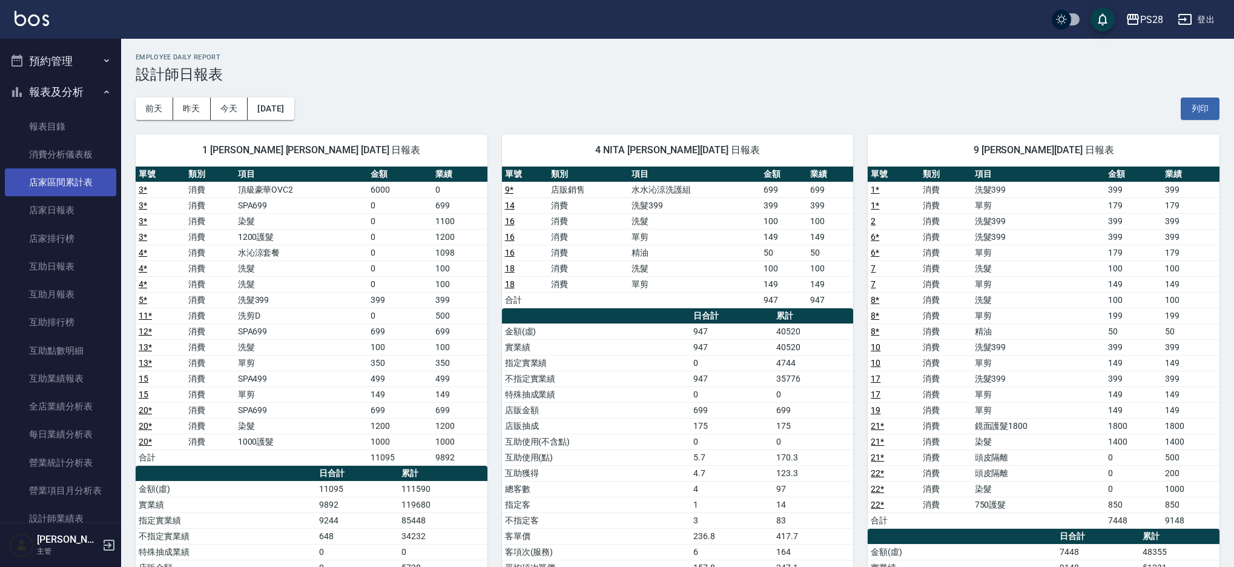
scroll to position [13, 0]
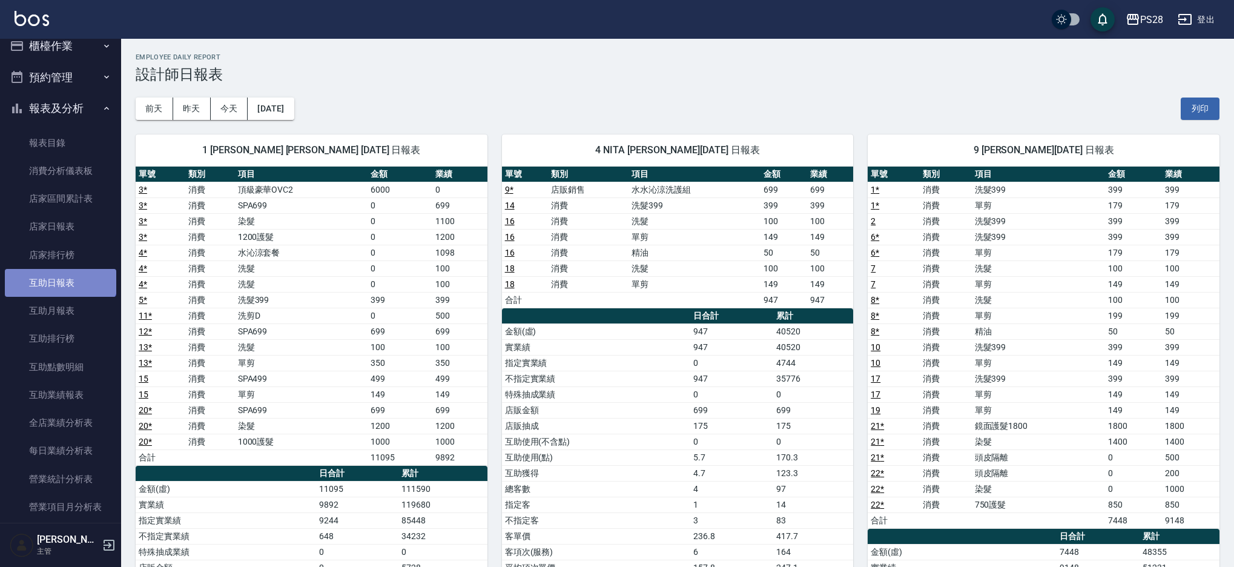
click at [59, 269] on link "互助日報表" at bounding box center [60, 283] width 111 height 28
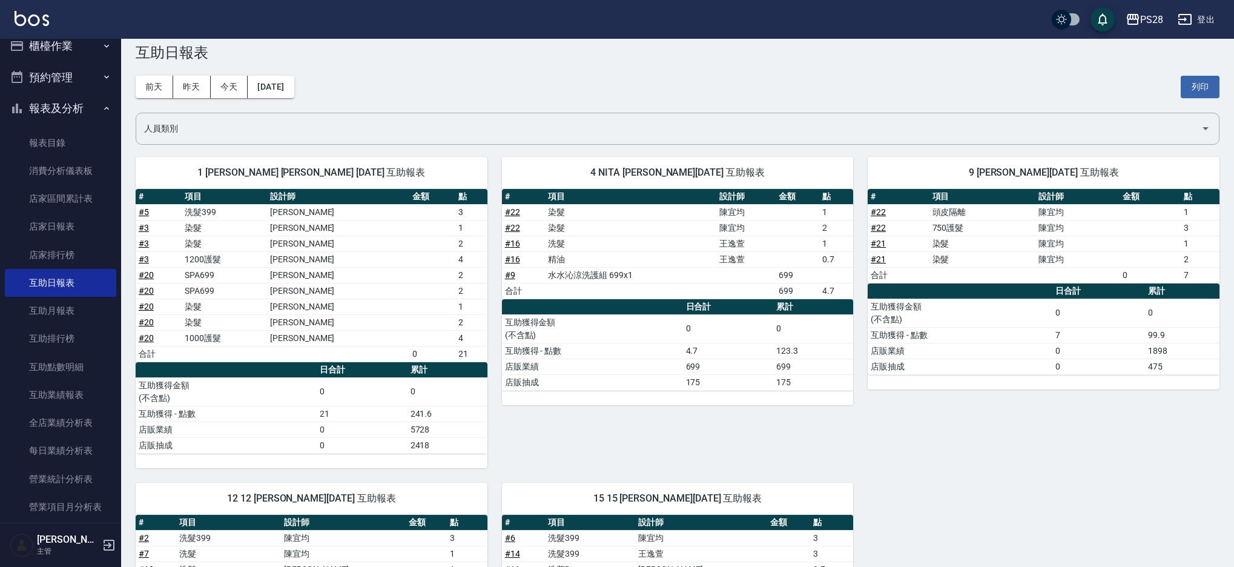
scroll to position [30, 0]
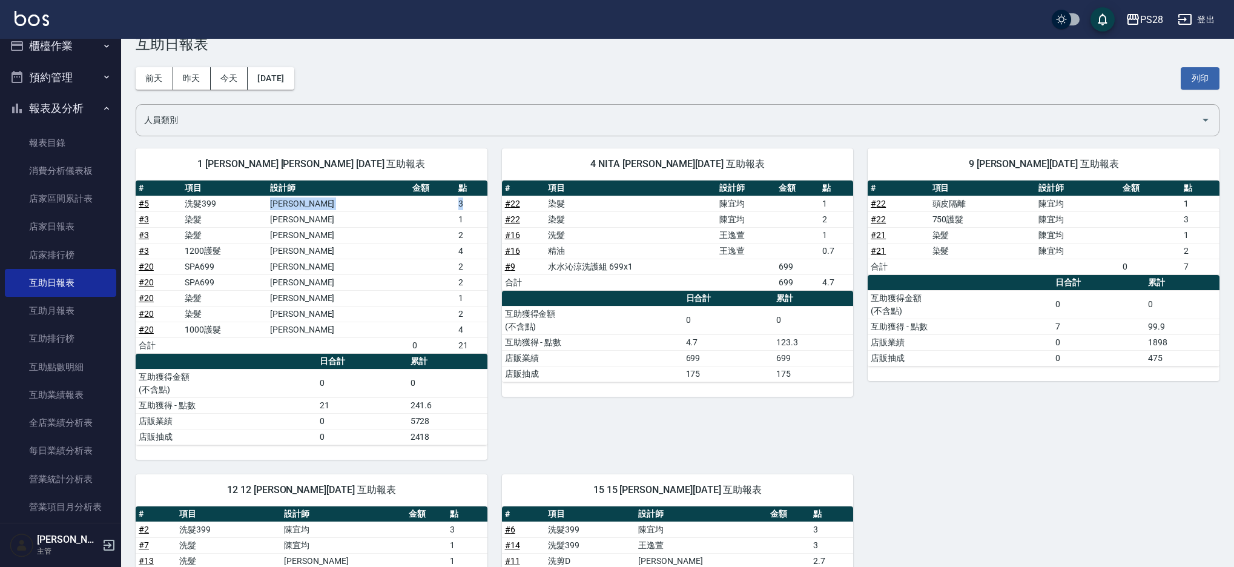
drag, startPoint x: 283, startPoint y: 205, endPoint x: 473, endPoint y: 203, distance: 189.5
click at [473, 203] on tr "# 5 洗髮399 鄭帥 3" at bounding box center [312, 204] width 352 height 16
click at [473, 209] on td "3" at bounding box center [470, 204] width 31 height 16
drag, startPoint x: 272, startPoint y: 224, endPoint x: 473, endPoint y: 239, distance: 201.5
click at [473, 239] on tbody "# 5 洗髮399 鄭帥 3 # 3 染髮 鄭帥 1 # 3 染髮 鄭帥 2 # 3 1200護髮 鄭帥 4 # 20 SPA699 鄭帥 2 # 20 SP…" at bounding box center [312, 274] width 352 height 157
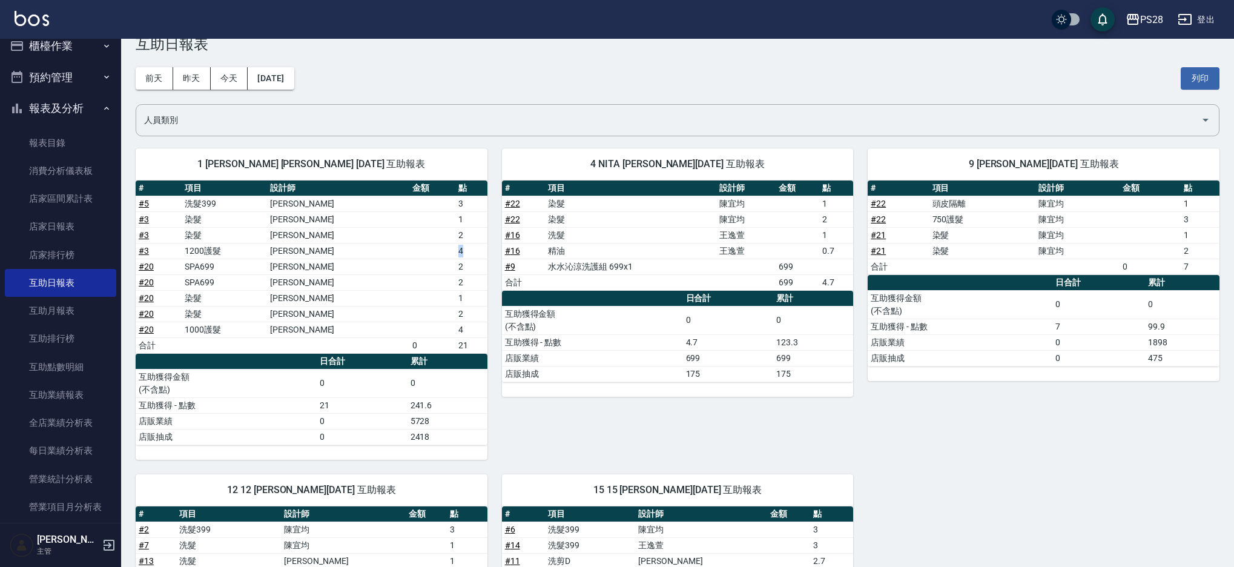
drag, startPoint x: 470, startPoint y: 254, endPoint x: 433, endPoint y: 249, distance: 37.2
click at [433, 249] on tr "# 3 1200護髮 鄭帥 4" at bounding box center [312, 251] width 352 height 16
click at [430, 255] on td "a dense table" at bounding box center [432, 251] width 46 height 16
drag, startPoint x: 427, startPoint y: 263, endPoint x: 485, endPoint y: 281, distance: 60.9
click at [485, 281] on tbody "# 5 洗髮399 鄭帥 3 # 3 染髮 鄭帥 1 # 3 染髮 鄭帥 2 # 3 1200護髮 鄭帥 4 # 20 SPA699 鄭帥 2 # 20 SP…" at bounding box center [312, 274] width 352 height 157
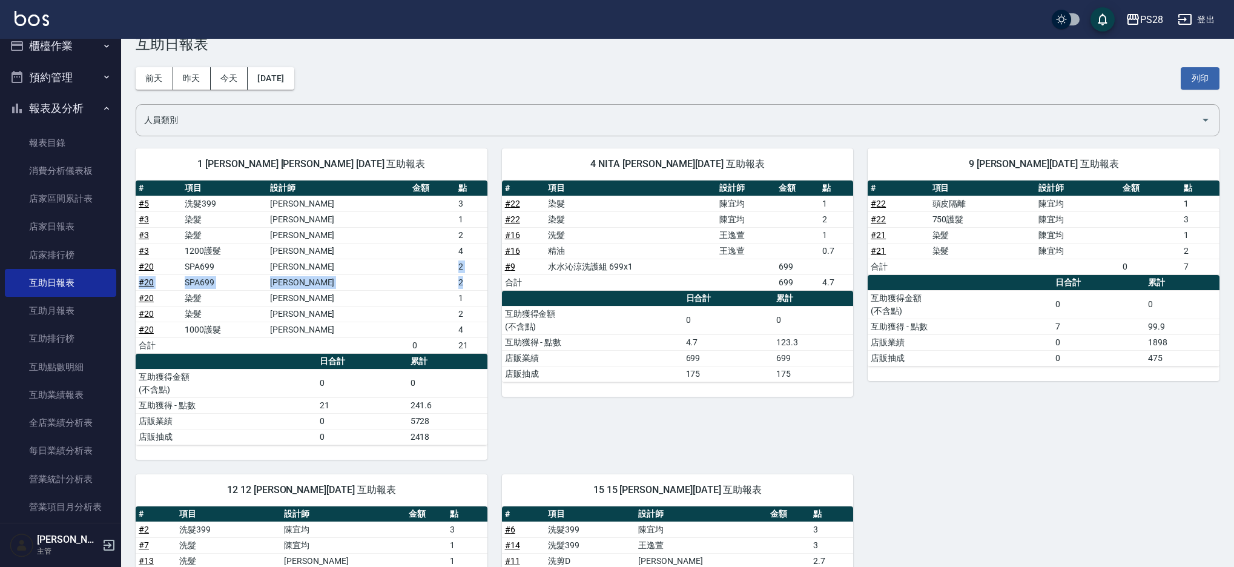
click at [456, 274] on td "2" at bounding box center [470, 266] width 31 height 16
drag, startPoint x: 419, startPoint y: 265, endPoint x: 481, endPoint y: 286, distance: 65.9
click at [481, 286] on tbody "# 5 洗髮399 鄭帥 3 # 3 染髮 鄭帥 1 # 3 染髮 鄭帥 2 # 3 1200護髮 鄭帥 4 # 20 SPA699 鄭帥 2 # 20 SP…" at bounding box center [312, 274] width 352 height 157
click at [481, 288] on td "2" at bounding box center [470, 282] width 31 height 16
drag, startPoint x: 466, startPoint y: 282, endPoint x: 137, endPoint y: 269, distance: 329.0
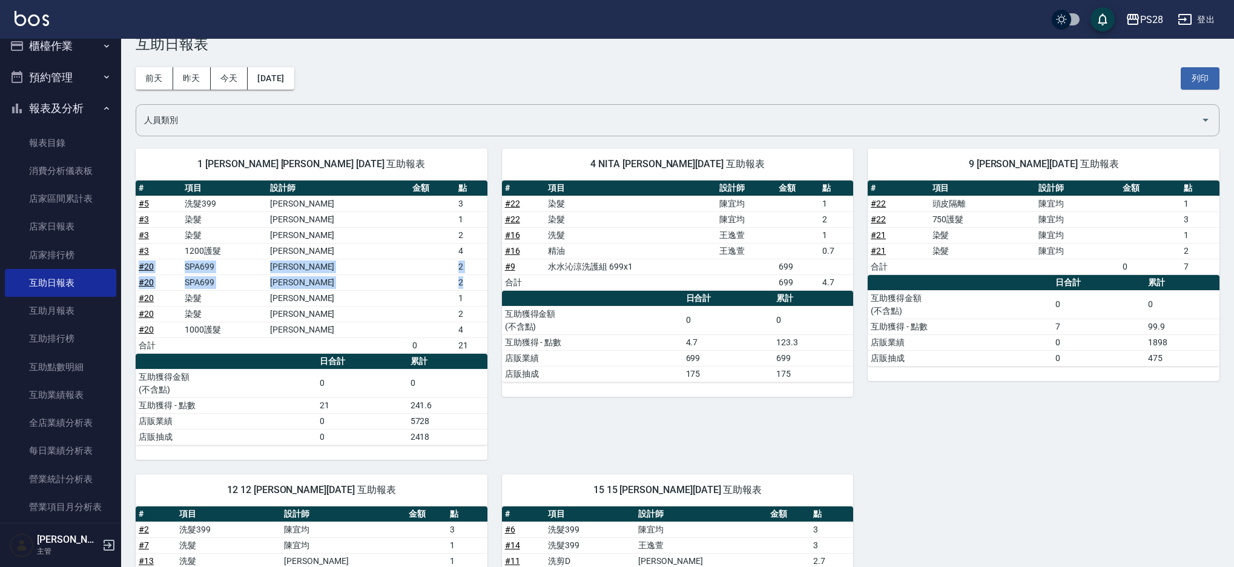
click at [137, 269] on tbody "# 5 洗髮399 鄭帥 3 # 3 染髮 鄭帥 1 # 3 染髮 鄭帥 2 # 3 1200護髮 鄭帥 4 # 20 SPA699 鄭帥 2 # 20 SP…" at bounding box center [312, 274] width 352 height 157
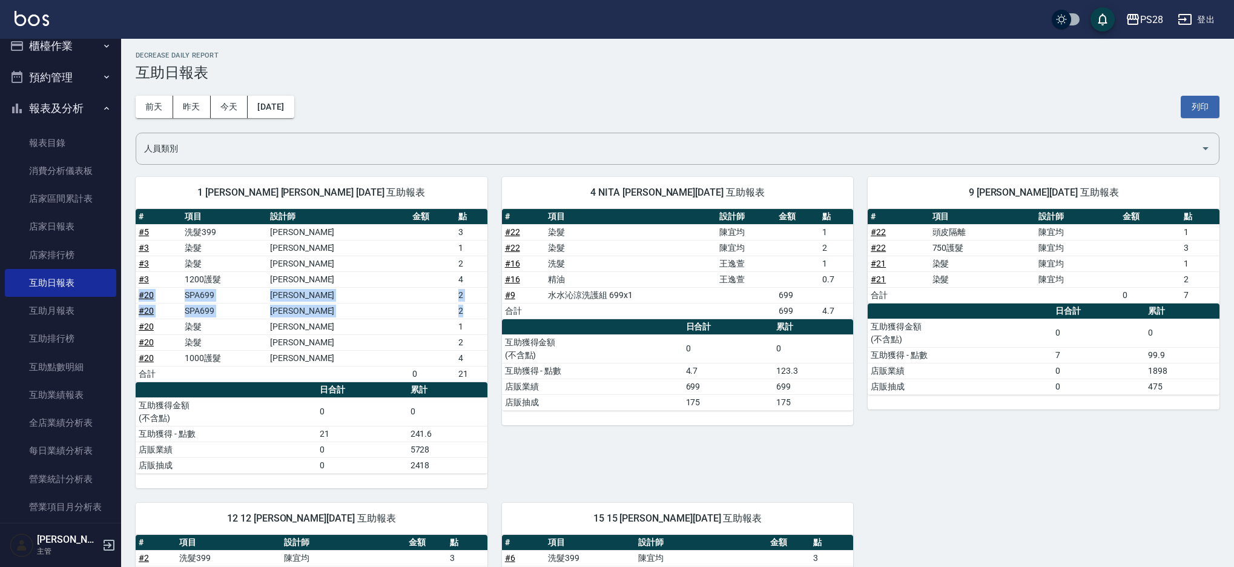
scroll to position [7, 0]
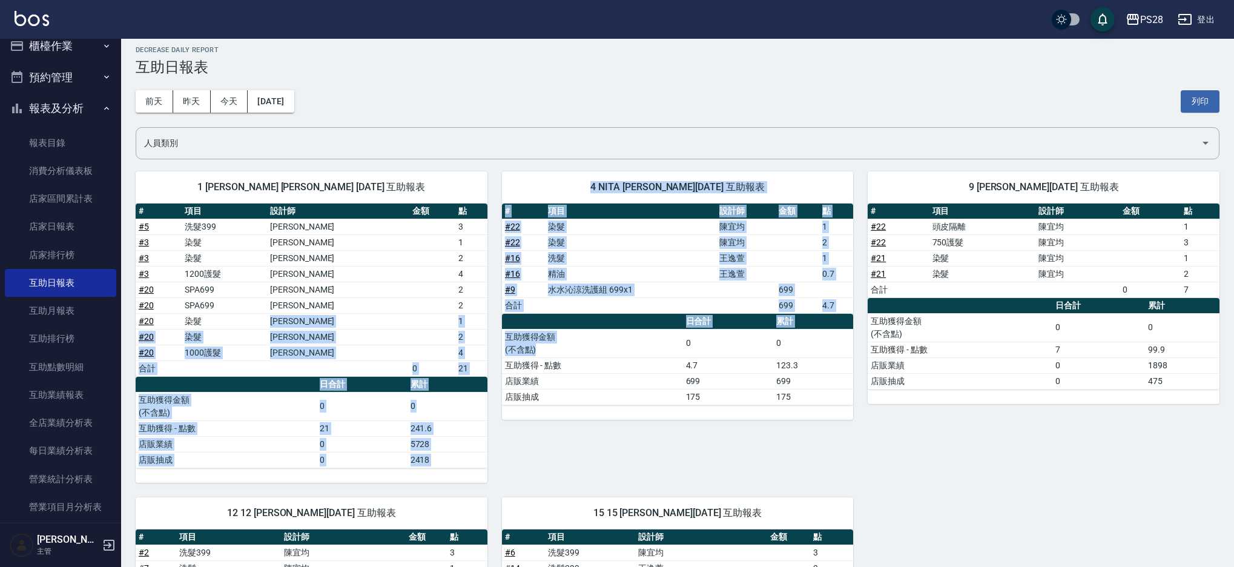
drag, startPoint x: 295, startPoint y: 322, endPoint x: 558, endPoint y: 346, distance: 263.8
click at [558, 346] on div "1 SAM 鄭帥 08/22/2025 互助報表 # 項目 設計師 金額 點 # 5 洗髮399 鄭帥 3 # 3 染髮 鄭帥 1 # 3 染髮 鄭帥 2 #…" at bounding box center [670, 522] width 1098 height 730
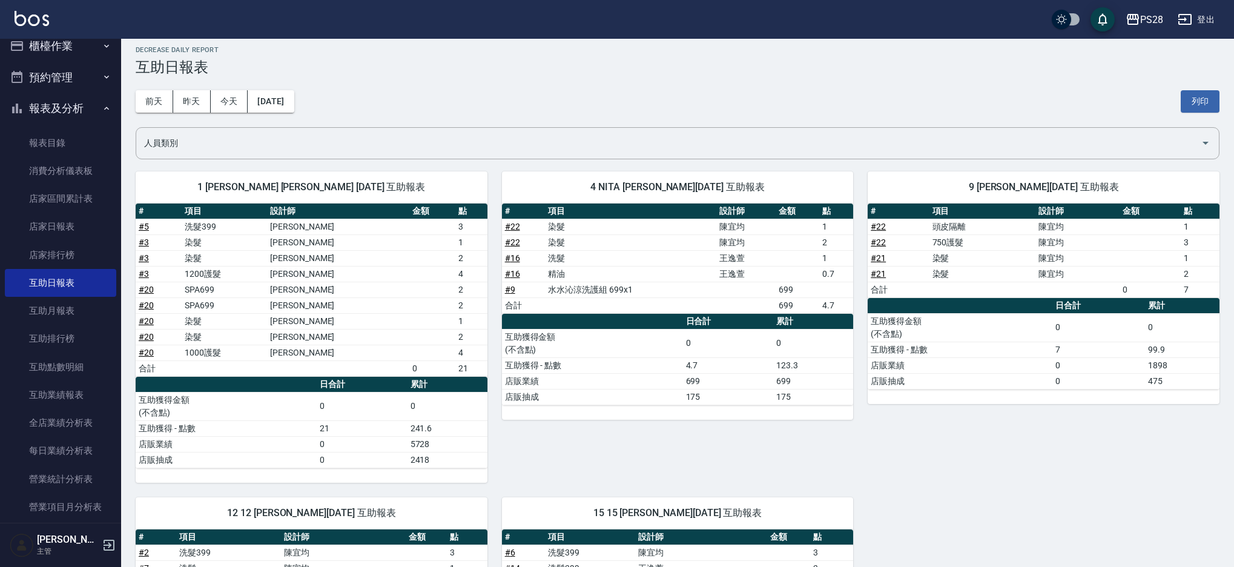
click at [545, 358] on td "互助獲得 - 點數" at bounding box center [592, 365] width 181 height 16
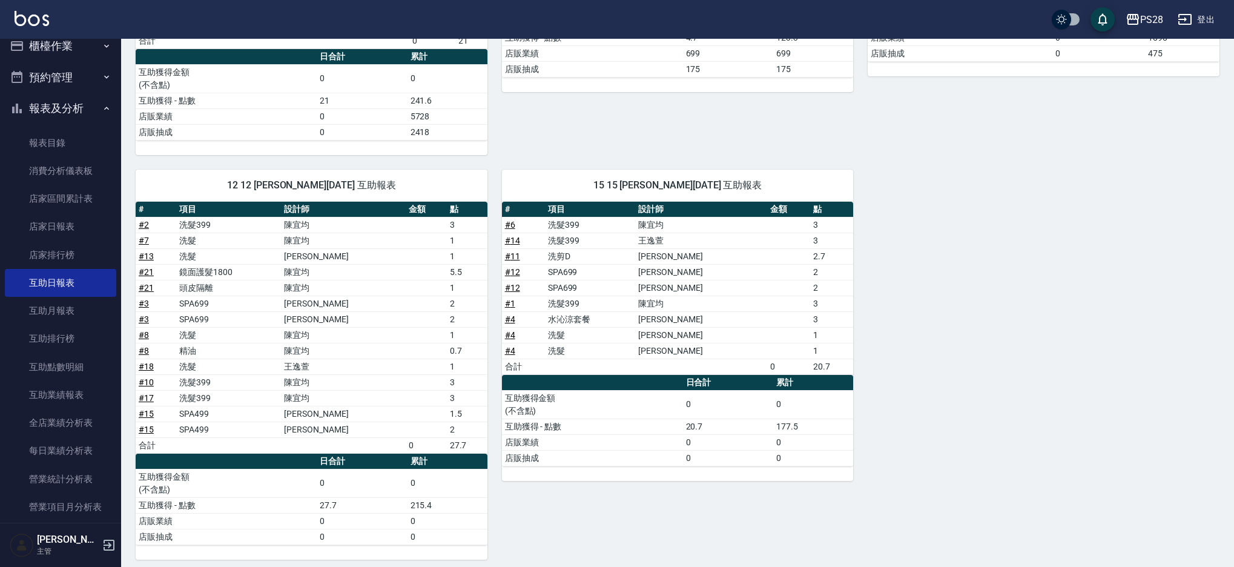
scroll to position [341, 0]
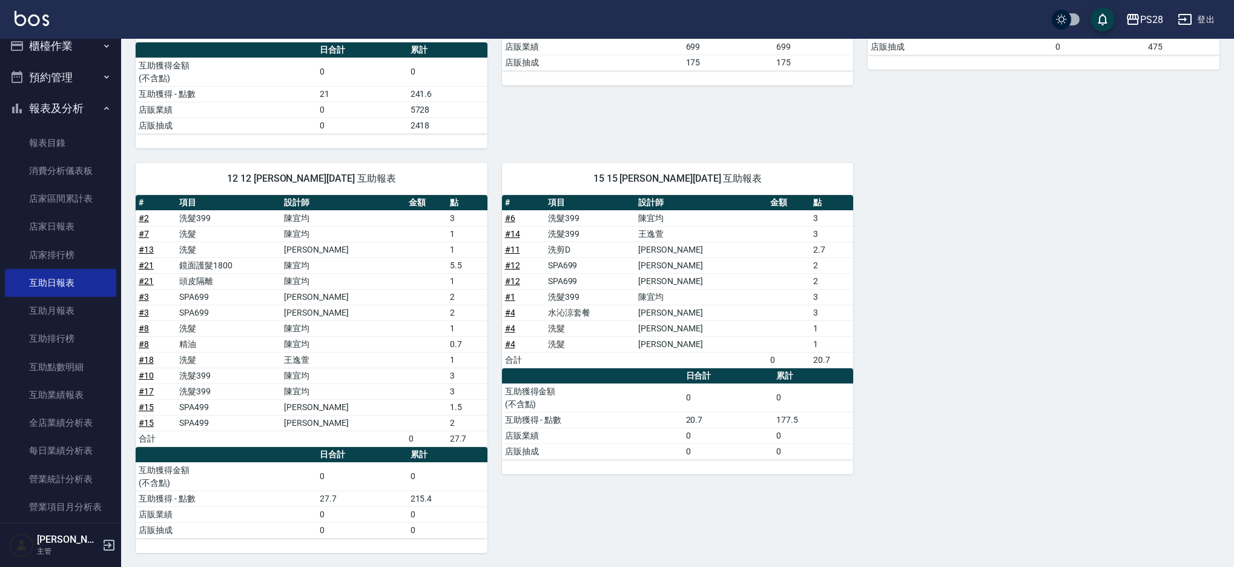
click at [1128, 403] on div "1 SAM 鄭帥 08/22/2025 互助報表 # 項目 設計師 金額 點 # 5 洗髮399 鄭帥 3 # 3 染髮 鄭帥 1 # 3 染髮 鄭帥 2 #…" at bounding box center [670, 188] width 1098 height 730
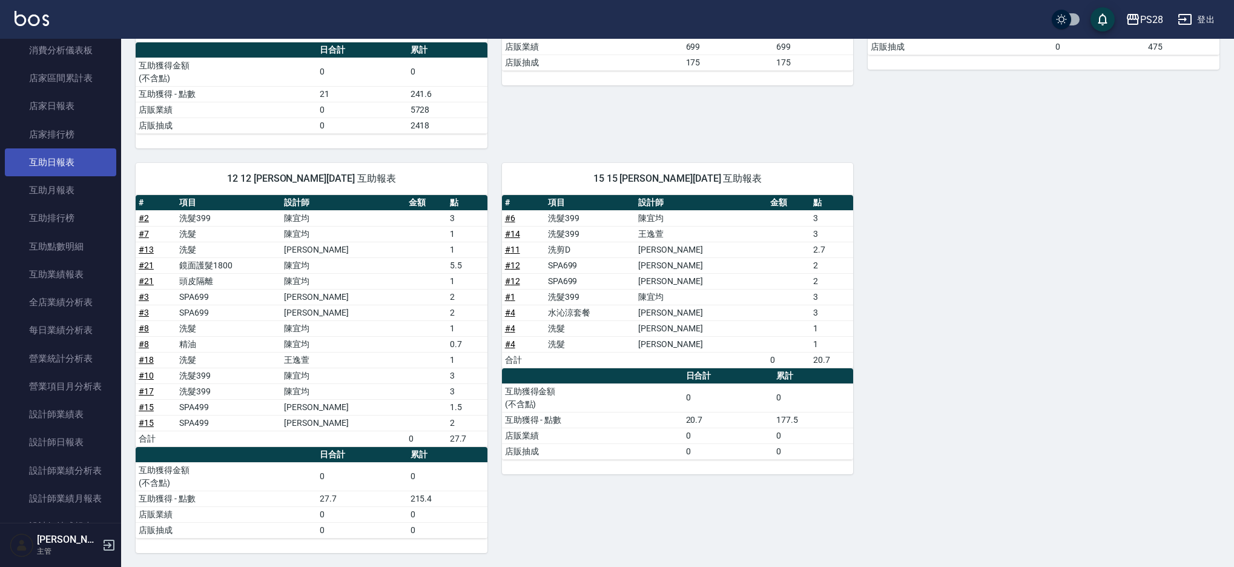
scroll to position [0, 0]
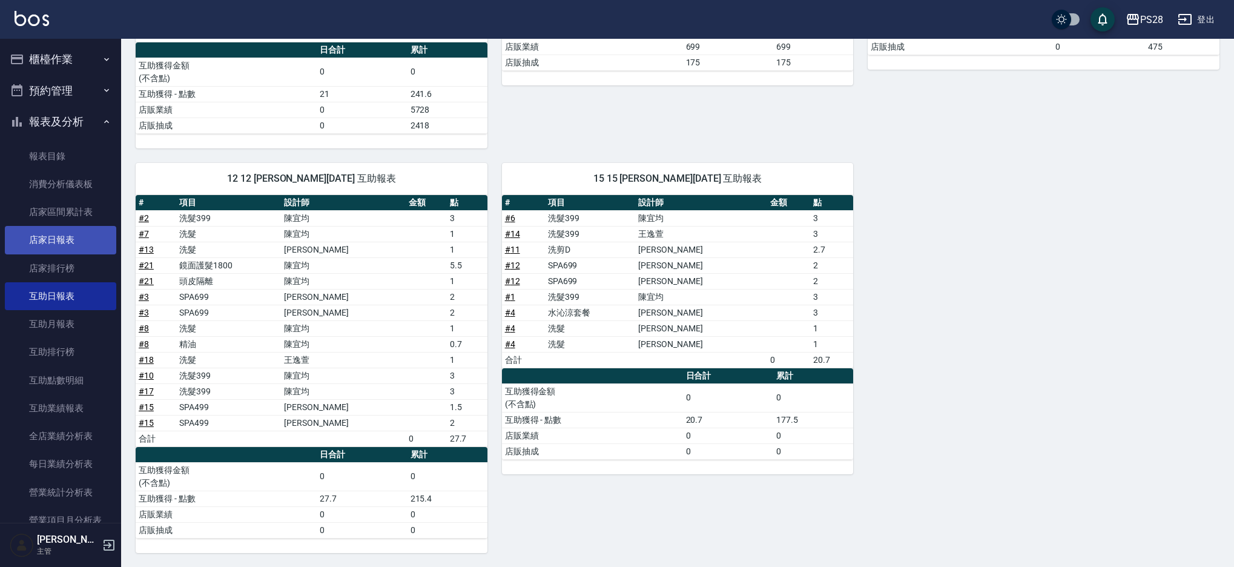
click at [41, 240] on link "店家日報表" at bounding box center [60, 240] width 111 height 28
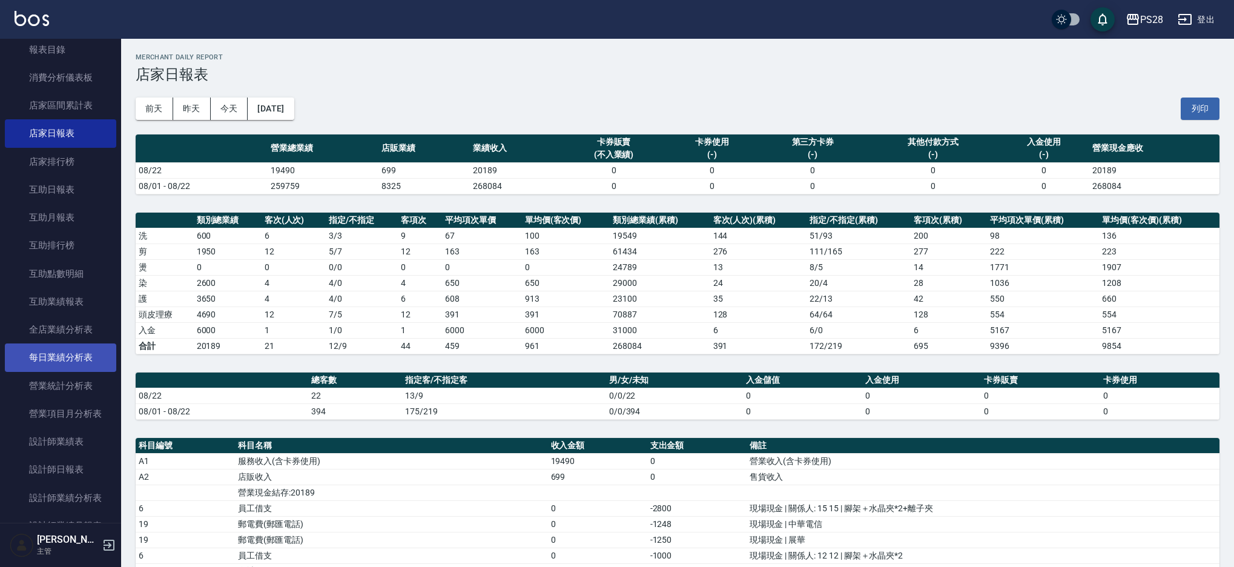
scroll to position [152, 0]
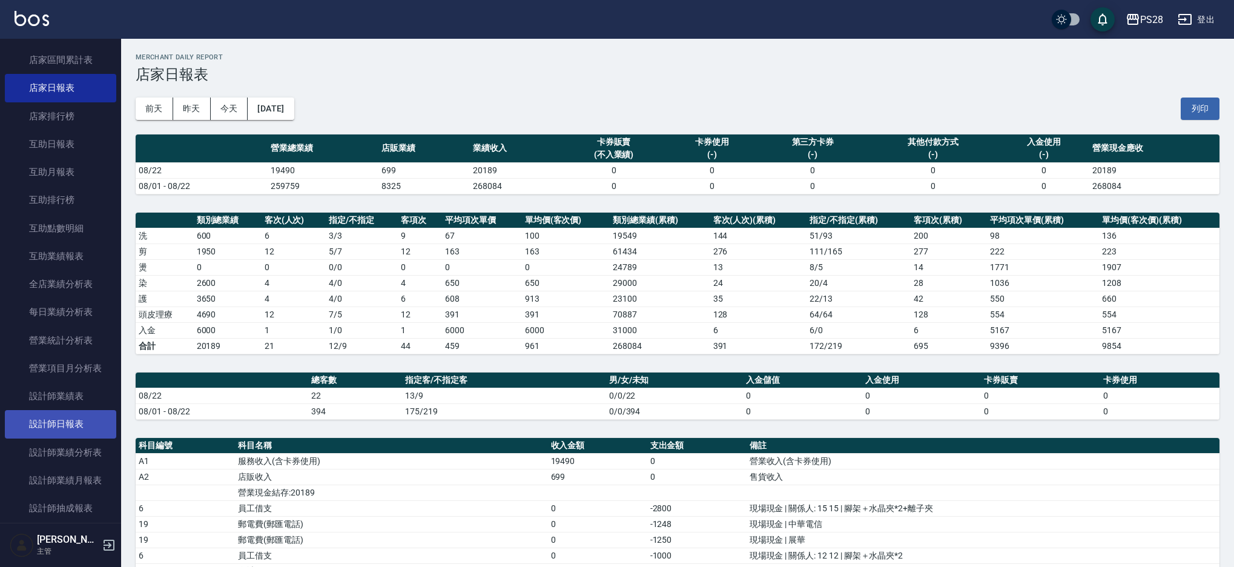
drag, startPoint x: 47, startPoint y: 432, endPoint x: 62, endPoint y: 416, distance: 21.8
click at [47, 432] on link "設計師日報表" at bounding box center [60, 424] width 111 height 28
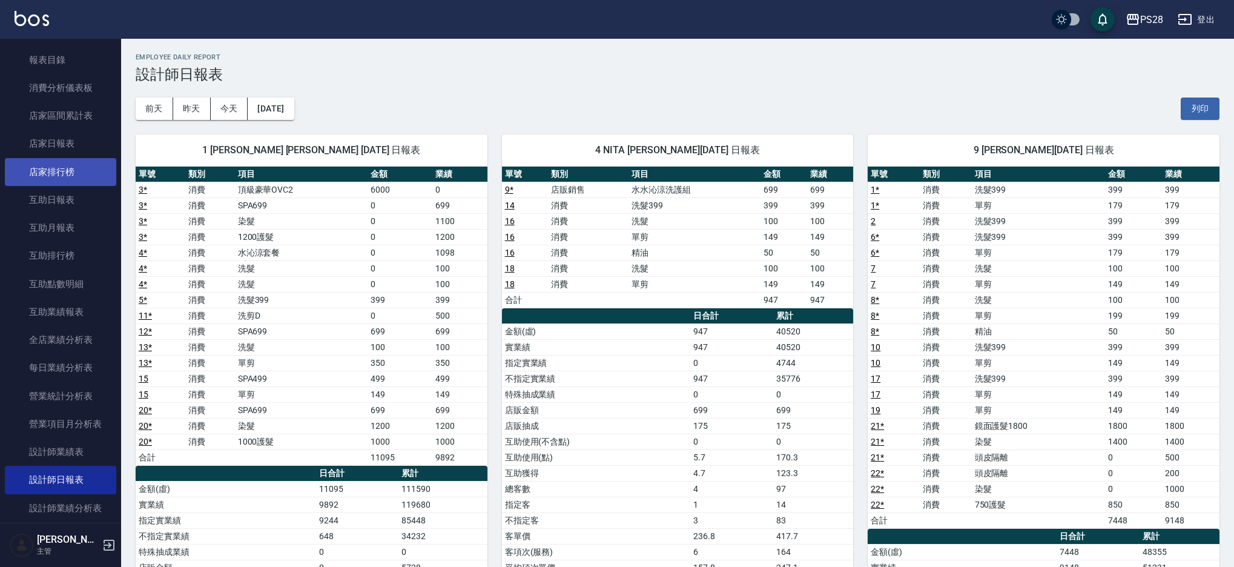
scroll to position [93, 0]
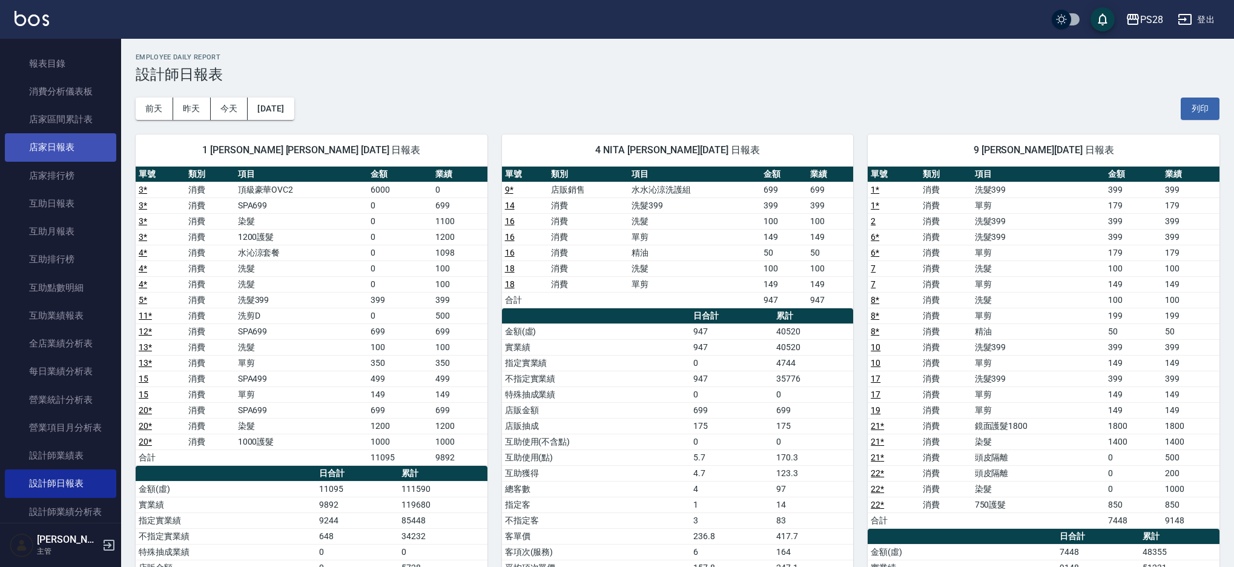
click at [63, 146] on link "店家日報表" at bounding box center [60, 147] width 111 height 28
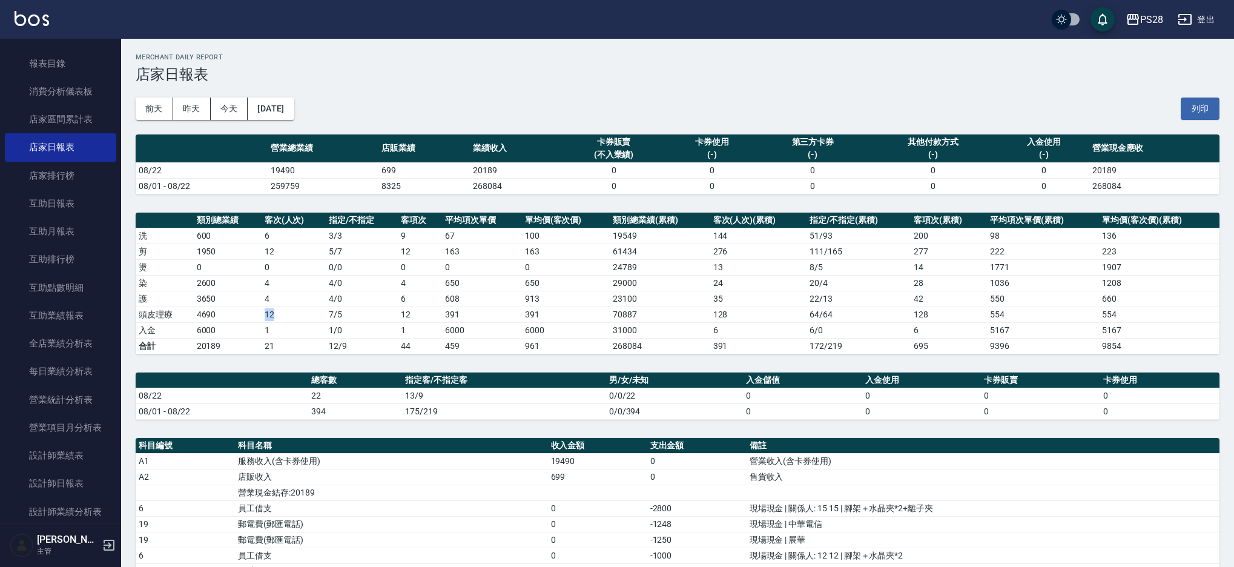
drag, startPoint x: 261, startPoint y: 316, endPoint x: 289, endPoint y: 315, distance: 28.5
click at [285, 315] on tr "頭皮理療 4690 12 7 / 5 12 391 391 70887 128 64 / 64 128 554 554" at bounding box center [678, 314] width 1084 height 16
click at [76, 485] on link "設計師日報表" at bounding box center [60, 480] width 111 height 28
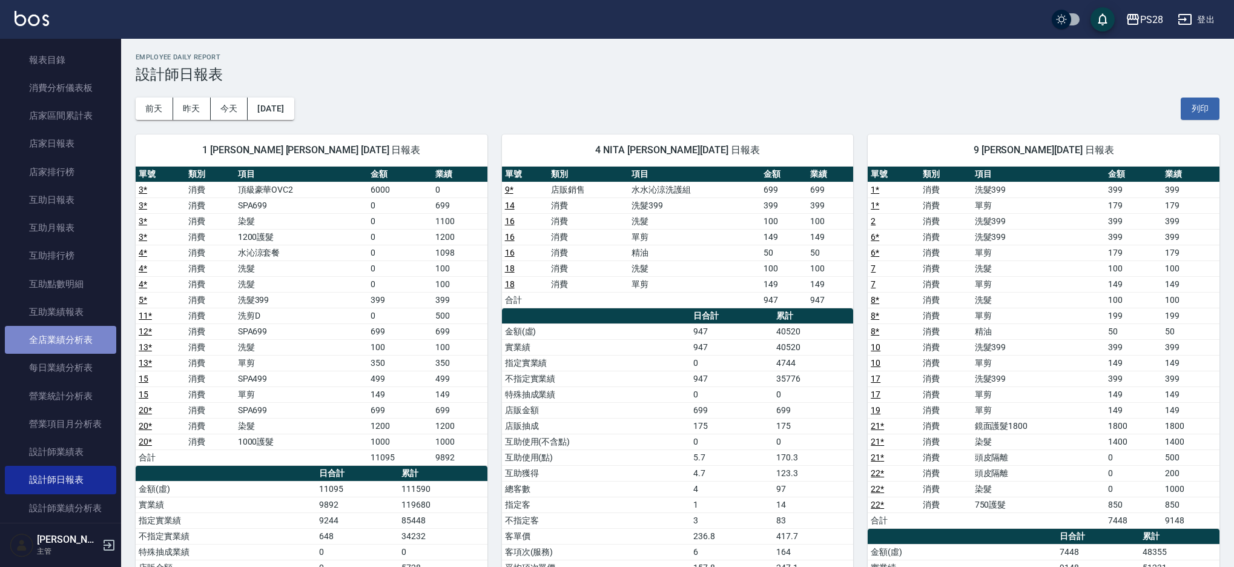
click at [79, 335] on link "全店業績分析表" at bounding box center [60, 340] width 111 height 28
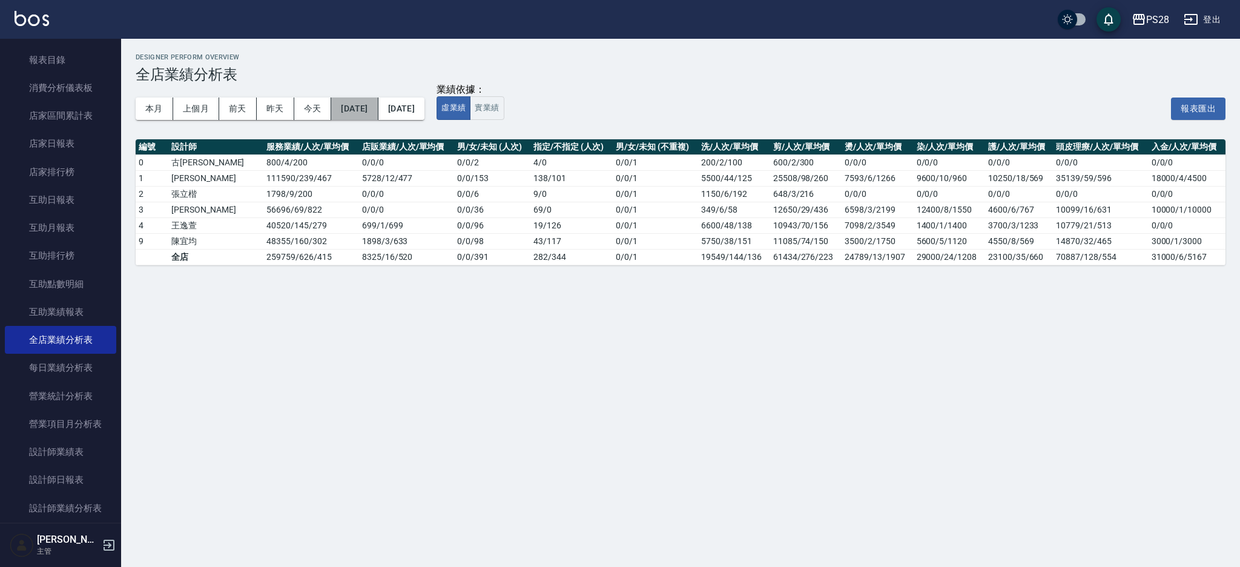
click at [364, 104] on button "2025/08/01" at bounding box center [354, 108] width 47 height 22
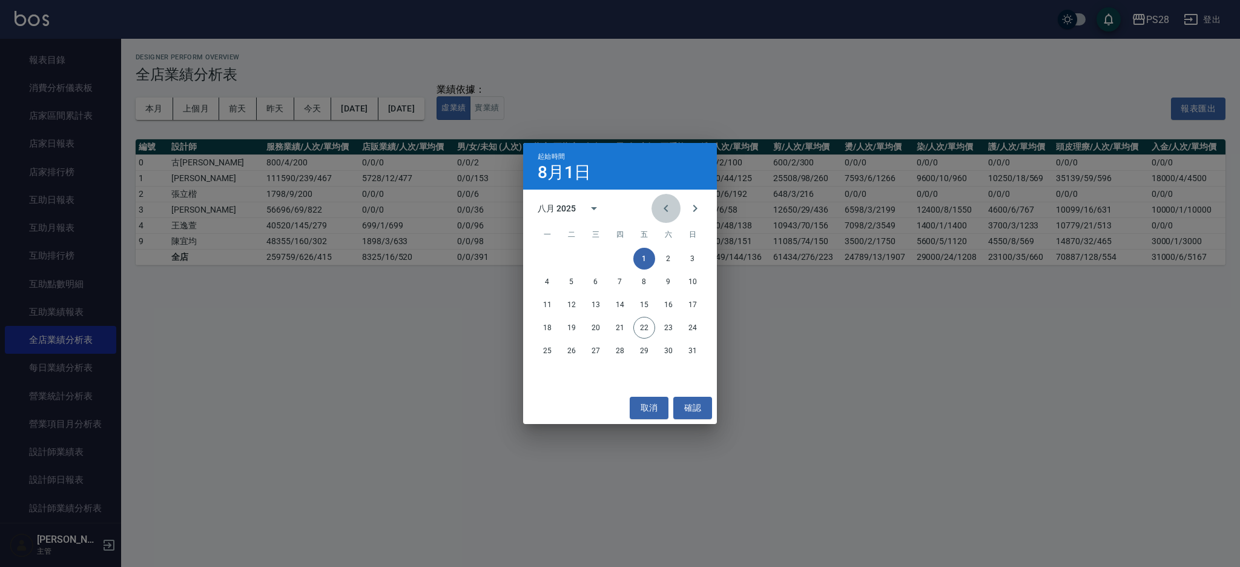
click at [663, 205] on icon "Previous month" at bounding box center [666, 208] width 15 height 15
click at [574, 259] on button "1" at bounding box center [572, 259] width 22 height 22
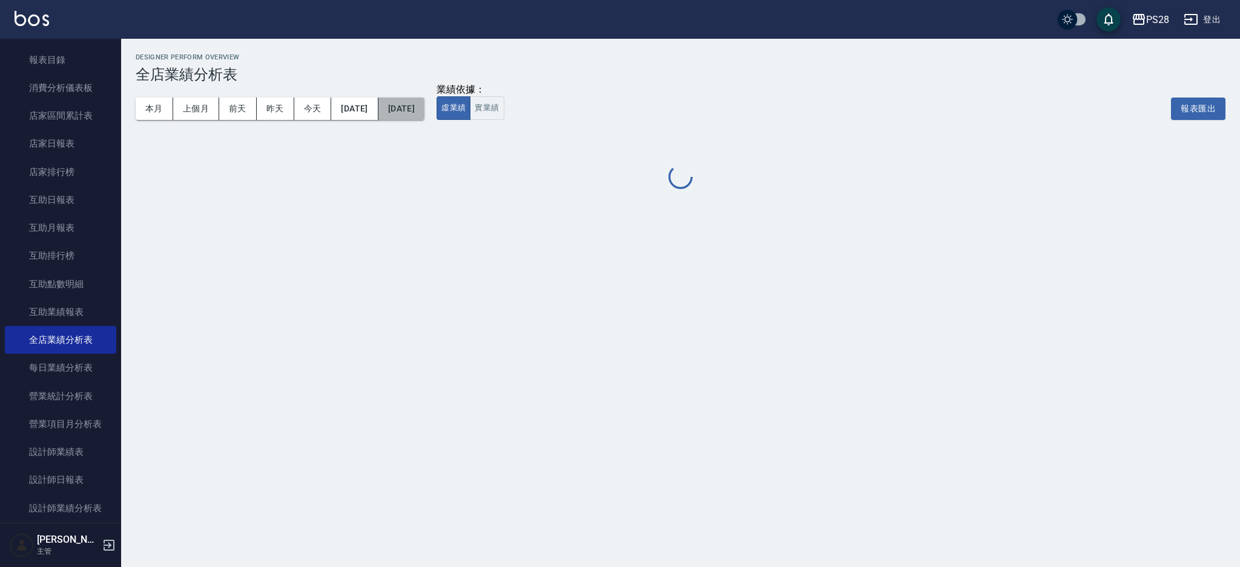
click at [424, 118] on button "[DATE]" at bounding box center [401, 108] width 46 height 22
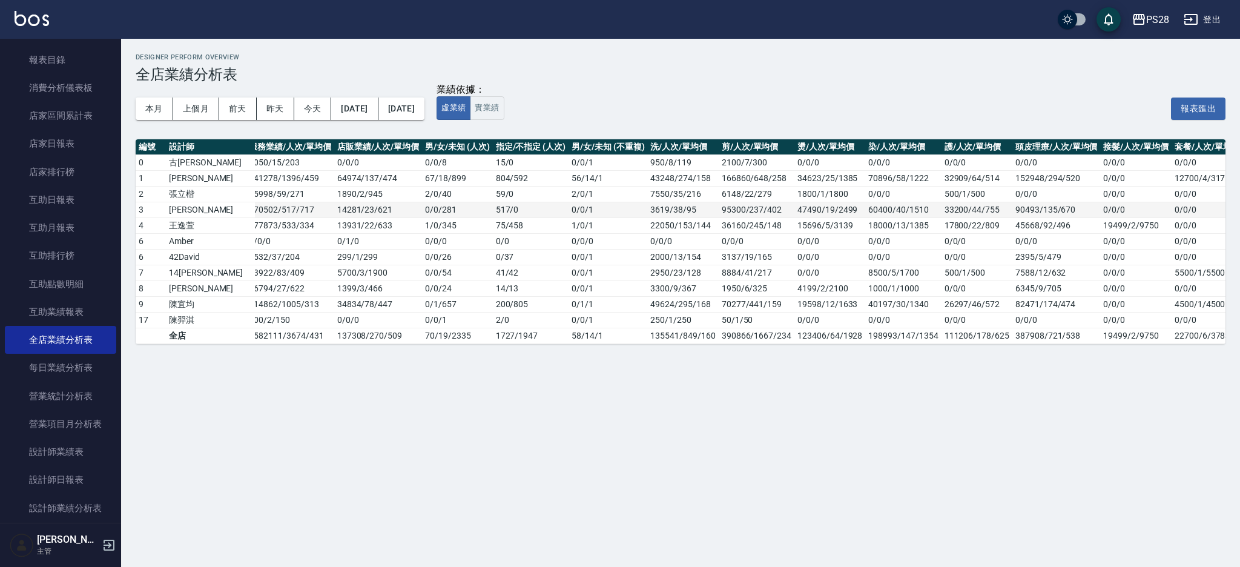
scroll to position [0, 50]
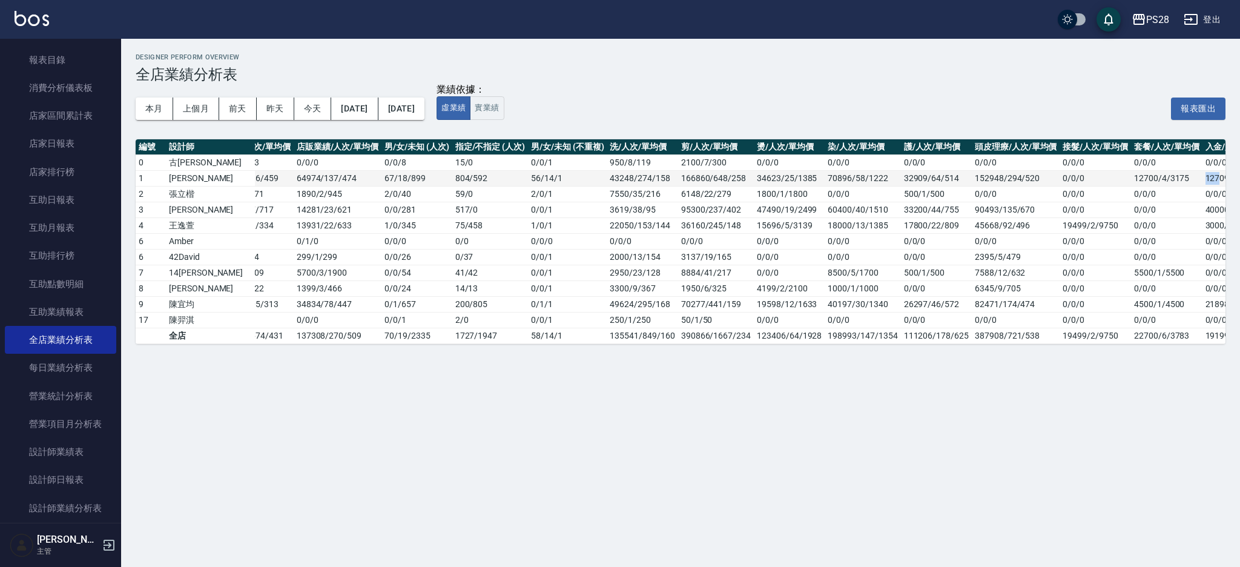
drag, startPoint x: 1171, startPoint y: 179, endPoint x: 1153, endPoint y: 178, distance: 18.2
click at [1153, 178] on tr "1 鄭帥 641278 / 1396 / 459 64974 / 137 / 474 67 / 18 / 899 804 / 592 56 / 14 / 1 …" at bounding box center [679, 178] width 1187 height 16
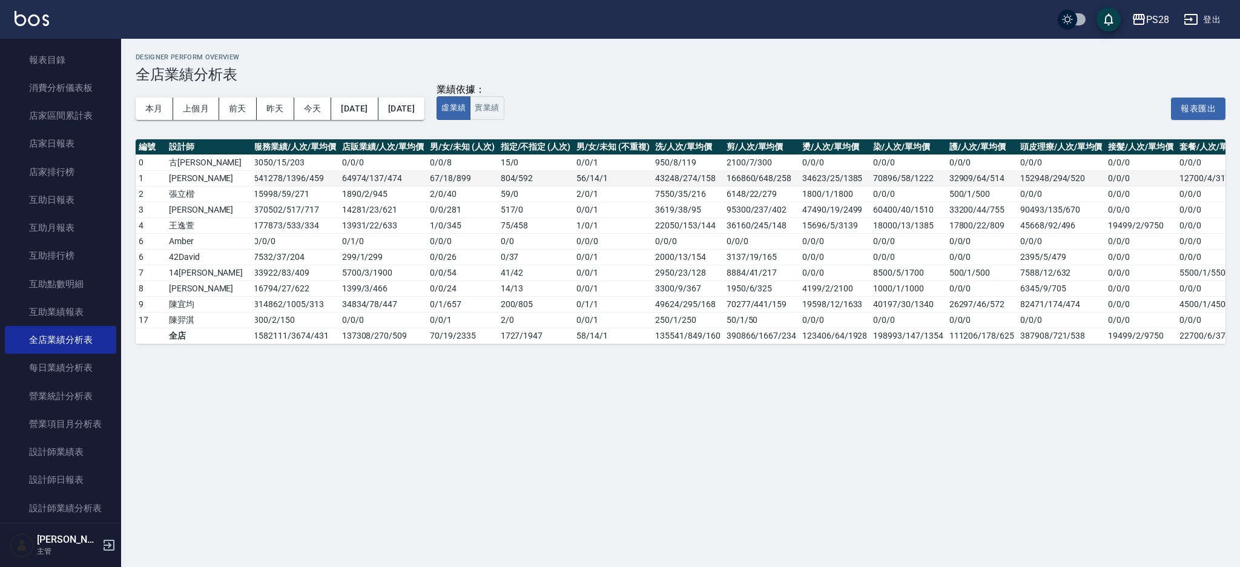
scroll to position [0, 0]
drag, startPoint x: 228, startPoint y: 179, endPoint x: 194, endPoint y: 178, distance: 33.9
click at [194, 178] on tr "1 鄭帥 641278 / 1396 / 459 64974 / 137 / 474 67 / 18 / 899 804 / 592 56 / 14 / 1 …" at bounding box center [729, 178] width 1187 height 16
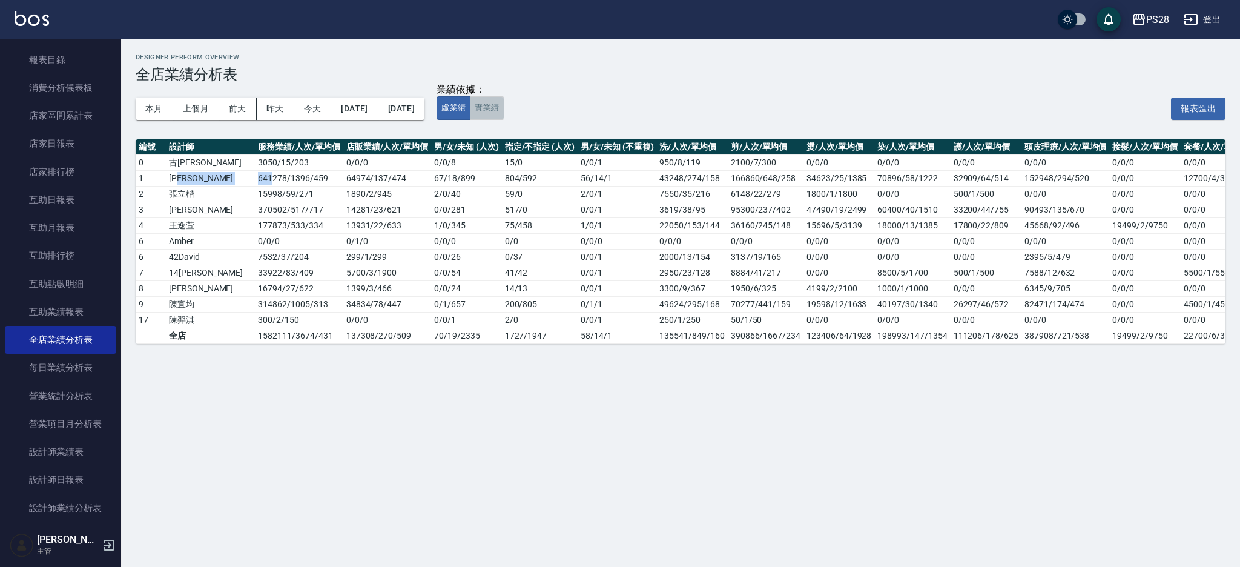
click at [504, 107] on button "實業績" at bounding box center [487, 108] width 34 height 24
click at [782, 49] on div "Designer Perform Overview 全店業績分析表 本月 上個月 前天 昨天 今天 2025/04/01 2025/08/22 業績依據： 虛…" at bounding box center [680, 199] width 1119 height 320
click at [367, 111] on button "2025/04/01" at bounding box center [354, 108] width 47 height 22
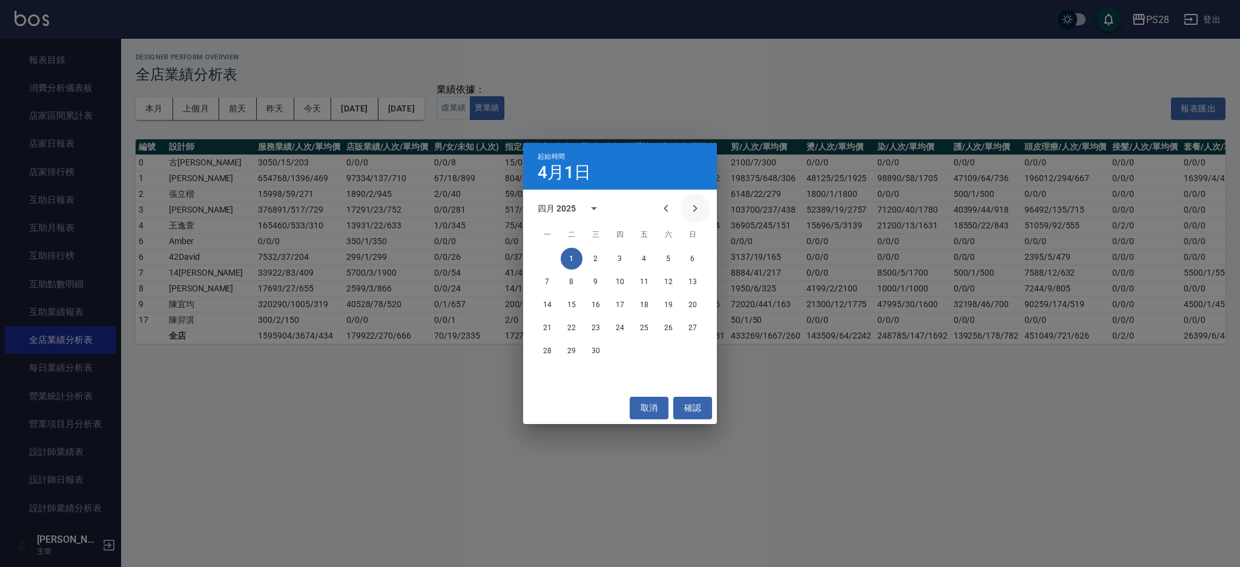
click at [696, 211] on icon "Next month" at bounding box center [695, 208] width 15 height 15
click at [666, 208] on icon "Previous month" at bounding box center [666, 208] width 15 height 15
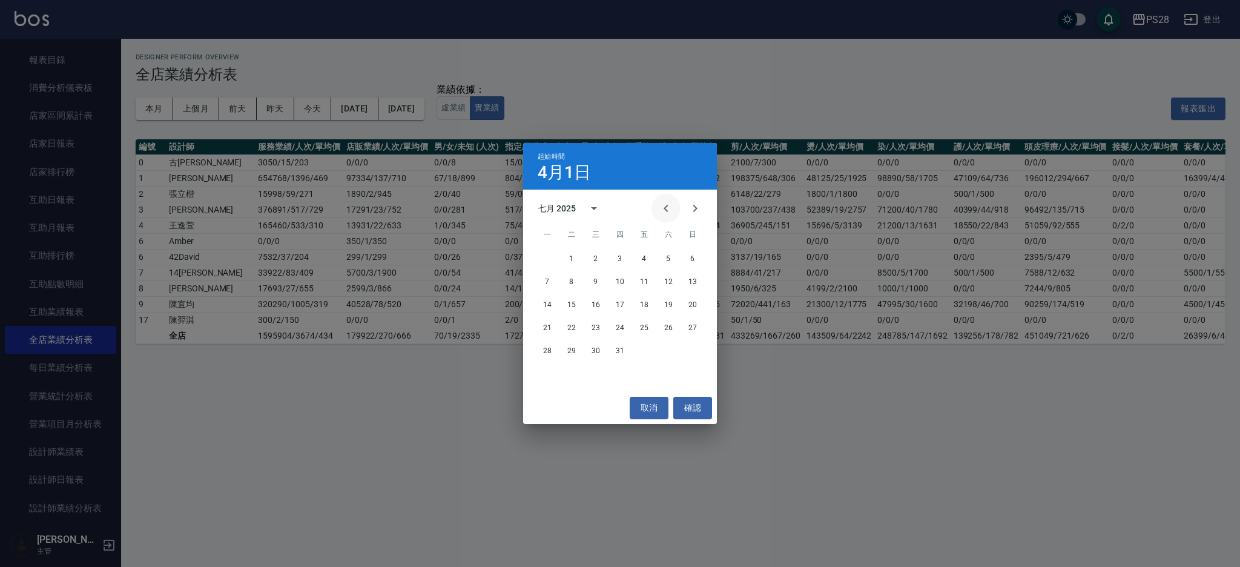
click at [666, 208] on icon "Previous month" at bounding box center [666, 208] width 15 height 15
drag, startPoint x: 669, startPoint y: 214, endPoint x: 660, endPoint y: 243, distance: 29.9
click at [669, 214] on icon "Previous month" at bounding box center [666, 208] width 15 height 15
click at [640, 81] on div "起始時間 4月1日 五月 2025 一 二 三 四 五 六 日 1 2 3 4 5 6 7 8 9 10 11 12 13 14 15 16 17 18 19…" at bounding box center [620, 283] width 1240 height 567
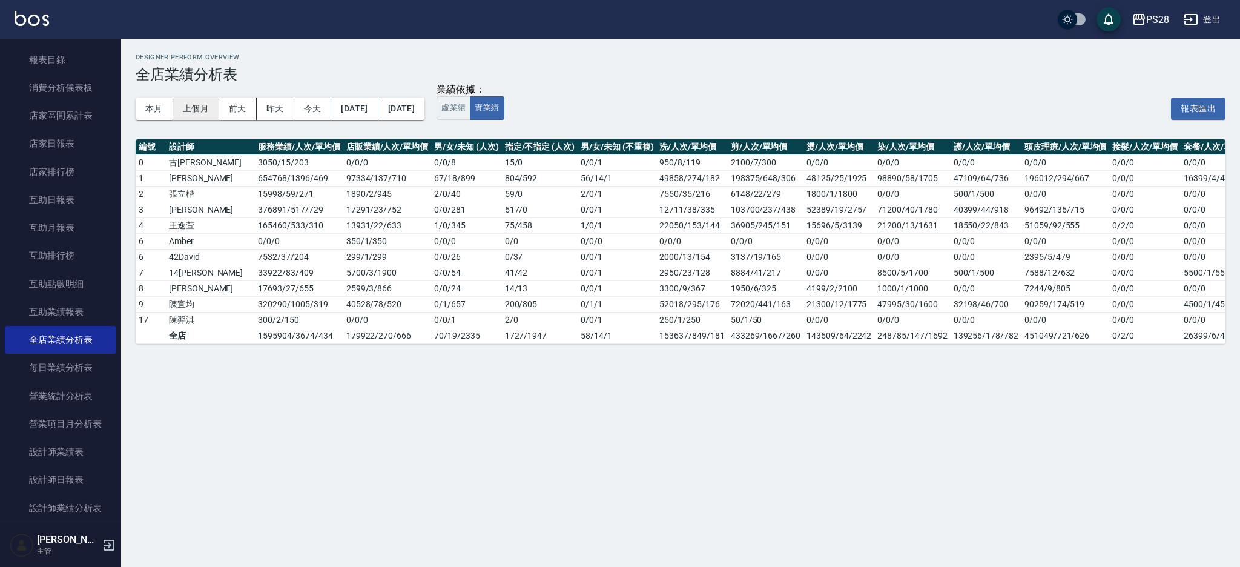
click at [206, 103] on button "上個月" at bounding box center [196, 108] width 46 height 22
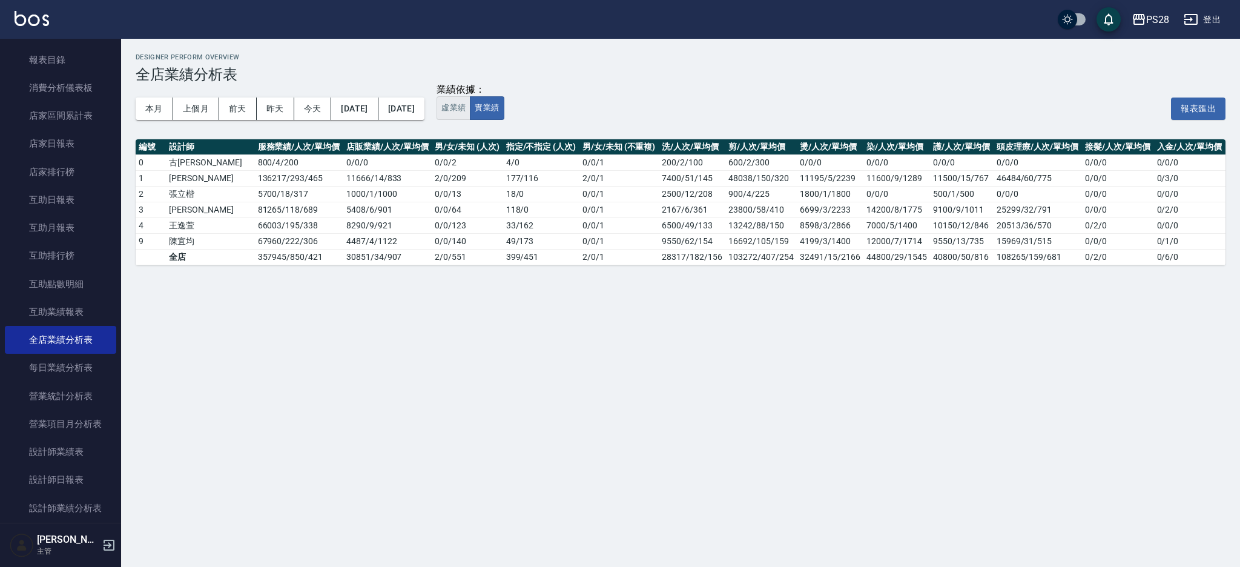
click at [470, 114] on button "虛業績" at bounding box center [453, 108] width 34 height 24
click at [504, 113] on button "實業績" at bounding box center [487, 108] width 34 height 24
click at [378, 110] on button "2025/07/01" at bounding box center [354, 108] width 47 height 22
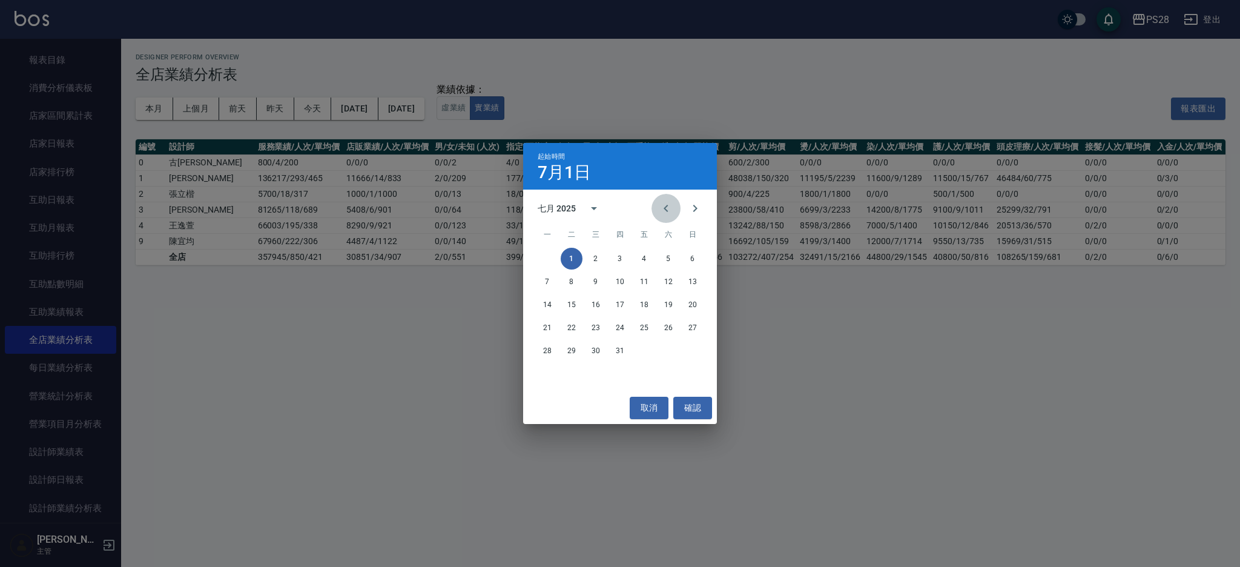
click at [668, 208] on icon "Previous month" at bounding box center [666, 208] width 15 height 15
click at [683, 251] on div "1" at bounding box center [620, 259] width 194 height 22
click at [686, 253] on button "1" at bounding box center [693, 259] width 22 height 22
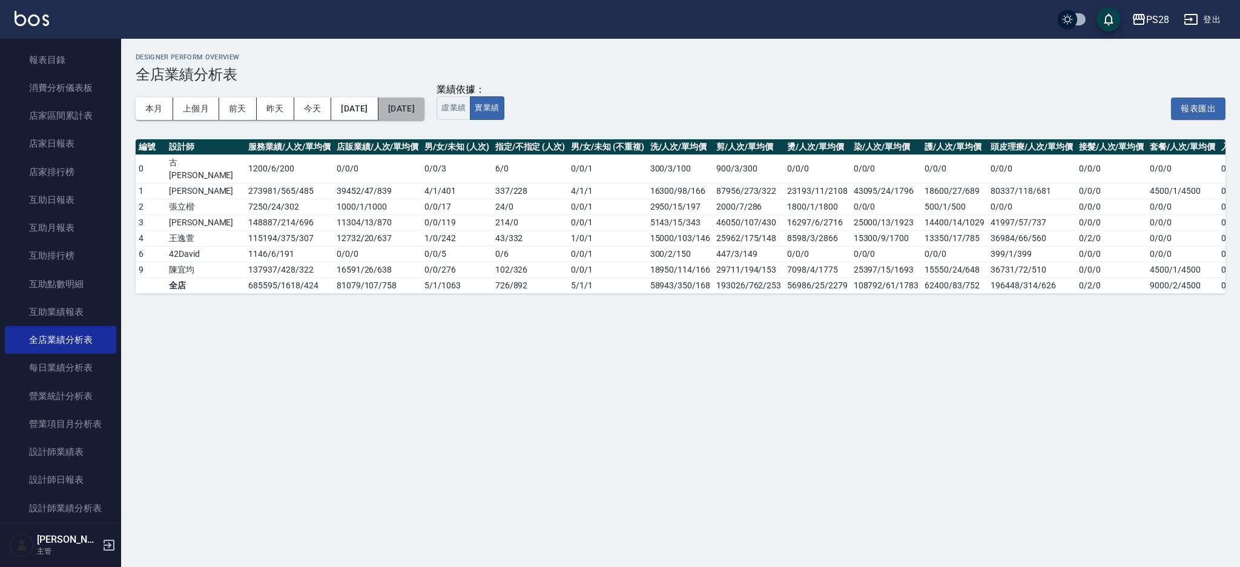
click at [424, 108] on button "2025/07/31" at bounding box center [401, 108] width 46 height 22
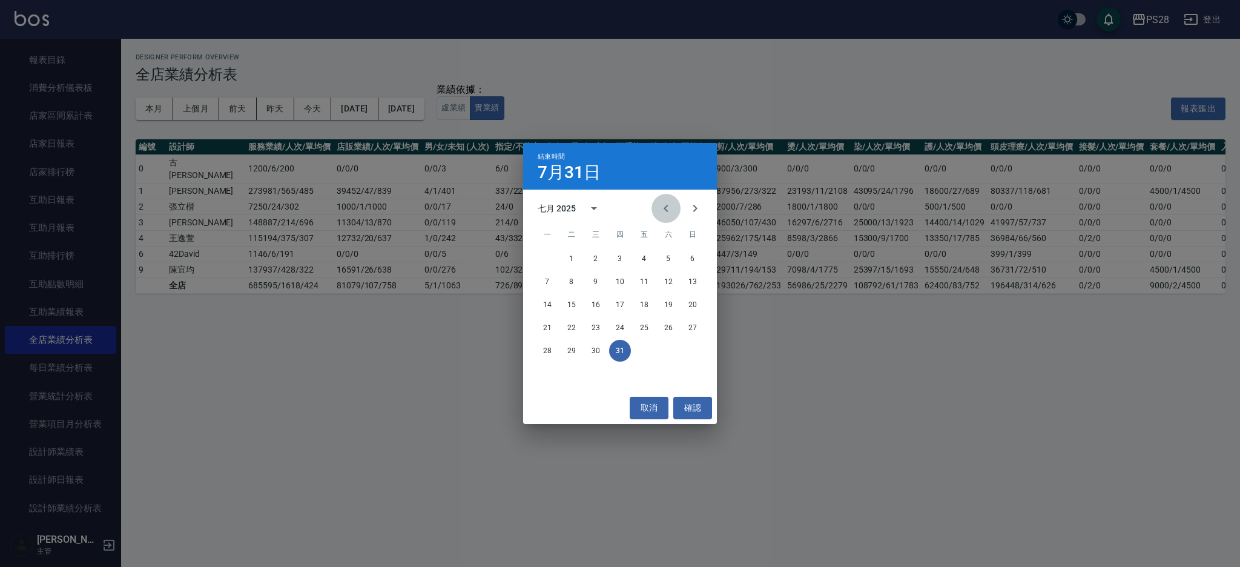
click at [671, 207] on icon "Previous month" at bounding box center [666, 208] width 15 height 15
click at [542, 374] on button "30" at bounding box center [547, 374] width 22 height 22
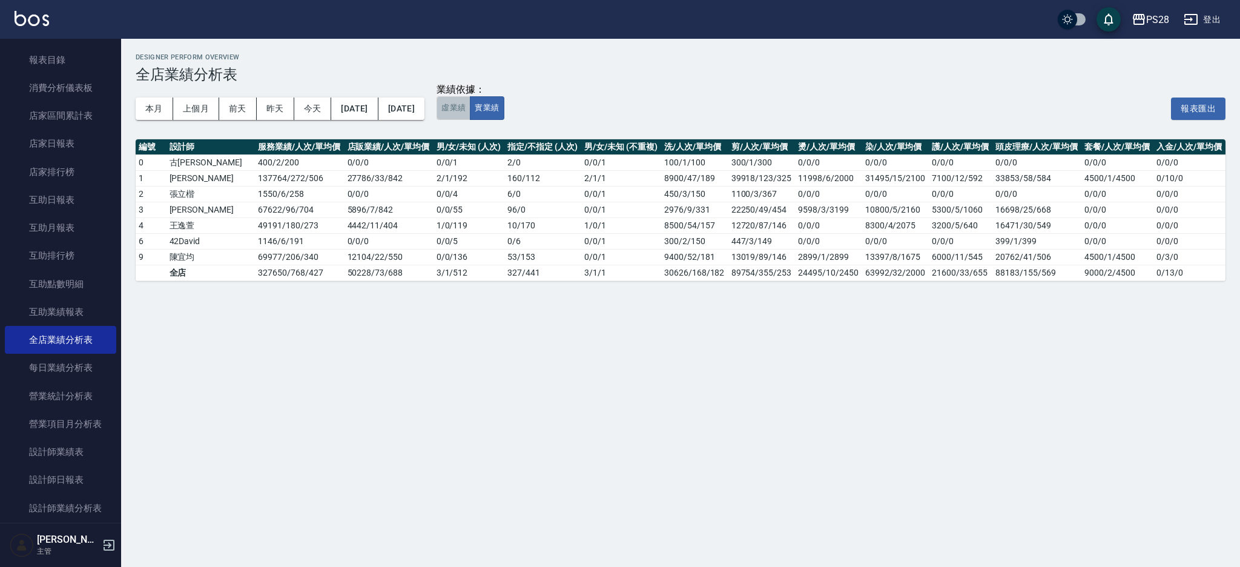
click at [470, 107] on button "虛業績" at bounding box center [453, 108] width 34 height 24
click at [377, 111] on button "2025/06/01" at bounding box center [354, 108] width 47 height 22
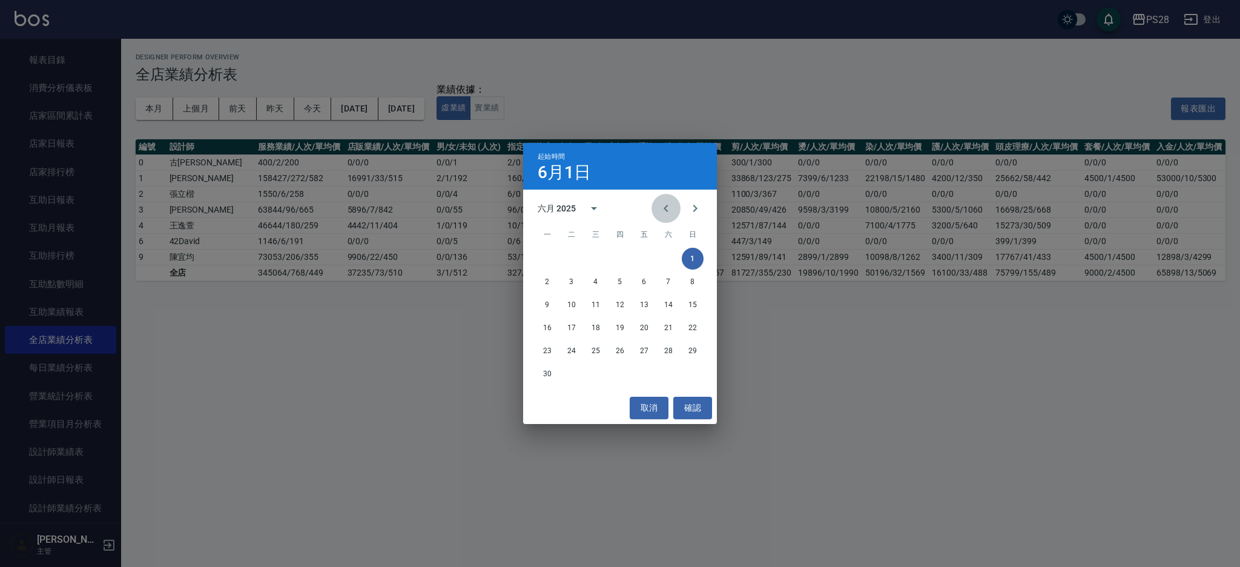
click at [678, 209] on button "Previous month" at bounding box center [665, 208] width 29 height 29
click at [670, 350] on button "31" at bounding box center [668, 351] width 22 height 22
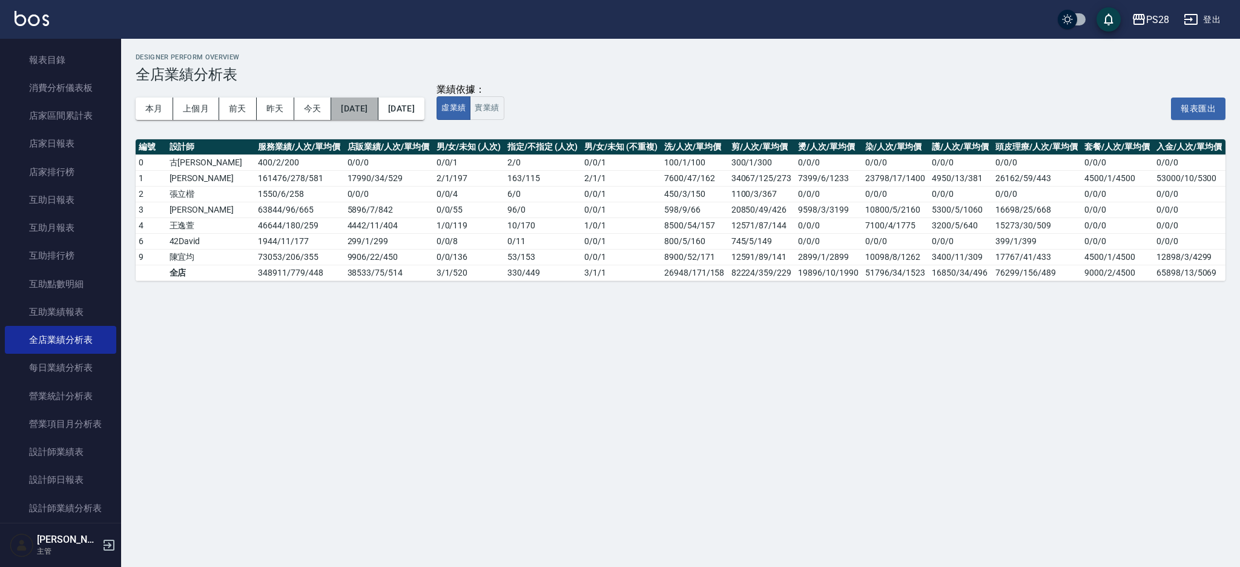
click at [352, 105] on button "2025/05/31" at bounding box center [354, 108] width 47 height 22
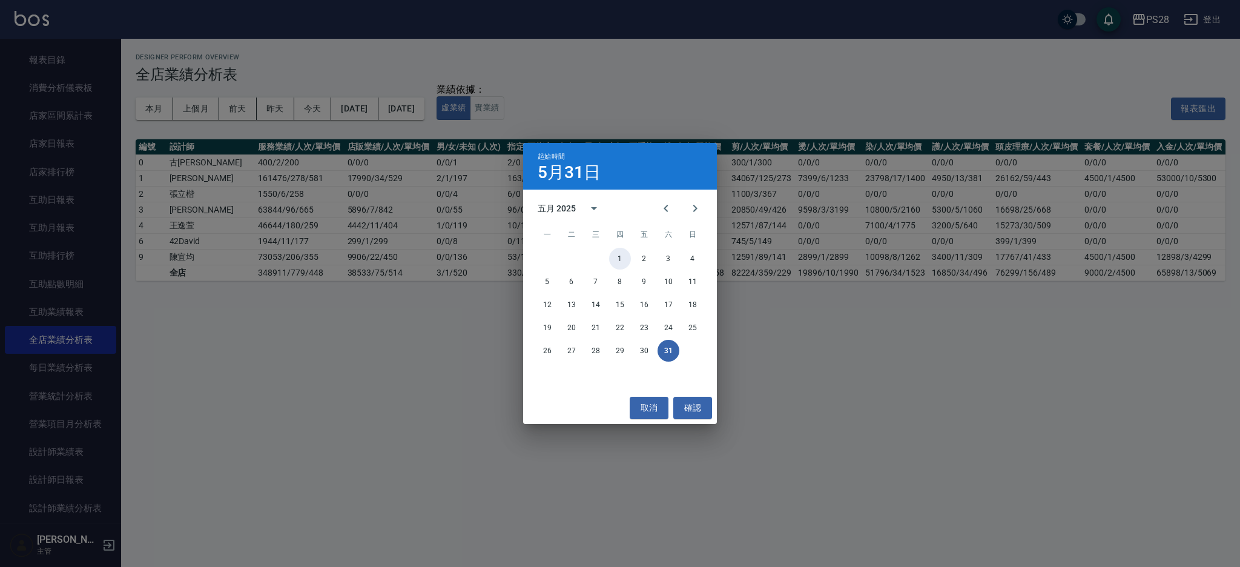
drag, startPoint x: 619, startPoint y: 256, endPoint x: 589, endPoint y: 240, distance: 34.4
click at [619, 256] on button "1" at bounding box center [620, 259] width 22 height 22
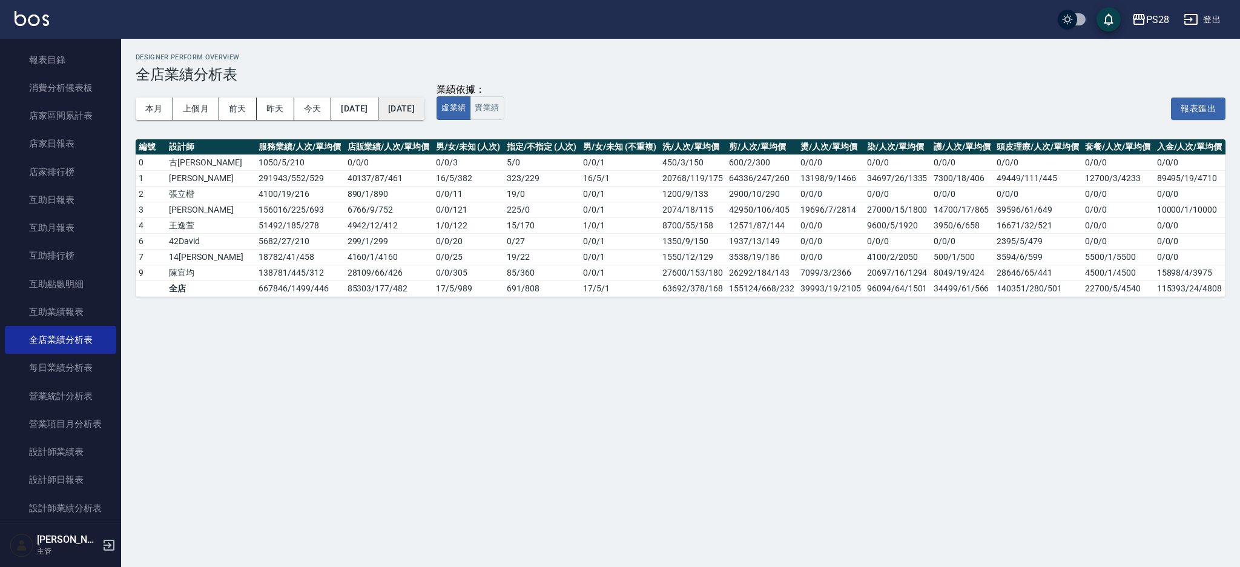
click at [419, 117] on button "2025/06/30" at bounding box center [401, 108] width 46 height 22
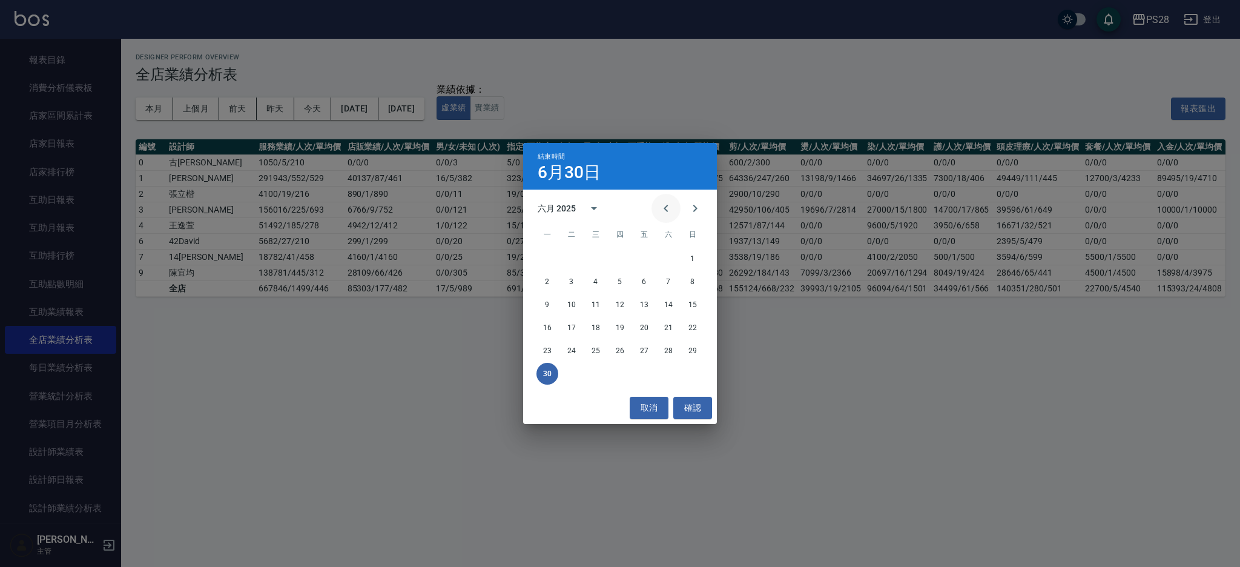
click at [670, 209] on icon "Previous month" at bounding box center [666, 208] width 15 height 15
click at [668, 351] on button "31" at bounding box center [668, 351] width 22 height 22
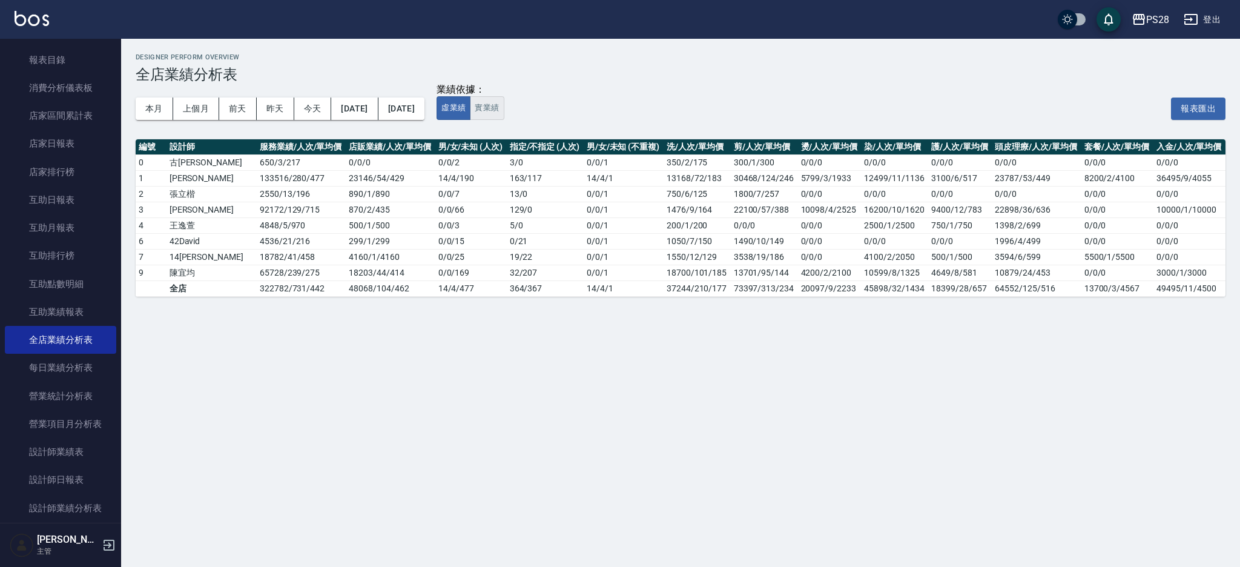
click at [504, 111] on button "實業績" at bounding box center [487, 108] width 34 height 24
click at [470, 110] on button "虛業績" at bounding box center [453, 108] width 34 height 24
click at [372, 109] on button "2025/05/01" at bounding box center [354, 108] width 47 height 22
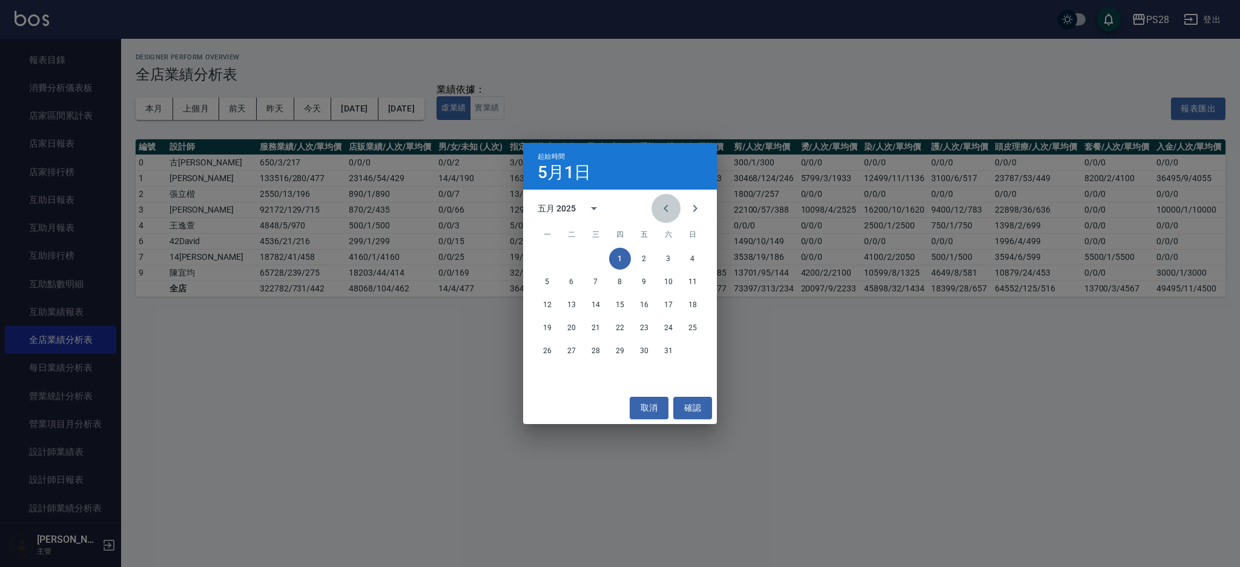
click at [674, 210] on button "Previous month" at bounding box center [665, 208] width 29 height 29
click at [570, 255] on button "1" at bounding box center [572, 259] width 22 height 22
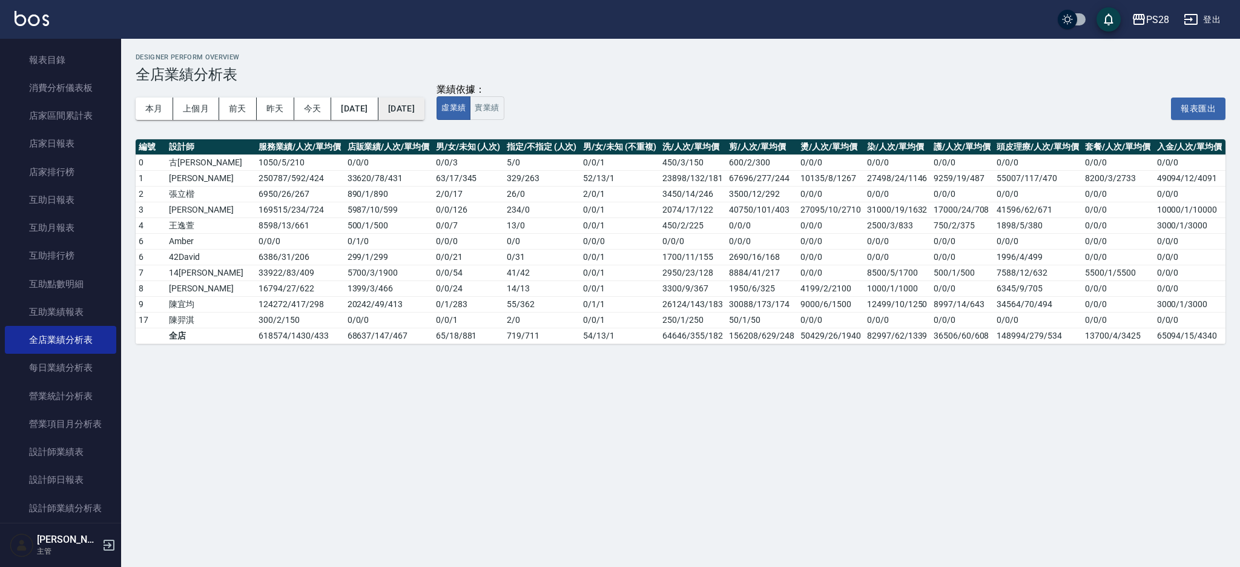
click at [424, 113] on button "2025/05/31" at bounding box center [401, 108] width 46 height 22
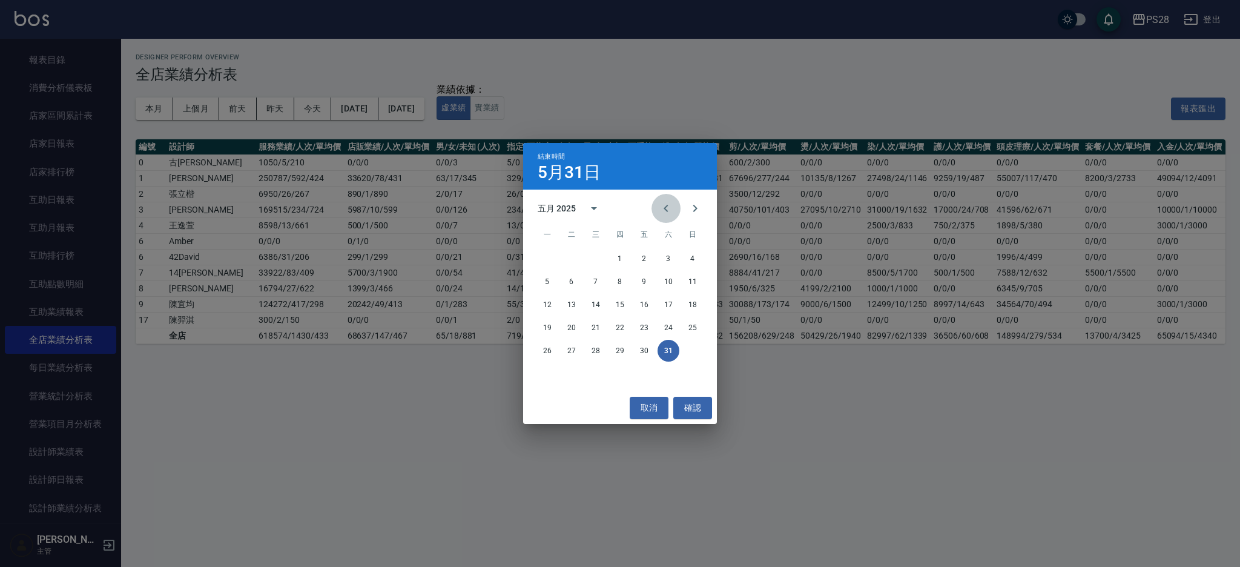
click at [669, 208] on icon "Previous month" at bounding box center [666, 208] width 15 height 15
drag, startPoint x: 598, startPoint y: 351, endPoint x: 610, endPoint y: 356, distance: 13.0
click at [598, 351] on button "30" at bounding box center [596, 351] width 22 height 22
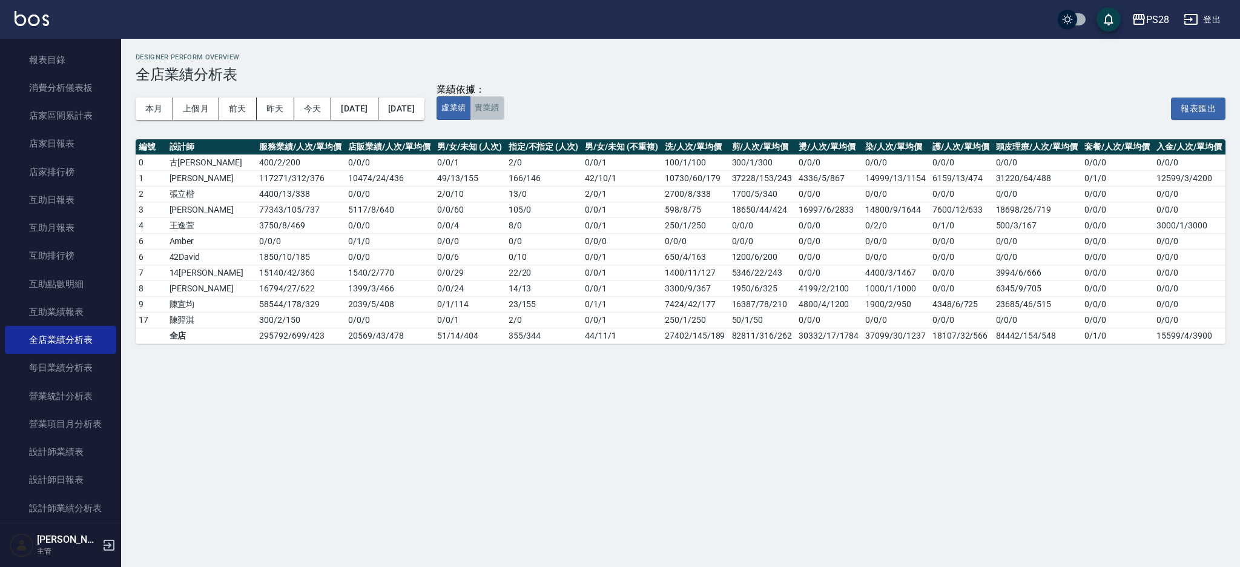
click at [504, 112] on button "實業績" at bounding box center [487, 108] width 34 height 24
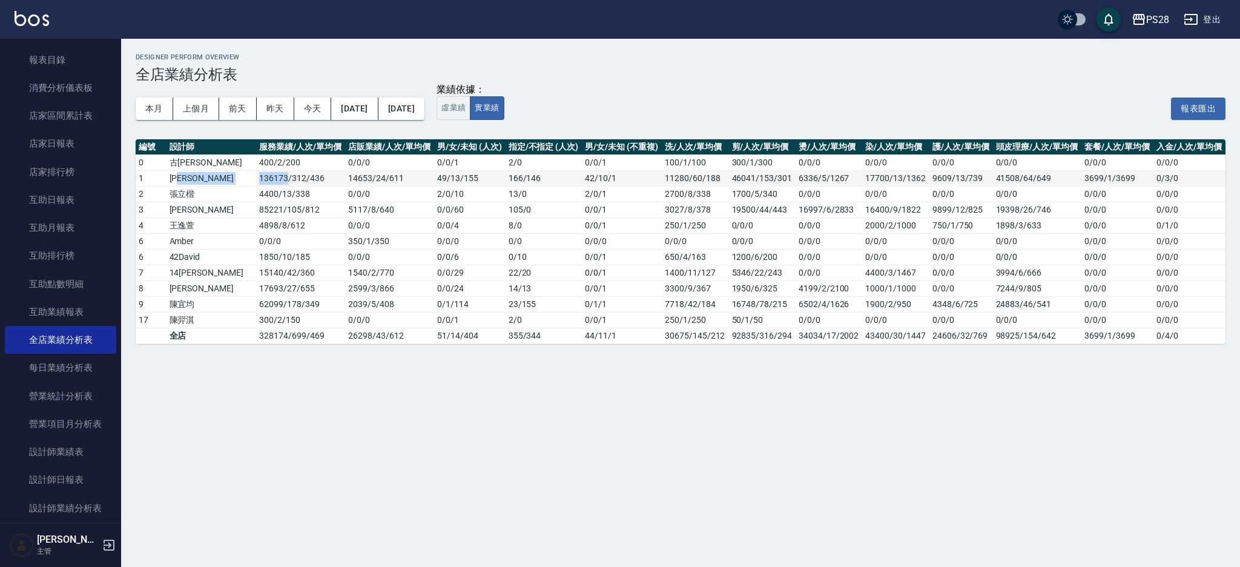
drag, startPoint x: 246, startPoint y: 178, endPoint x: 209, endPoint y: 178, distance: 36.9
click at [209, 178] on tr "1 鄭帥 136173 / 312 / 436 14653 / 24 / 611 49 / 13 / 155 166 / 146 42 / 10 / 1 11…" at bounding box center [681, 178] width 1090 height 16
drag, startPoint x: 314, startPoint y: 189, endPoint x: 347, endPoint y: 164, distance: 41.5
click at [345, 189] on td "0 / 0 / 0" at bounding box center [389, 194] width 89 height 16
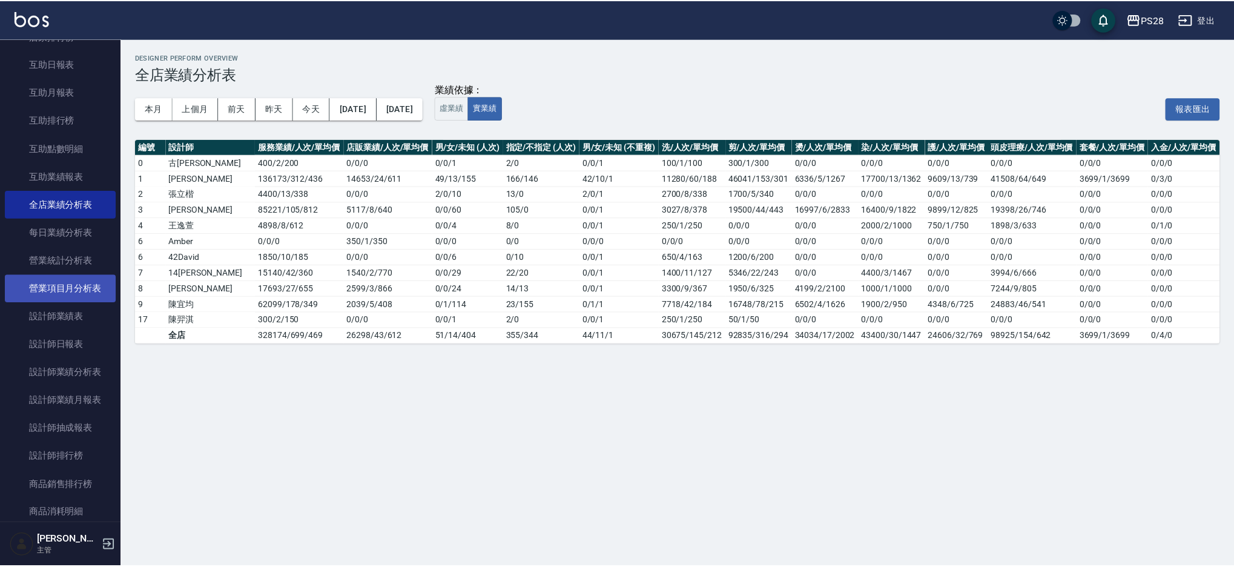
scroll to position [234, 0]
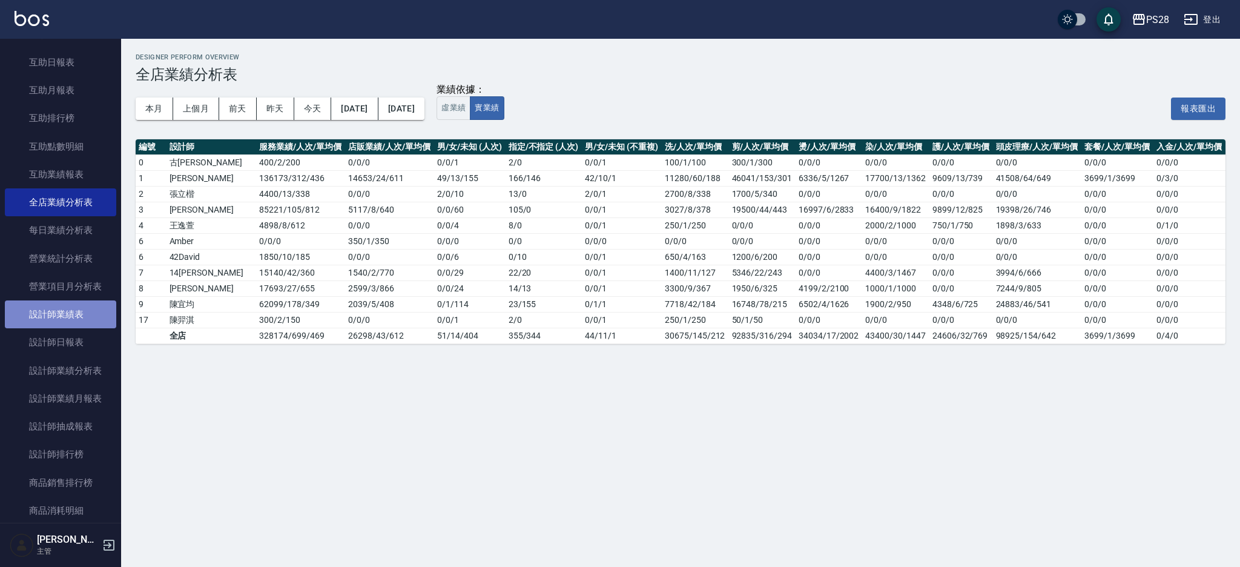
click at [90, 320] on link "設計師業績表" at bounding box center [60, 314] width 111 height 28
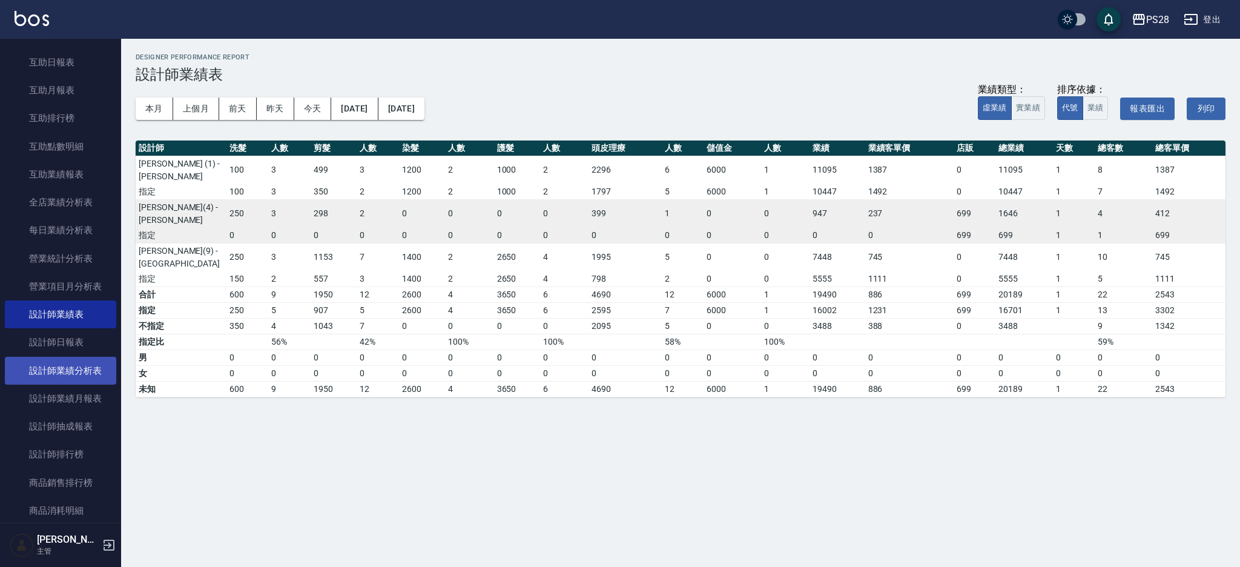
click at [94, 367] on link "設計師業績分析表" at bounding box center [60, 371] width 111 height 28
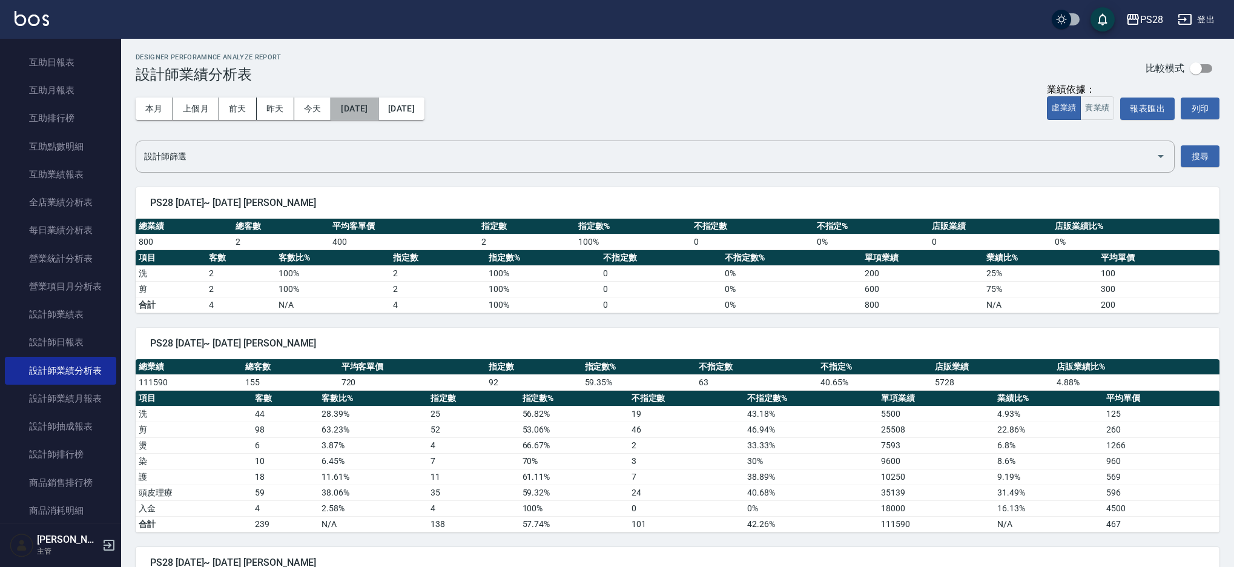
click at [378, 109] on button "2025/08/01" at bounding box center [354, 108] width 47 height 22
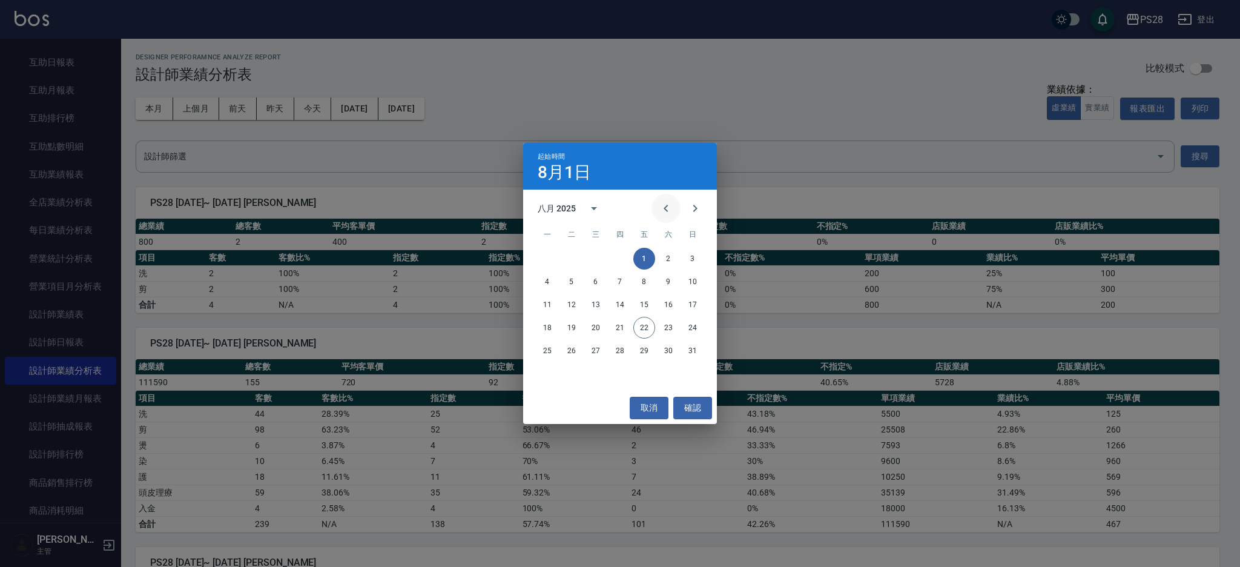
click at [666, 211] on icon "Previous month" at bounding box center [665, 208] width 4 height 7
click at [657, 205] on button "Previous month" at bounding box center [665, 208] width 29 height 29
click at [667, 206] on icon "Previous month" at bounding box center [666, 208] width 15 height 15
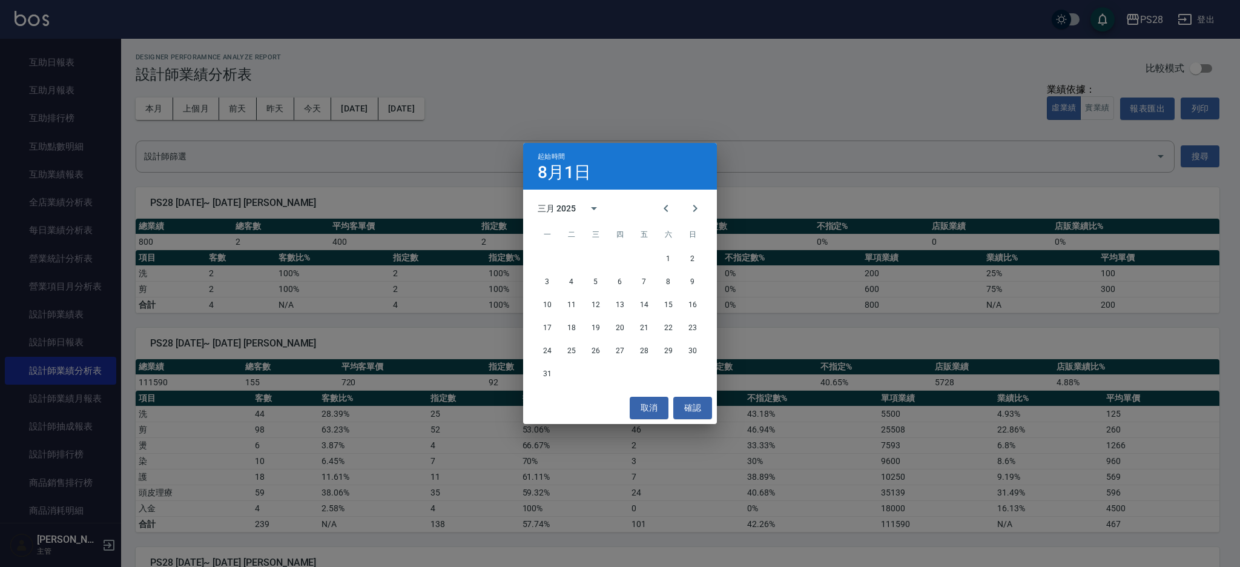
click at [564, 90] on div "起始時間 8月1日 三月 2025 一 二 三 四 五 六 日 1 2 3 4 5 6 7 8 9 10 11 12 13 14 15 16 17 18 19…" at bounding box center [620, 283] width 1240 height 567
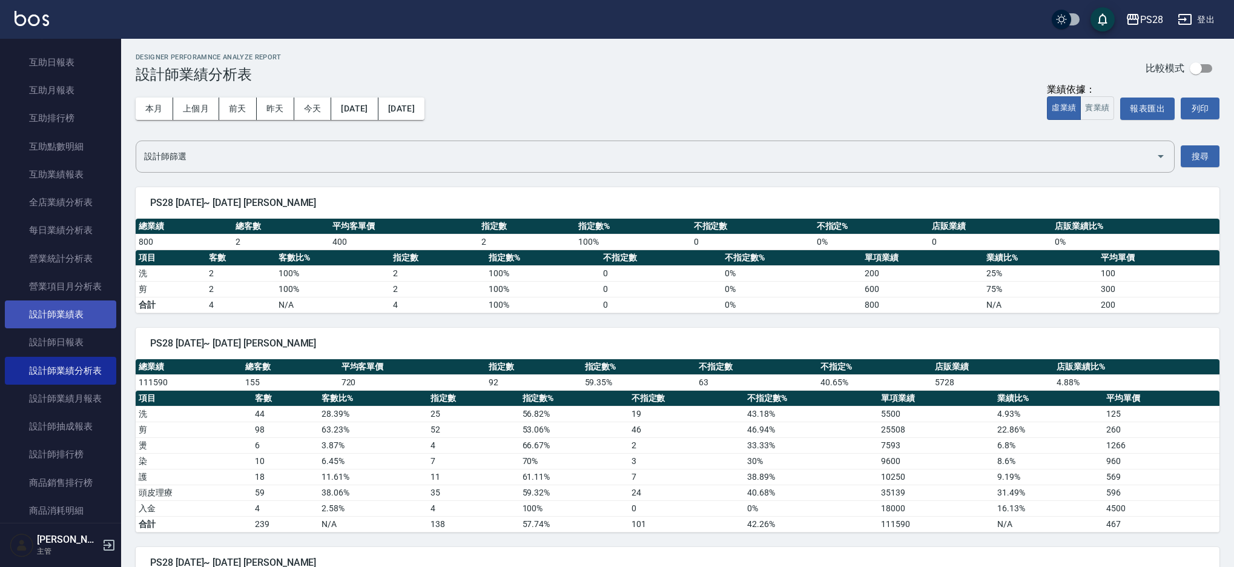
scroll to position [229, 0]
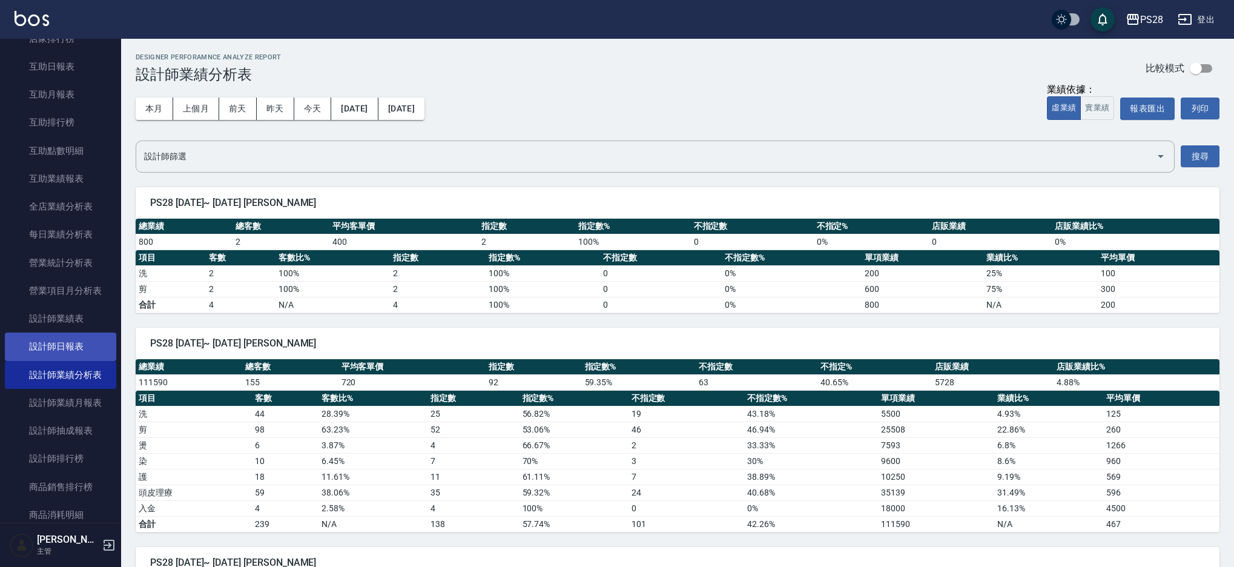
click at [86, 338] on link "設計師日報表" at bounding box center [60, 346] width 111 height 28
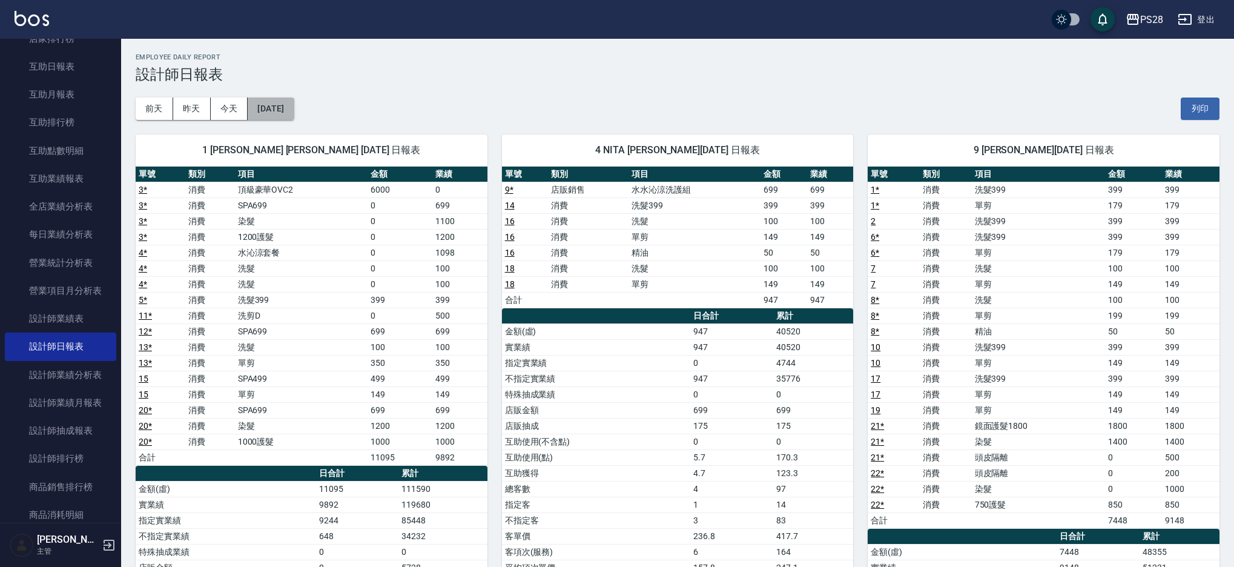
click at [280, 101] on button "[DATE]" at bounding box center [271, 108] width 46 height 22
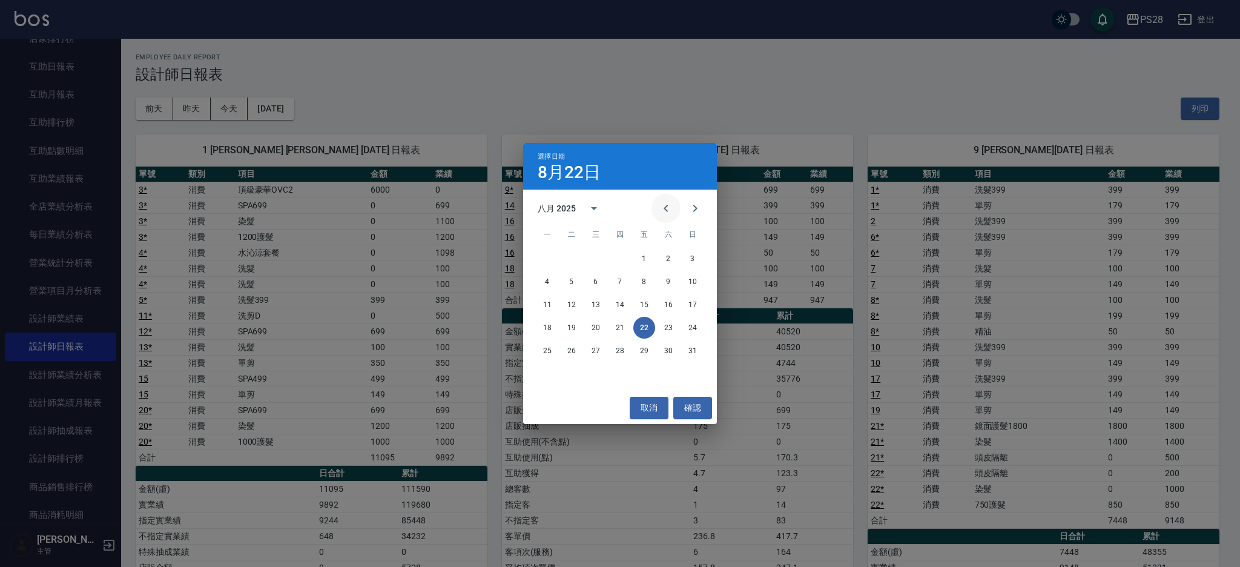
click at [667, 202] on icon "Previous month" at bounding box center [666, 208] width 15 height 15
click at [667, 201] on icon "Previous month" at bounding box center [666, 208] width 15 height 15
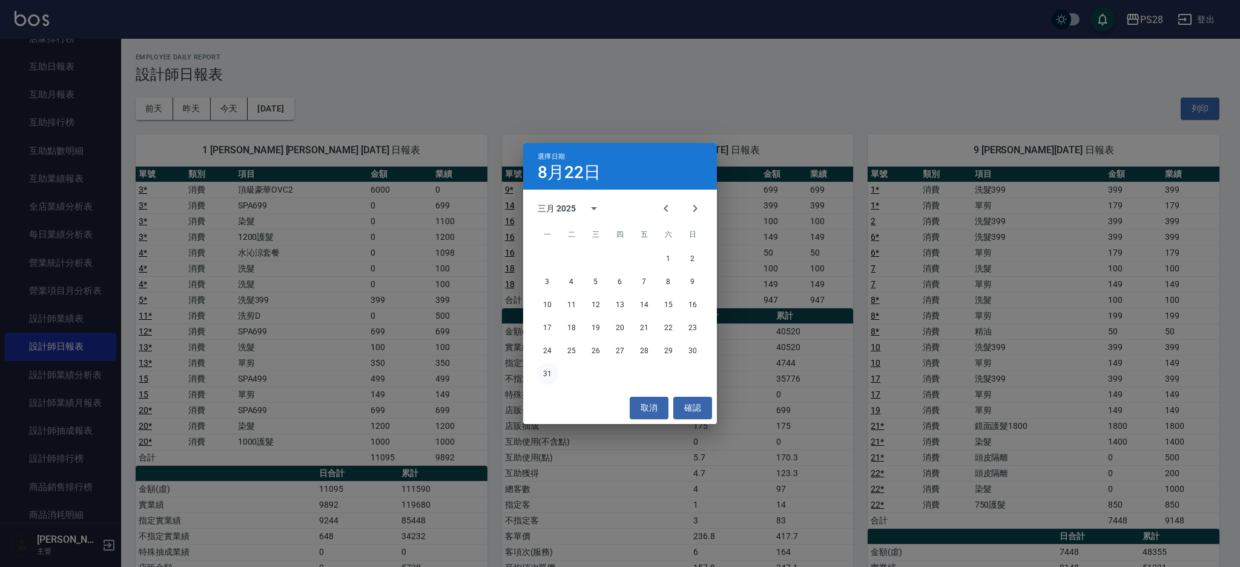
click at [541, 372] on button "31" at bounding box center [547, 374] width 22 height 22
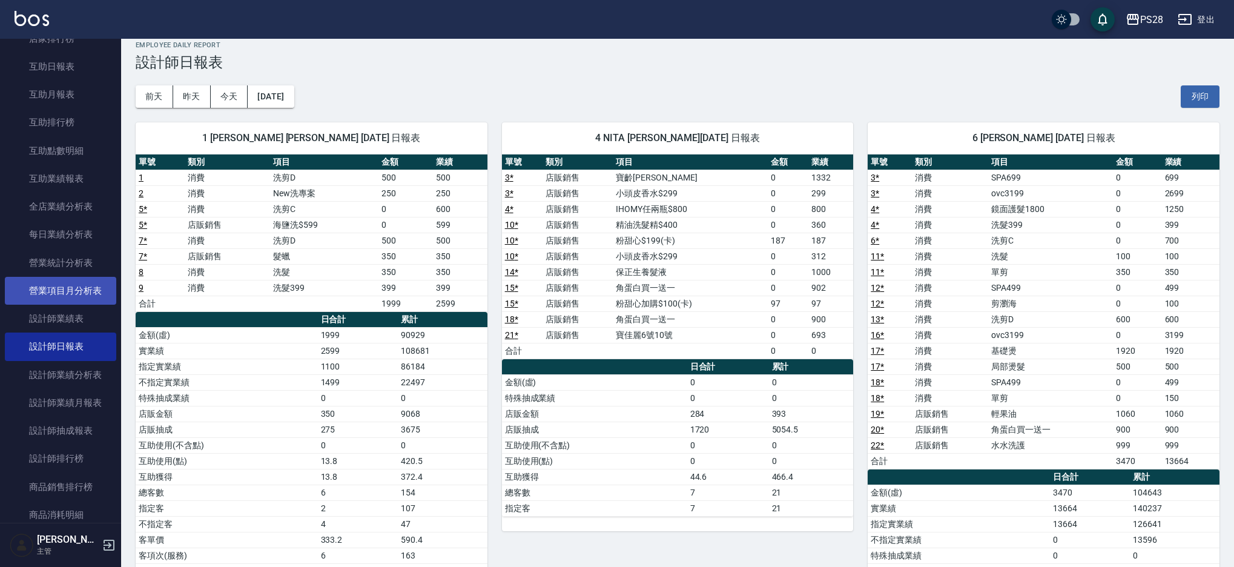
scroll to position [14, 0]
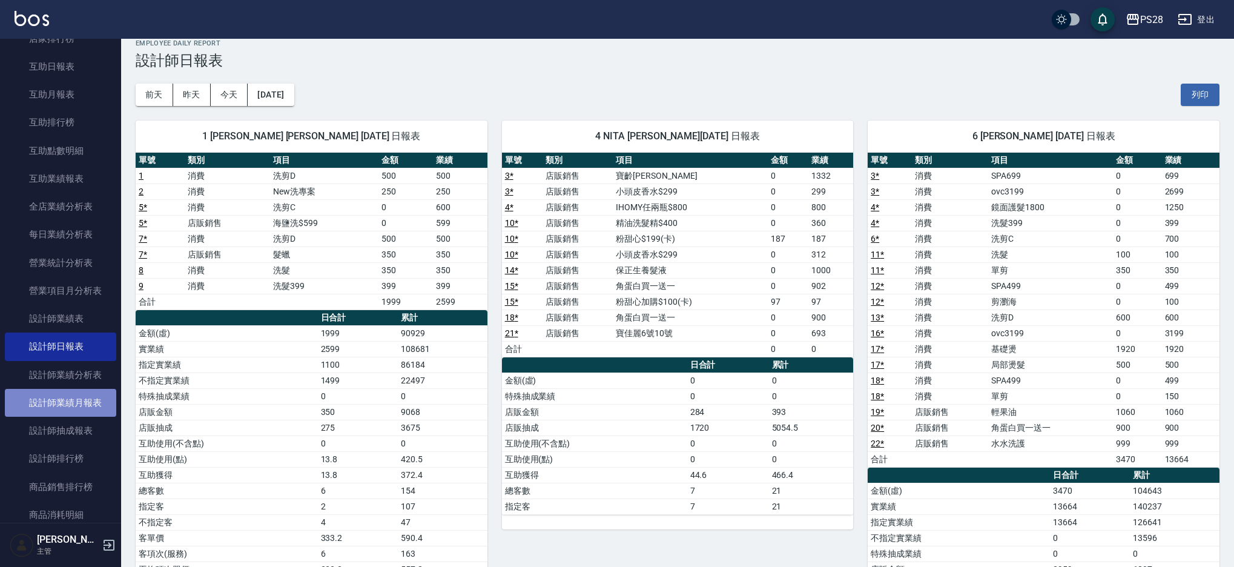
click at [93, 413] on link "設計師業績月報表" at bounding box center [60, 403] width 111 height 28
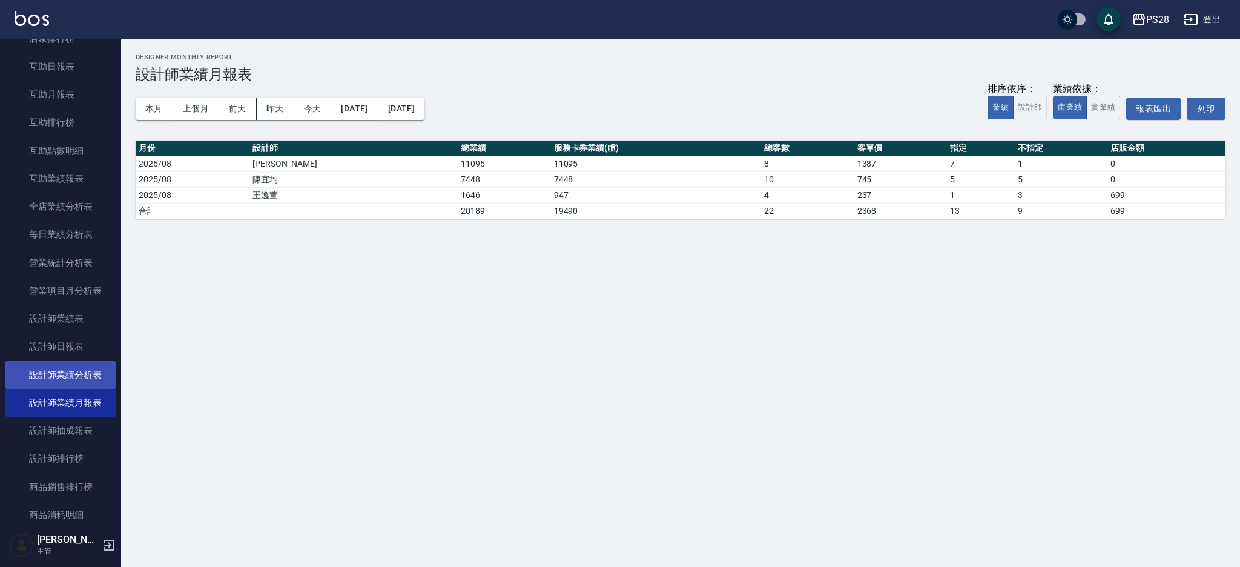
click at [98, 374] on link "設計師業績分析表" at bounding box center [60, 375] width 111 height 28
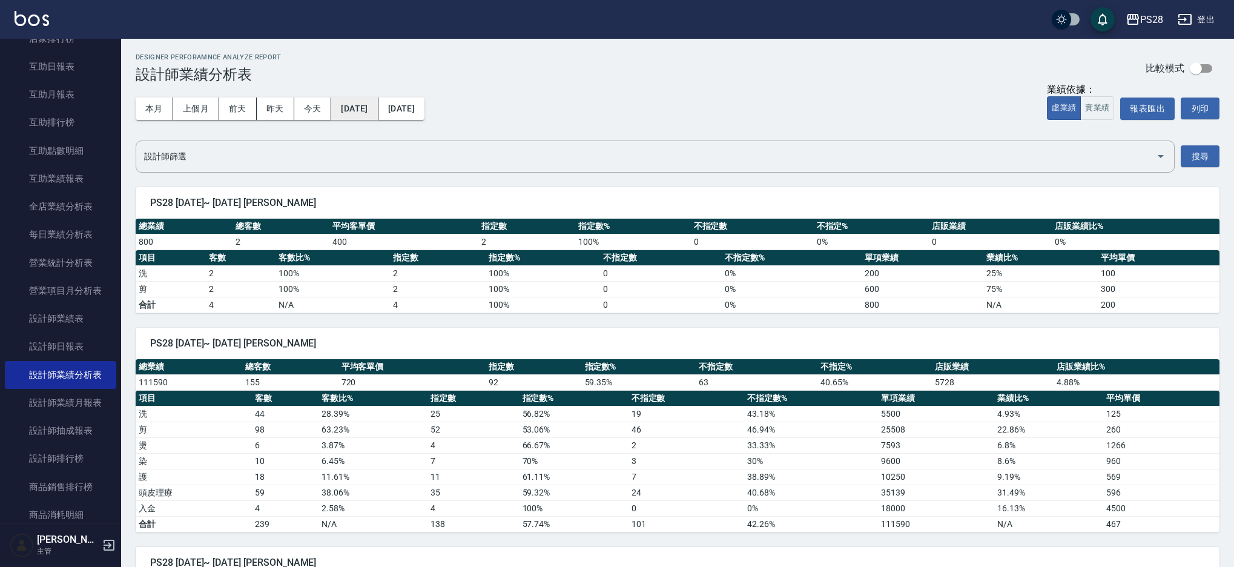
click at [368, 112] on button "2025/08/01" at bounding box center [354, 108] width 47 height 22
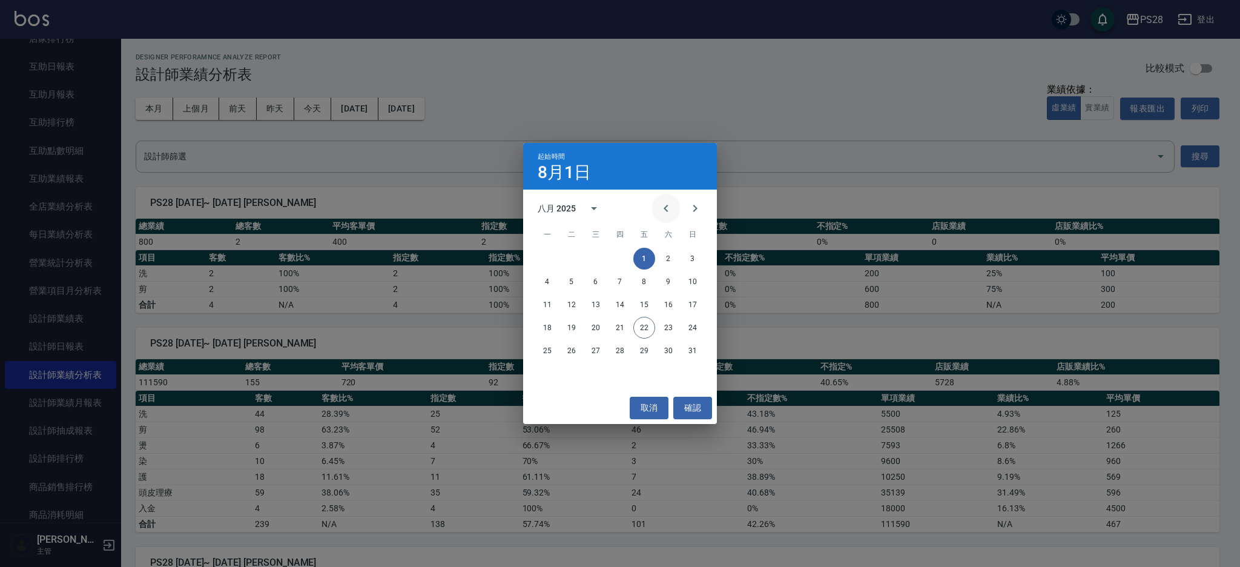
click at [677, 211] on button "Previous month" at bounding box center [665, 208] width 29 height 29
drag, startPoint x: 574, startPoint y: 261, endPoint x: 555, endPoint y: 182, distance: 81.6
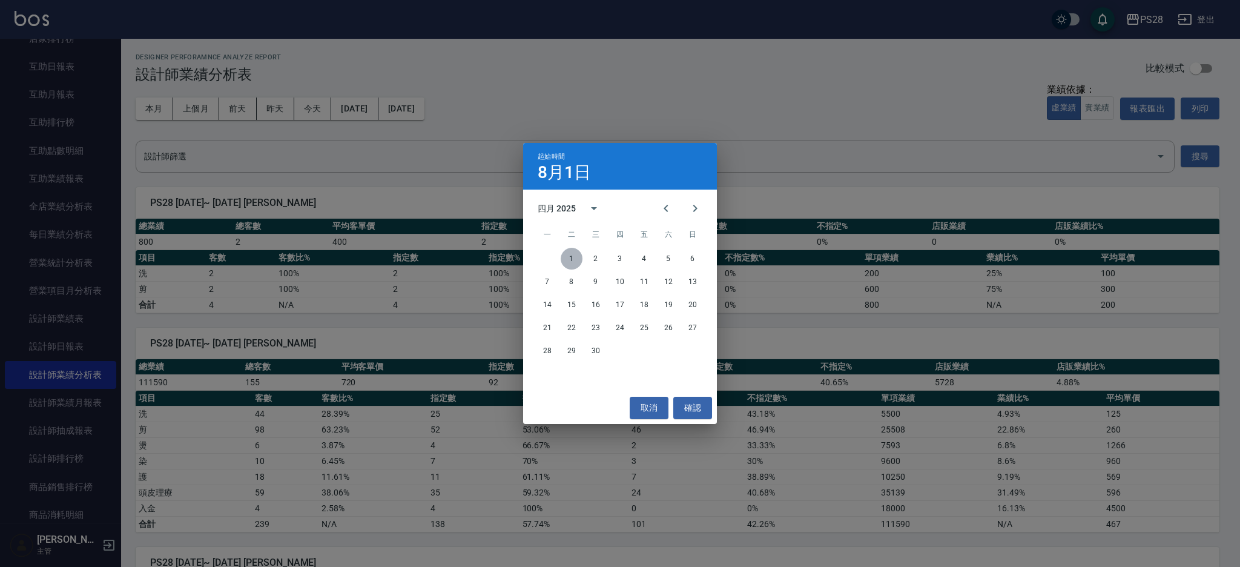
click at [574, 261] on button "1" at bounding box center [572, 259] width 22 height 22
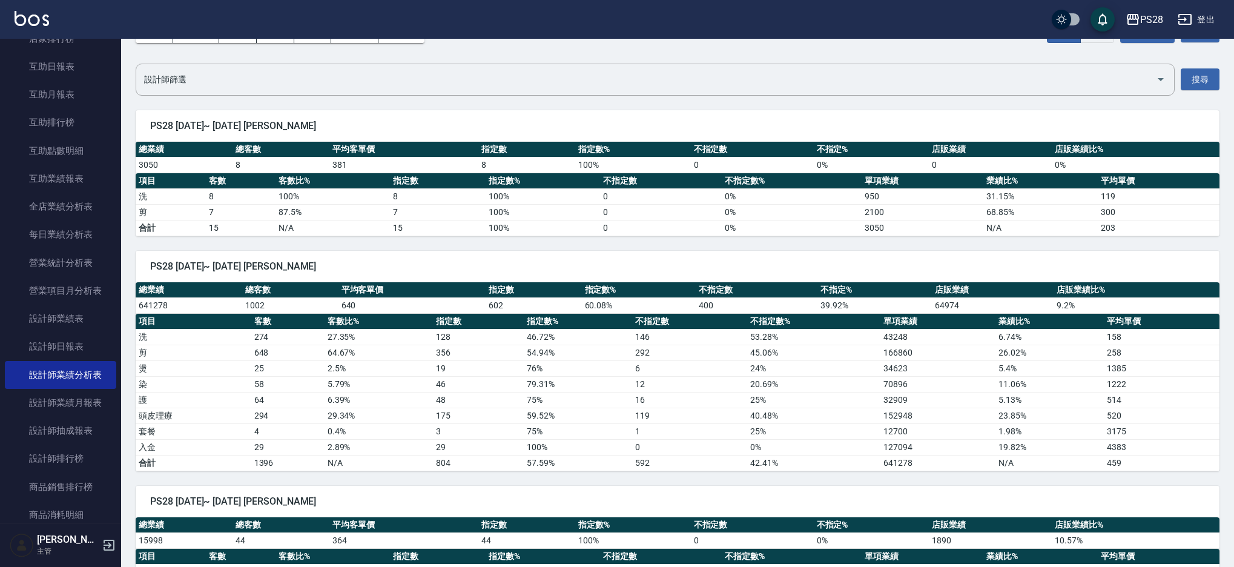
scroll to position [77, 0]
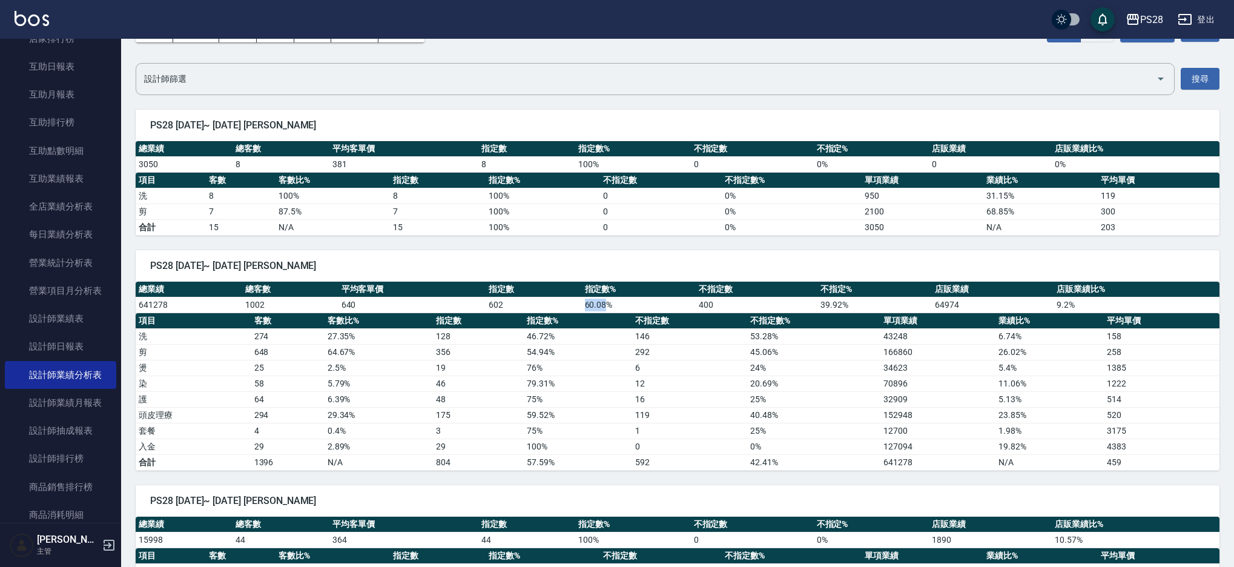
drag, startPoint x: 576, startPoint y: 304, endPoint x: 603, endPoint y: 304, distance: 26.6
click at [603, 304] on tr "641278 1002 640 602 60.08 % 400 39.92 % 64974 9.2 %" at bounding box center [678, 305] width 1084 height 16
click at [617, 310] on td "60.08 %" at bounding box center [639, 305] width 114 height 16
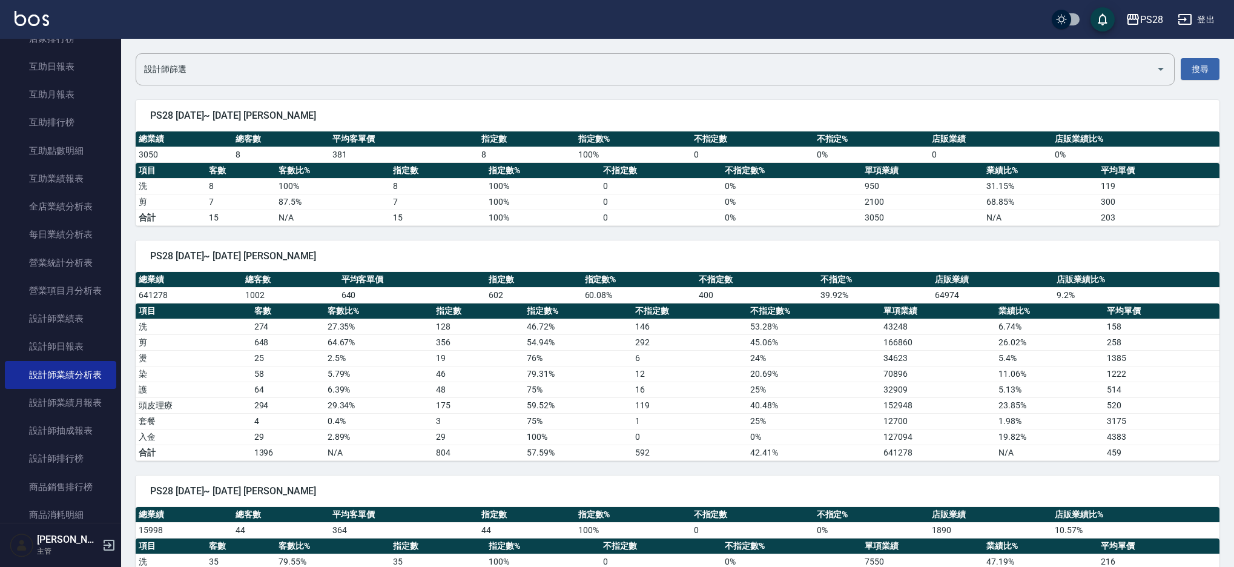
scroll to position [0, 0]
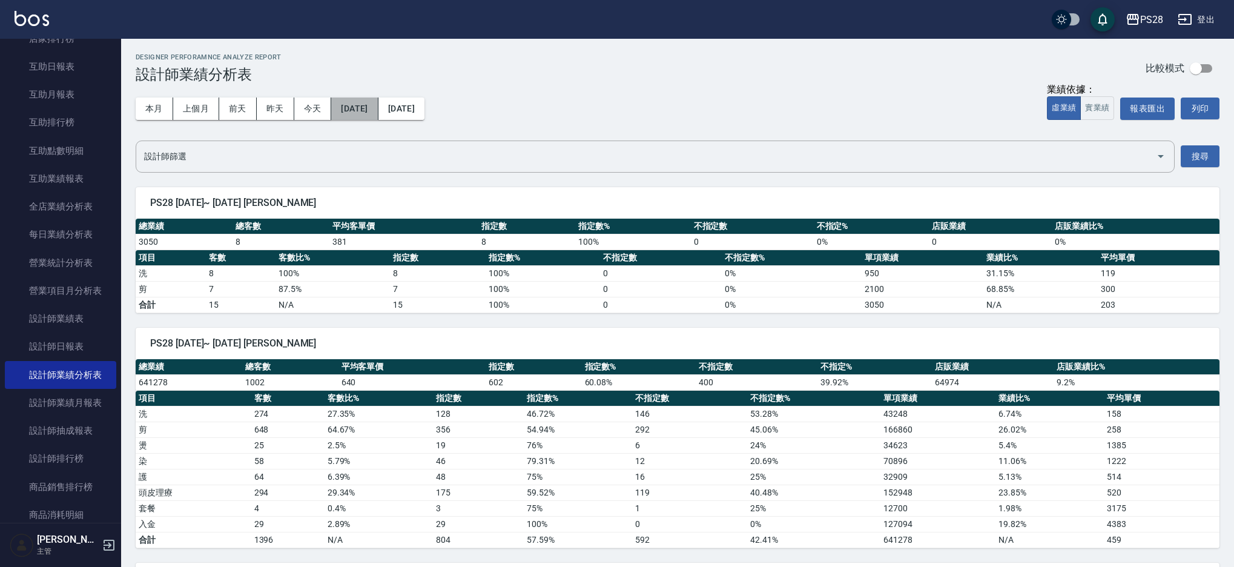
click at [374, 104] on button "2025/04/01" at bounding box center [354, 108] width 47 height 22
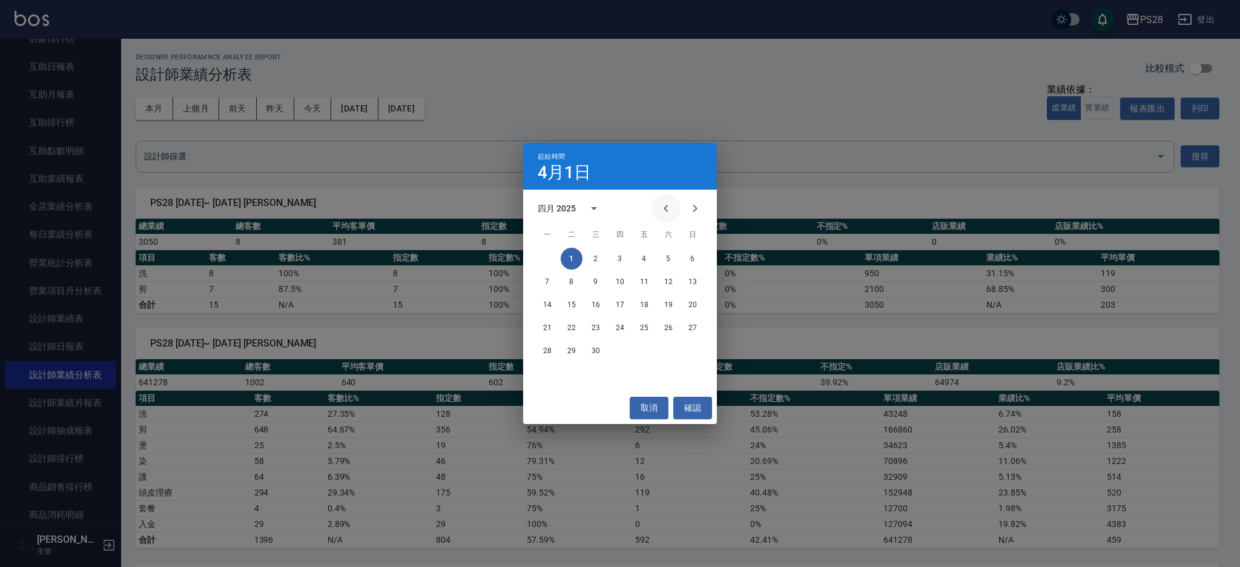
click at [662, 208] on icon "Previous month" at bounding box center [666, 208] width 15 height 15
click at [593, 257] on button "1" at bounding box center [596, 259] width 22 height 22
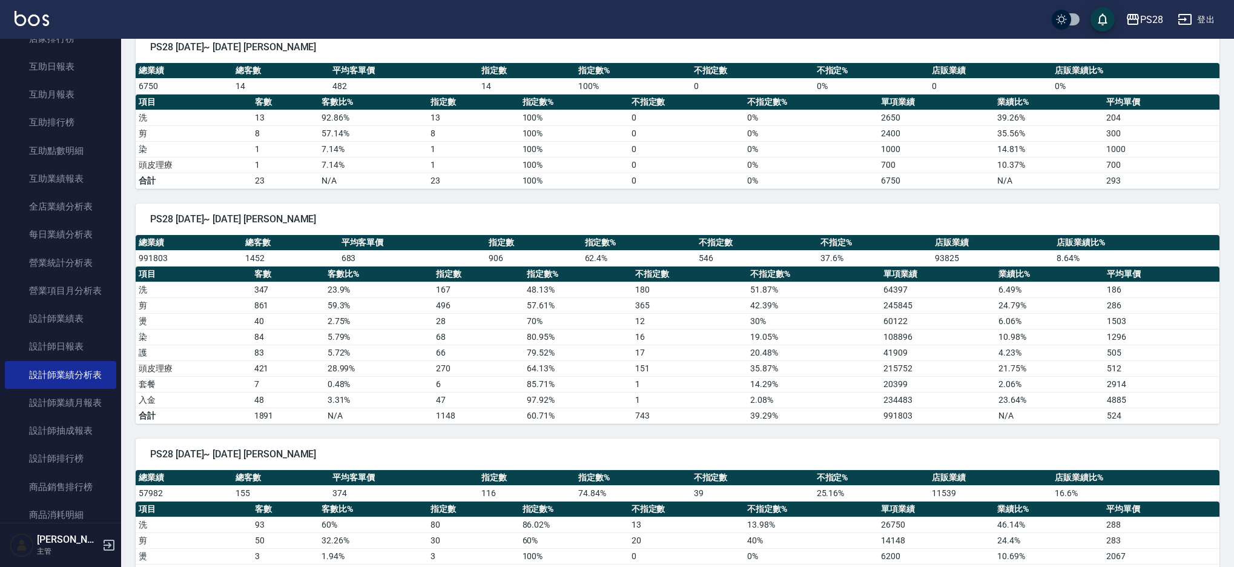
scroll to position [157, 0]
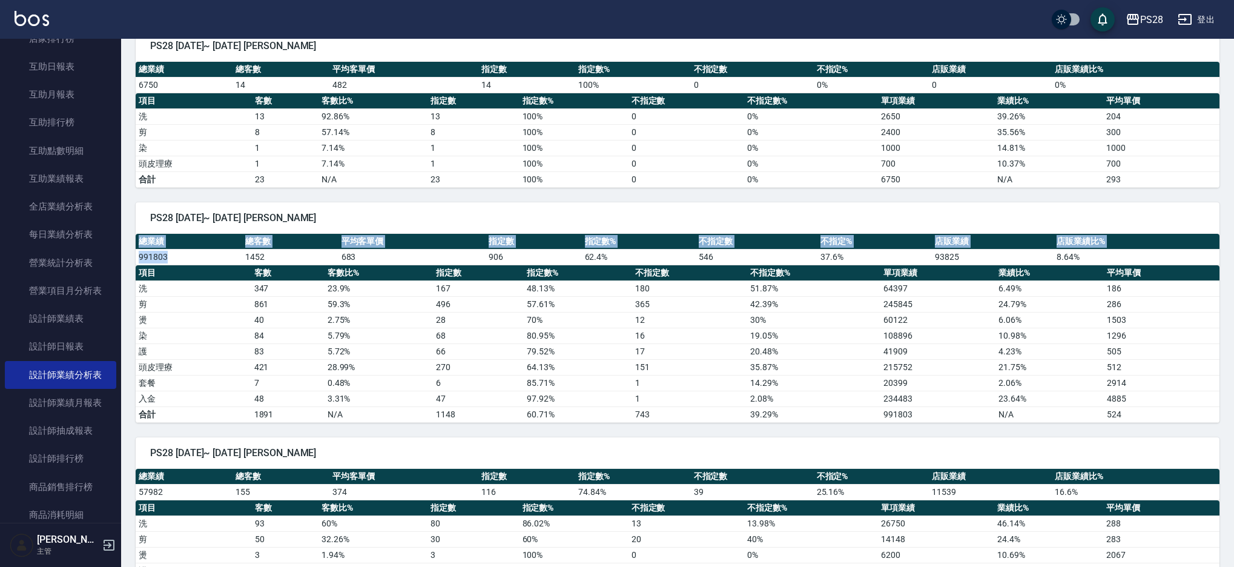
click at [127, 257] on div "PS28 2025/01/01~ 2025/08/22 鄭帥 總業績 總客數 平均客單價 指定數 指定數% 不指定數 不指定% 店販業績 店販業績比% 991…" at bounding box center [670, 305] width 1098 height 235
click at [231, 265] on th "項目" at bounding box center [194, 273] width 116 height 16
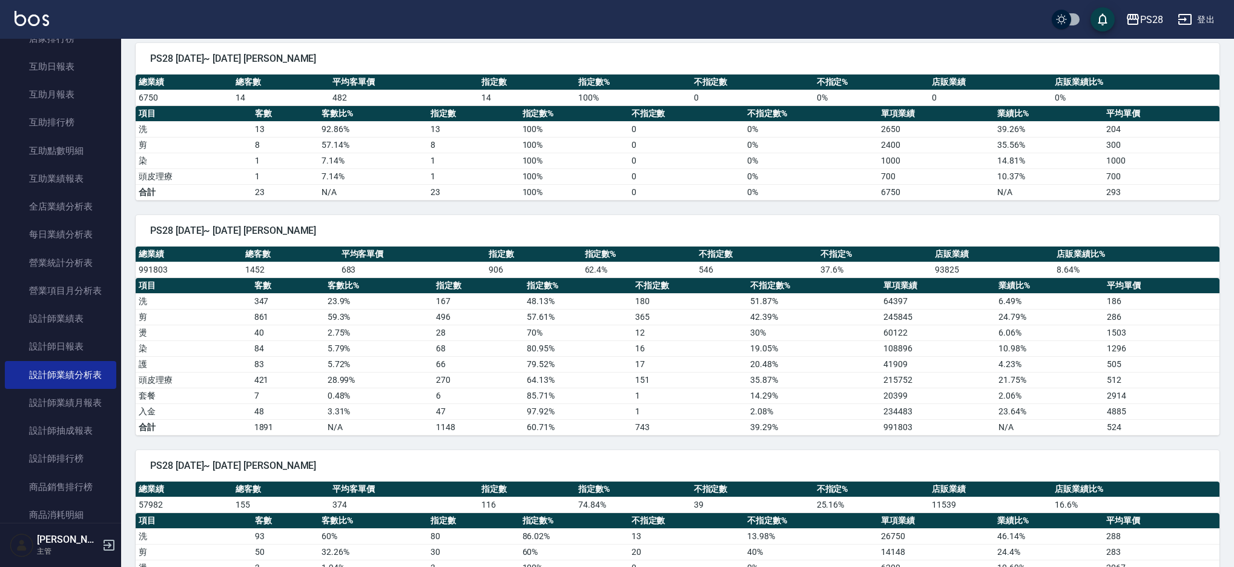
scroll to position [142, 0]
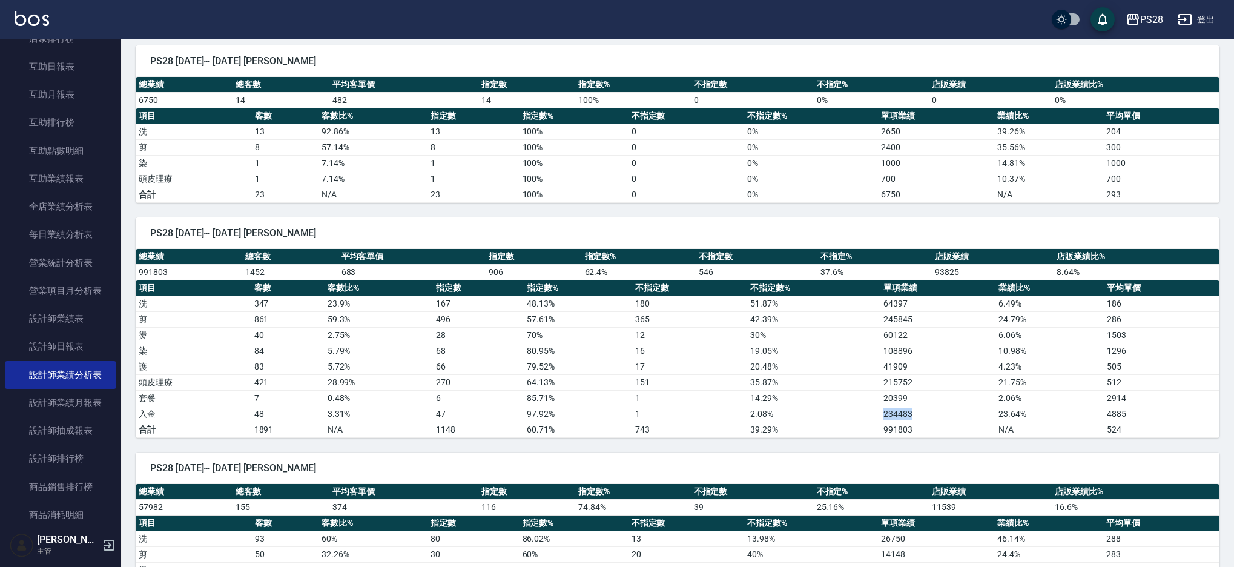
drag, startPoint x: 914, startPoint y: 413, endPoint x: 872, endPoint y: 413, distance: 41.8
click at [872, 413] on tr "入金 48 3.31 % 47 97.92 % 1 2.08 % 234483 23.64 % 4885" at bounding box center [678, 414] width 1084 height 16
click at [340, 377] on td "28.99 %" at bounding box center [378, 382] width 108 height 16
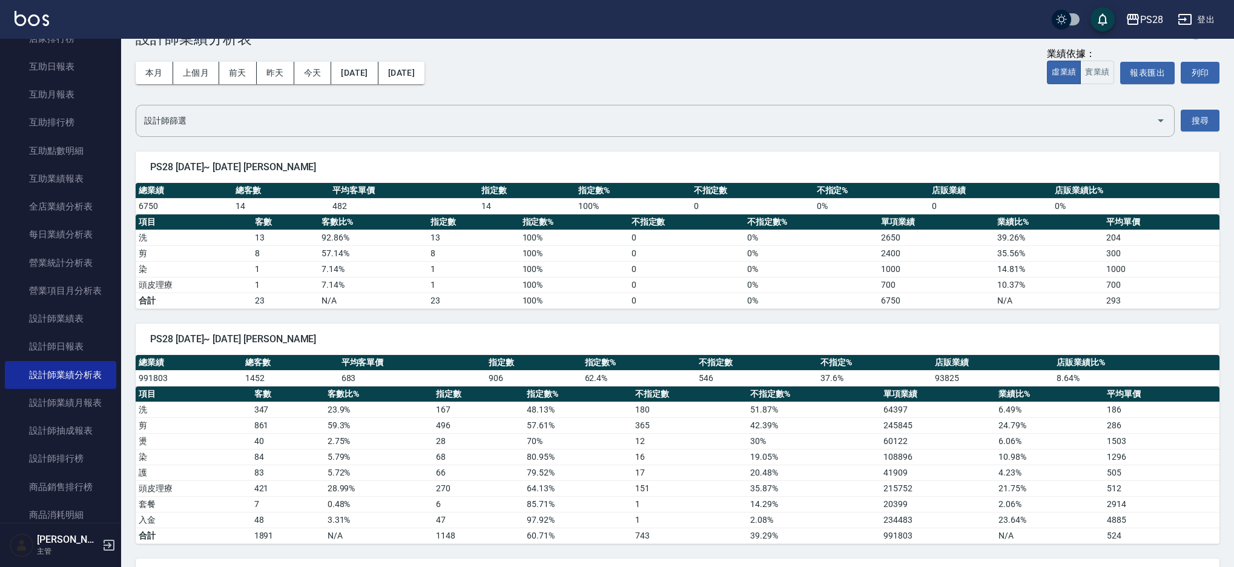
scroll to position [0, 0]
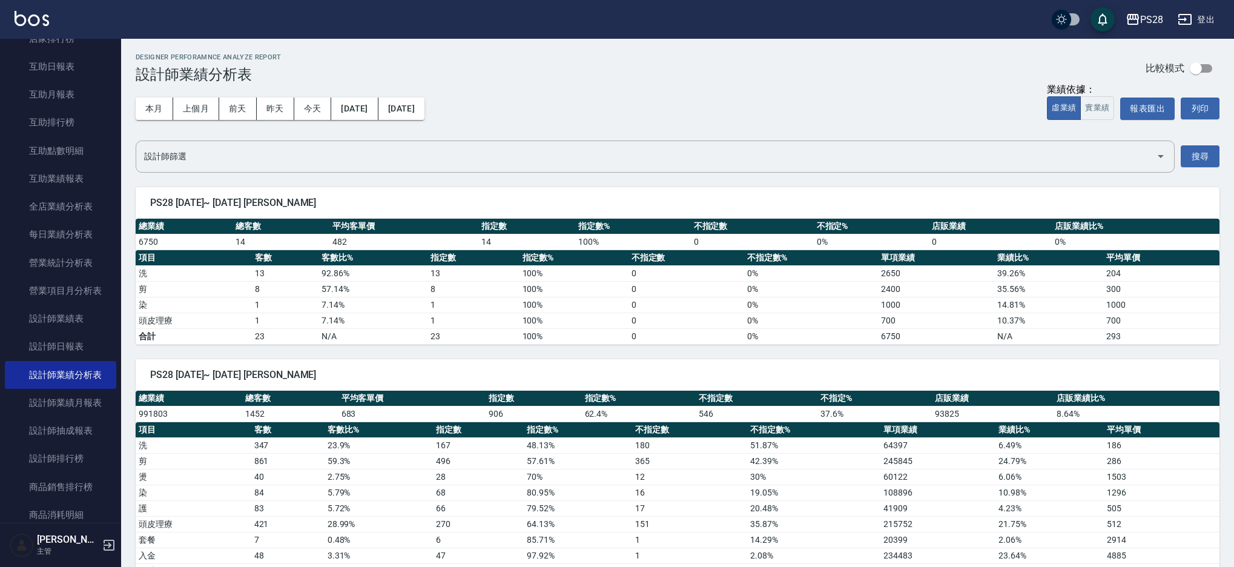
click at [467, 118] on div "本月 上個月 前天 昨天 今天 2025/01/01 2025/08/22 業績依據： 虛業績 實業績 報表匯出 列印" at bounding box center [678, 108] width 1084 height 51
click at [424, 111] on button "2025/08/22" at bounding box center [401, 108] width 46 height 22
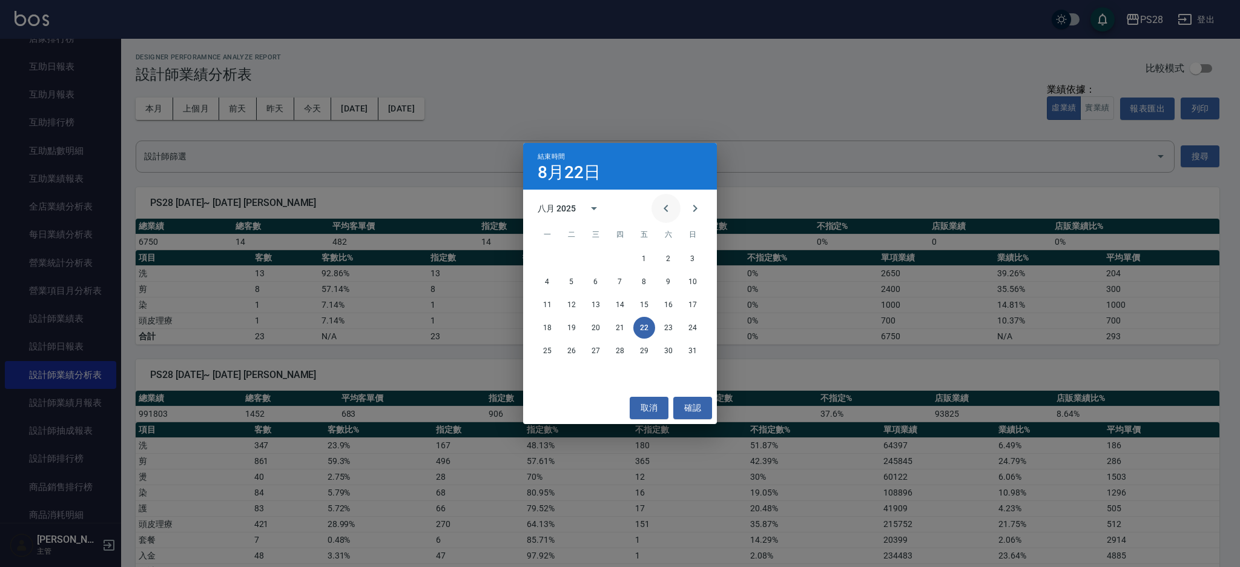
click at [663, 208] on icon "Previous month" at bounding box center [665, 208] width 4 height 7
click at [552, 372] on button "30" at bounding box center [547, 374] width 22 height 22
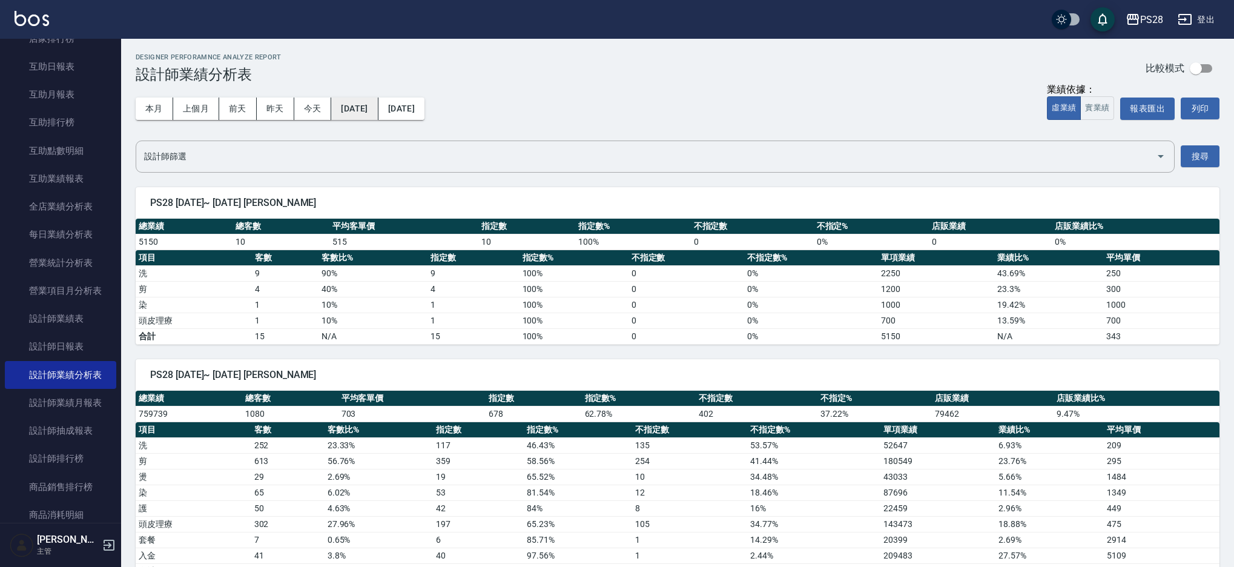
click at [378, 114] on button "2025/01/01" at bounding box center [354, 108] width 47 height 22
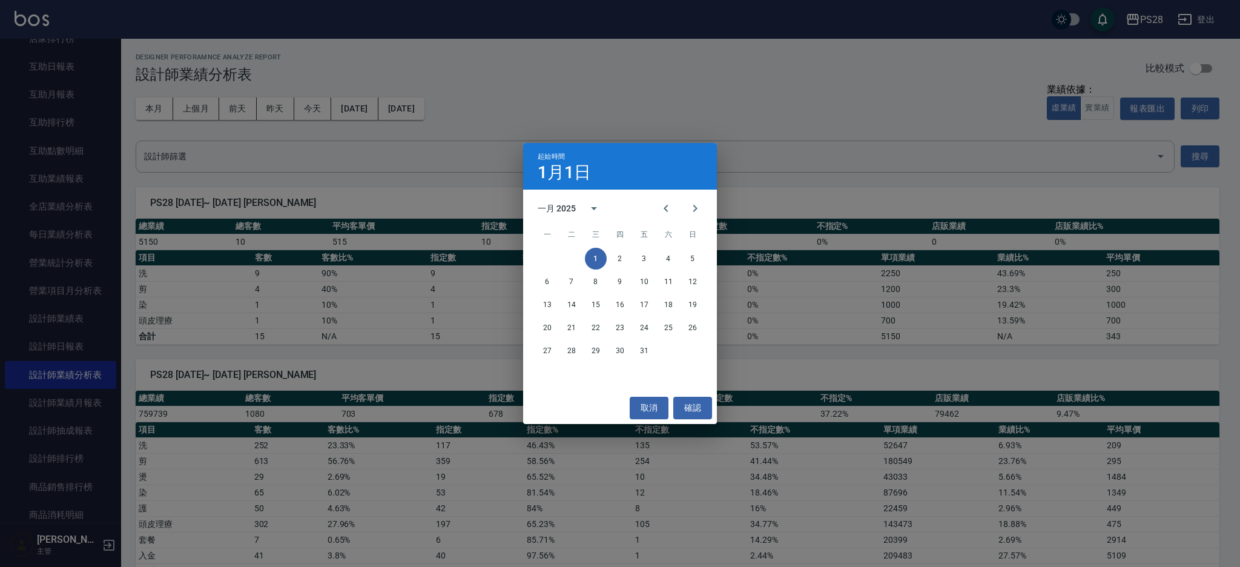
click at [565, 56] on div "起始時間 1月1日 一月 2025 一 二 三 四 五 六 日 1 2 3 4 5 6 7 8 9 10 11 12 13 14 15 16 17 18 19…" at bounding box center [620, 283] width 1240 height 567
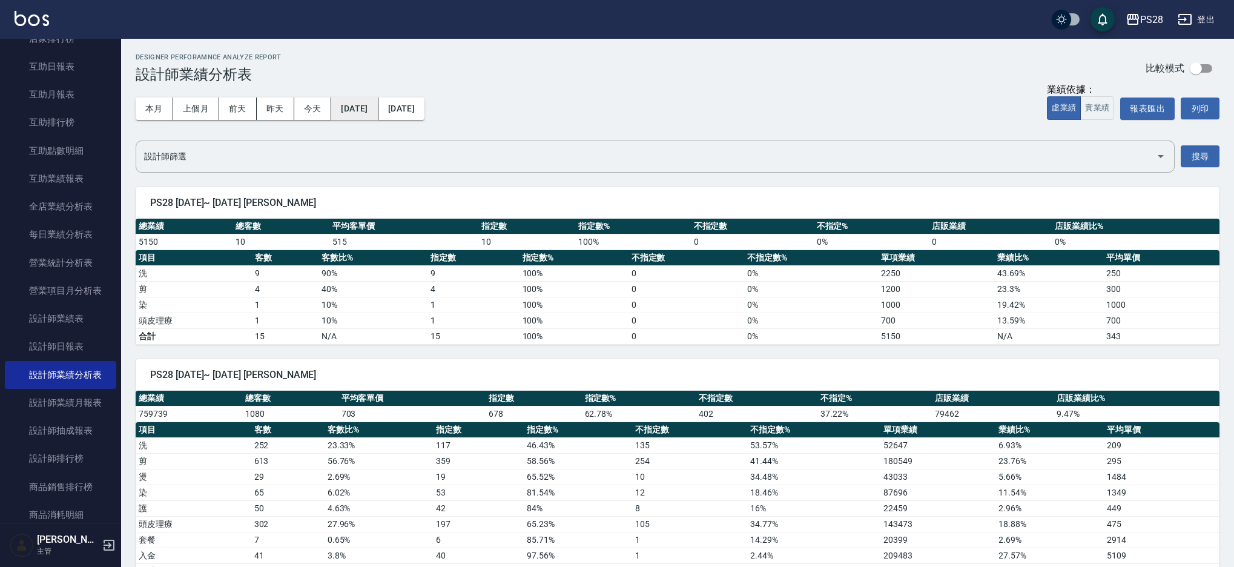
click at [378, 107] on button "2025/01/01" at bounding box center [354, 108] width 47 height 22
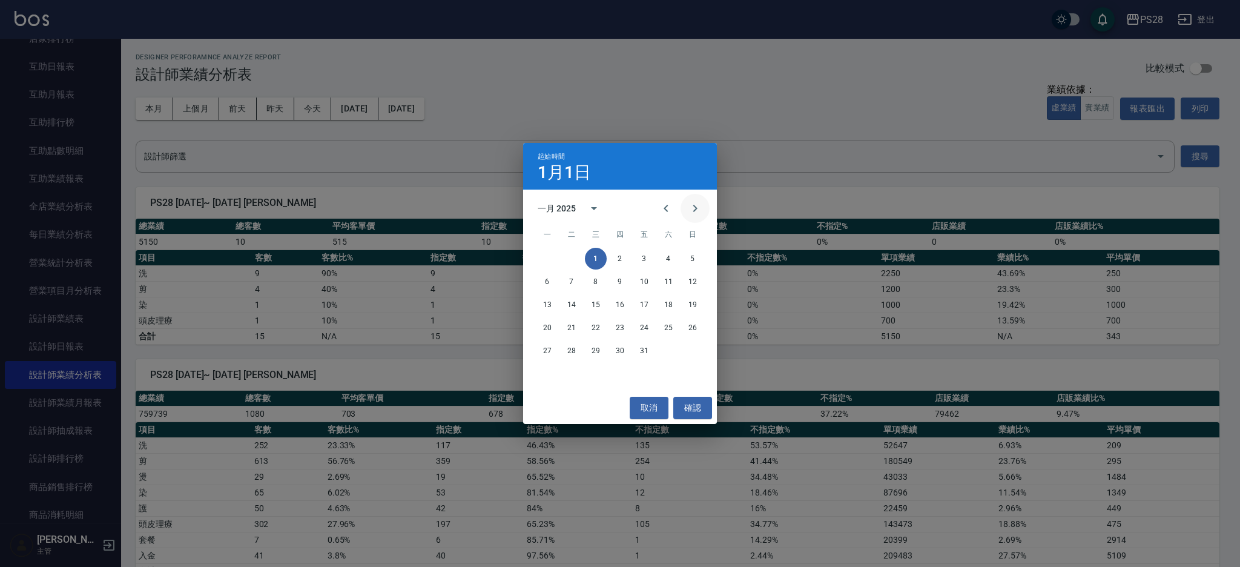
click at [697, 214] on icon "Next month" at bounding box center [695, 208] width 15 height 15
click at [666, 261] on button "1" at bounding box center [668, 259] width 22 height 22
drag, startPoint x: 704, startPoint y: 206, endPoint x: 696, endPoint y: 200, distance: 10.1
click at [704, 206] on button "Next month" at bounding box center [694, 208] width 29 height 29
click at [620, 355] on button "31" at bounding box center [620, 351] width 22 height 22
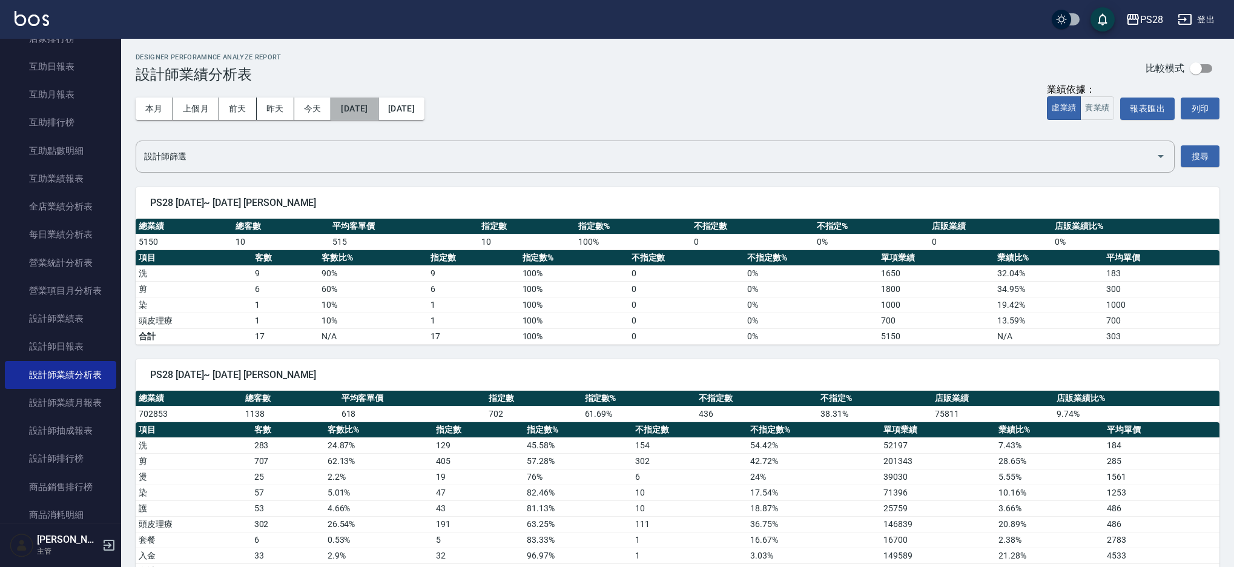
click at [364, 106] on button "2025/02/01" at bounding box center [354, 108] width 47 height 22
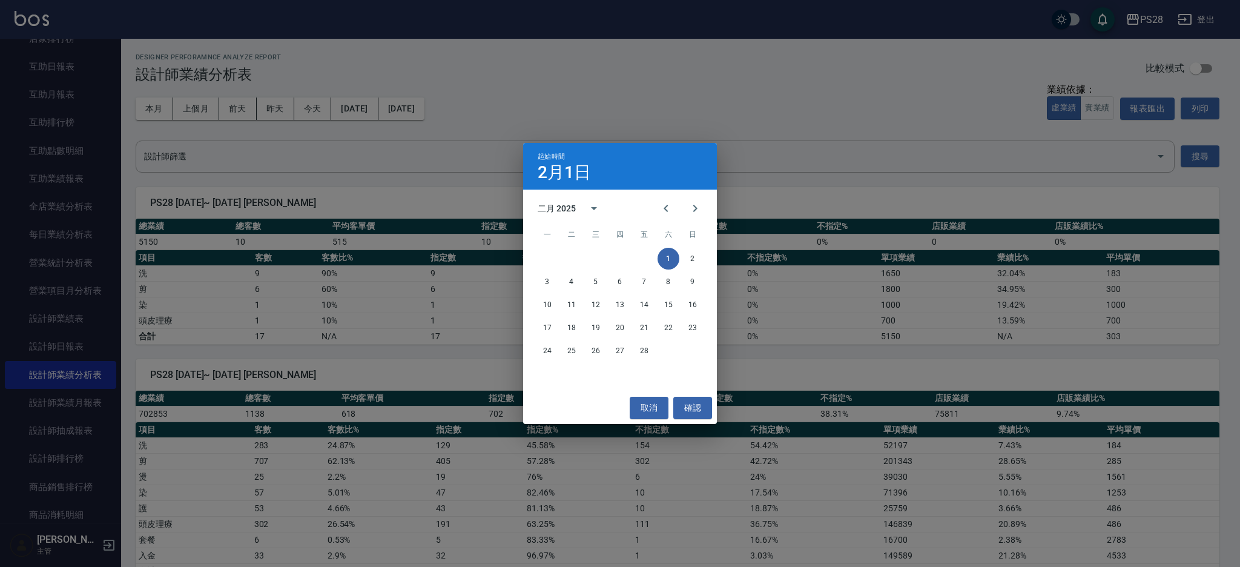
click at [694, 112] on div "起始時間 2月1日 二月 2025 一 二 三 四 五 六 日 1 2 3 4 5 6 7 8 9 10 11 12 13 14 15 16 17 18 19…" at bounding box center [620, 283] width 1240 height 567
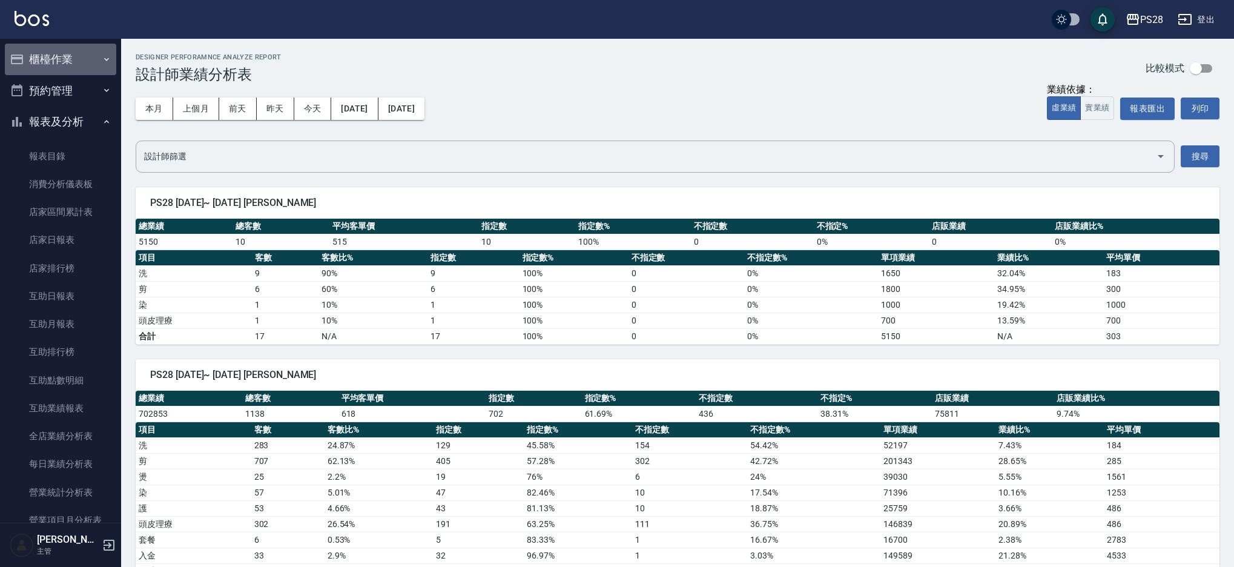
click at [77, 61] on button "櫃檯作業" at bounding box center [60, 59] width 111 height 31
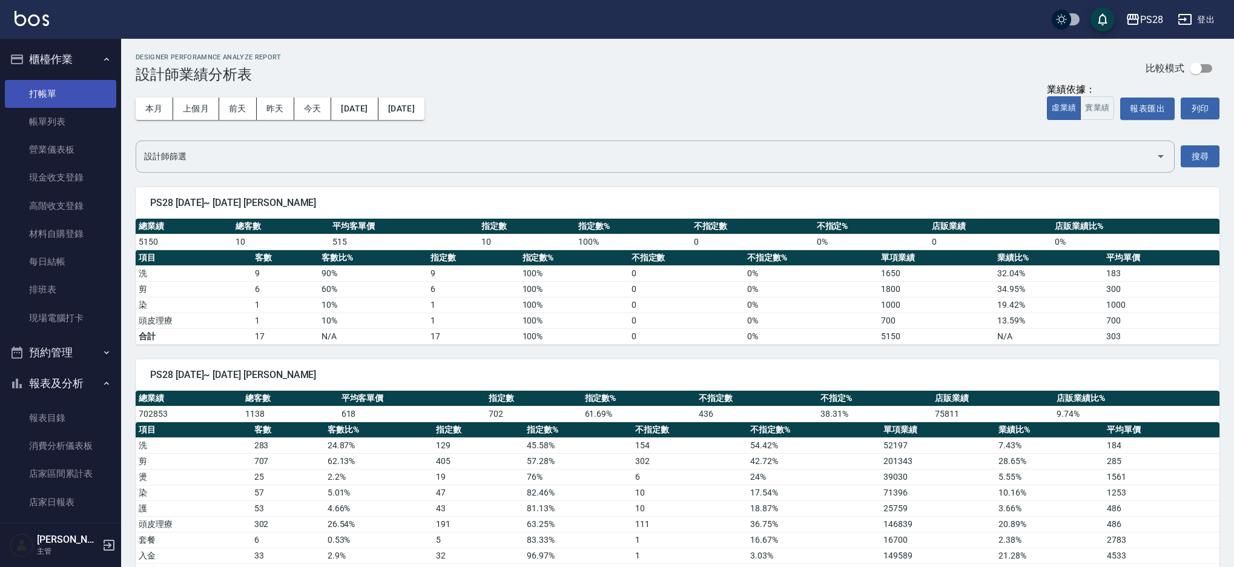
click at [68, 96] on link "打帳單" at bounding box center [60, 94] width 111 height 28
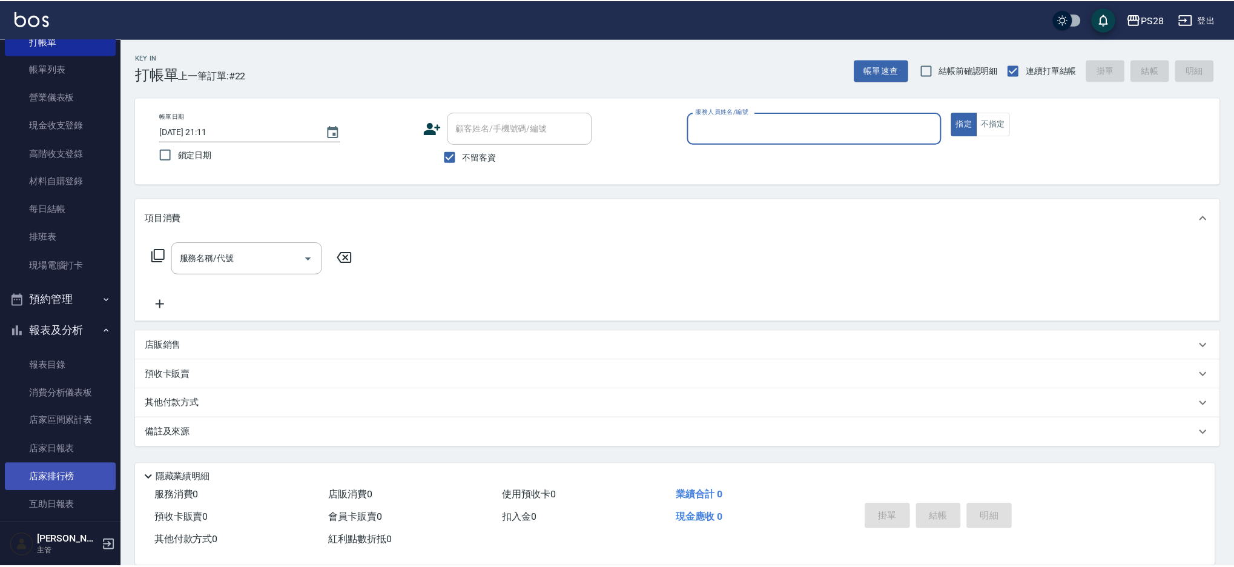
scroll to position [57, 0]
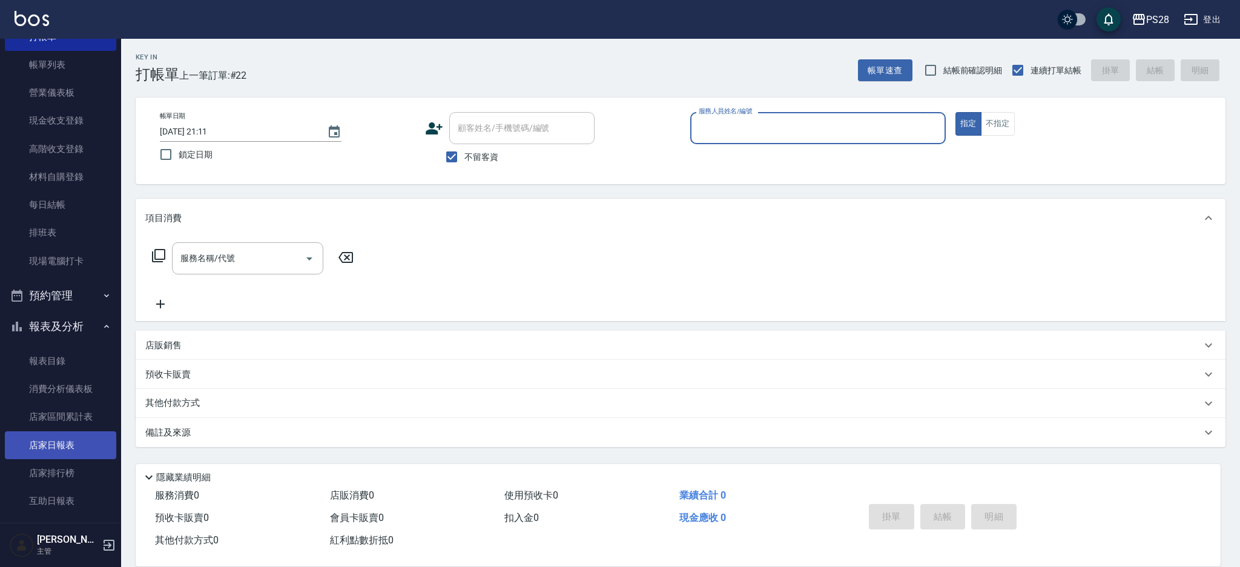
click at [68, 455] on link "店家日報表" at bounding box center [60, 445] width 111 height 28
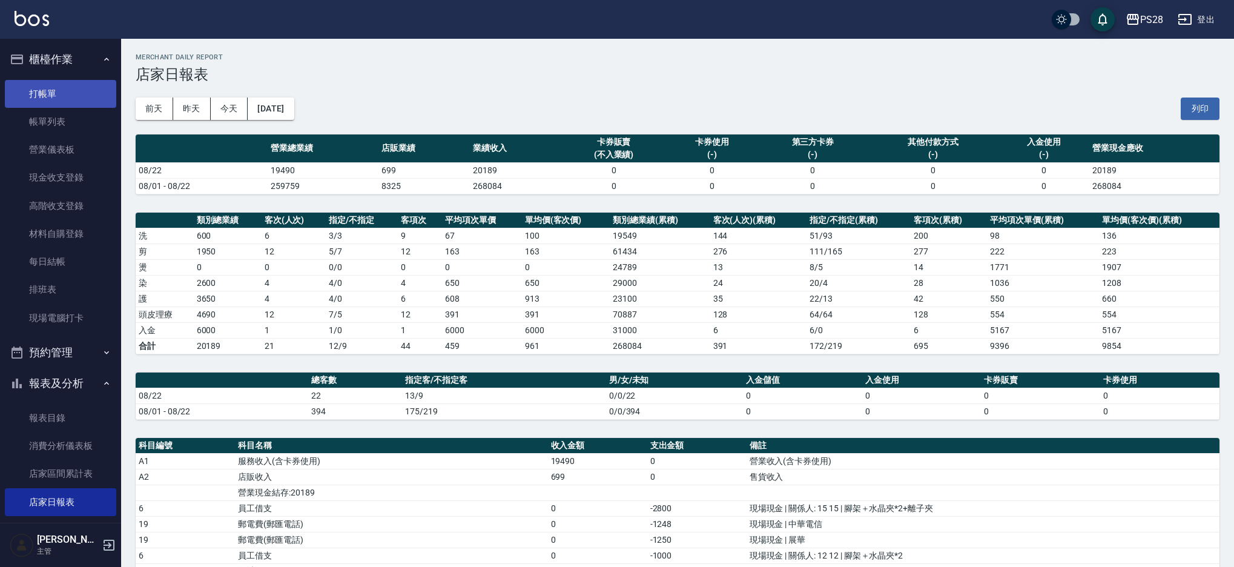
click at [42, 94] on link "打帳單" at bounding box center [60, 94] width 111 height 28
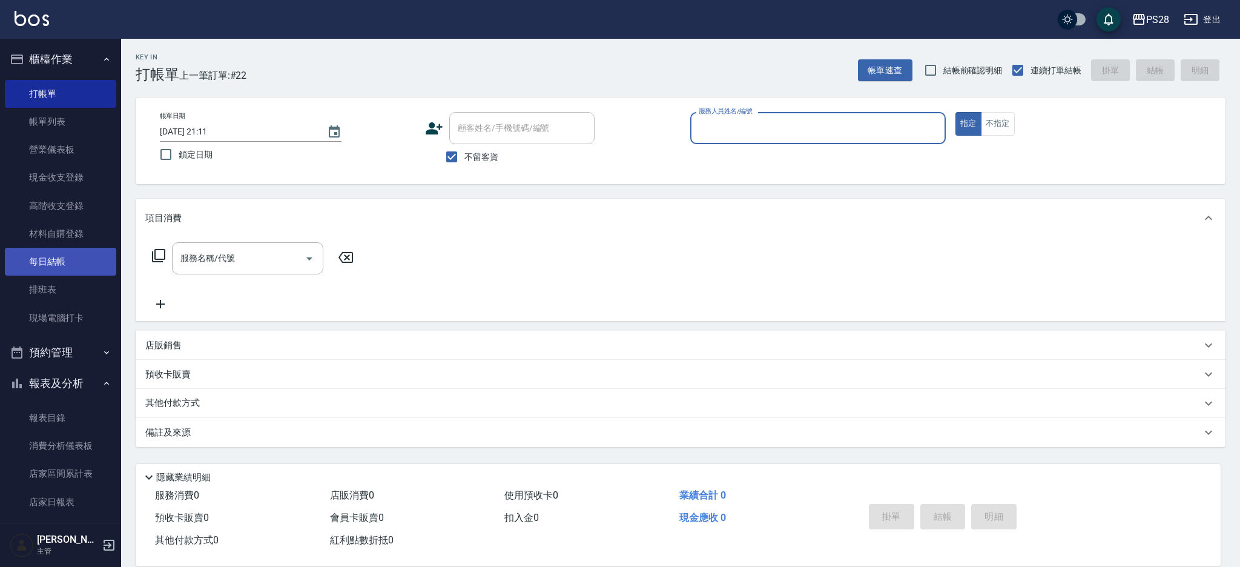
click at [70, 267] on link "每日結帳" at bounding box center [60, 262] width 111 height 28
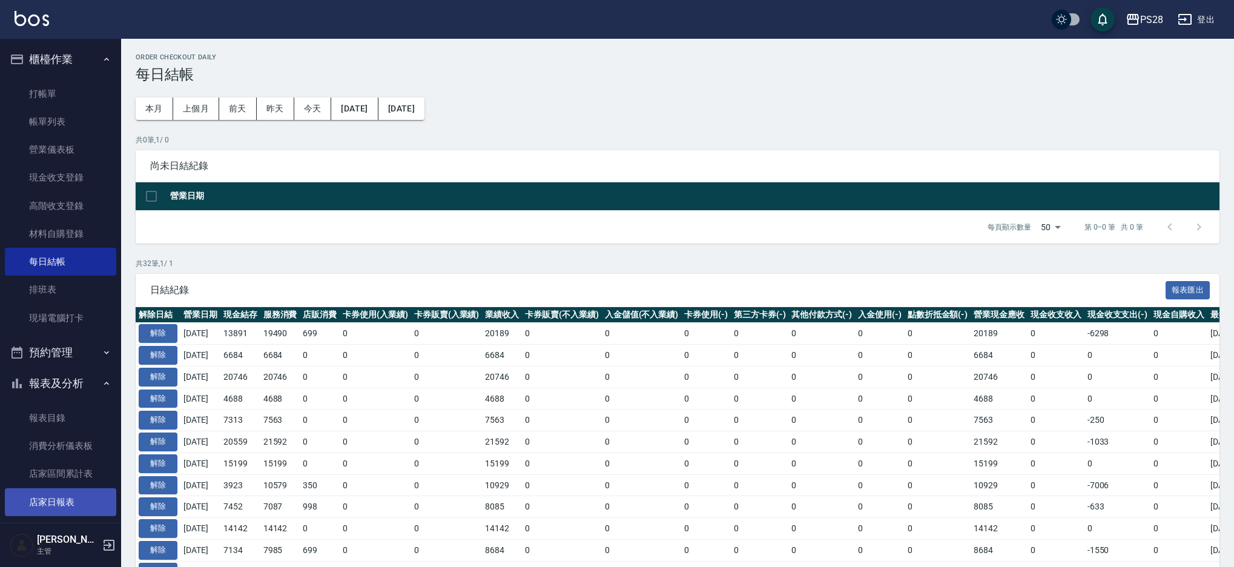
click at [59, 496] on link "店家日報表" at bounding box center [60, 502] width 111 height 28
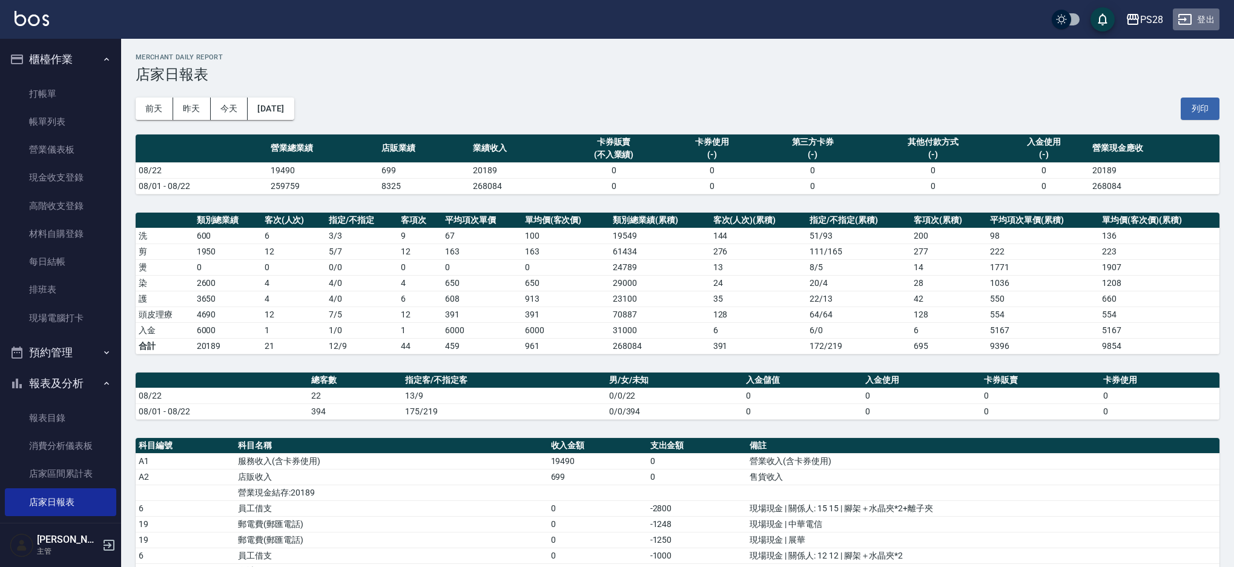
click at [1211, 24] on button "登出" at bounding box center [1196, 19] width 47 height 22
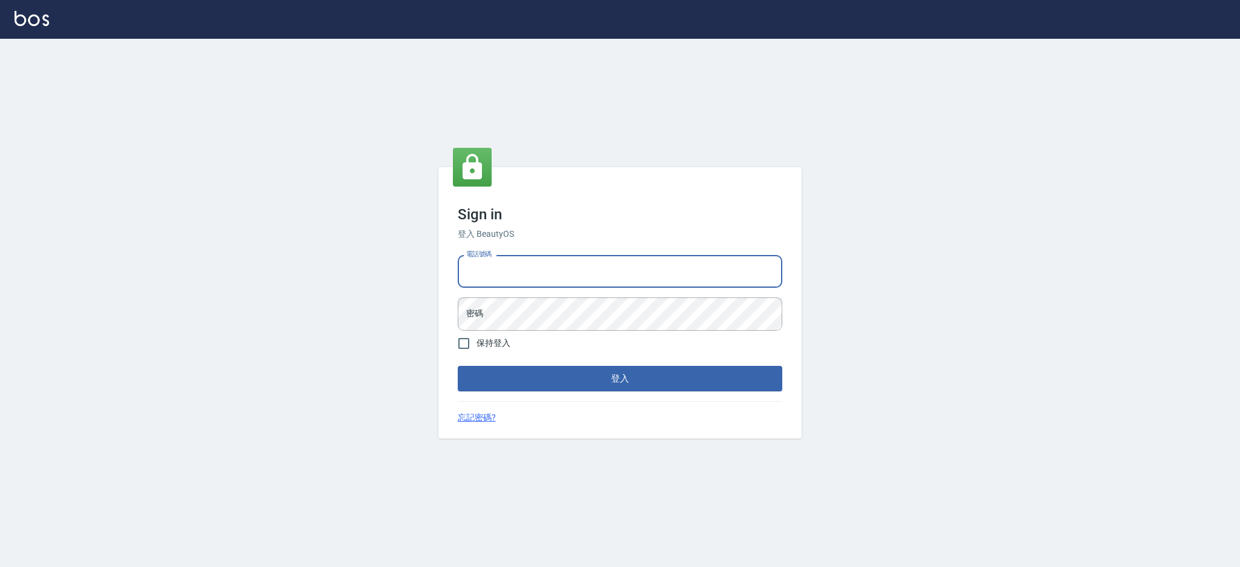
click at [518, 260] on input "電話號碼" at bounding box center [620, 271] width 324 height 33
type input "0980410316"
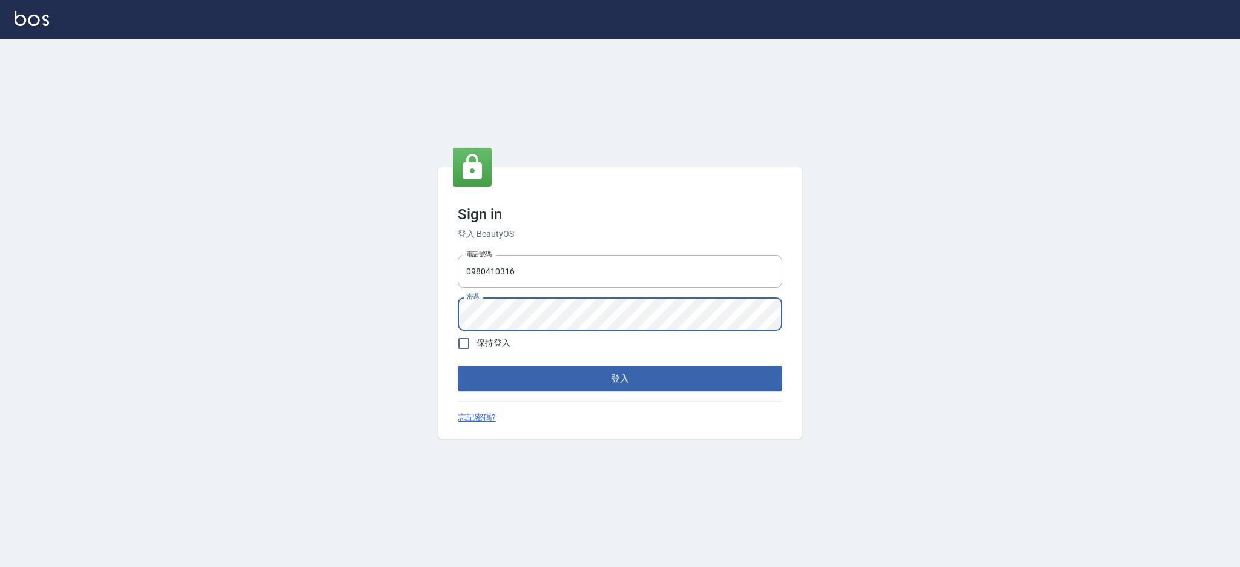
click at [458, 366] on button "登入" at bounding box center [620, 378] width 324 height 25
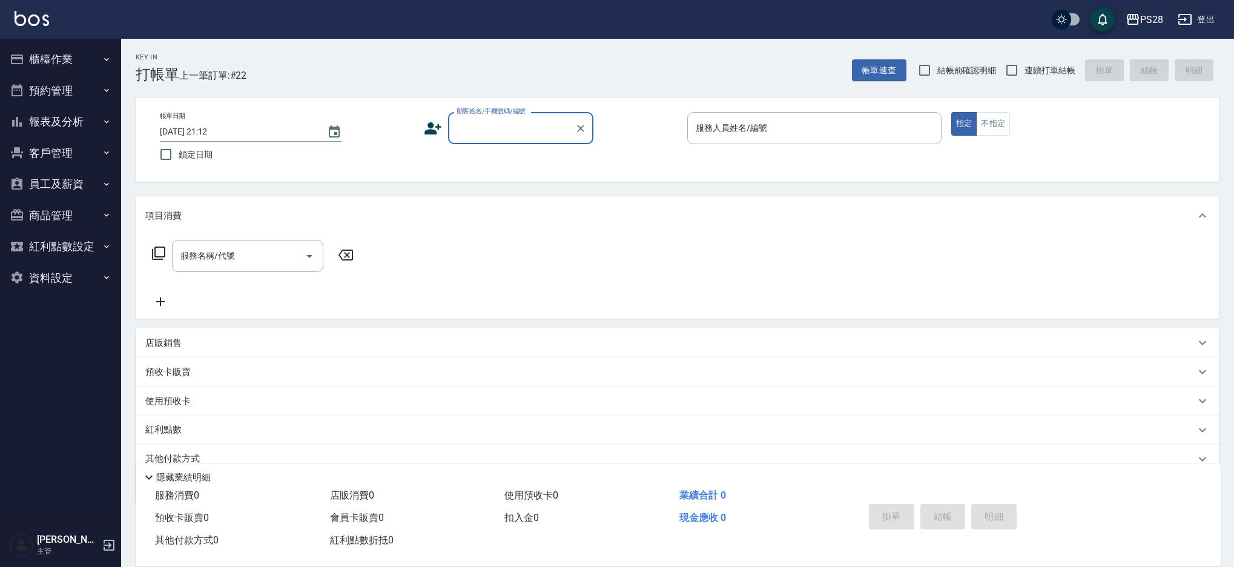
click at [66, 119] on button "報表及分析" at bounding box center [60, 121] width 111 height 31
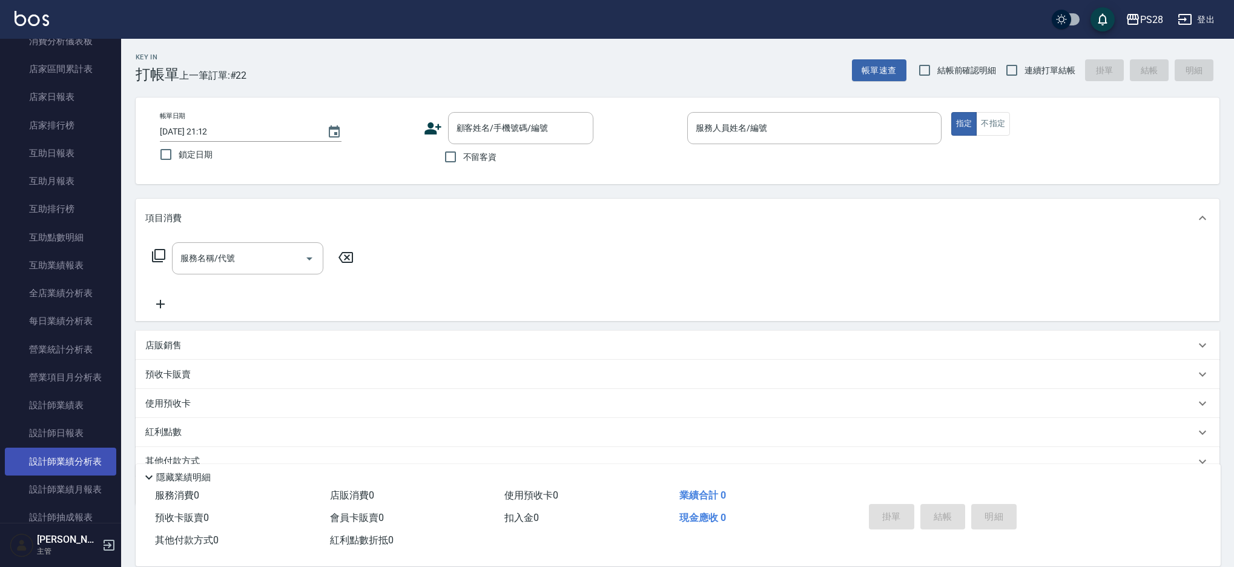
scroll to position [144, 0]
click at [79, 436] on link "設計師日報表" at bounding box center [60, 432] width 111 height 28
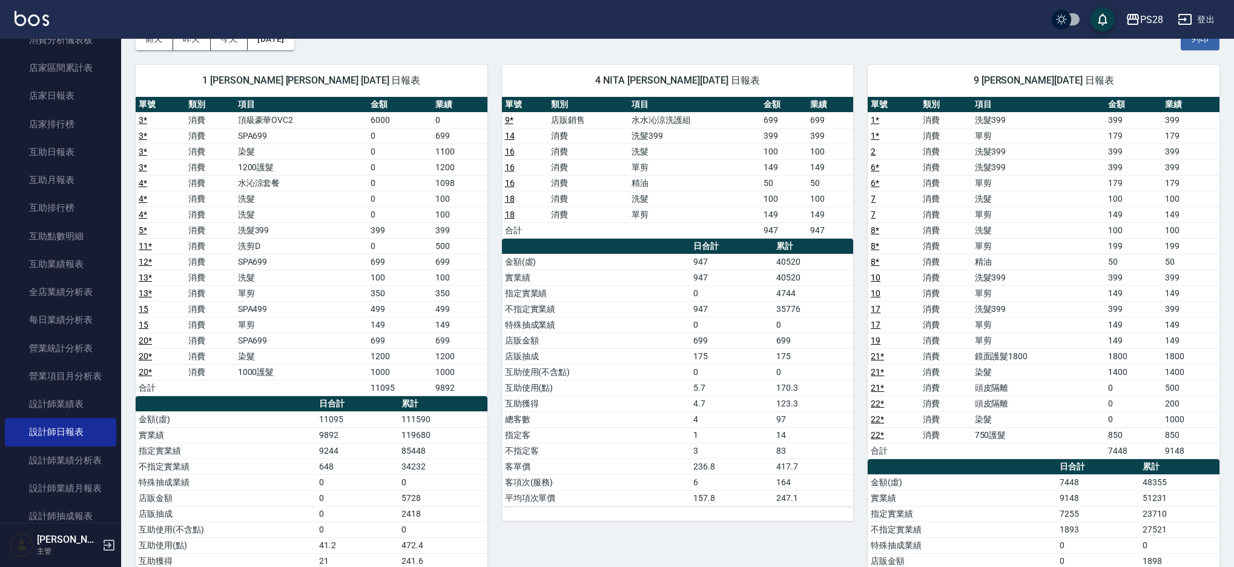
scroll to position [70, 0]
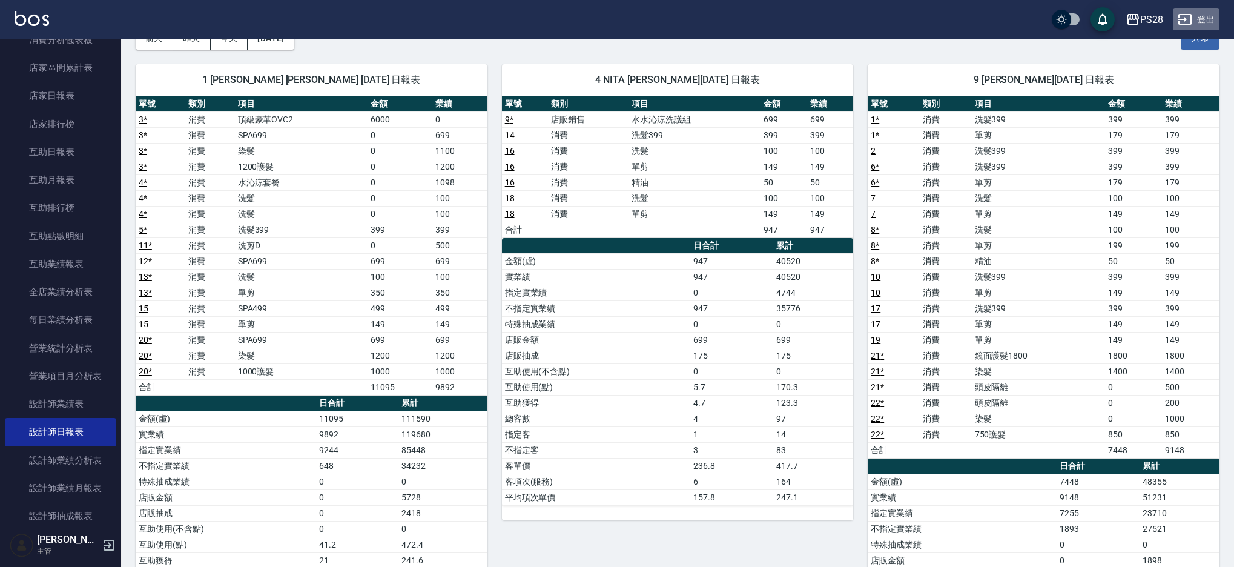
click at [1216, 22] on button "登出" at bounding box center [1196, 19] width 47 height 22
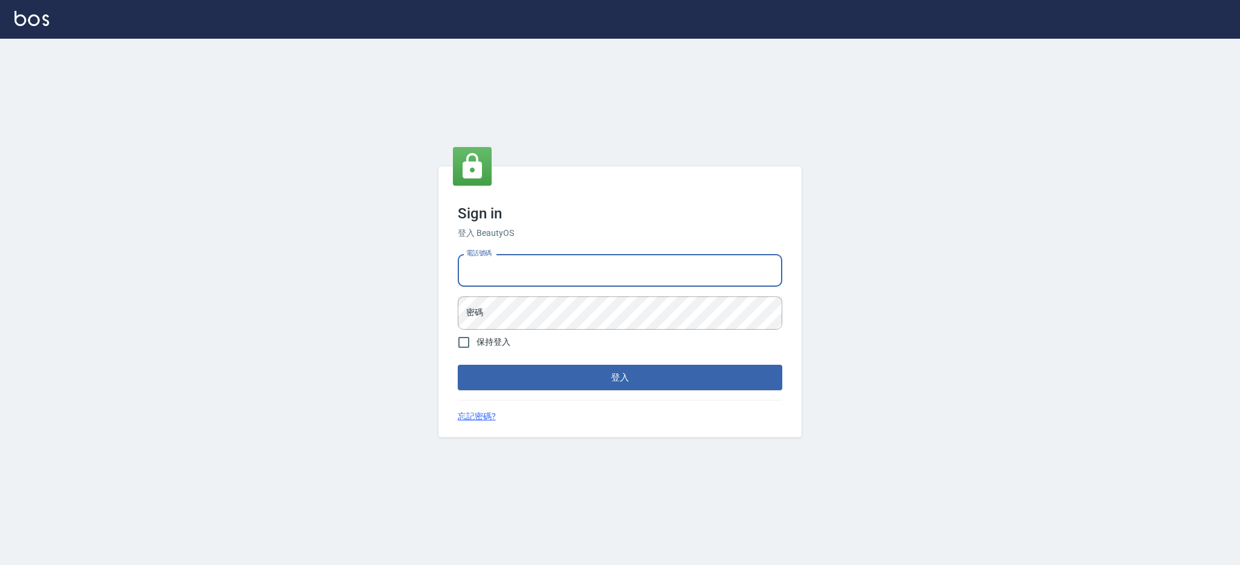
click at [502, 268] on input "電話號碼" at bounding box center [620, 270] width 324 height 33
type input "0980410316"
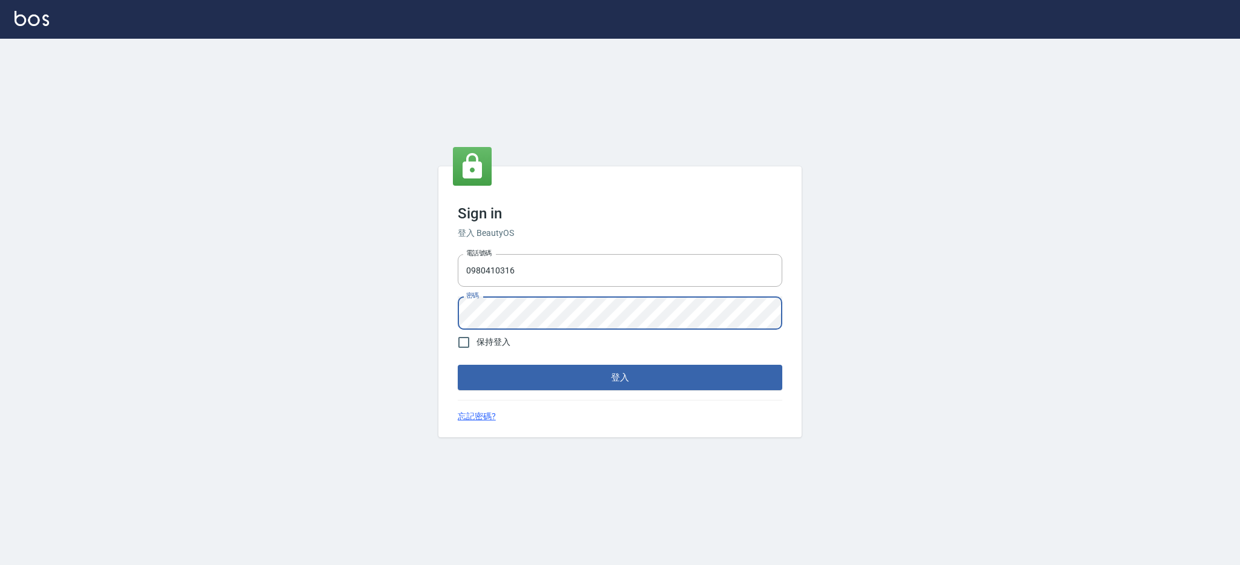
click at [458, 365] on button "登入" at bounding box center [620, 377] width 324 height 25
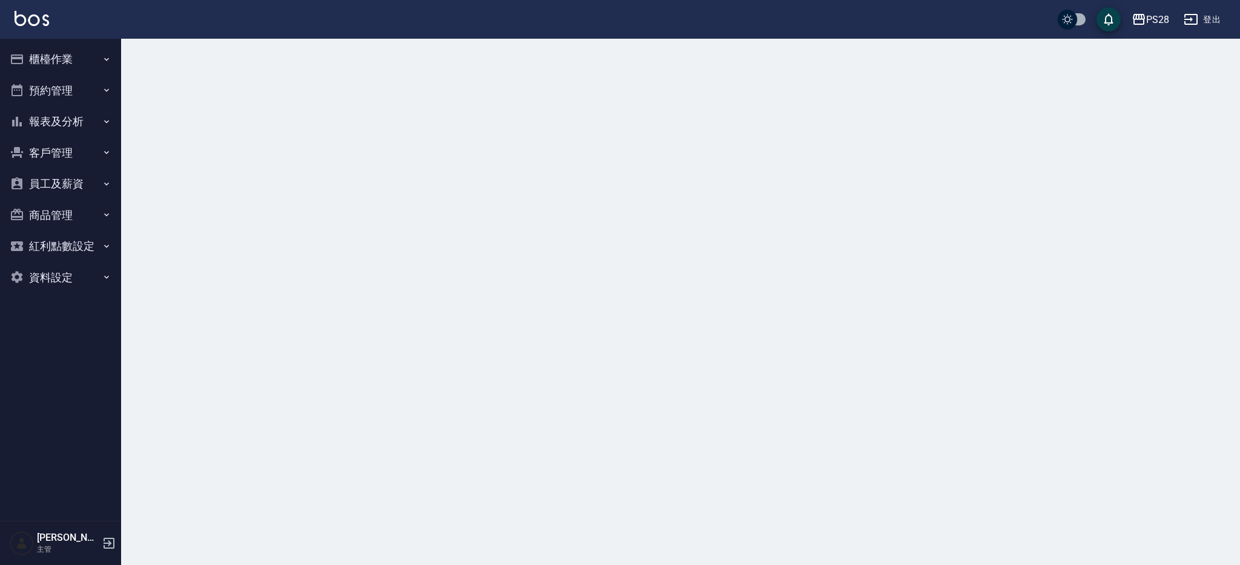
click at [55, 120] on button "報表及分析" at bounding box center [60, 121] width 111 height 31
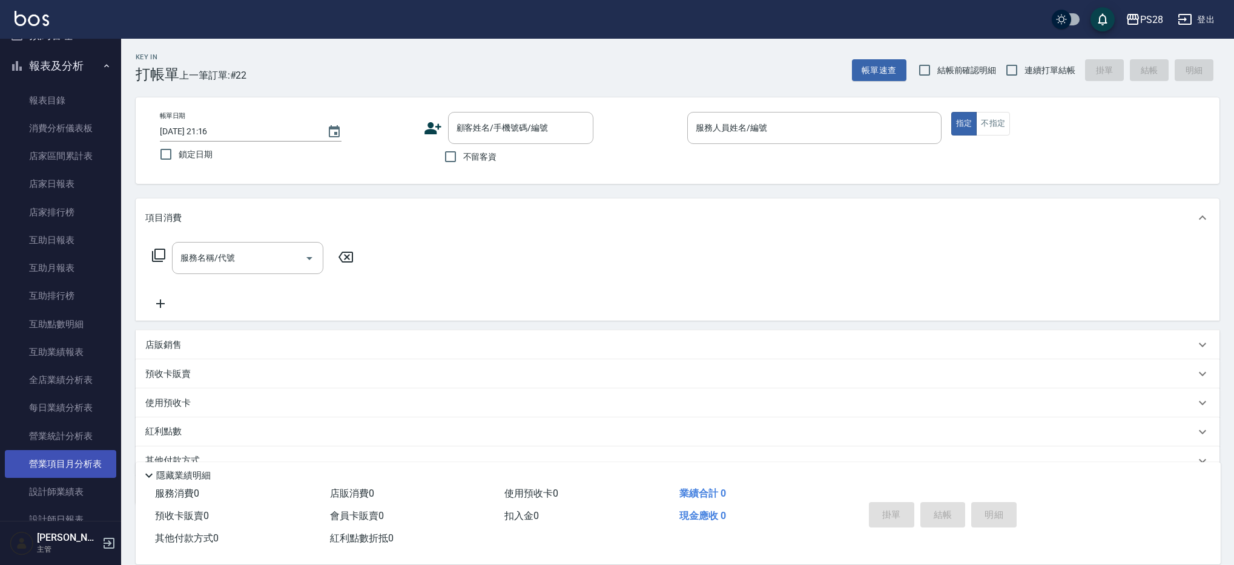
scroll to position [73, 0]
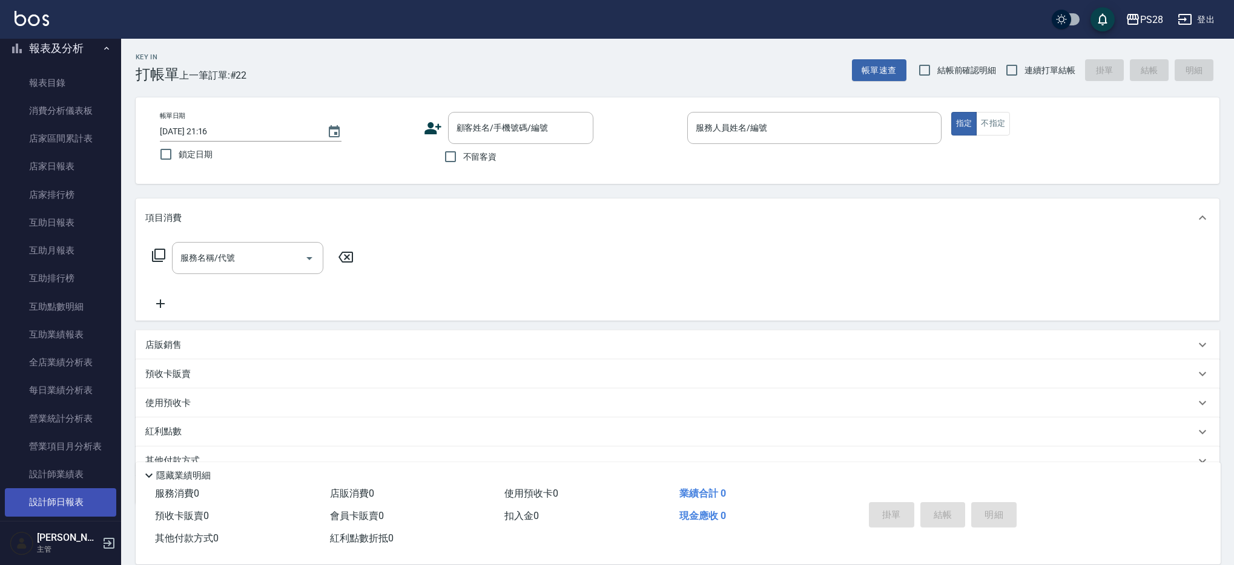
click at [86, 502] on link "設計師日報表" at bounding box center [60, 503] width 111 height 28
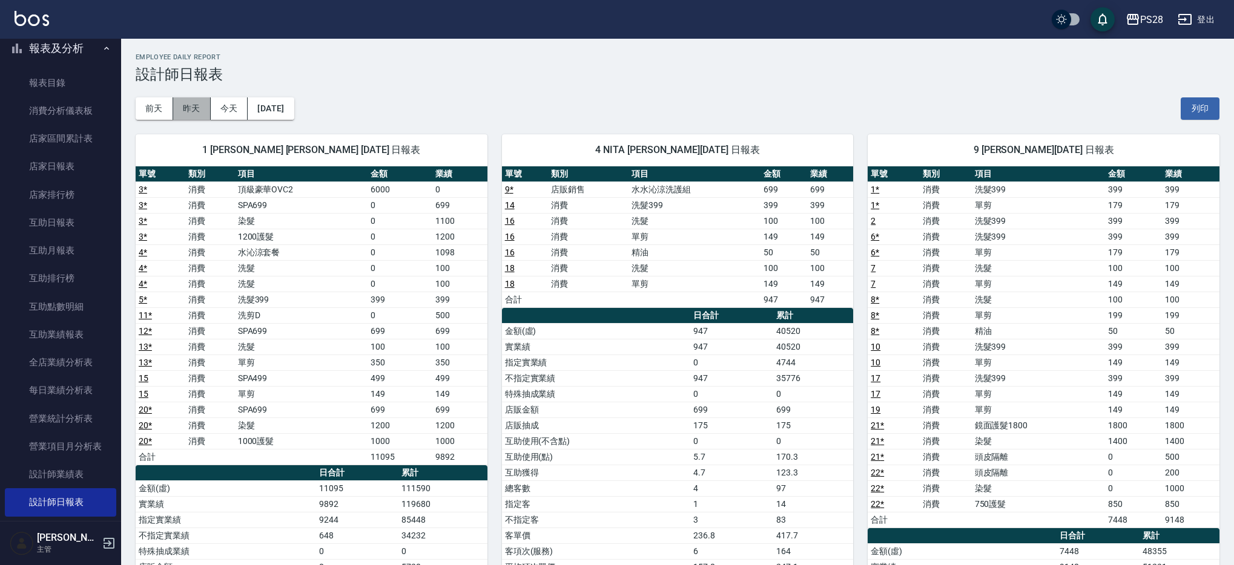
click at [203, 109] on button "昨天" at bounding box center [192, 108] width 38 height 22
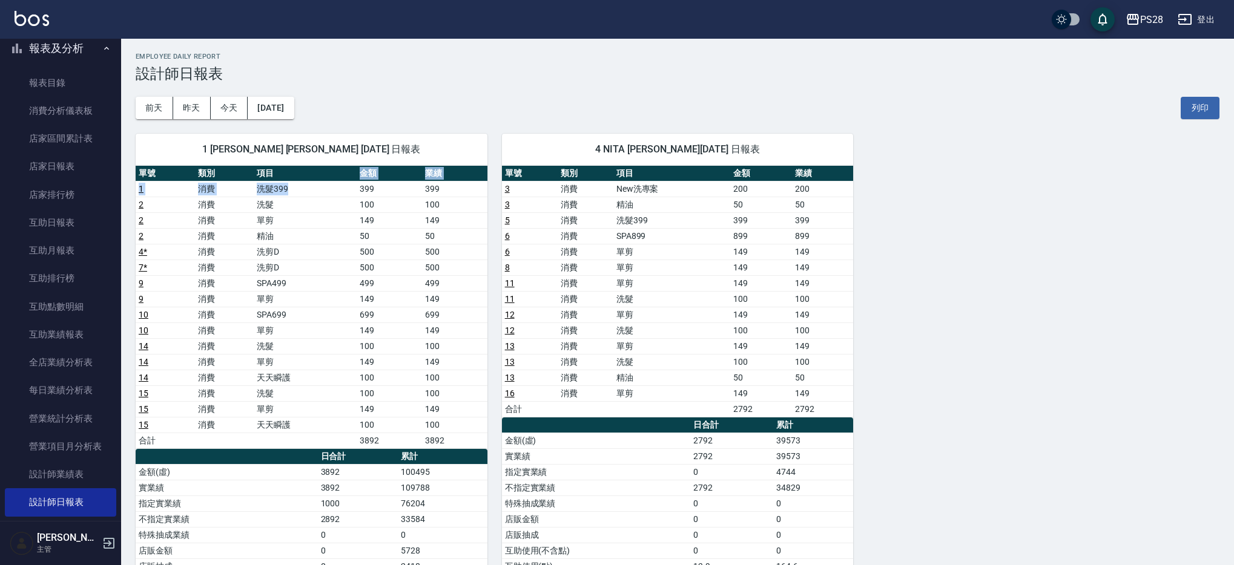
drag, startPoint x: 321, startPoint y: 177, endPoint x: 337, endPoint y: 183, distance: 16.7
click at [337, 183] on table "單號 類別 項目 金額 業績 1 消費 洗髮399 399 399 2 消費 洗髮 100 100 2 消費 單剪 149 149 2 消費 精油 50 50…" at bounding box center [312, 307] width 352 height 283
drag, startPoint x: 327, startPoint y: 189, endPoint x: 355, endPoint y: 296, distance: 110.0
click at [327, 189] on td "洗髮399" at bounding box center [305, 189] width 103 height 16
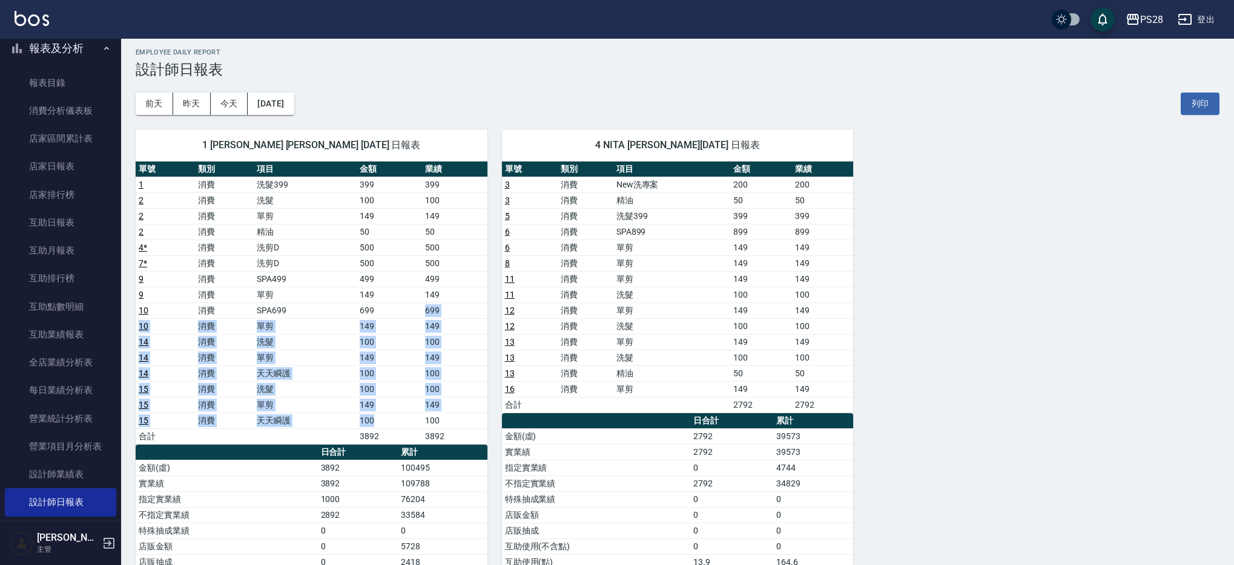
drag, startPoint x: 361, startPoint y: 320, endPoint x: 431, endPoint y: 405, distance: 109.7
click at [416, 415] on tbody "1 消費 洗髮399 399 399 2 消費 洗髮 100 100 2 消費 單剪 149 149 2 消費 精油 50 50 4 * 消費 洗剪D 500…" at bounding box center [312, 311] width 352 height 268
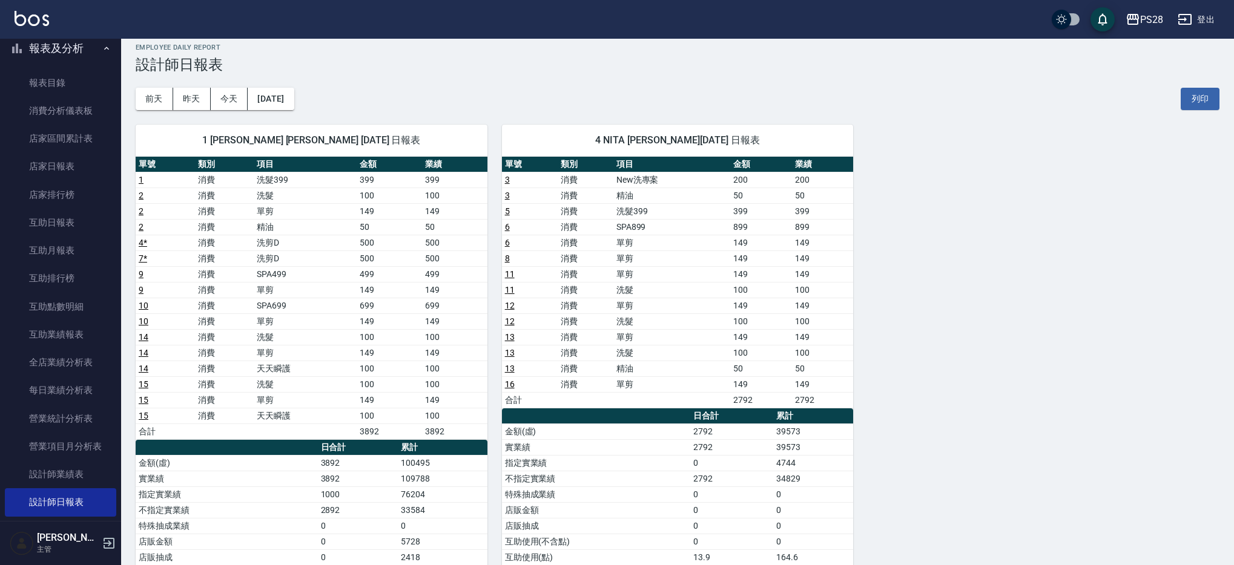
click at [720, 355] on td "洗髮" at bounding box center [671, 353] width 117 height 16
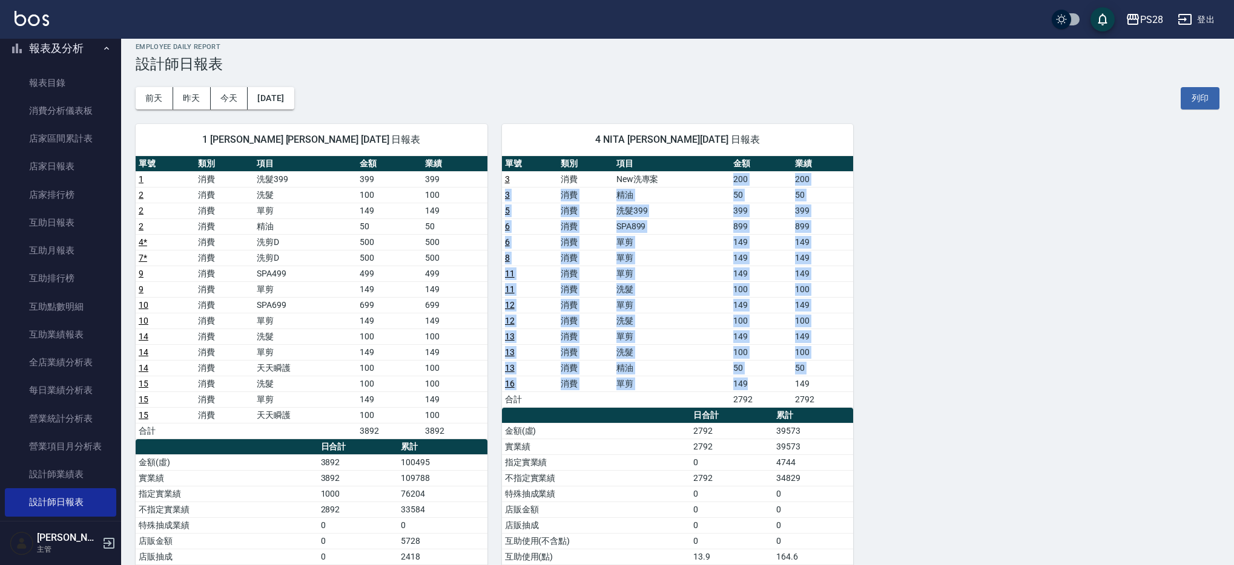
drag, startPoint x: 759, startPoint y: 383, endPoint x: 668, endPoint y: 176, distance: 225.8
click at [668, 176] on tbody "3 消費 New洗專案 200 200 3 消費 精油 50 50 5 消費 洗髮399 399 399 6 消費 SPA899 899 899 6 消費 單…" at bounding box center [678, 289] width 352 height 236
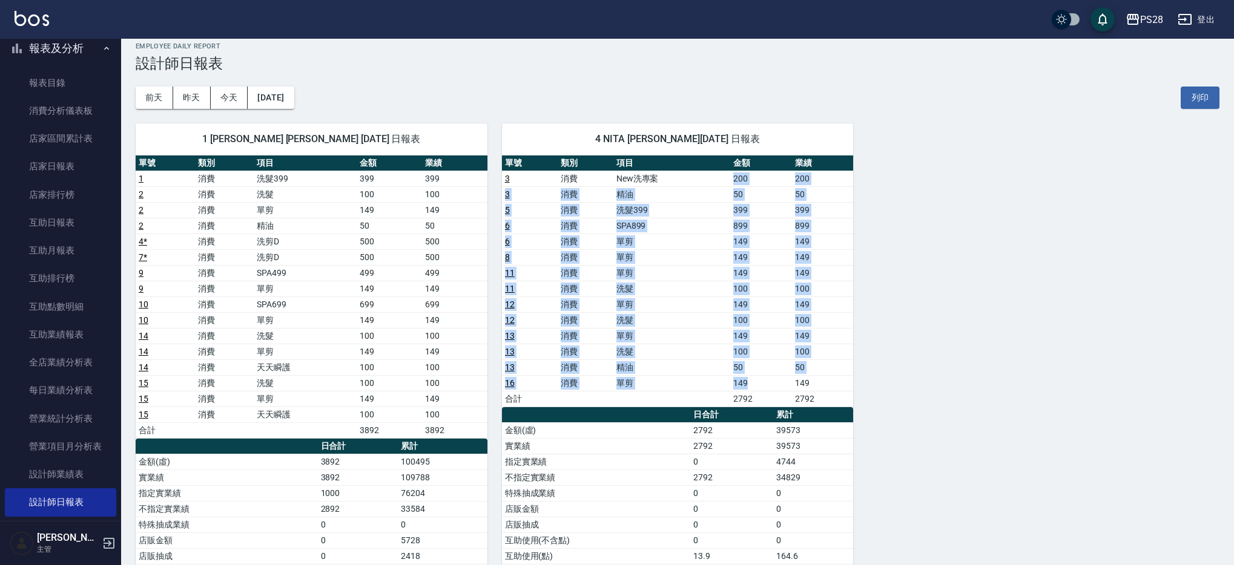
click at [844, 319] on td "100" at bounding box center [823, 320] width 62 height 16
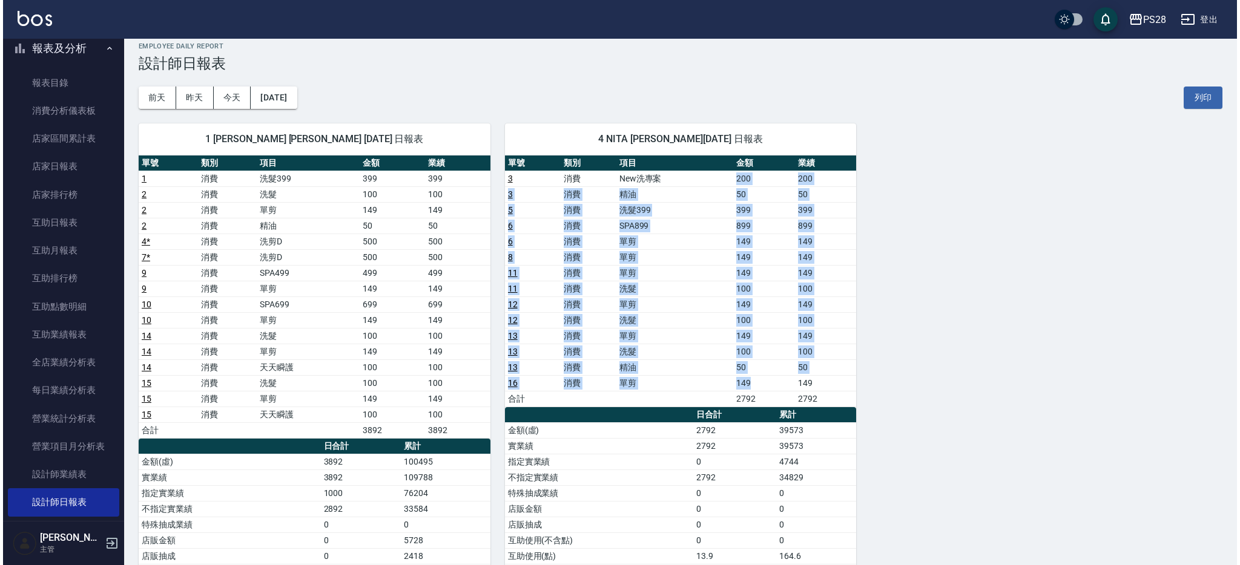
scroll to position [10, 0]
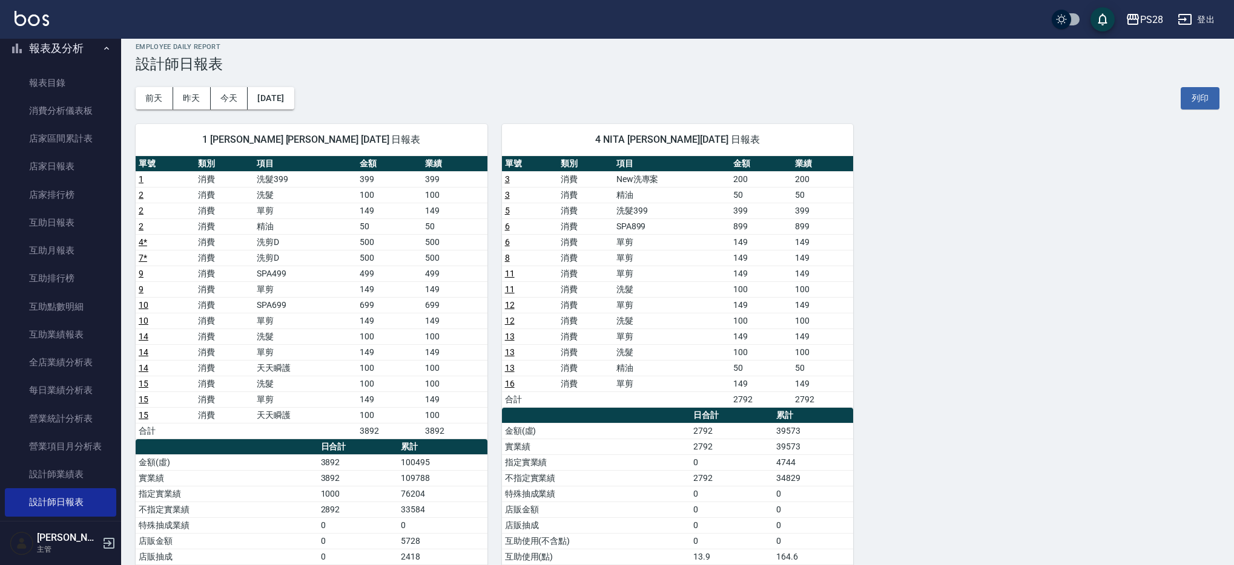
click at [747, 324] on td "100" at bounding box center [761, 321] width 62 height 16
click at [287, 102] on button "[DATE]" at bounding box center [271, 98] width 46 height 22
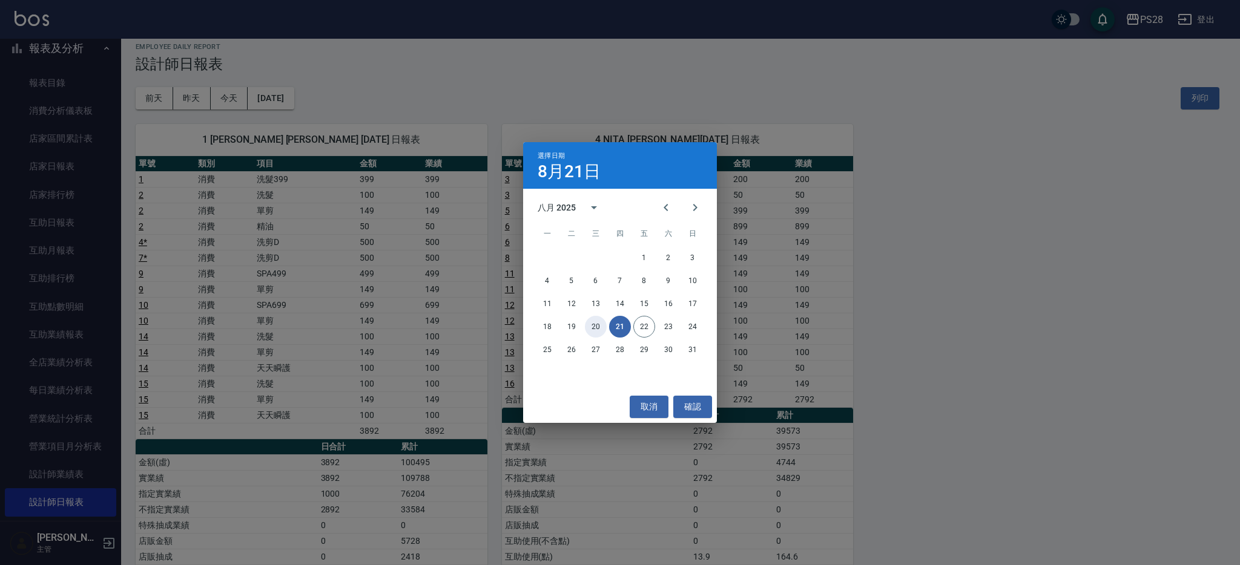
click at [589, 325] on button "20" at bounding box center [596, 327] width 22 height 22
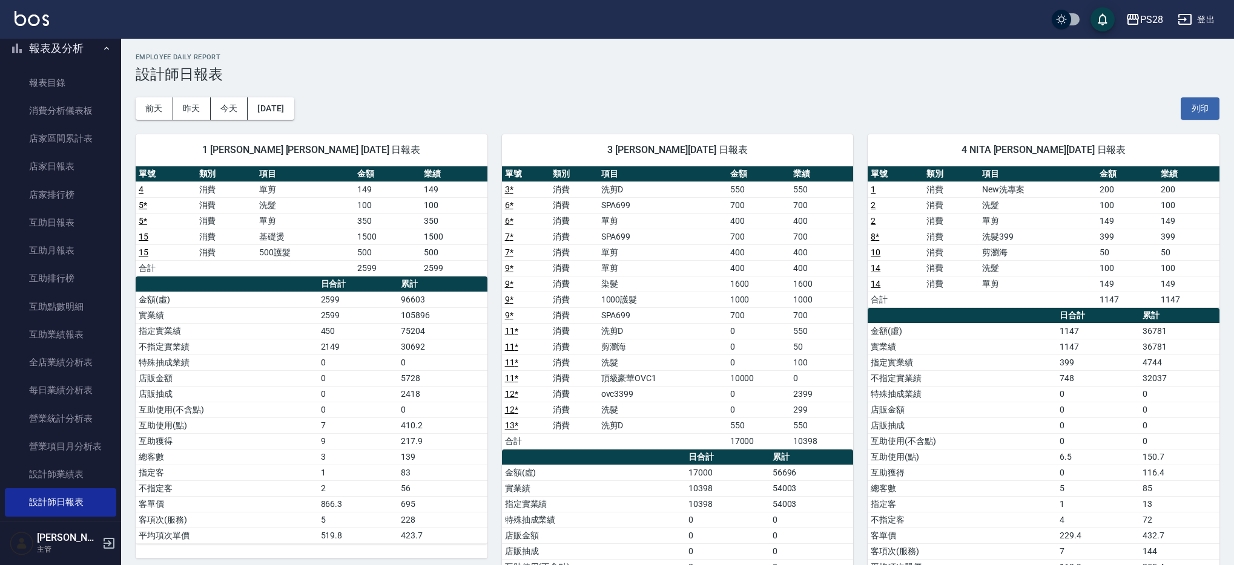
click at [1200, 21] on button "登出" at bounding box center [1196, 19] width 47 height 22
